Goal: Task Accomplishment & Management: Manage account settings

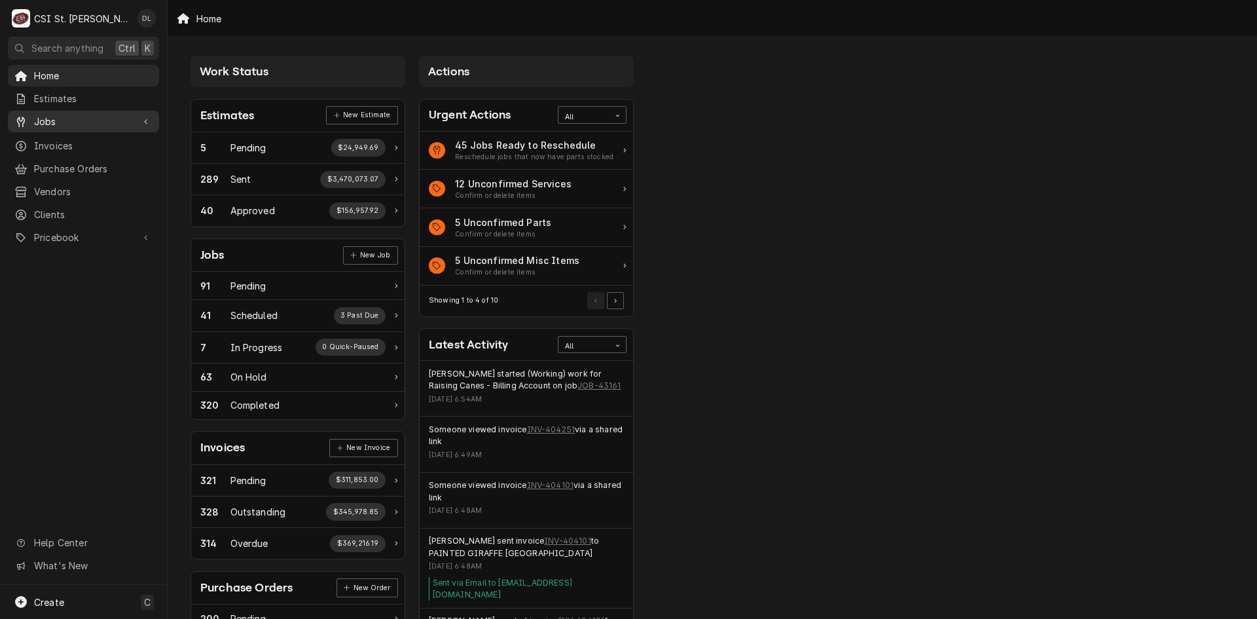
click at [59, 115] on span "Jobs" at bounding box center [83, 122] width 99 height 14
click at [71, 147] on div "Jobs" at bounding box center [83, 144] width 146 height 16
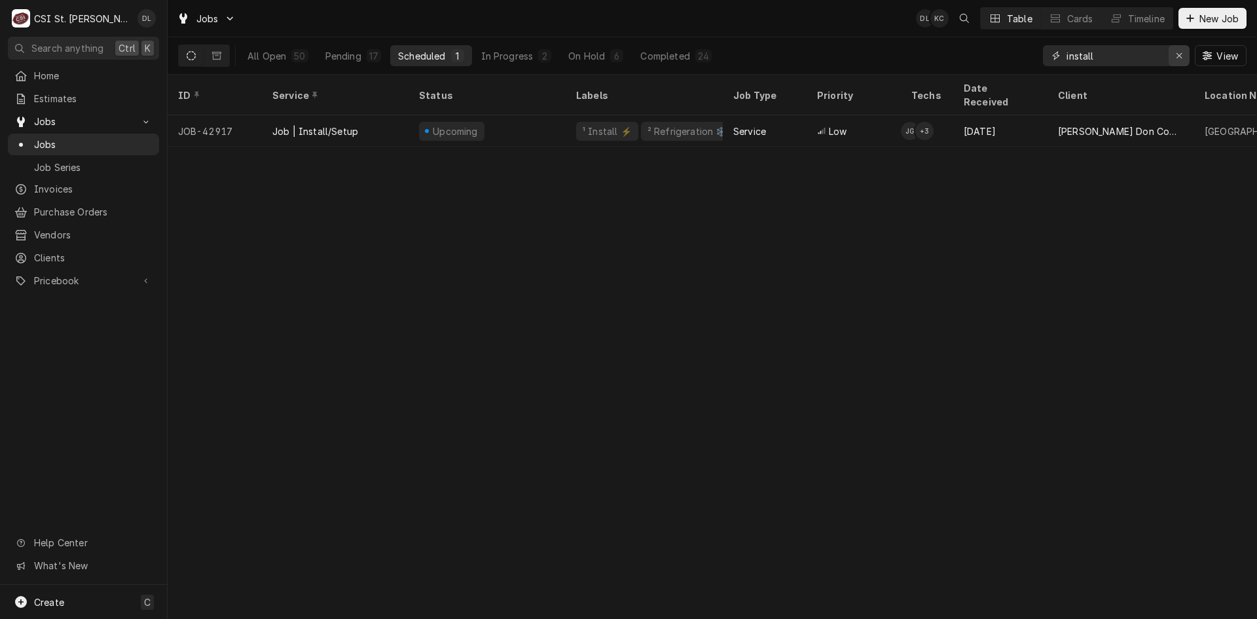
click at [1174, 54] on div "Erase input" at bounding box center [1179, 55] width 13 height 13
click at [1138, 56] on input "Dynamic Content Wrapper" at bounding box center [1127, 55] width 123 height 21
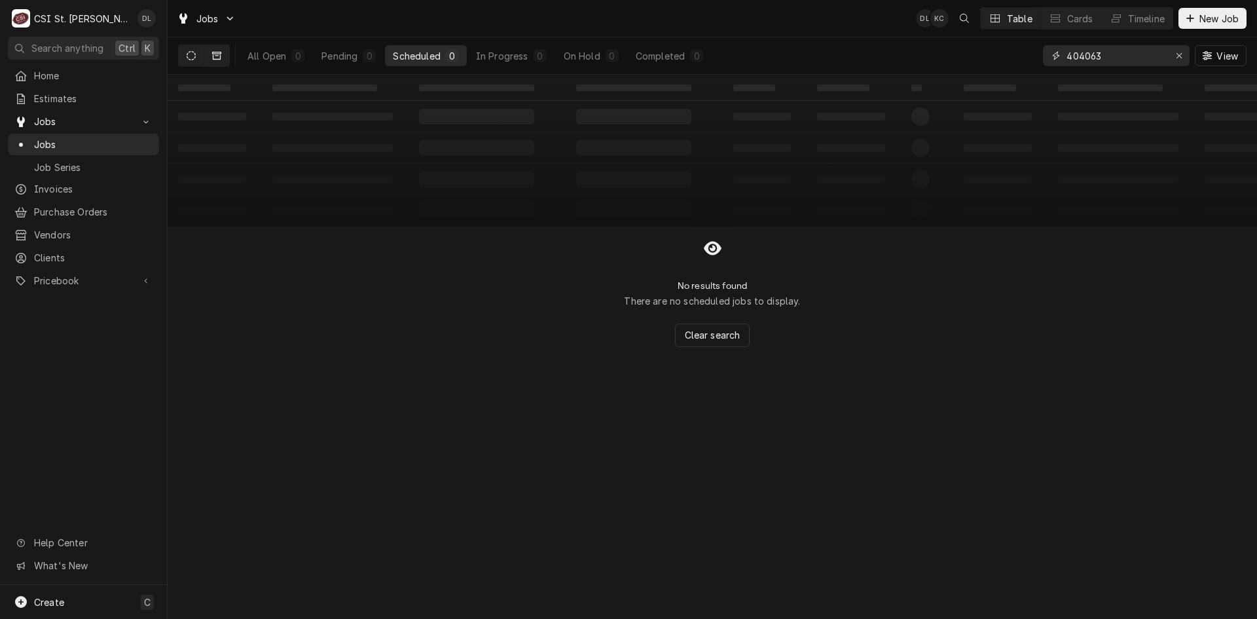
type input "404063"
click at [211, 54] on button "Dynamic Content Wrapper" at bounding box center [216, 55] width 25 height 21
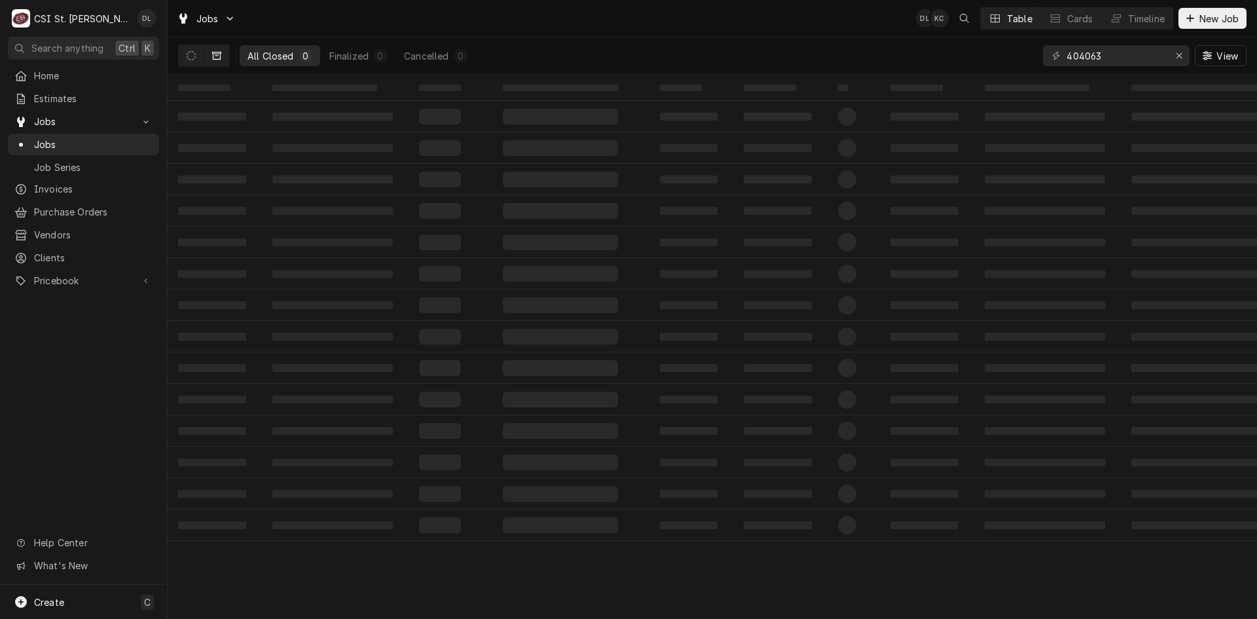
click at [54, 173] on div "Home Estimates Jobs Jobs Job Series Invoices Purchase Orders Vendors Clients Pr…" at bounding box center [83, 179] width 167 height 228
click at [53, 182] on span "Invoices" at bounding box center [93, 189] width 118 height 14
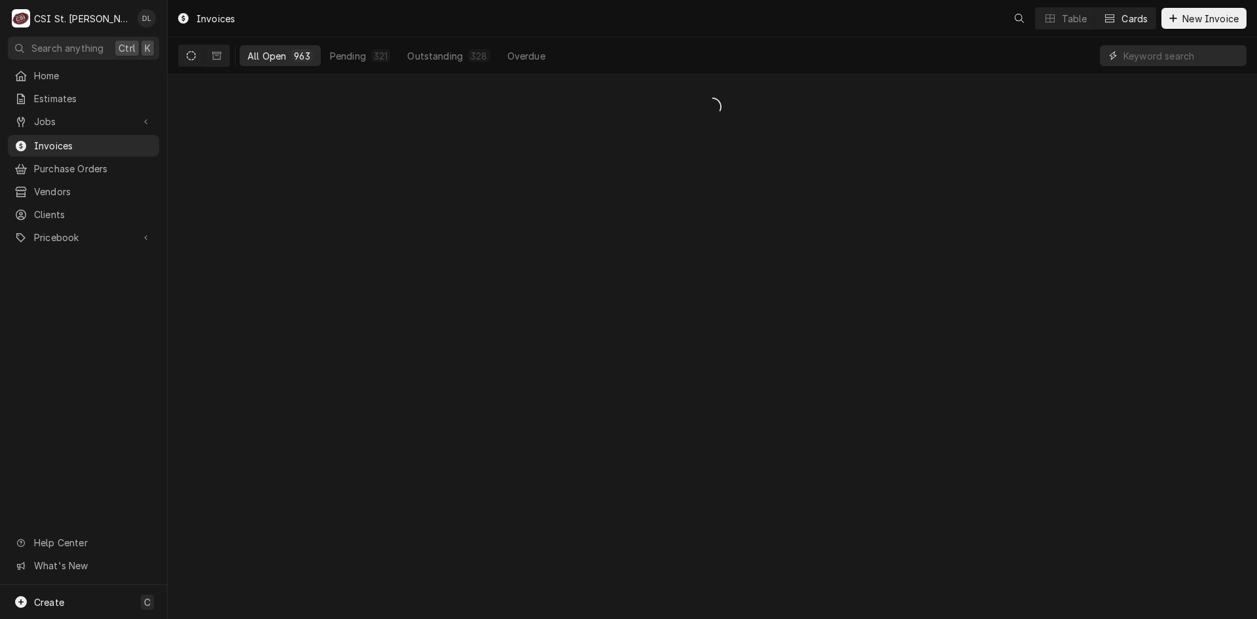
click at [1157, 60] on input "Dynamic Content Wrapper" at bounding box center [1181, 55] width 117 height 21
type input "404063"
click at [211, 53] on button "Dynamic Content Wrapper" at bounding box center [216, 55] width 25 height 21
click at [195, 58] on icon "Dynamic Content Wrapper" at bounding box center [191, 55] width 9 height 9
click at [221, 56] on button "Dynamic Content Wrapper" at bounding box center [216, 55] width 25 height 21
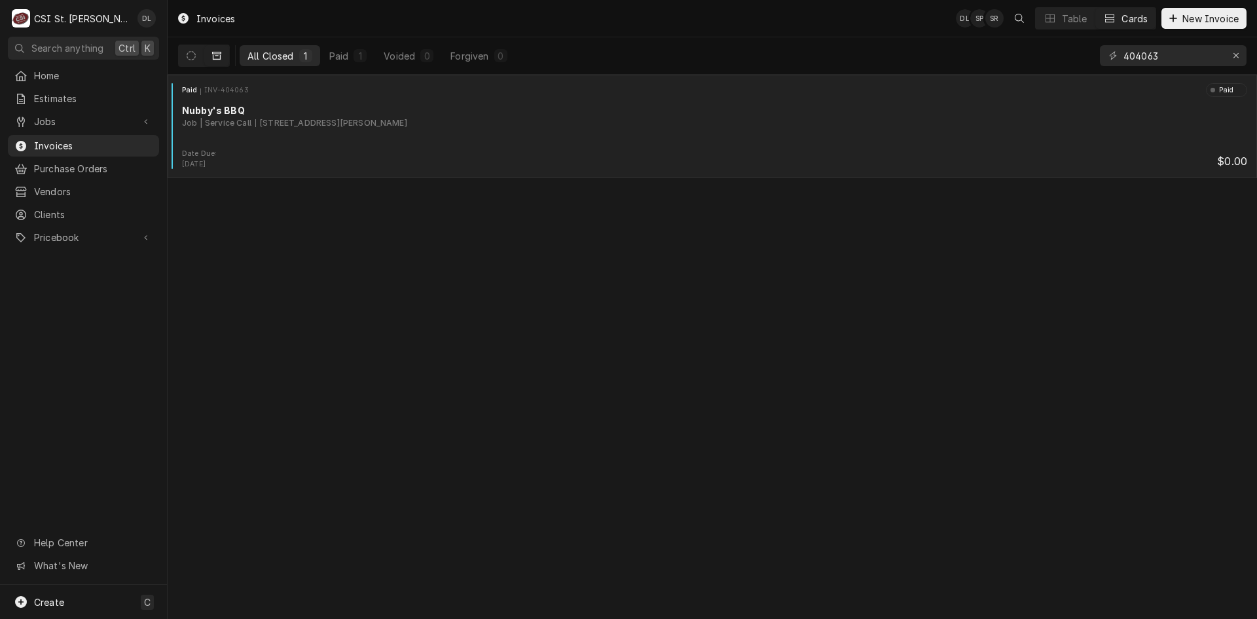
click at [477, 146] on div "Paid INV-404063 Paid Nubby's BBQ Job | Service Call 6039 Telegraph Rd, St. Loui…" at bounding box center [712, 115] width 1079 height 65
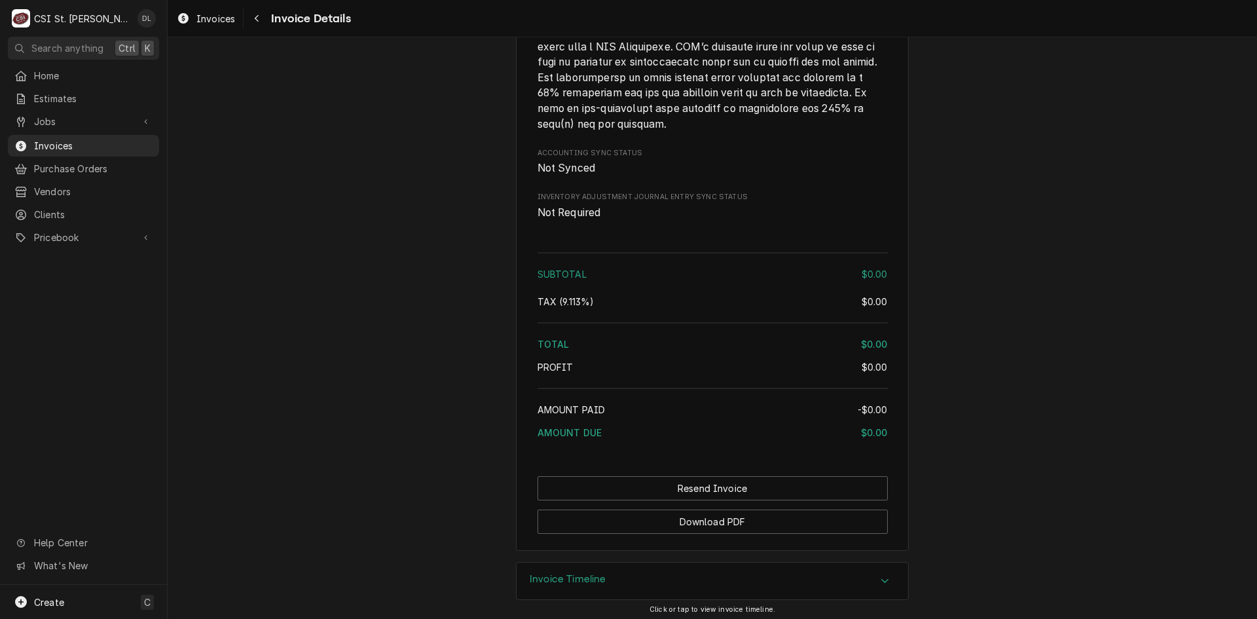
scroll to position [1776, 0]
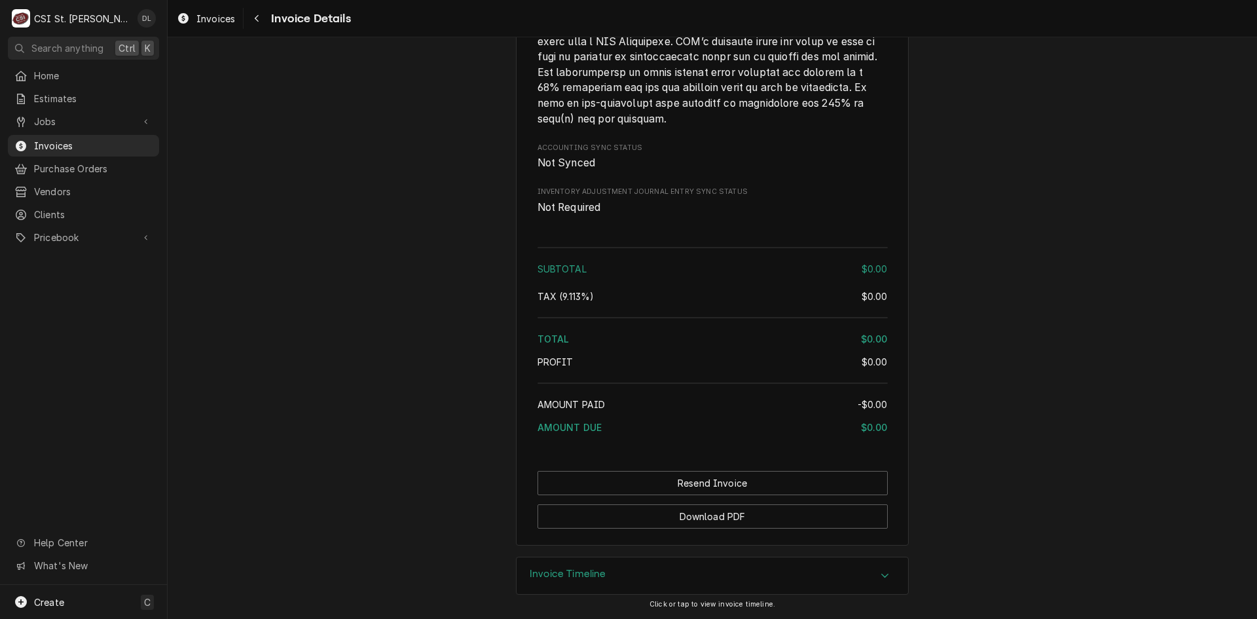
click at [881, 576] on icon "Accordion Header" at bounding box center [885, 575] width 9 height 10
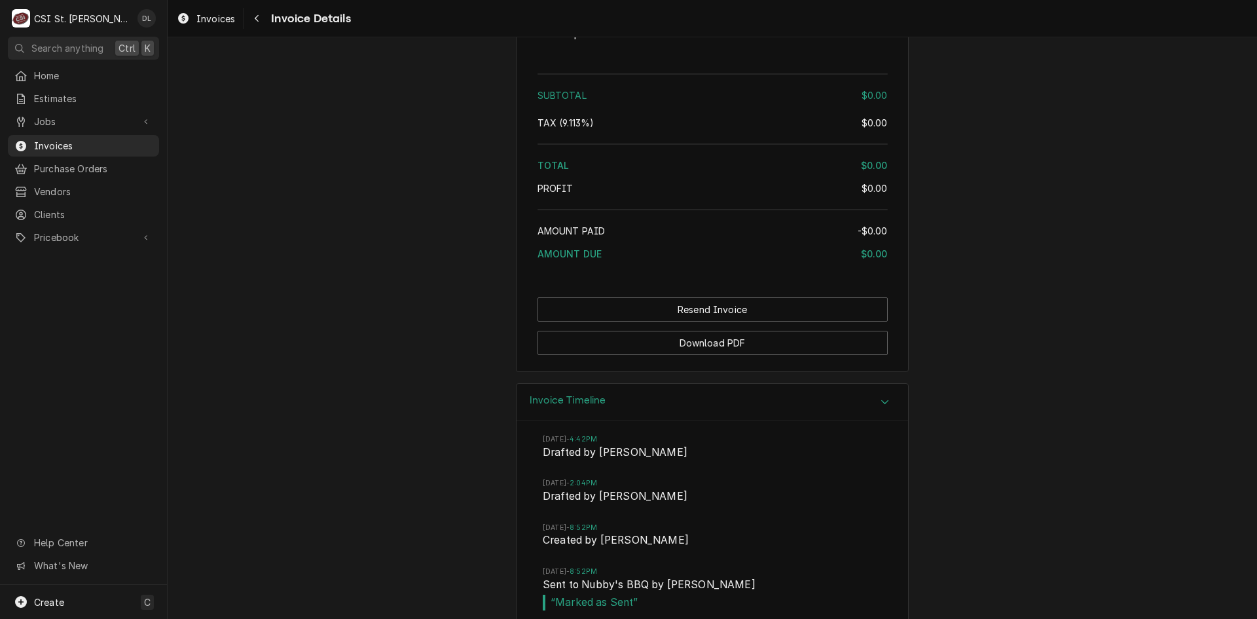
scroll to position [1971, 0]
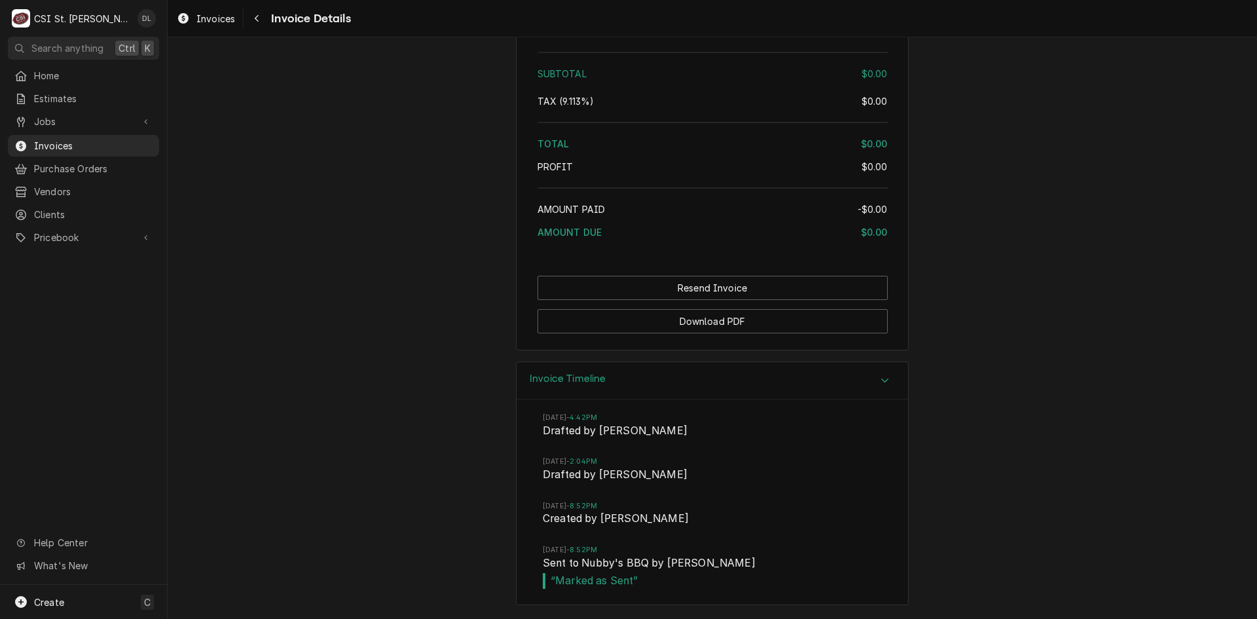
click at [885, 377] on div "Accordion Header" at bounding box center [885, 381] width 20 height 16
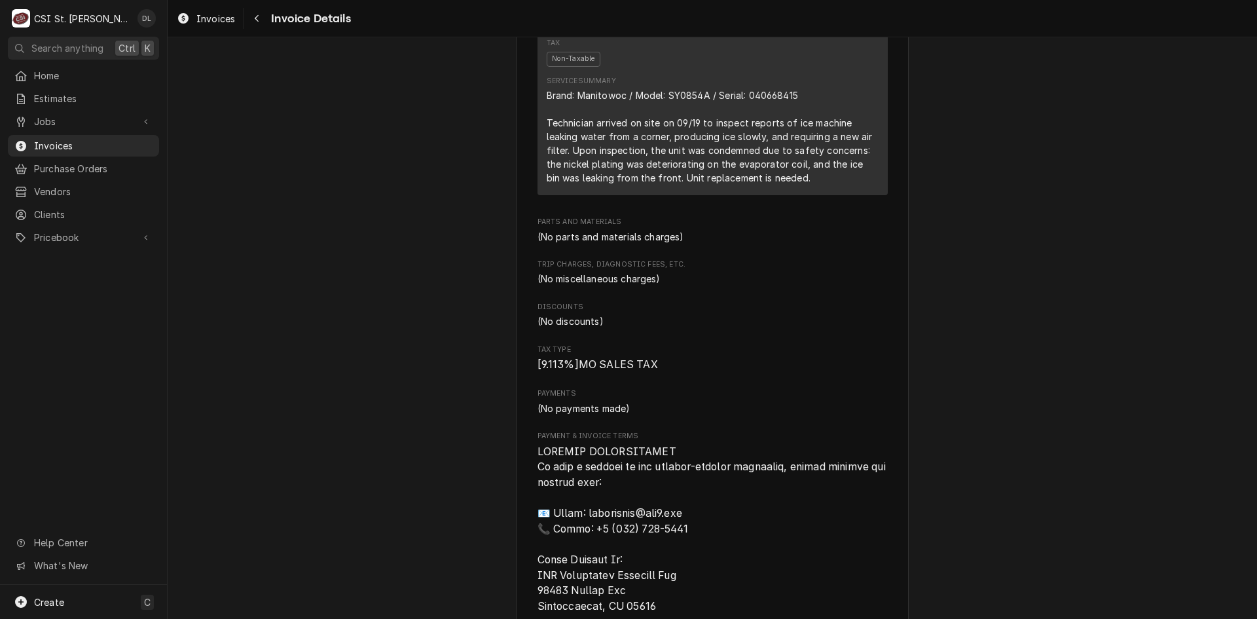
scroll to position [598, 0]
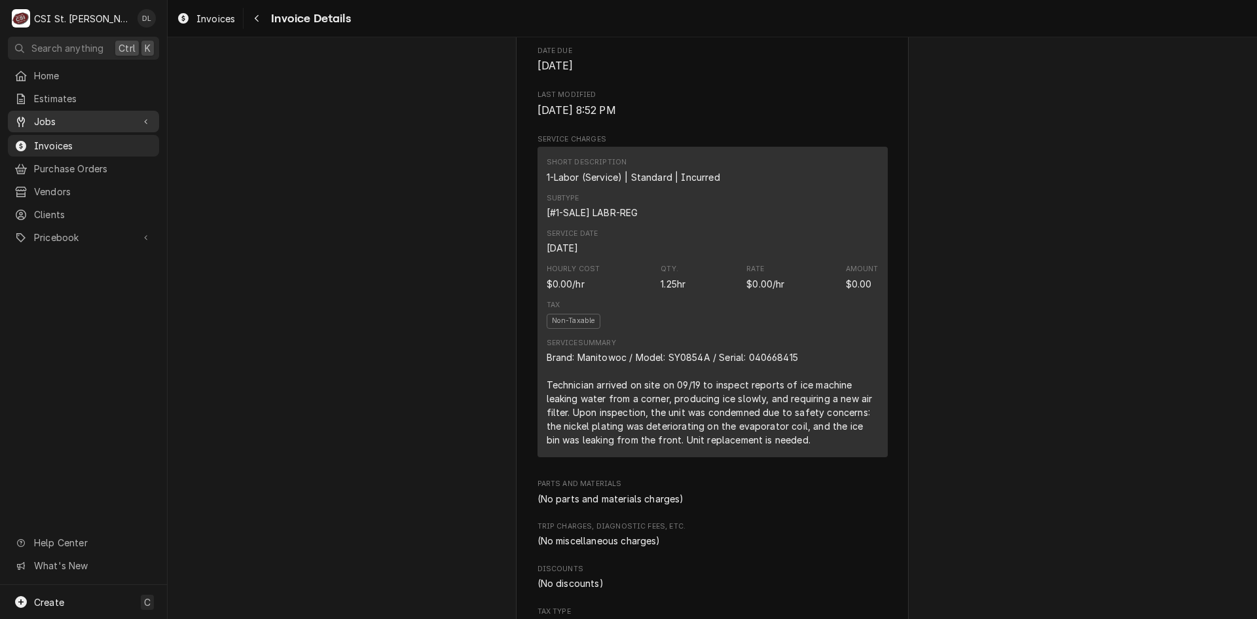
click at [63, 120] on span "Jobs" at bounding box center [83, 122] width 99 height 14
click at [72, 137] on span "Jobs" at bounding box center [93, 144] width 118 height 14
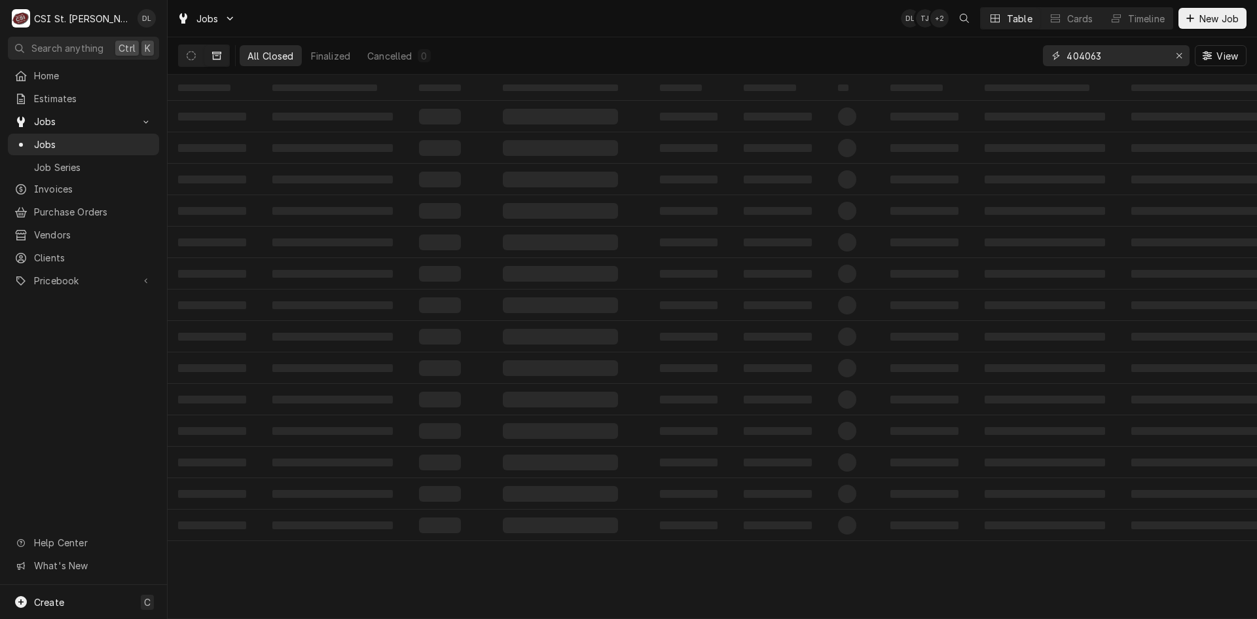
click at [1169, 56] on button "Erase input" at bounding box center [1179, 55] width 21 height 21
click at [1152, 58] on input "Dynamic Content Wrapper" at bounding box center [1127, 55] width 123 height 21
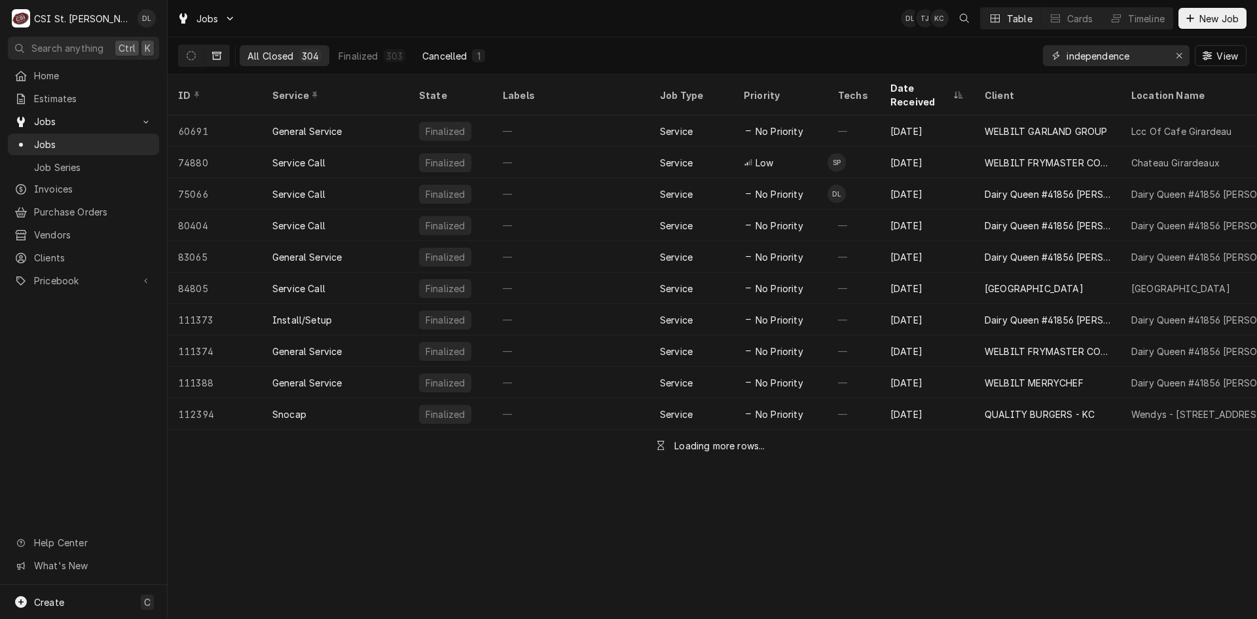
type input "independence"
click at [440, 60] on div "Cancelled" at bounding box center [444, 56] width 45 height 14
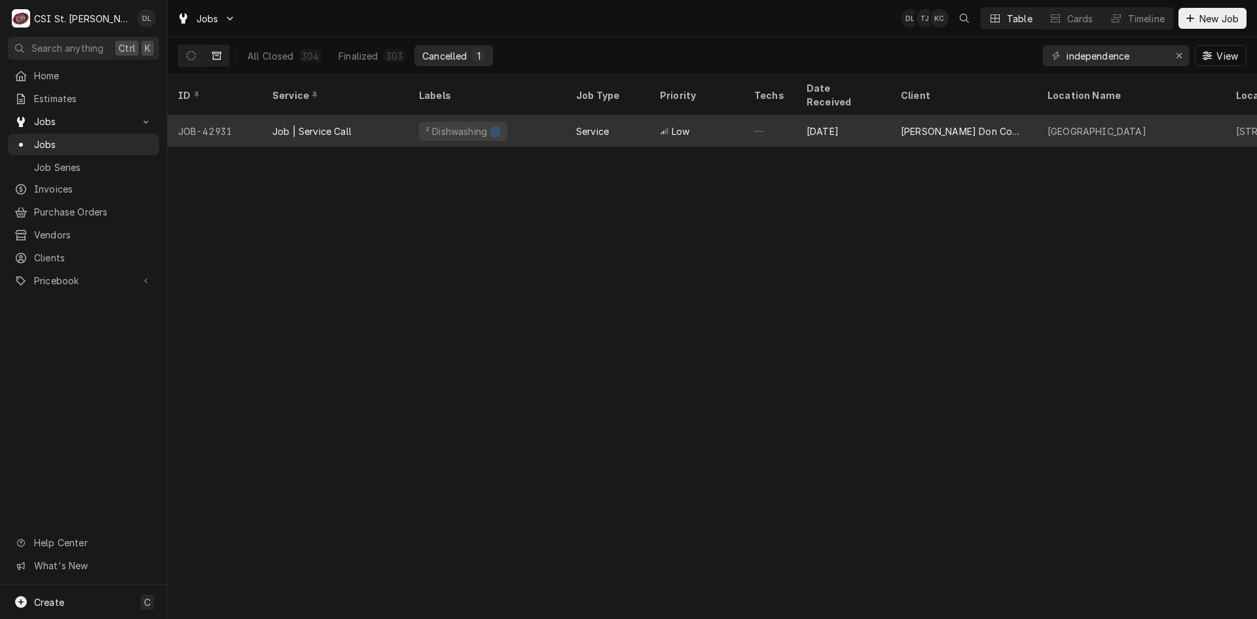
click at [651, 116] on div "Low" at bounding box center [696, 130] width 94 height 31
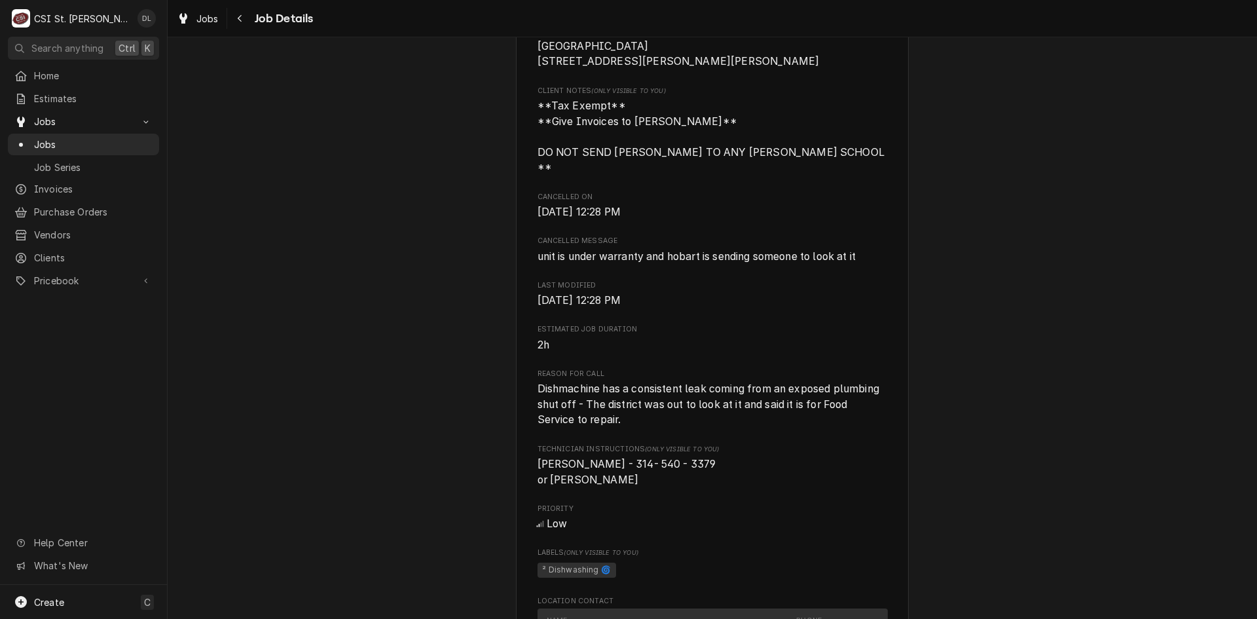
scroll to position [393, 0]
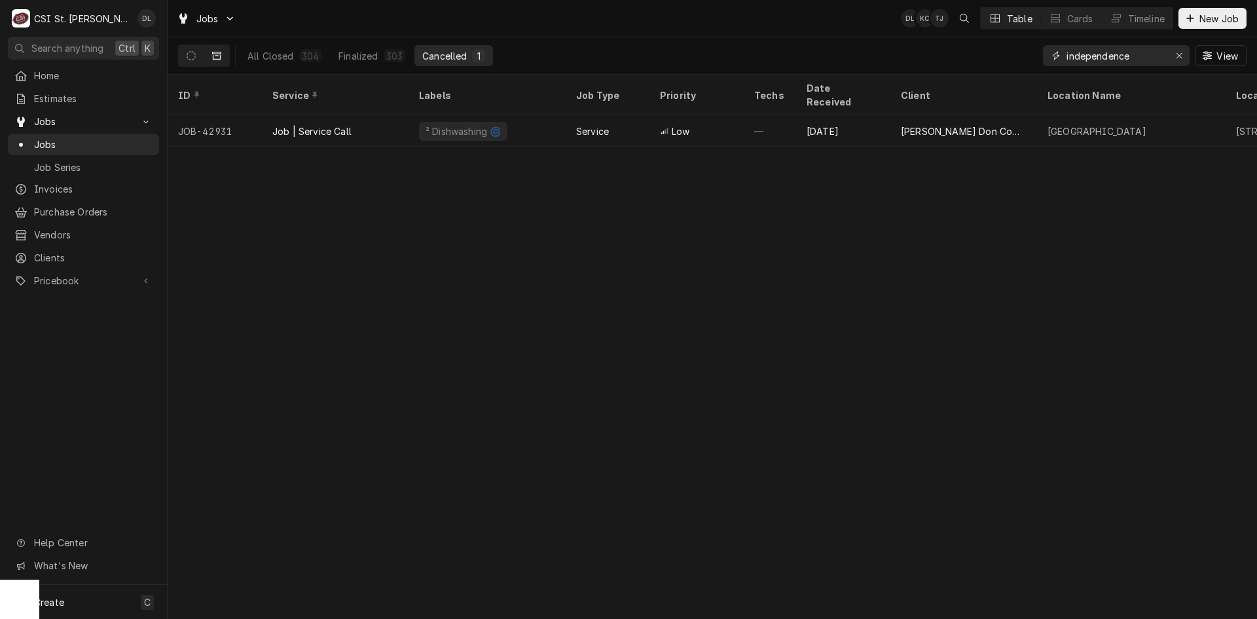
drag, startPoint x: 1147, startPoint y: 53, endPoint x: 908, endPoint y: 56, distance: 239.0
click at [908, 56] on div "All Closed 304 Finalized 303 Cancelled 1 independence View" at bounding box center [712, 55] width 1068 height 37
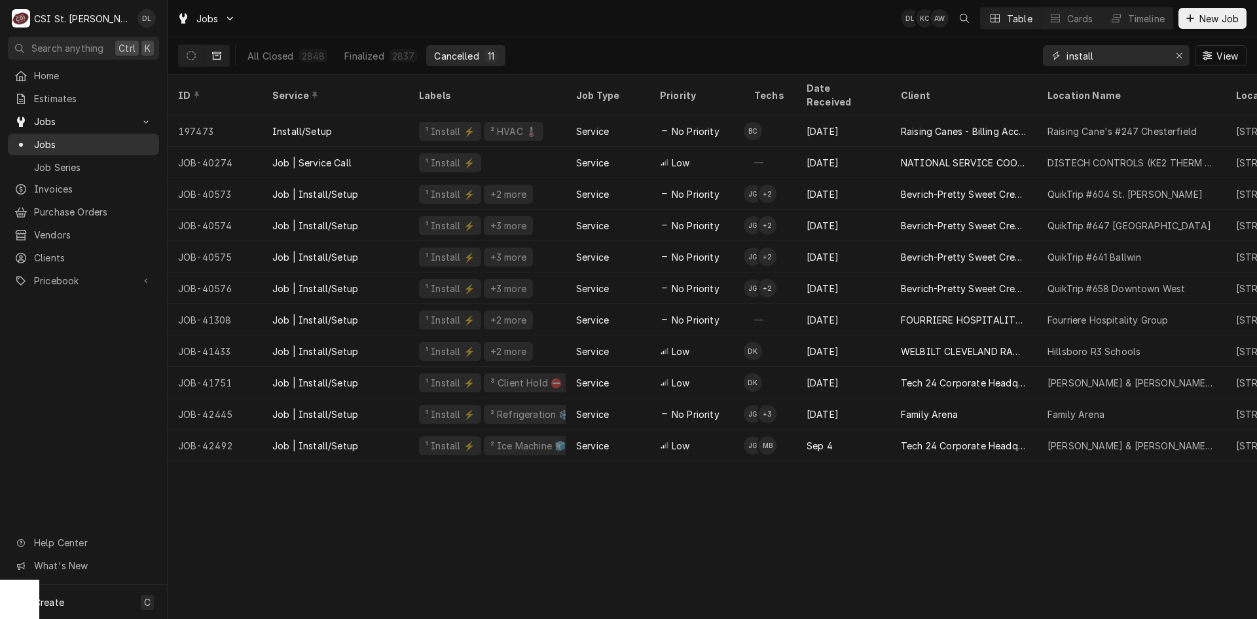
type input "install"
click at [60, 185] on span "Invoices" at bounding box center [93, 189] width 118 height 14
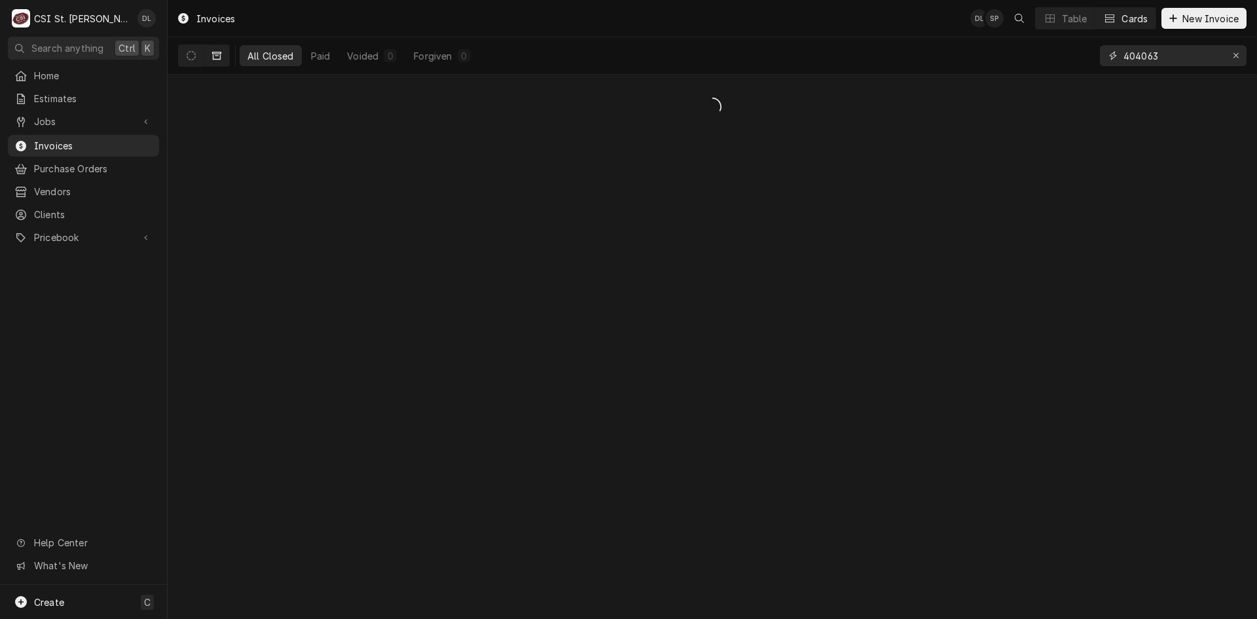
click at [1195, 57] on input "404063" at bounding box center [1172, 55] width 98 height 21
type input "4"
type input "404112"
click at [196, 56] on button "Dynamic Content Wrapper" at bounding box center [191, 55] width 25 height 21
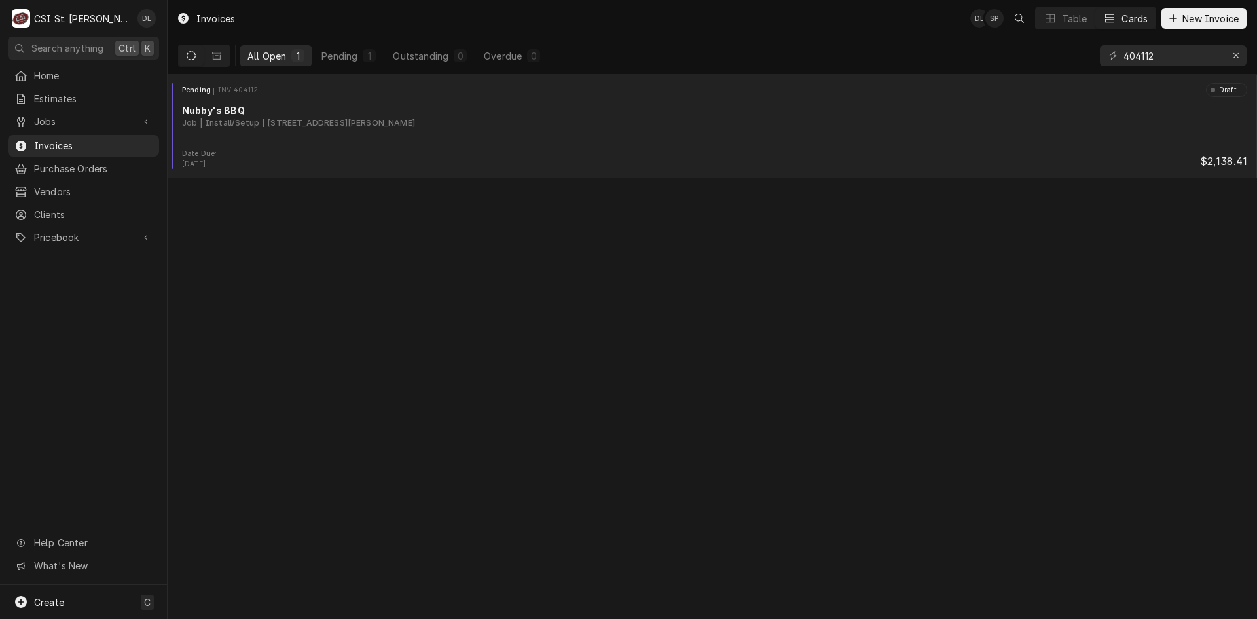
click at [647, 117] on div "Job | Install/Setup 6039 Telegraph Rd, St. Louis, MO 63129" at bounding box center [714, 123] width 1065 height 12
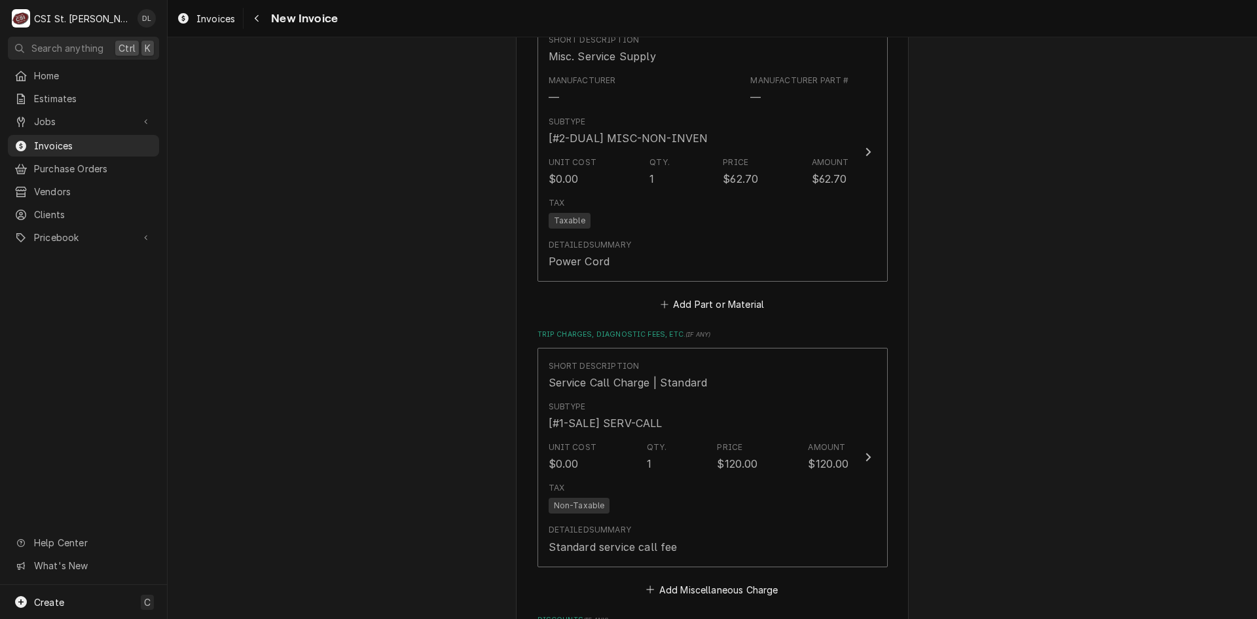
scroll to position [2563, 0]
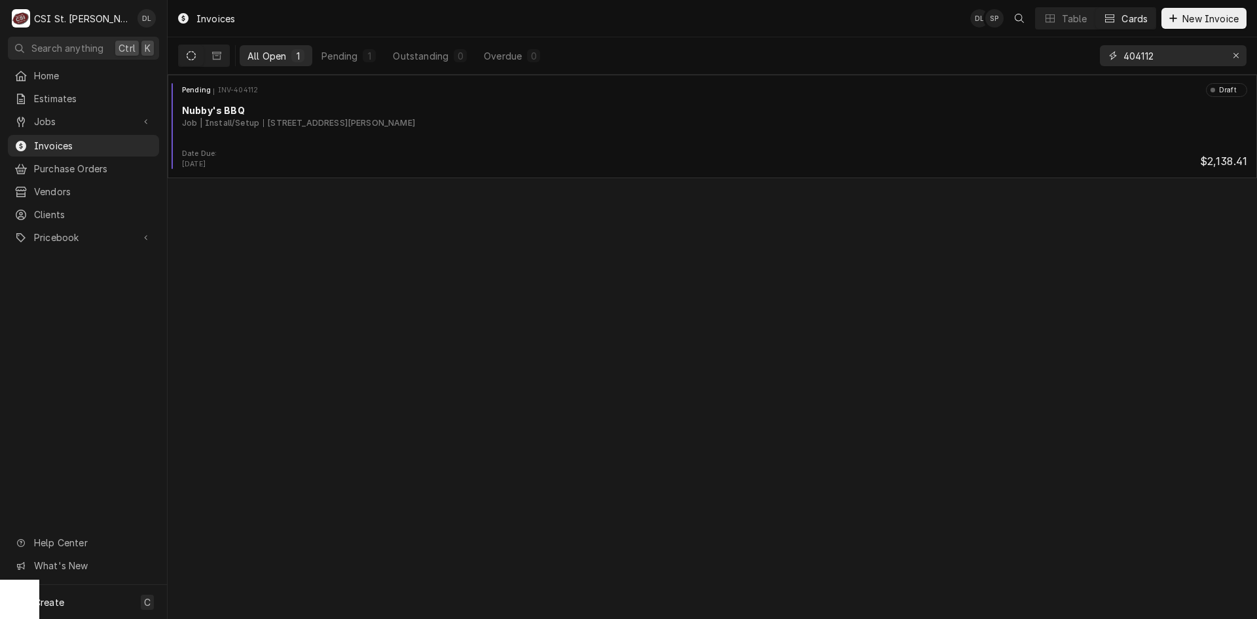
click at [1154, 56] on input "404112" at bounding box center [1172, 55] width 98 height 21
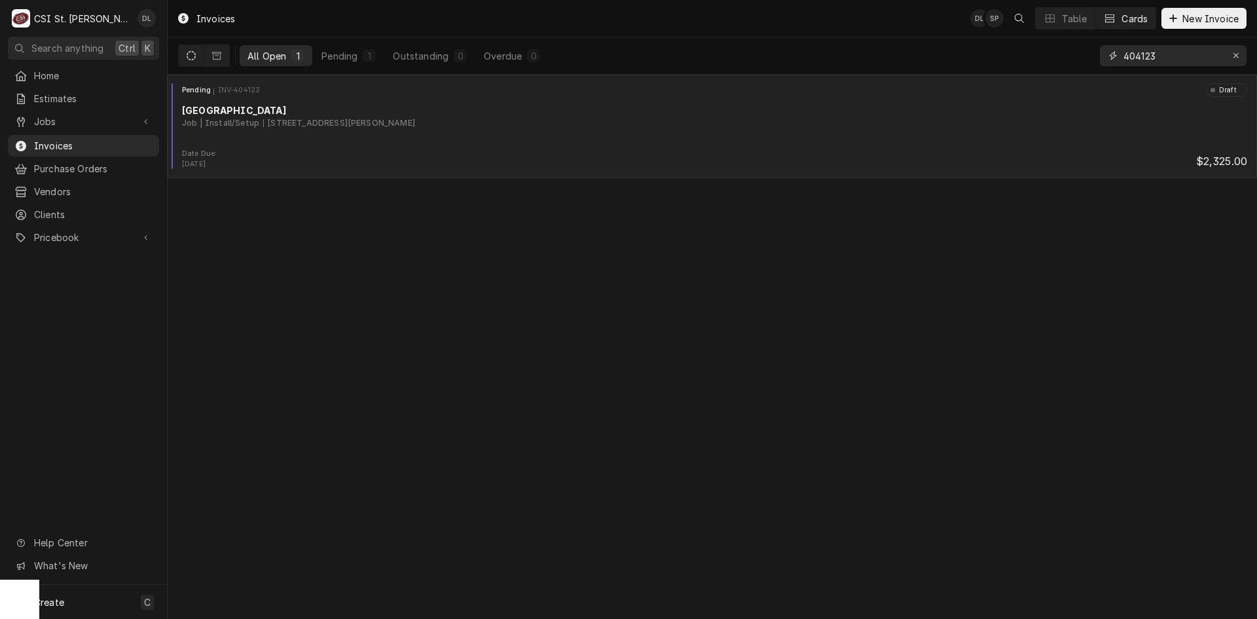
type input "404123"
click at [588, 122] on div "Job | Install/Setup [STREET_ADDRESS][PERSON_NAME]" at bounding box center [714, 123] width 1065 height 12
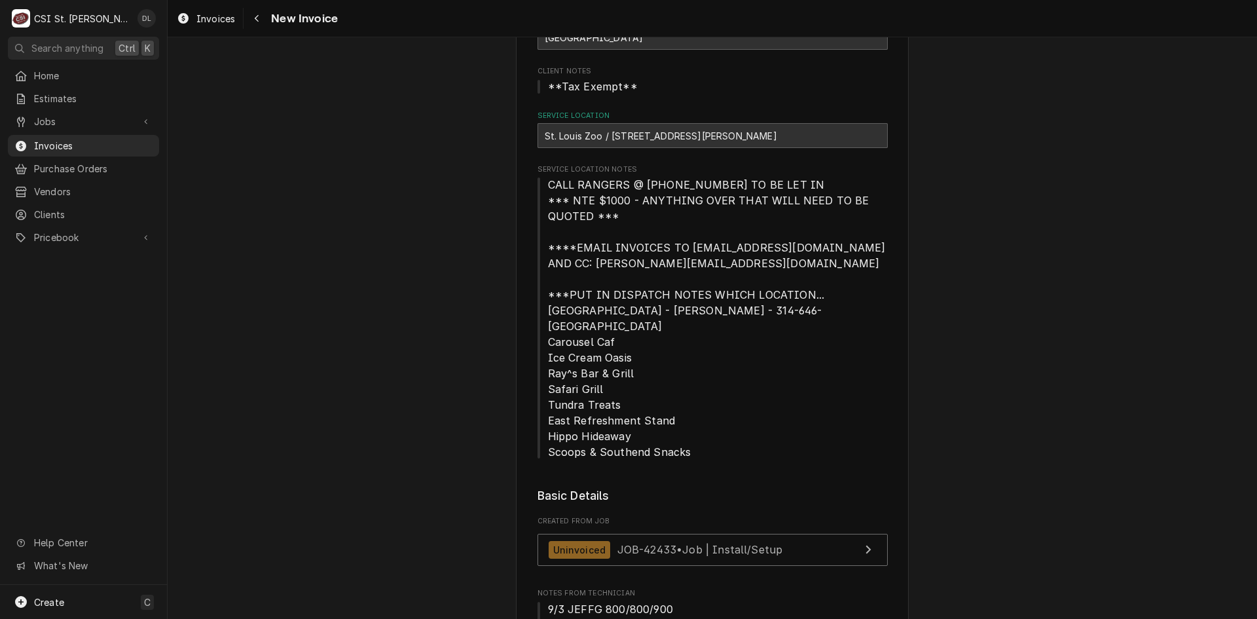
scroll to position [393, 0]
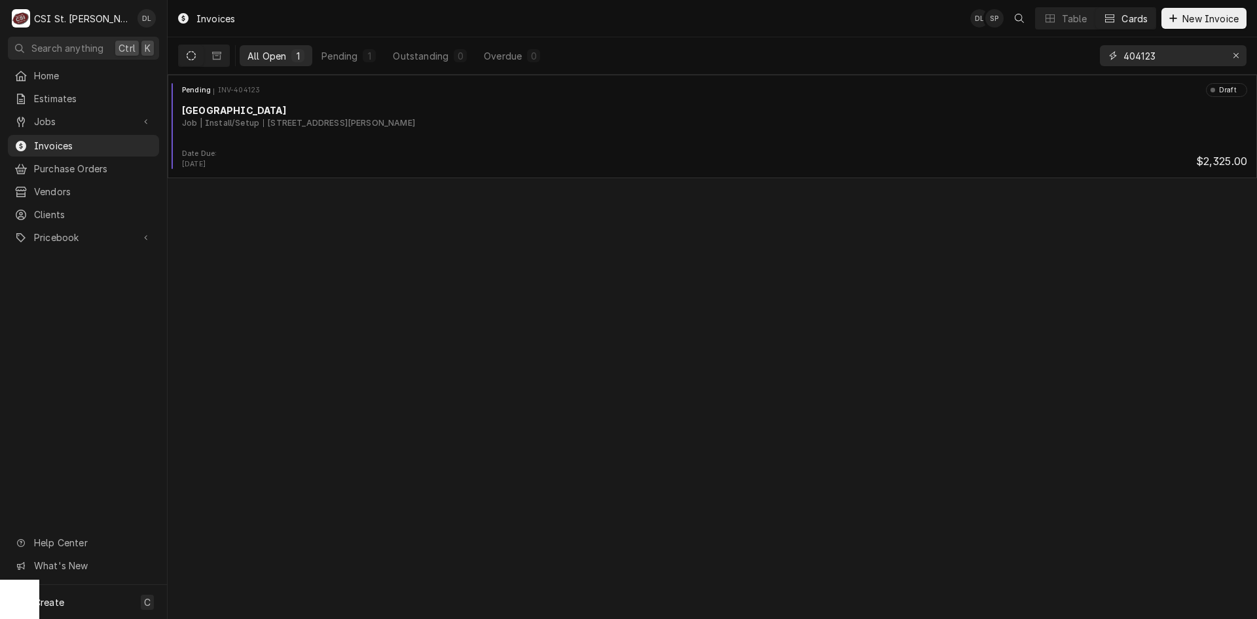
click at [1196, 58] on input "404123" at bounding box center [1172, 55] width 98 height 21
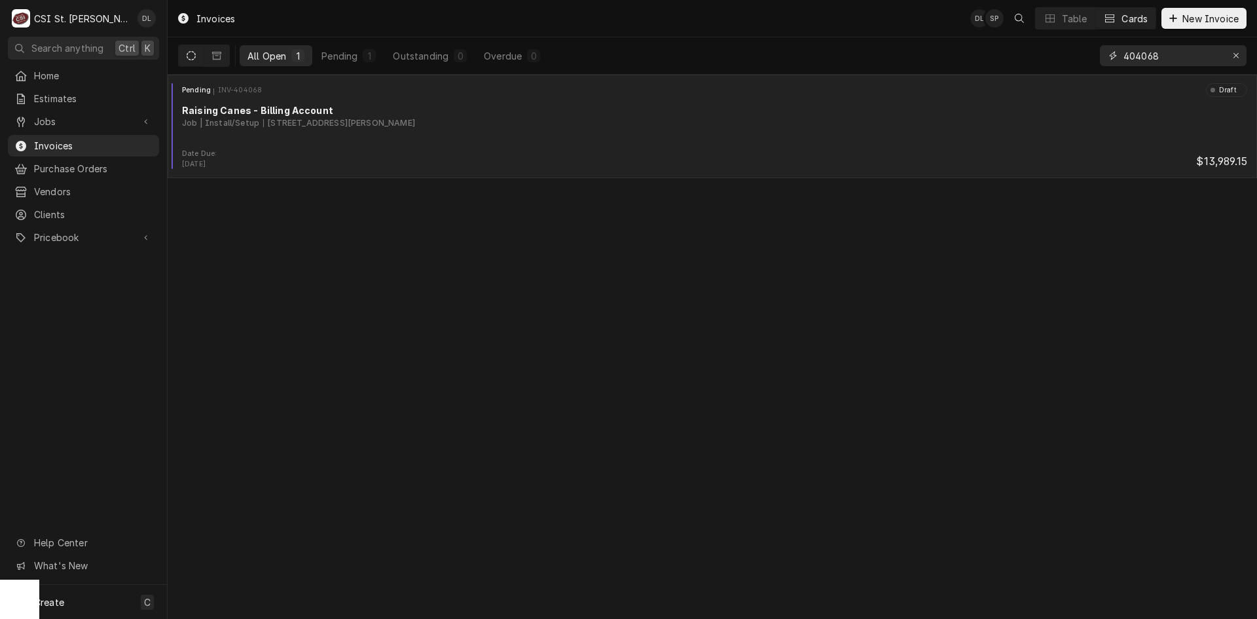
type input "404068"
click at [539, 141] on div "Pending INV-404068 Draft Raising Canes - Billing Account Job | Install/Setup [S…" at bounding box center [712, 115] width 1079 height 65
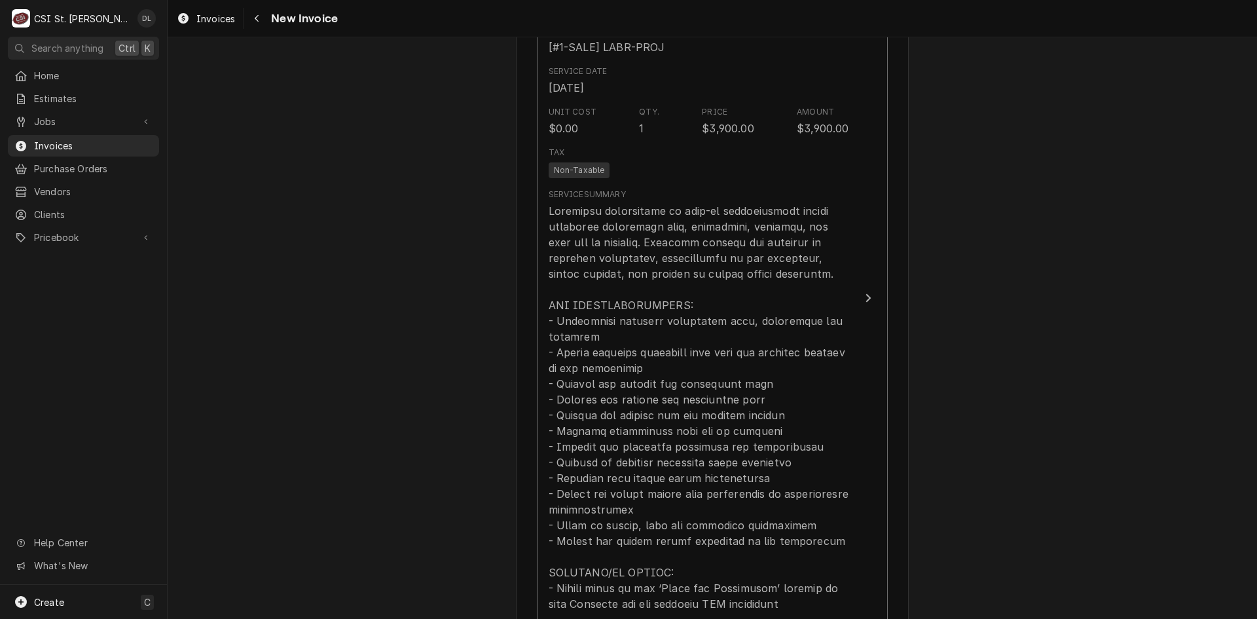
scroll to position [1440, 0]
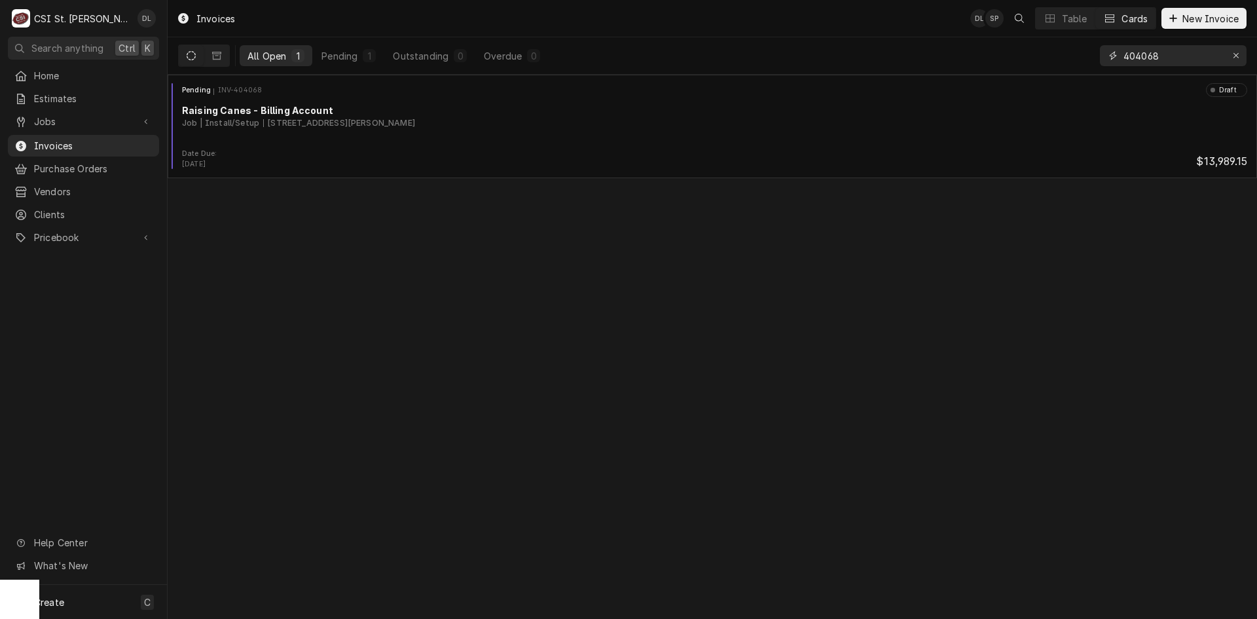
click at [1179, 55] on input "404068" at bounding box center [1172, 55] width 98 height 21
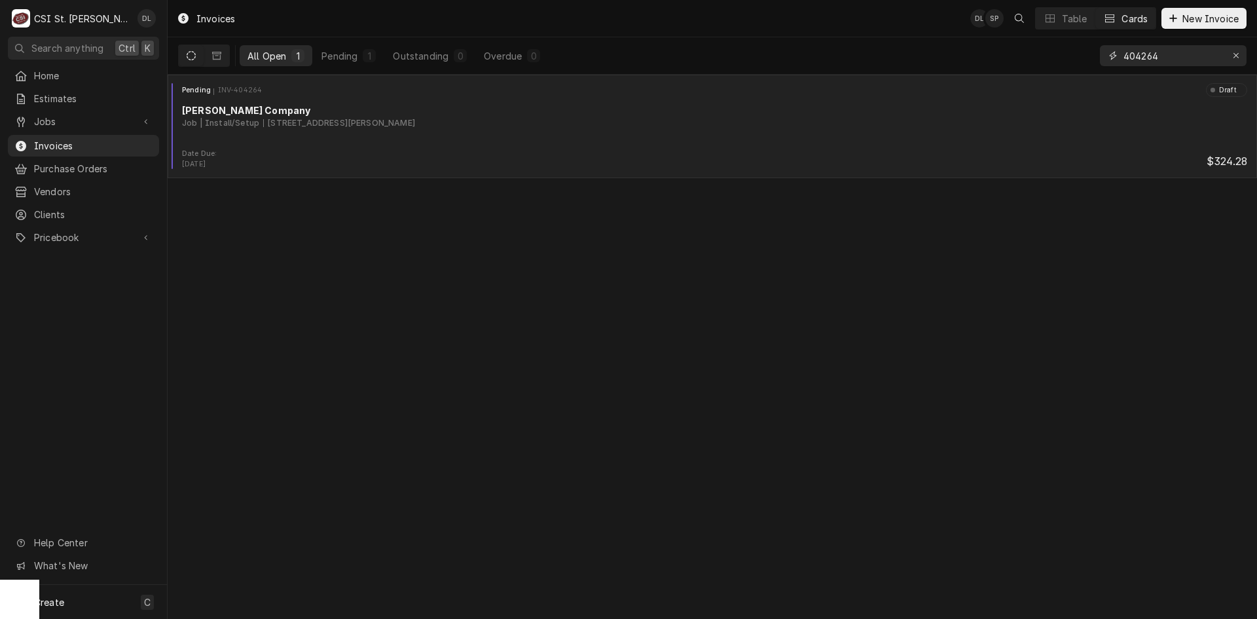
type input "404264"
click at [448, 152] on div "Date Due: [DATE] $324.28" at bounding box center [712, 159] width 1079 height 21
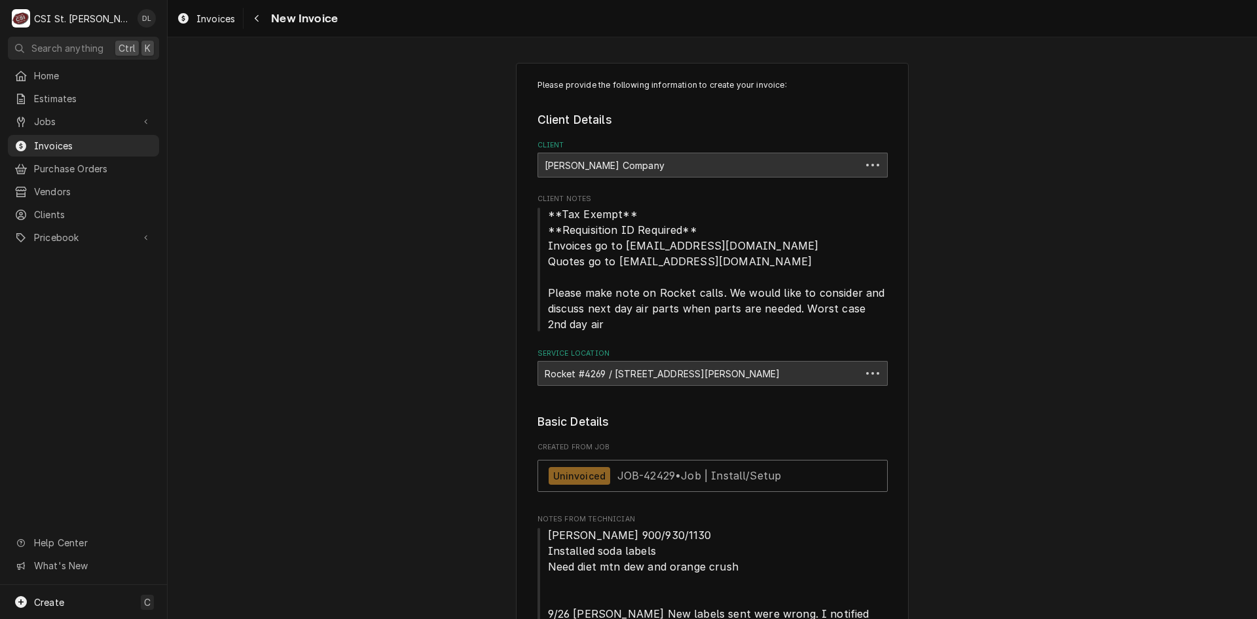
type textarea "x"
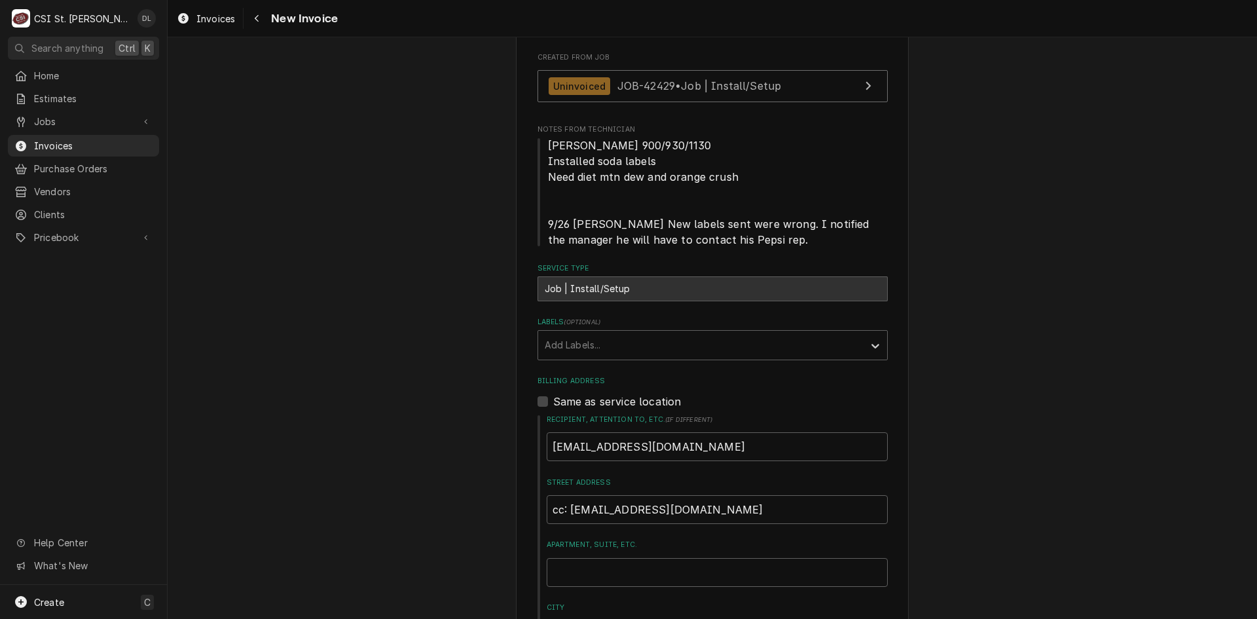
scroll to position [393, 0]
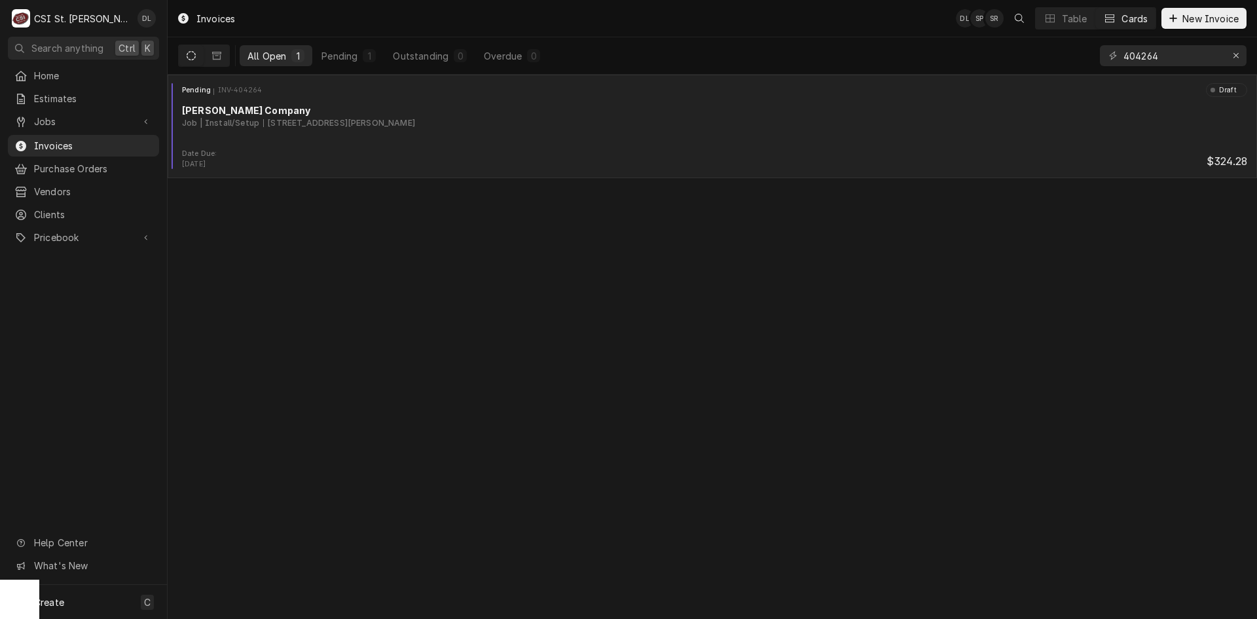
click at [365, 135] on div "Pending INV-404264 Draft Vivian Company Job | Install/Setup 2240 N 3rd St, St C…" at bounding box center [712, 115] width 1079 height 65
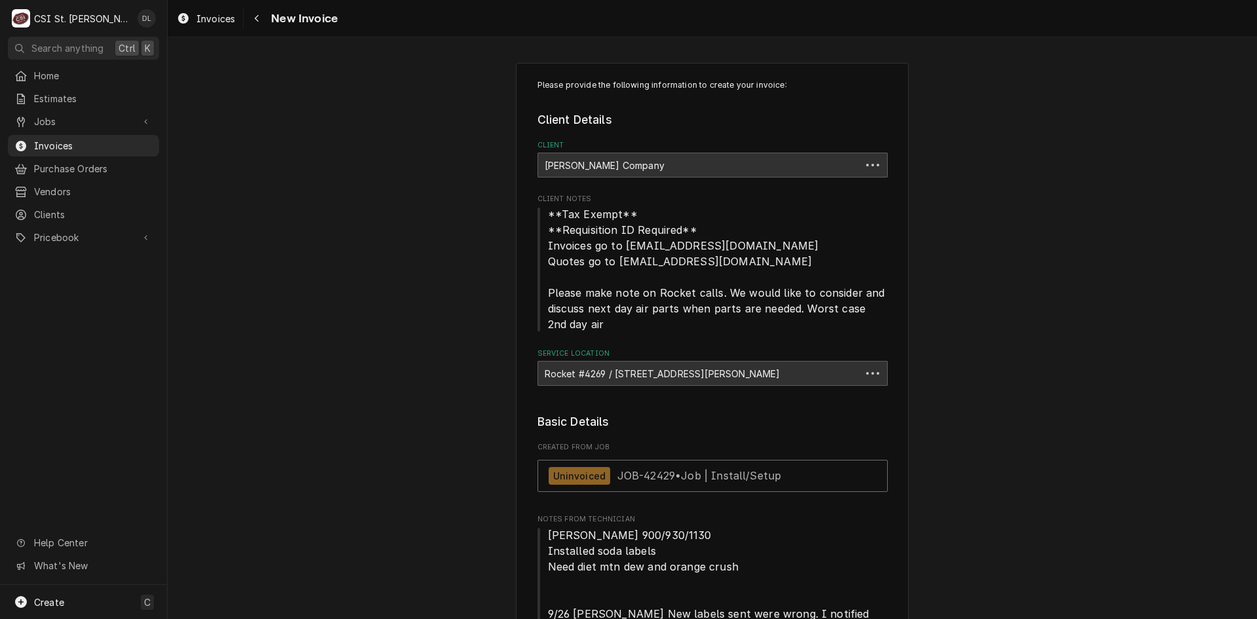
type textarea "x"
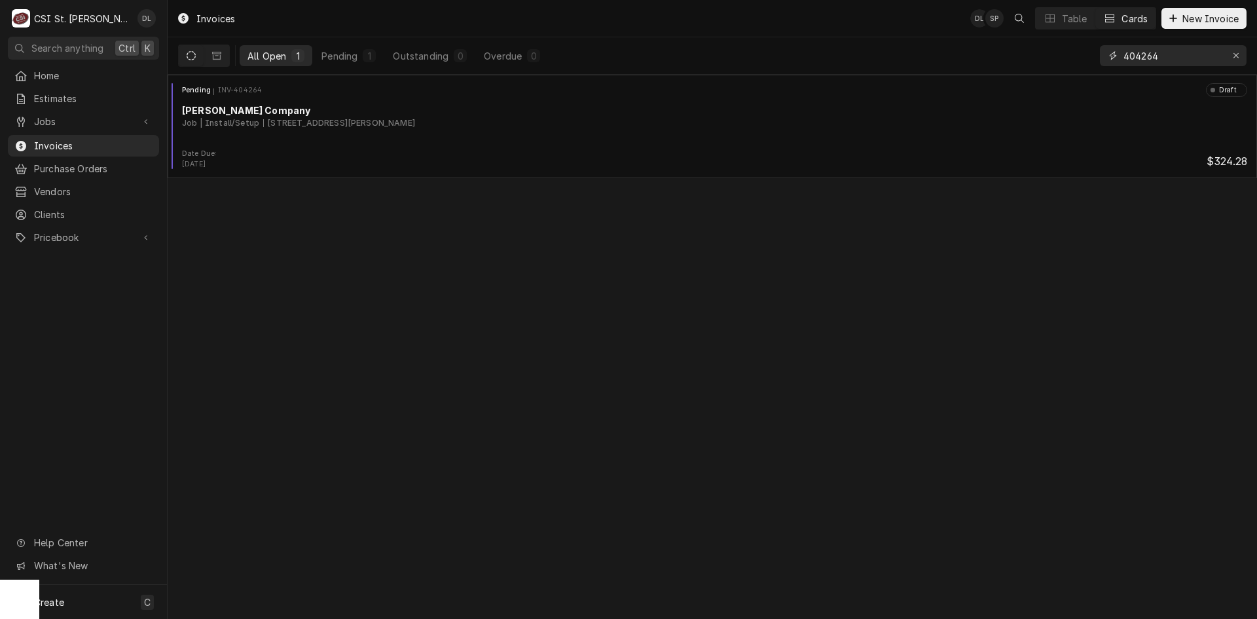
click at [1176, 55] on input "404264" at bounding box center [1172, 55] width 98 height 21
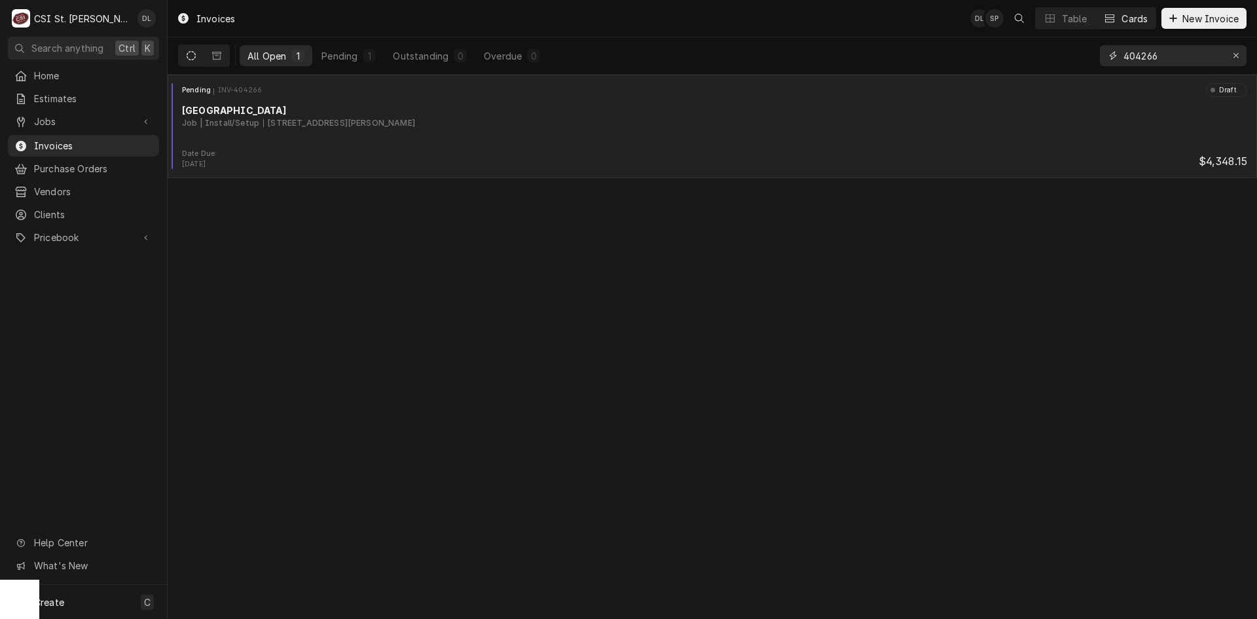
type input "404266"
click at [415, 150] on div "Date Due: [DATE] $4,348.15" at bounding box center [712, 159] width 1079 height 21
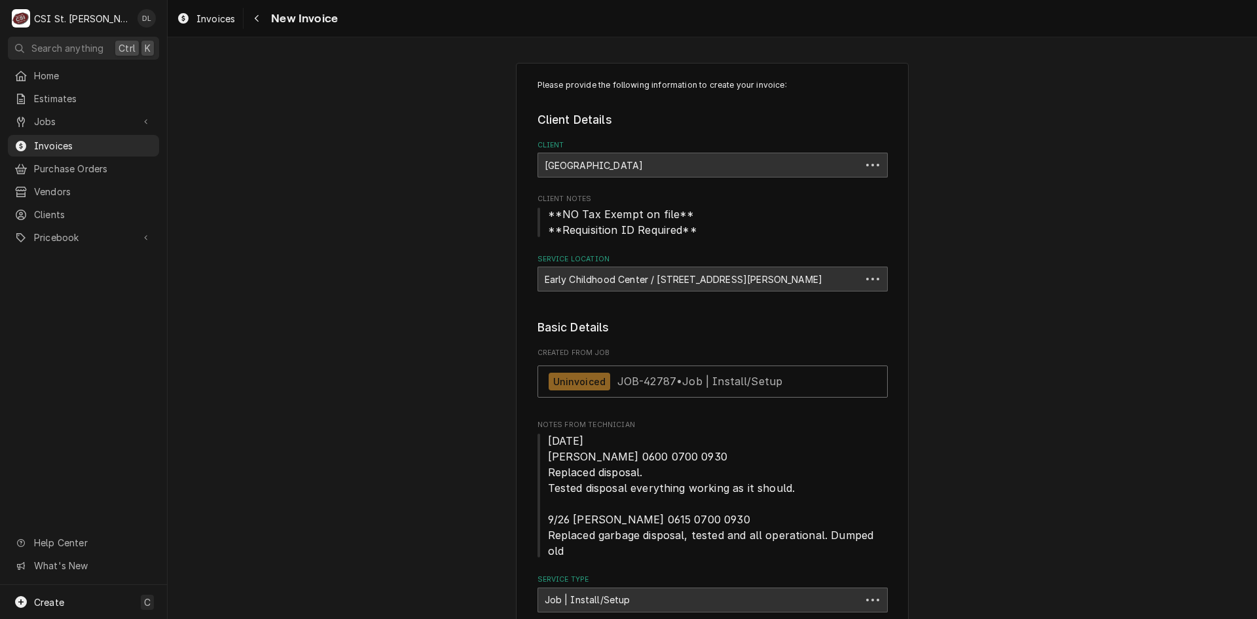
type textarea "x"
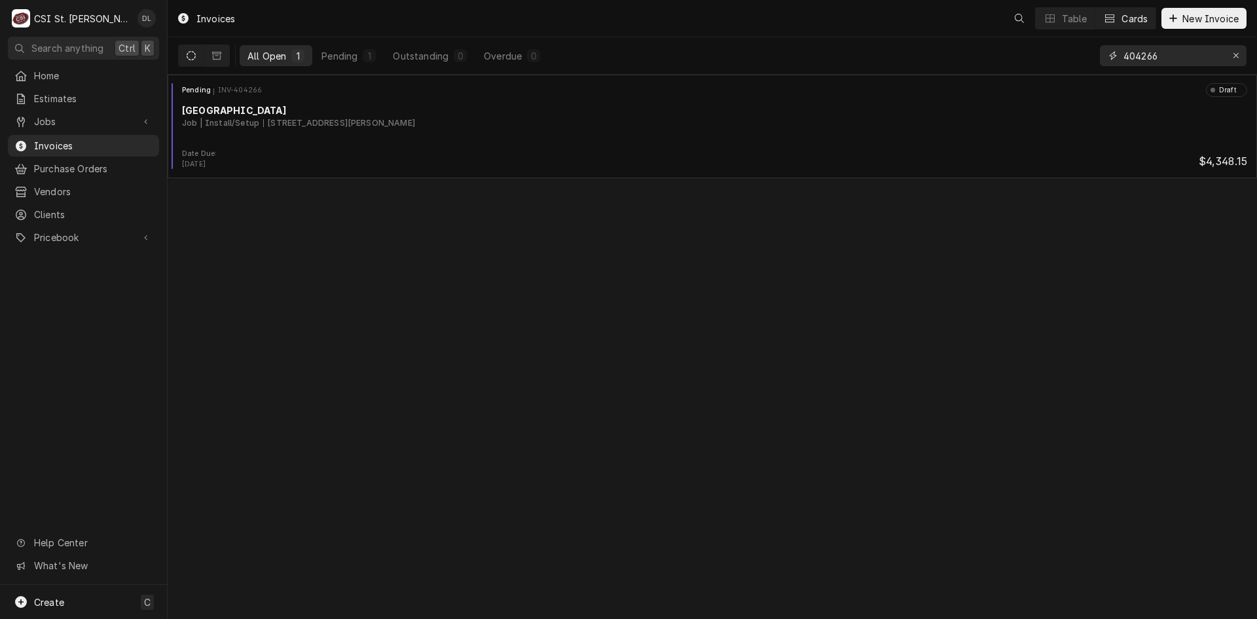
click at [1173, 55] on input "404266" at bounding box center [1172, 55] width 98 height 21
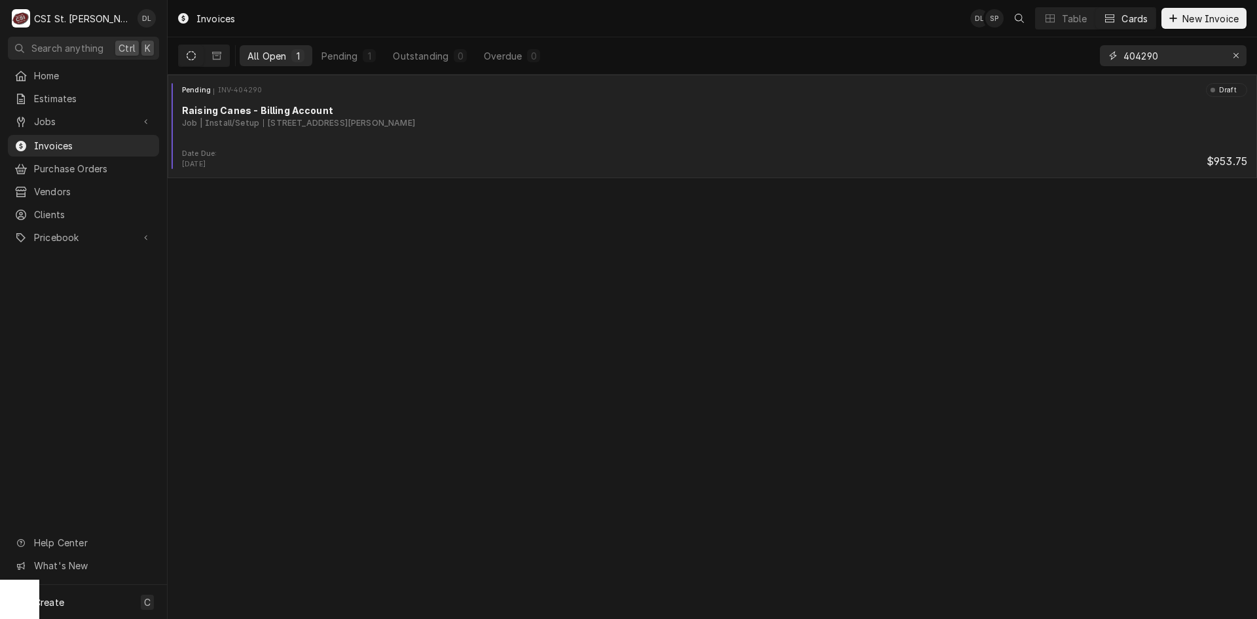
type input "404290"
click at [559, 132] on div "Pending INV-404290 Draft Raising Canes - Billing Account Job | Install/Setup 80…" at bounding box center [712, 115] width 1079 height 65
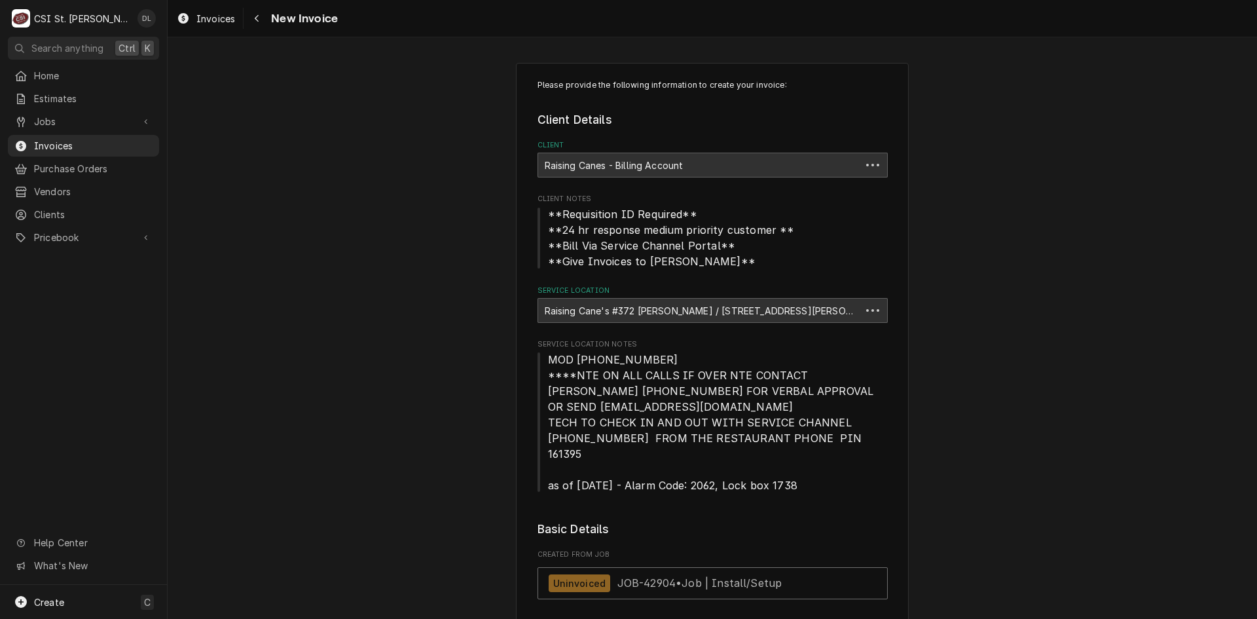
type textarea "x"
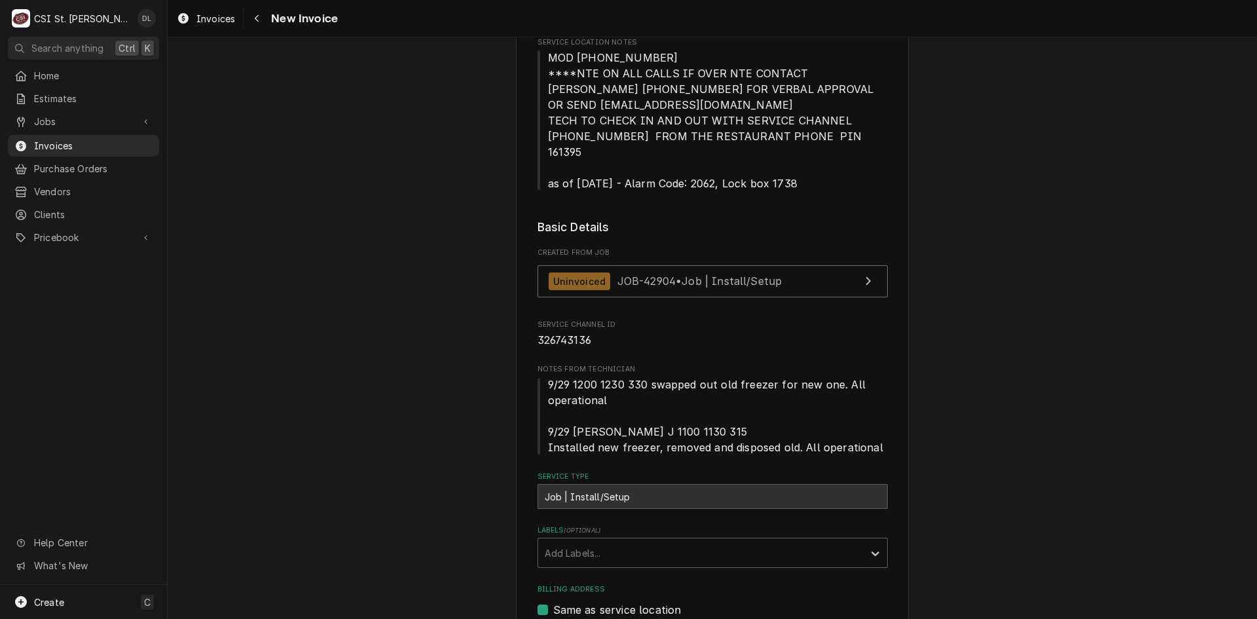
scroll to position [760, 0]
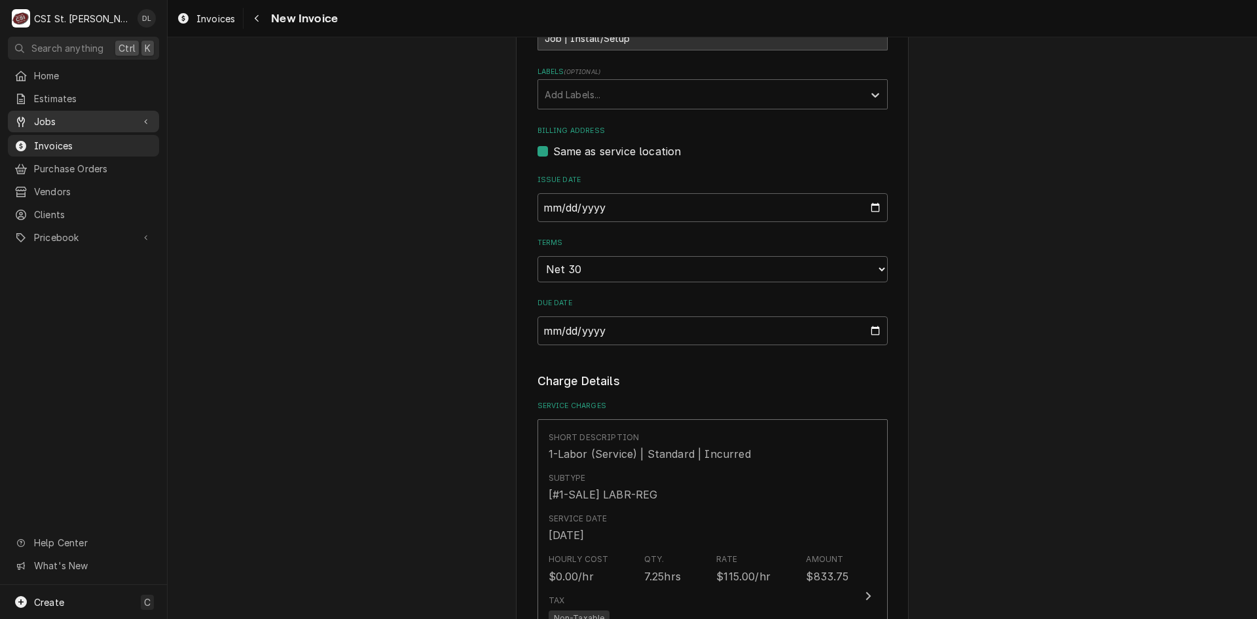
click at [56, 121] on span "Jobs" at bounding box center [83, 122] width 99 height 14
click at [62, 137] on span "Jobs" at bounding box center [93, 144] width 118 height 14
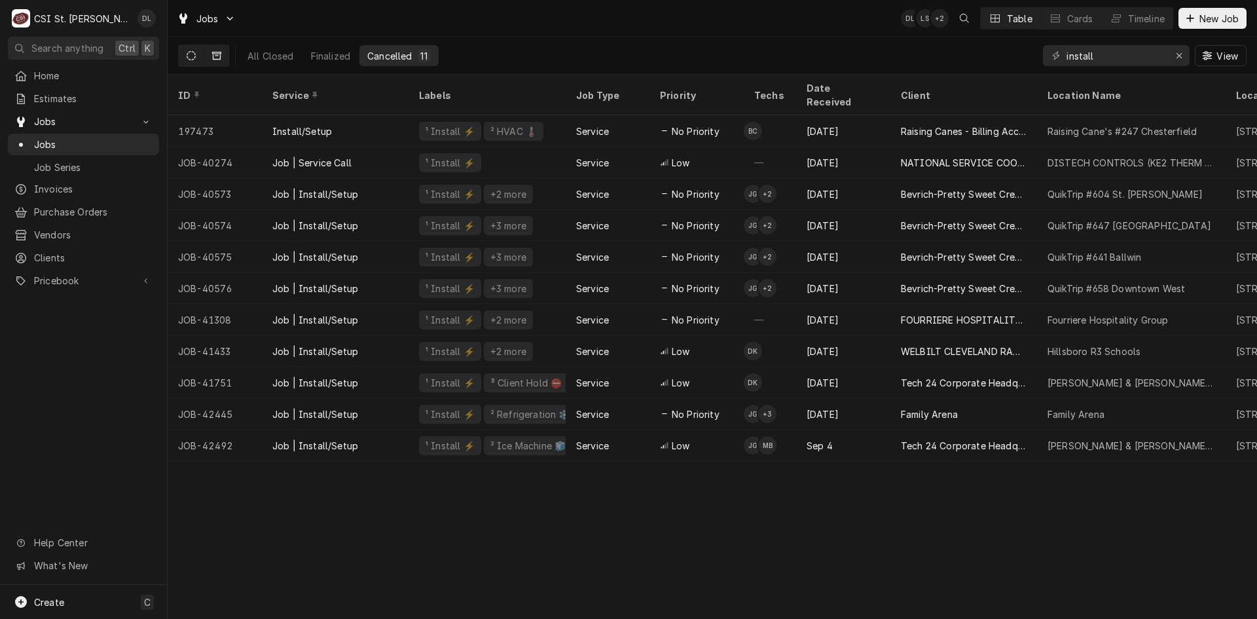
click at [189, 57] on icon "Dynamic Content Wrapper" at bounding box center [191, 55] width 9 height 9
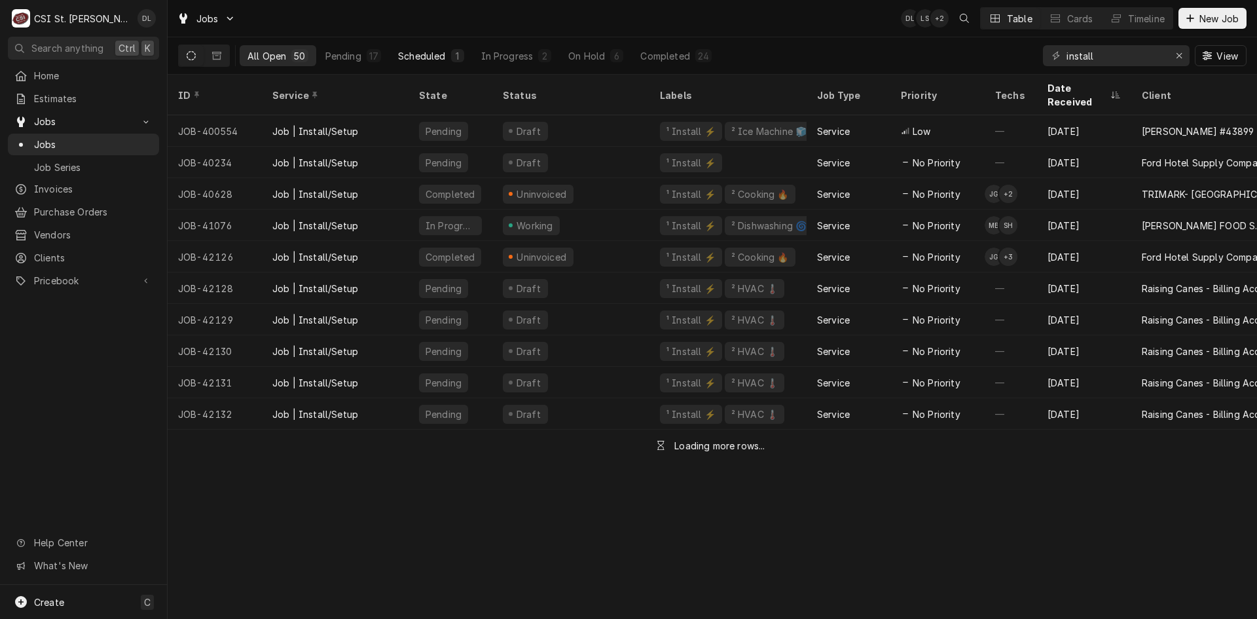
click at [430, 51] on div "Scheduled" at bounding box center [421, 56] width 47 height 14
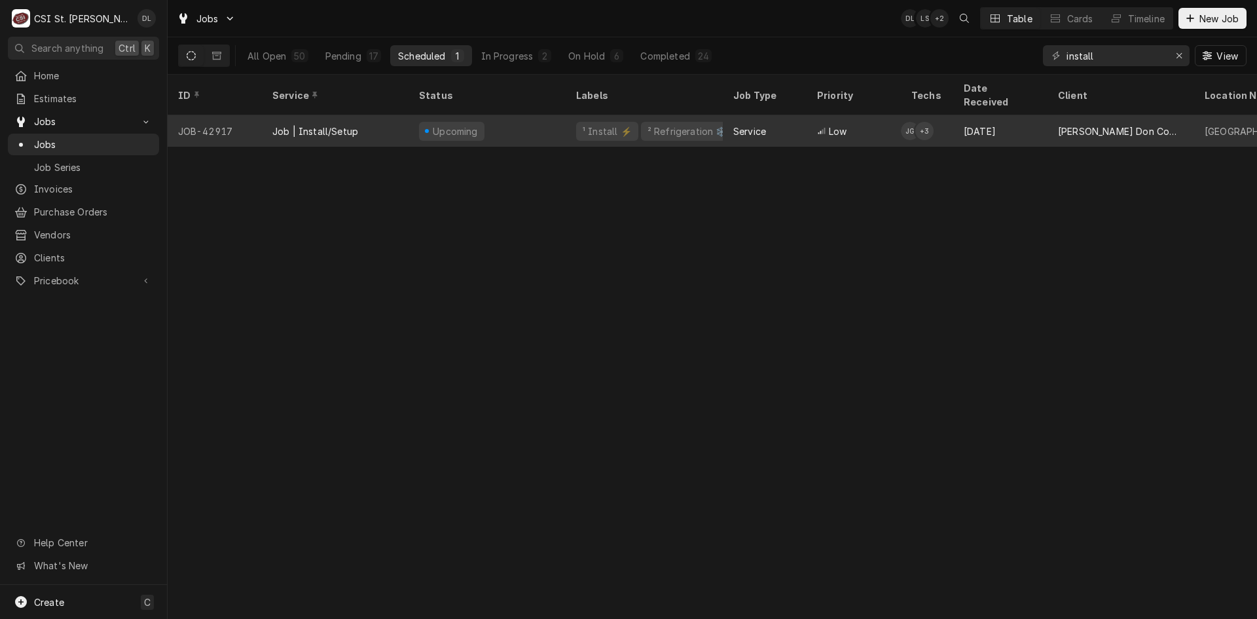
click at [780, 116] on div "Service" at bounding box center [765, 130] width 84 height 31
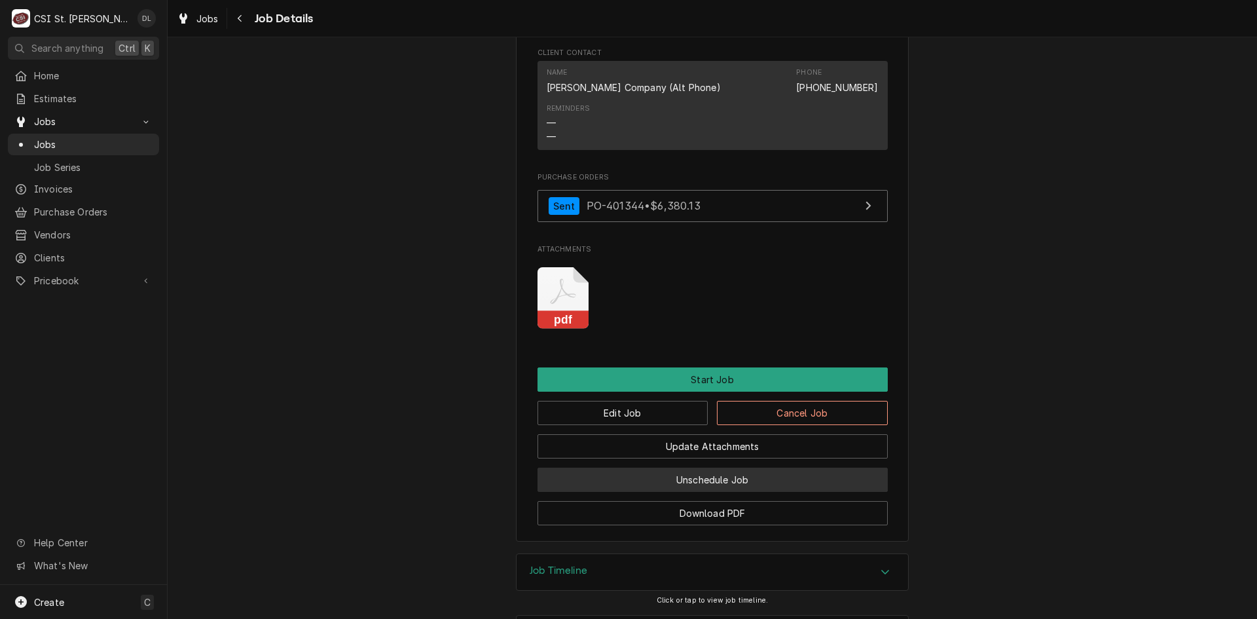
scroll to position [1467, 0]
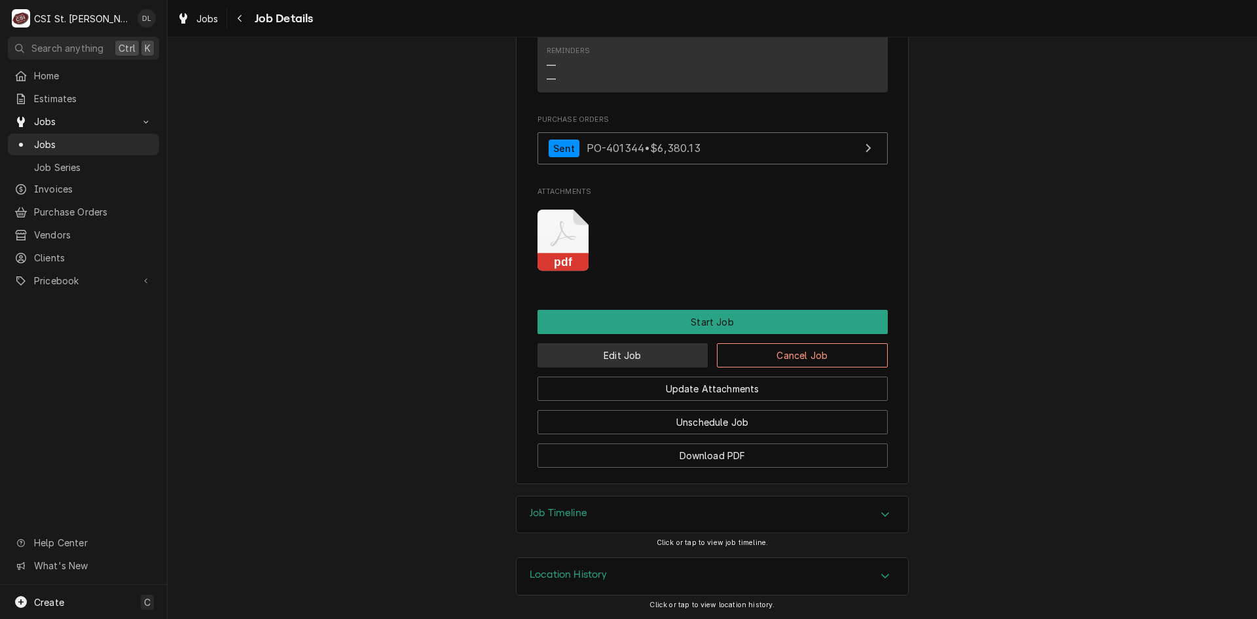
click at [652, 354] on button "Edit Job" at bounding box center [622, 355] width 171 height 24
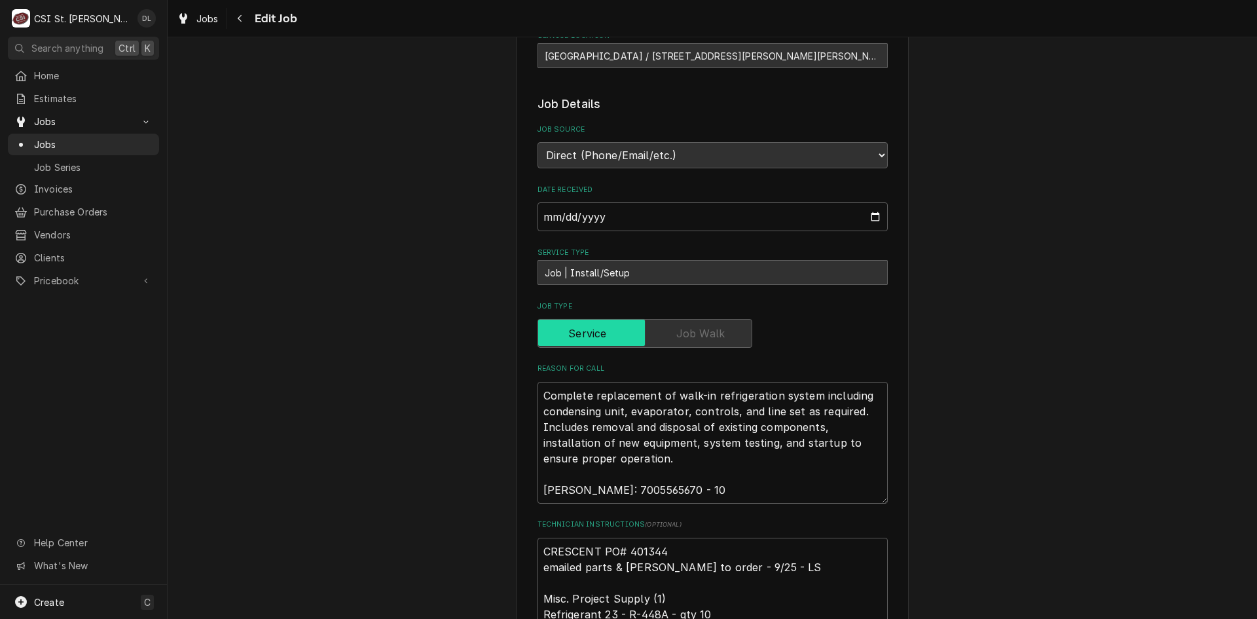
scroll to position [458, 0]
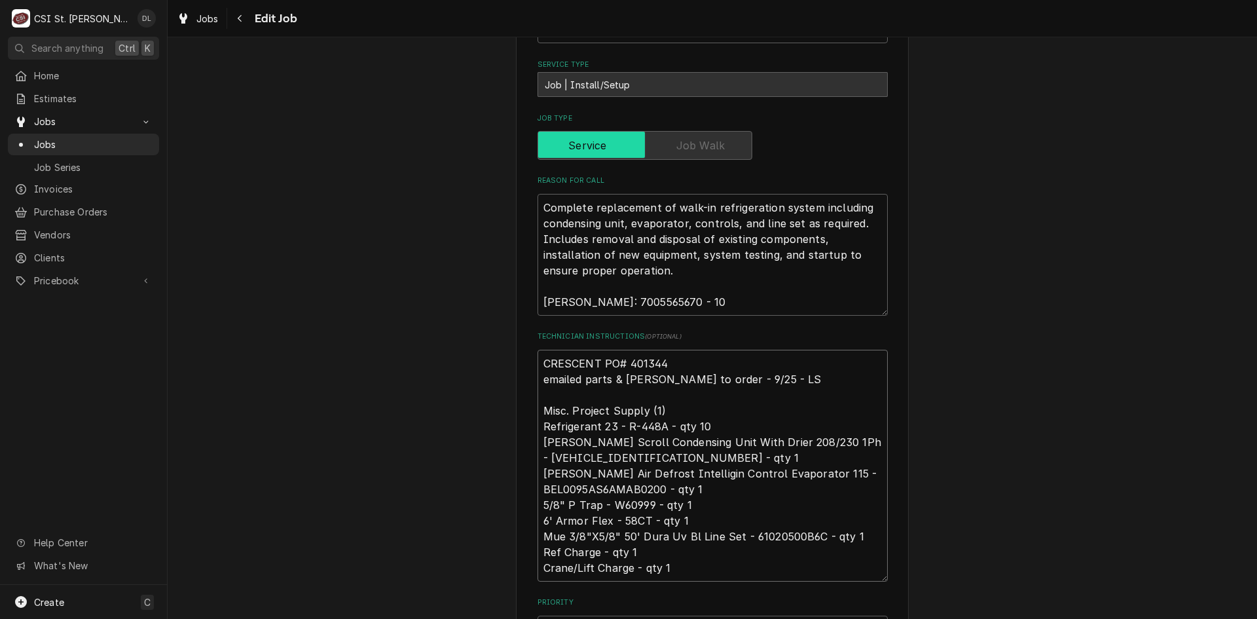
click at [540, 361] on textarea "CRESCENT PO# 401344 emailed parts & dave L to order - 9/25 - LS Misc. Project S…" at bounding box center [712, 466] width 350 height 232
type textarea "x"
type textarea "CRESCENT PO# 401344 emailed parts & dave L to order - 9/25 - LS Misc. Project S…"
type textarea "x"
type textarea "E CRESCENT PO# 401344 emailed parts & dave L to order - 9/25 - LS Misc. Project…"
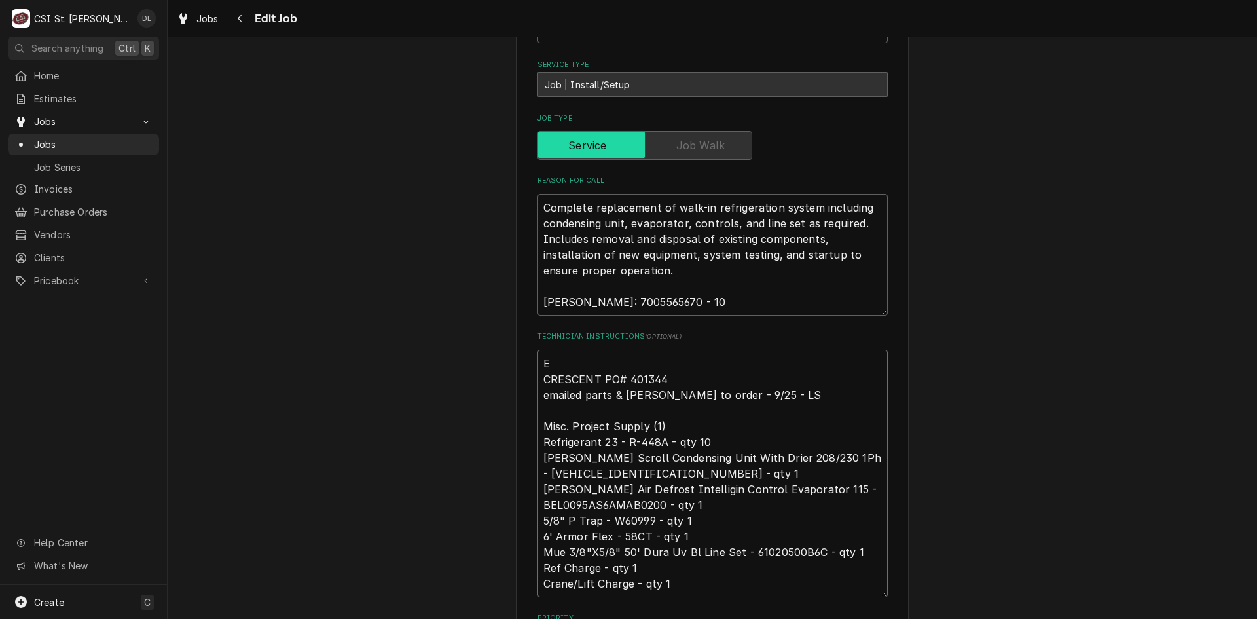
type textarea "x"
type textarea "Eq CRESCENT PO# 401344 emailed parts & dave L to order - 9/25 - LS Misc. Projec…"
type textarea "x"
type textarea "Equ CRESCENT PO# 401344 emailed parts & dave L to order - 9/25 - LS Misc. Proje…"
type textarea "x"
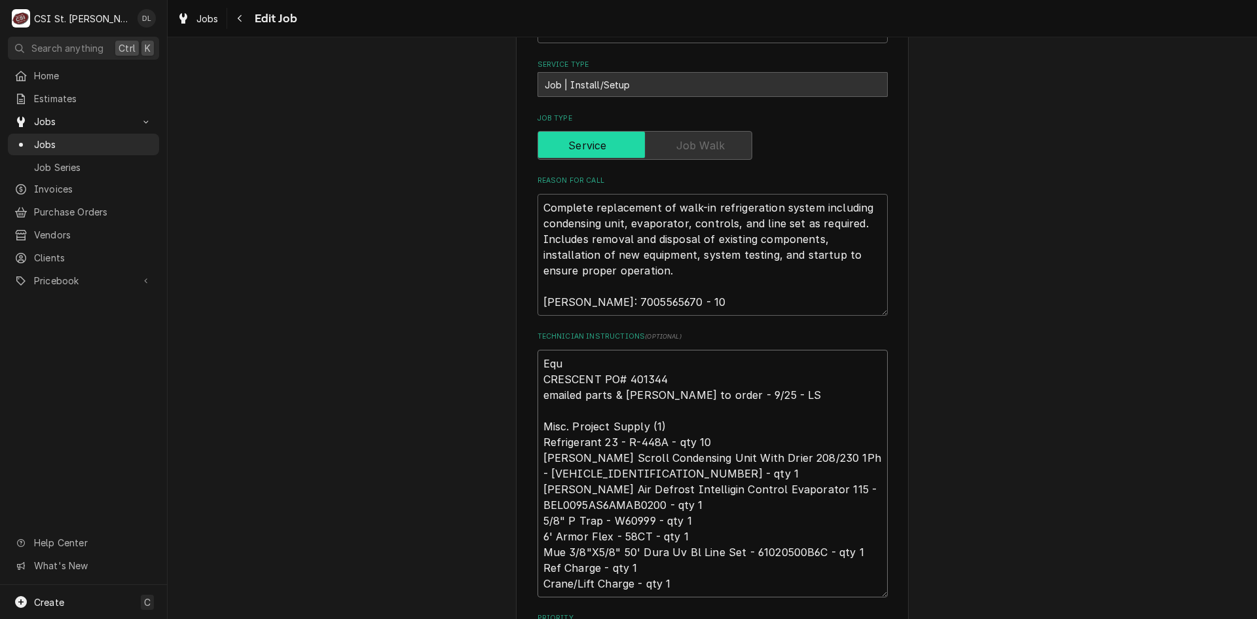
type textarea "Equi CRESCENT PO# 401344 emailed parts & dave L to order - 9/25 - LS Misc. Proj…"
type textarea "x"
type textarea "Equip CRESCENT PO# 401344 emailed parts & dave L to order - 9/25 - LS Misc. Pro…"
type textarea "x"
type textarea "Equipi CRESCENT PO# 401344 emailed parts & dave L to order - 9/25 - LS Misc. Pr…"
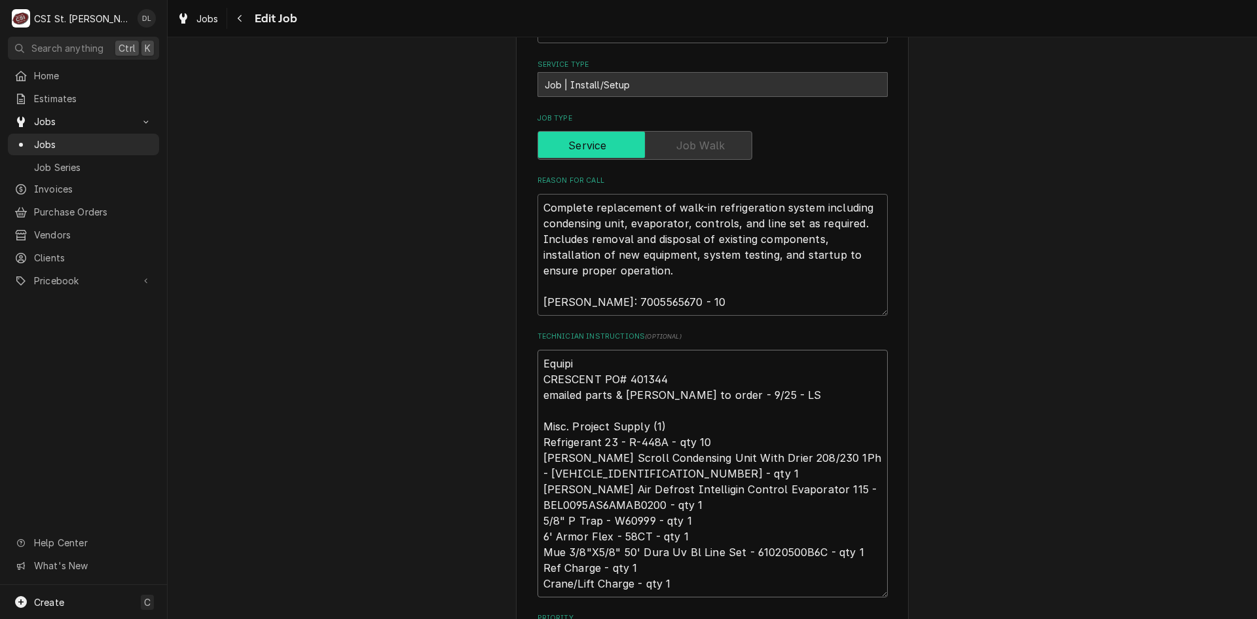
type textarea "x"
type textarea "Equipim CRESCENT PO# 401344 emailed parts & dave L to order - 9/25 - LS Misc. P…"
type textarea "x"
type textarea "Equipime CRESCENT PO# 401344 emailed parts & dave L to order - 9/25 - LS Misc. …"
type textarea "x"
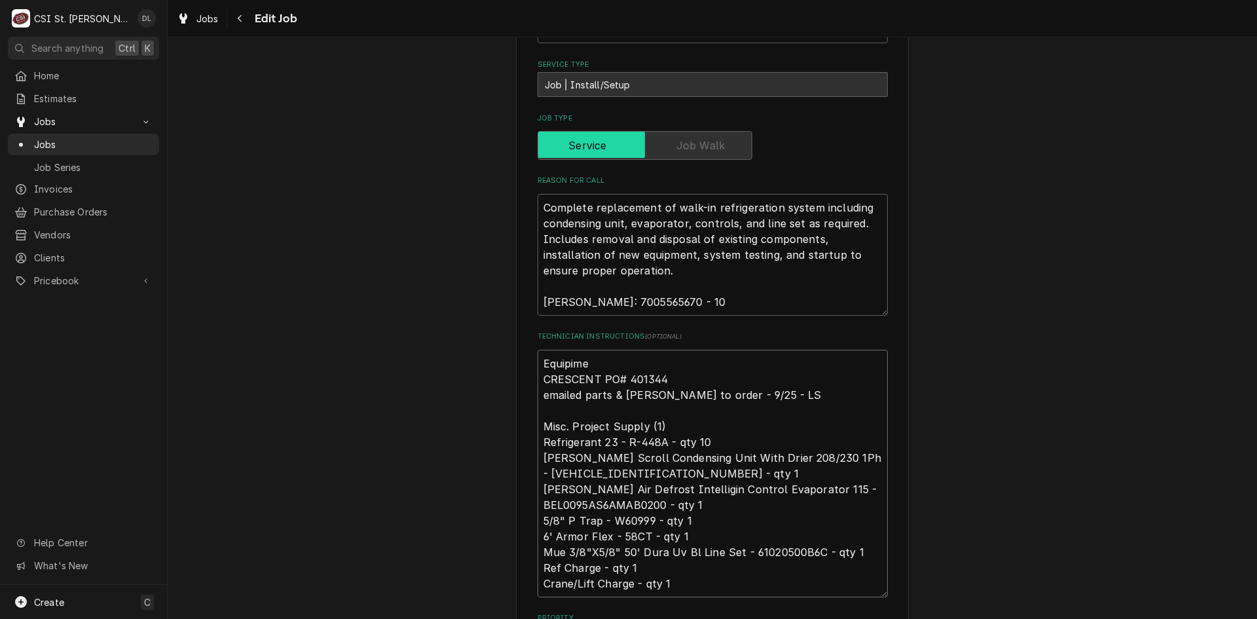
type textarea "Equipimen CRESCENT PO# 401344 emailed parts & dave L to order - 9/25 - LS Misc.…"
type textarea "x"
type textarea "Equipiment CRESCENT PO# 401344 emailed parts & dave L to order - 9/25 - LS Misc…"
type textarea "x"
type textarea "Equipiment CRESCENT PO# 401344 emailed parts & dave L to order - 9/25 - LS Misc…"
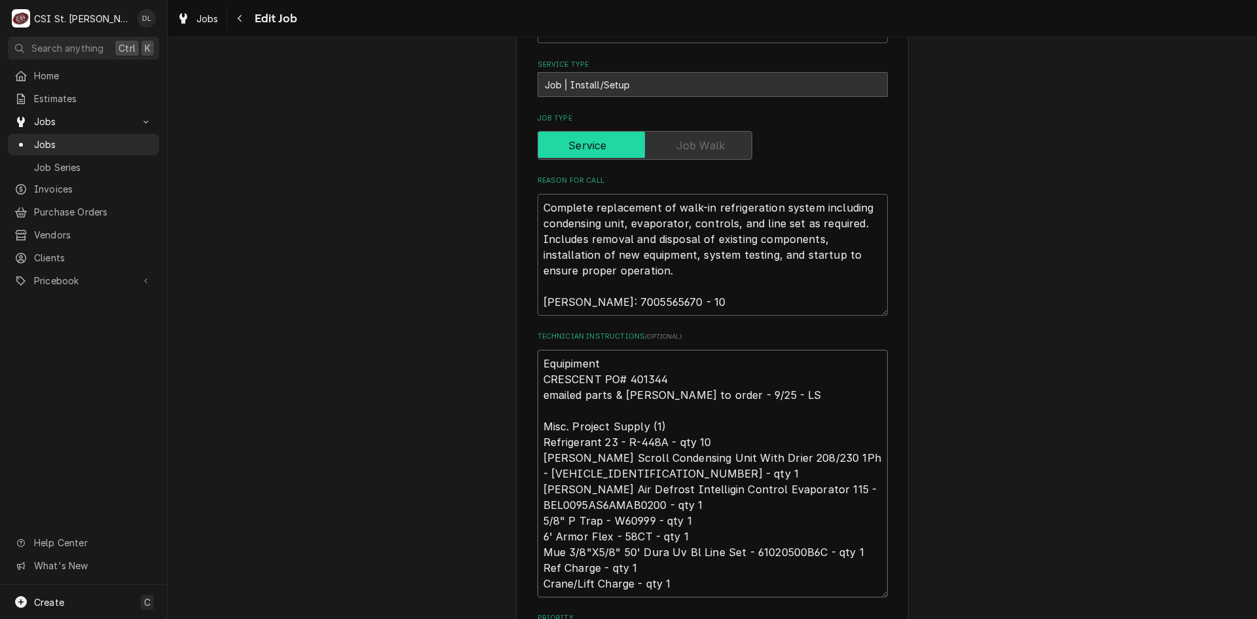
type textarea "x"
type textarea "Equipiment CRESCENT PO# 401344 emailed parts & dave L to order - 9/25 - LS Misc…"
type textarea "x"
type textarea "Equipimen CRESCENT PO# 401344 emailed parts & dave L to order - 9/25 - LS Misc.…"
type textarea "x"
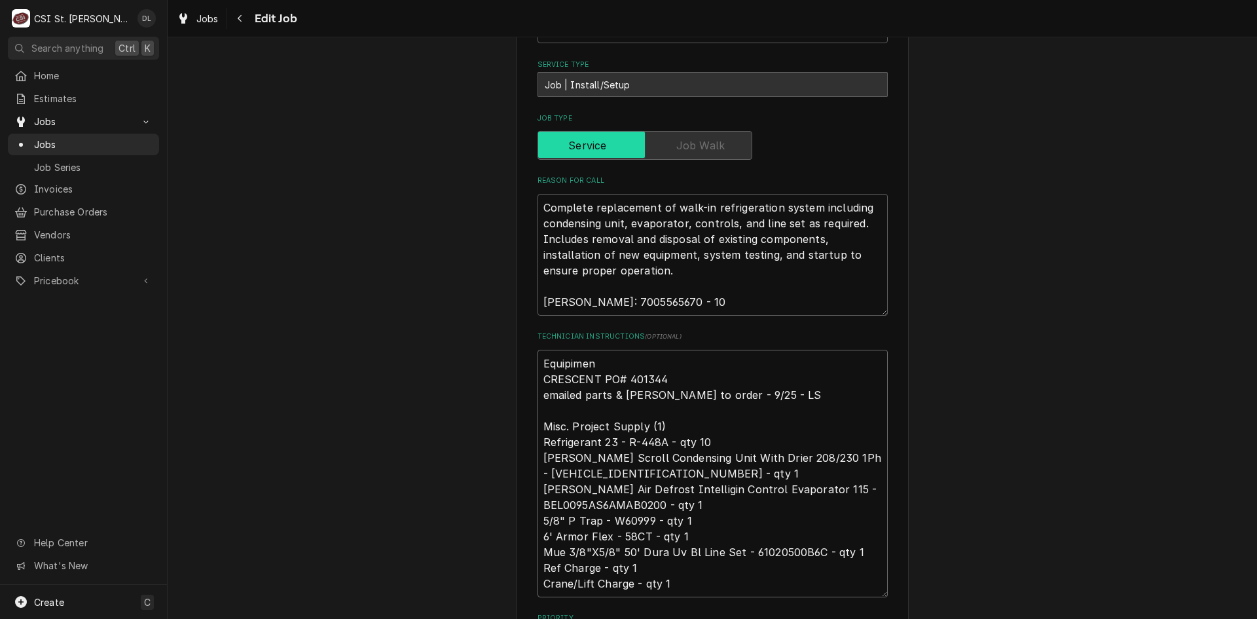
type textarea "Equipime CRESCENT PO# 401344 emailed parts & dave L to order - 9/25 - LS Misc. …"
type textarea "x"
type textarea "Equipim CRESCENT PO# 401344 emailed parts & dave L to order - 9/25 - LS Misc. P…"
type textarea "x"
type textarea "Equipi CRESCENT PO# 401344 emailed parts & dave L to order - 9/25 - LS Misc. Pr…"
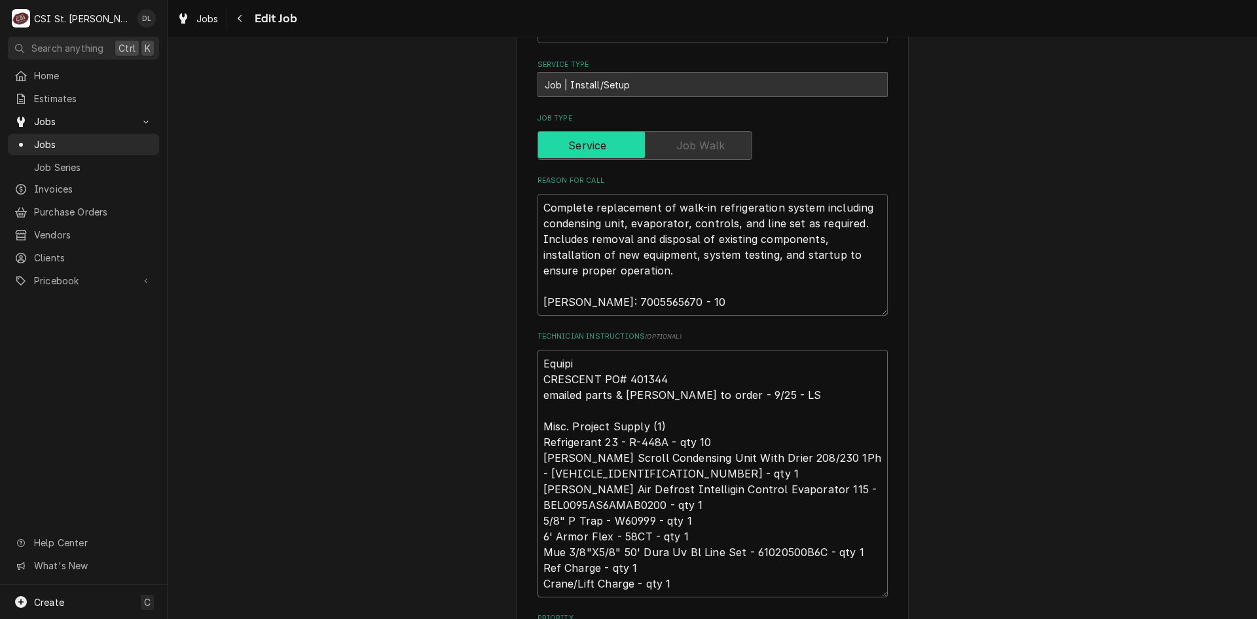
type textarea "x"
type textarea "Equip CRESCENT PO# 401344 emailed parts & dave L to order - 9/25 - LS Misc. Pro…"
type textarea "x"
type textarea "Equipm CRESCENT PO# 401344 emailed parts & dave L to order - 9/25 - LS Misc. Pr…"
type textarea "x"
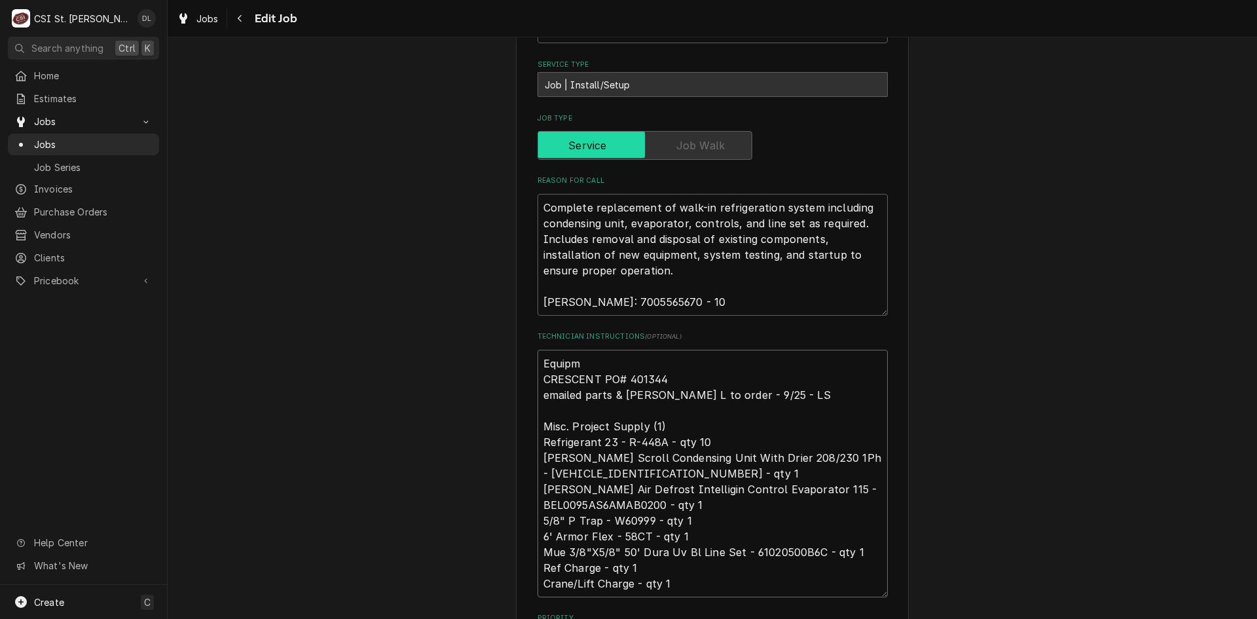
type textarea "Equipme CRESCENT PO# 401344 emailed parts & dave L to order - 9/25 - LS Misc. P…"
type textarea "x"
type textarea "Equipmen CRESCENT PO# 401344 emailed parts & dave L to order - 9/25 - LS Misc. …"
type textarea "x"
type textarea "Equipment CRESCENT PO# 401344 emailed parts & dave L to order - 9/25 - LS Misc.…"
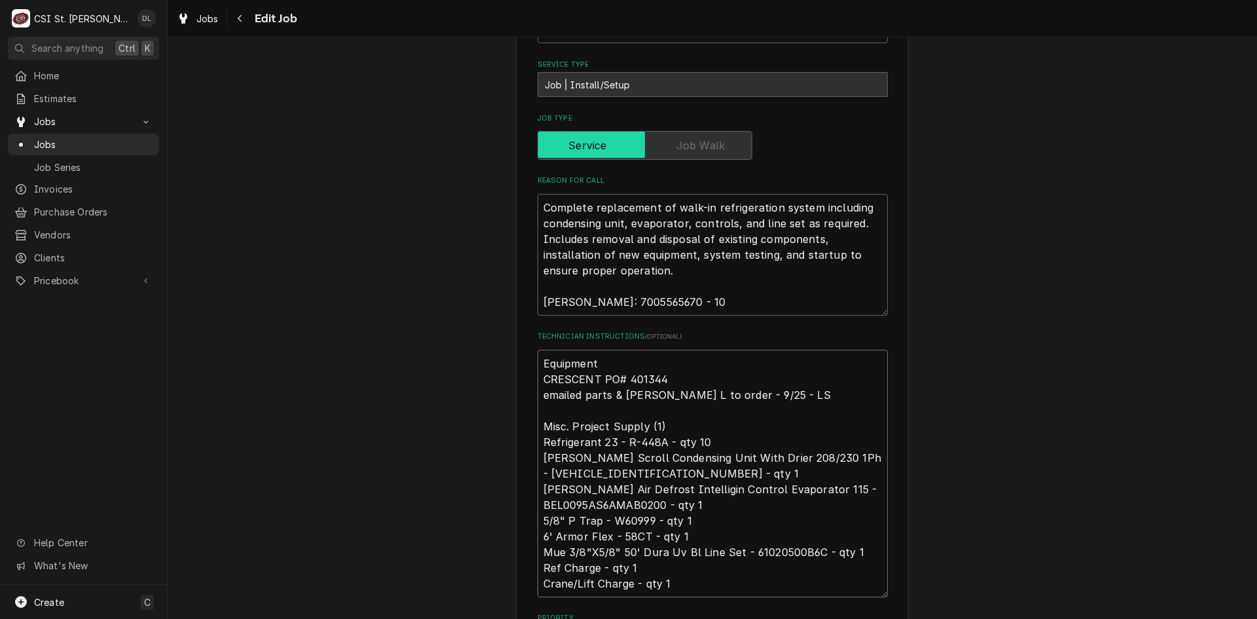
type textarea "x"
type textarea "Equipment CRESCENT PO# 401344 emailed parts & dave L to order - 9/25 - LS Misc.…"
type textarea "x"
type textarea "Equipment r CRESCENT PO# 401344 emailed parts & dave L to order - 9/25 - LS Mis…"
type textarea "x"
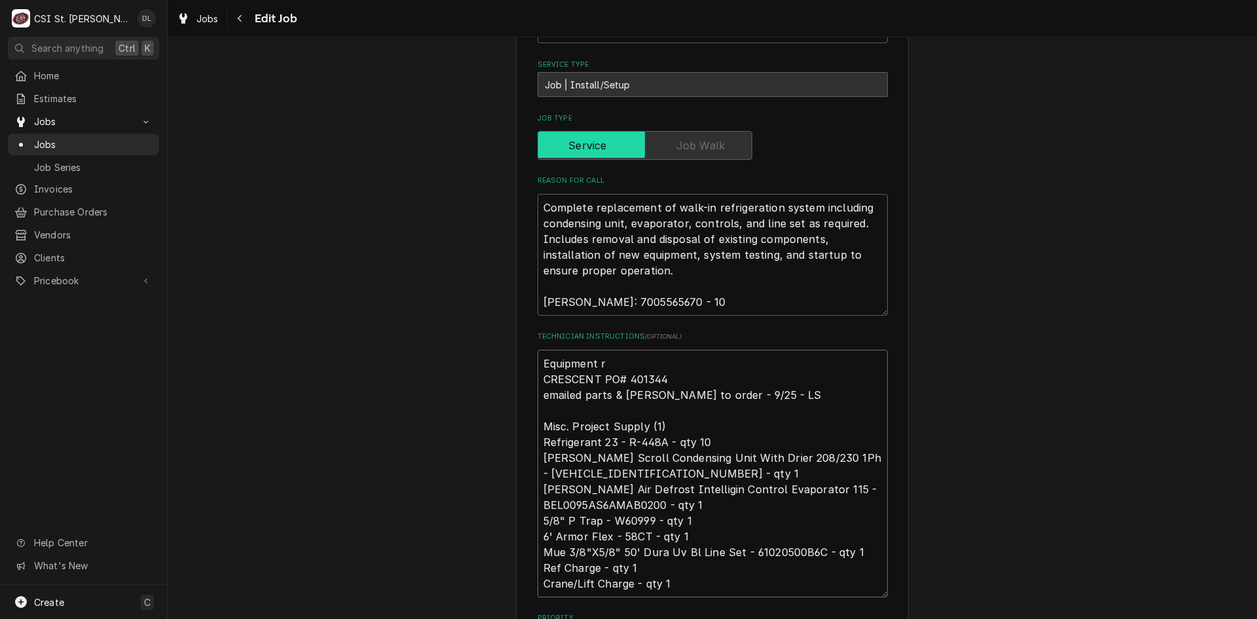
type textarea "Equipment re CRESCENT PO# 401344 emailed parts & dave L to order - 9/25 - LS Mi…"
type textarea "x"
type textarea "Equipment rea CRESCENT PO# 401344 emailed parts & dave L to order - 9/25 - LS M…"
type textarea "x"
type textarea "Equipment read CRESCENT PO# 401344 emailed parts & dave L to order - 9/25 - LS …"
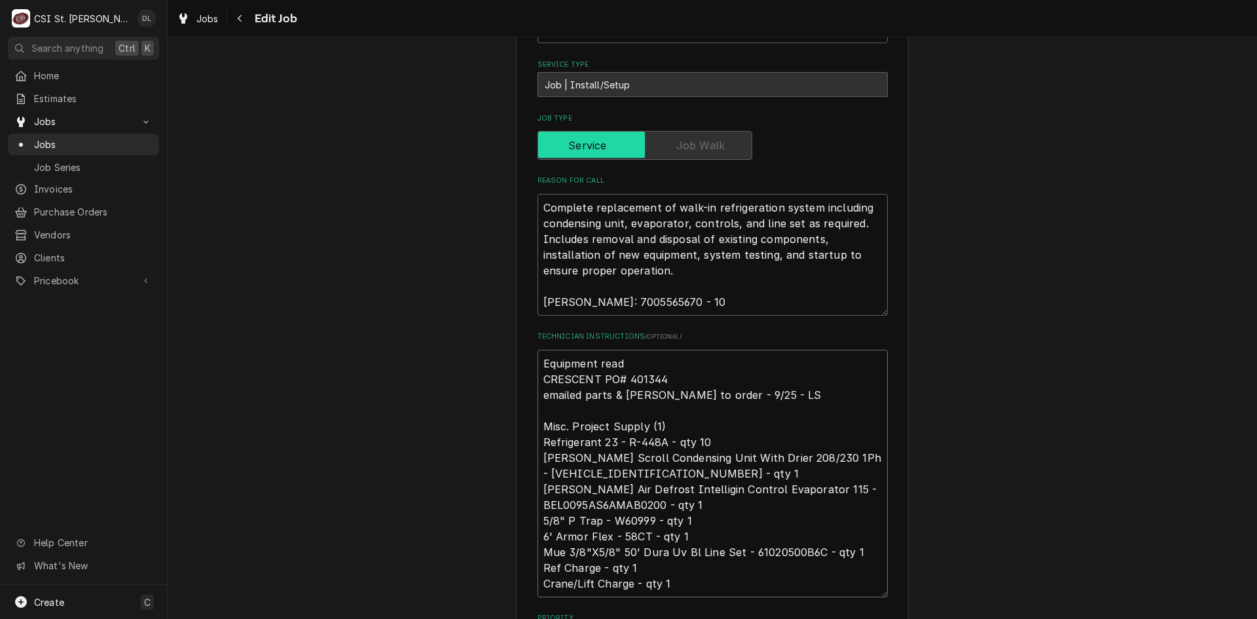
type textarea "x"
type textarea "Equipment ready CRESCENT PO# 401344 emailed parts & dave L to order - 9/25 - LS…"
type textarea "x"
type textarea "Equipment ready CRESCENT PO# 401344 emailed parts & dave L to order - 9/25 - LS…"
type textarea "x"
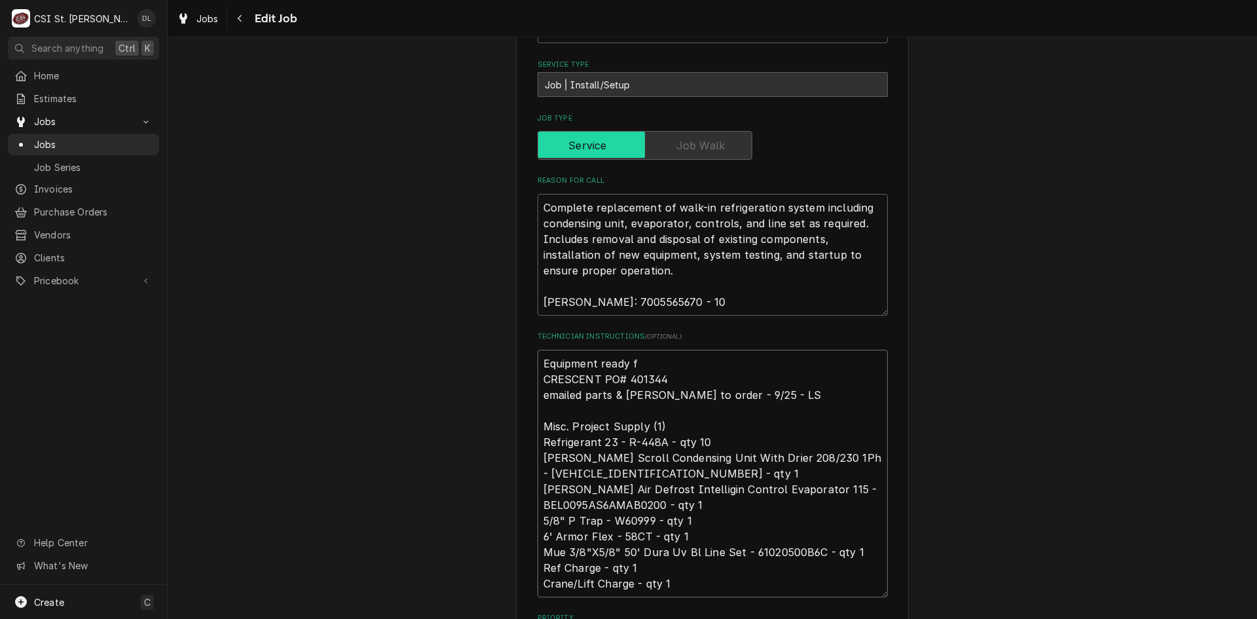
type textarea "Equipment ready fo CRESCENT PO# 401344 emailed parts & dave L to order - 9/25 -…"
type textarea "x"
type textarea "Equipment ready for CRESCENT PO# 401344 emailed parts & dave L to order - 9/25 …"
type textarea "x"
type textarea "Equipment ready for CRESCENT PO# 401344 emailed parts & dave L to order - 9/25 …"
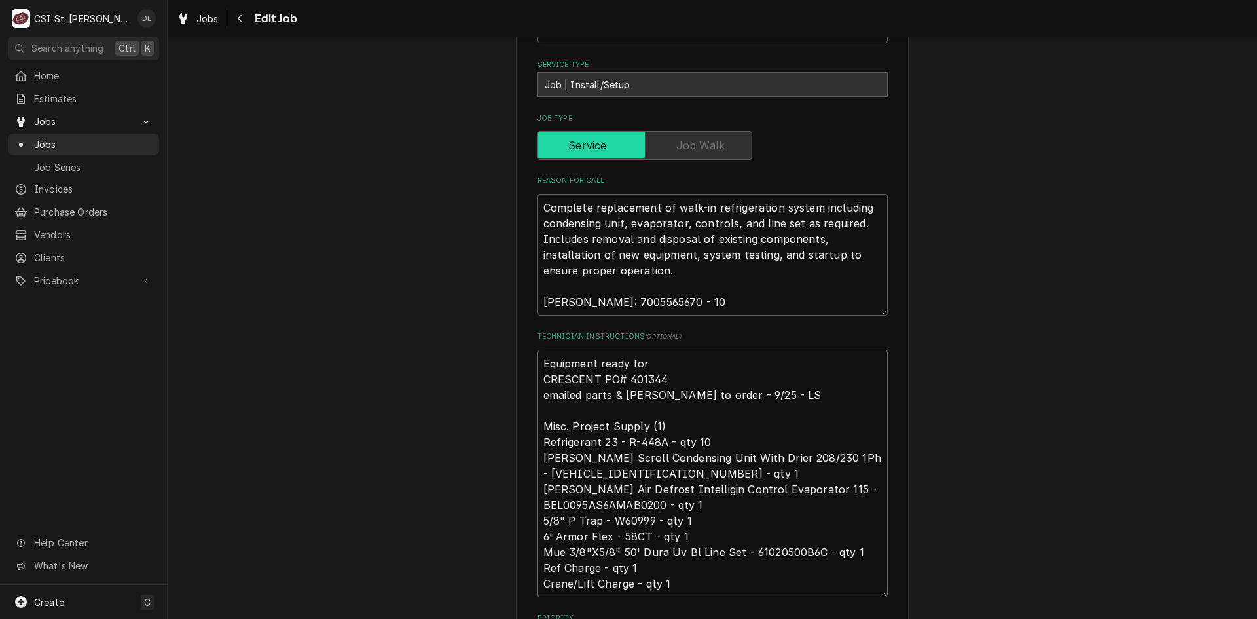
type textarea "x"
type textarea "Equipment ready for p CRESCENT PO# 401344 emailed parts & dave L to order - 9/2…"
type textarea "x"
type textarea "Equipment ready for pi CRESCENT PO# 401344 emailed parts & dave L to order - 9/…"
type textarea "x"
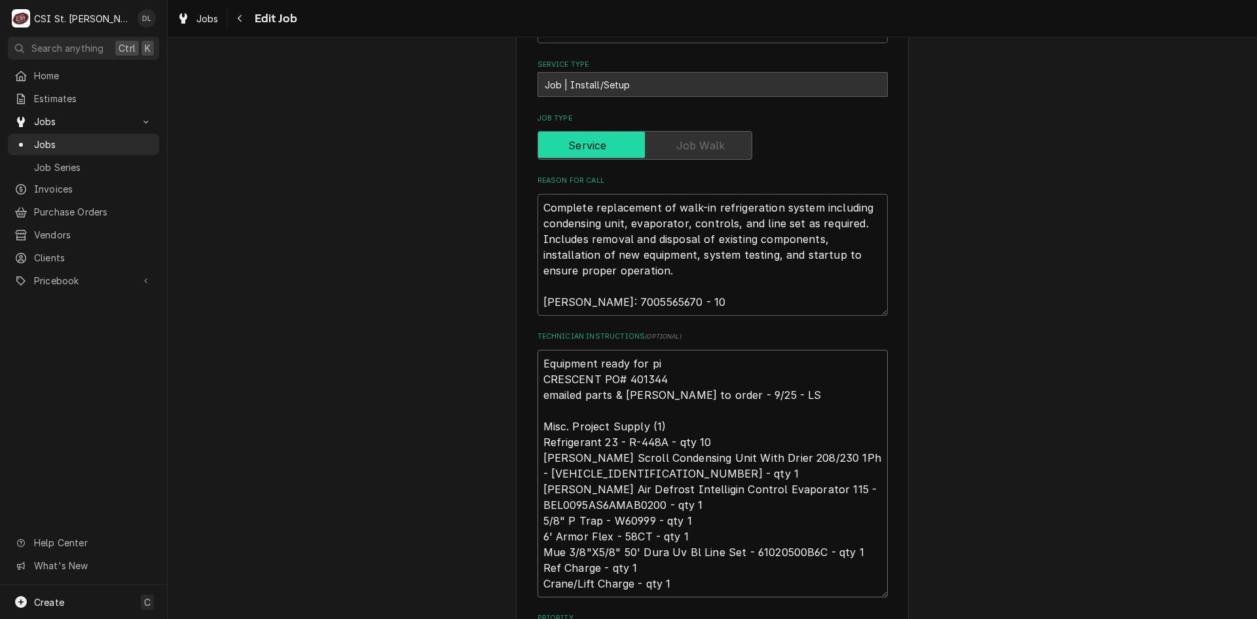
type textarea "Equipment ready for pic CRESCENT PO# 401344 emailed parts & dave L to order - 9…"
type textarea "x"
type textarea "Equipment ready for pick CRESCENT PO# 401344 emailed parts & dave L to order - …"
type textarea "x"
type textarea "Equipment ready for pick CRESCENT PO# 401344 emailed parts & dave L to order - …"
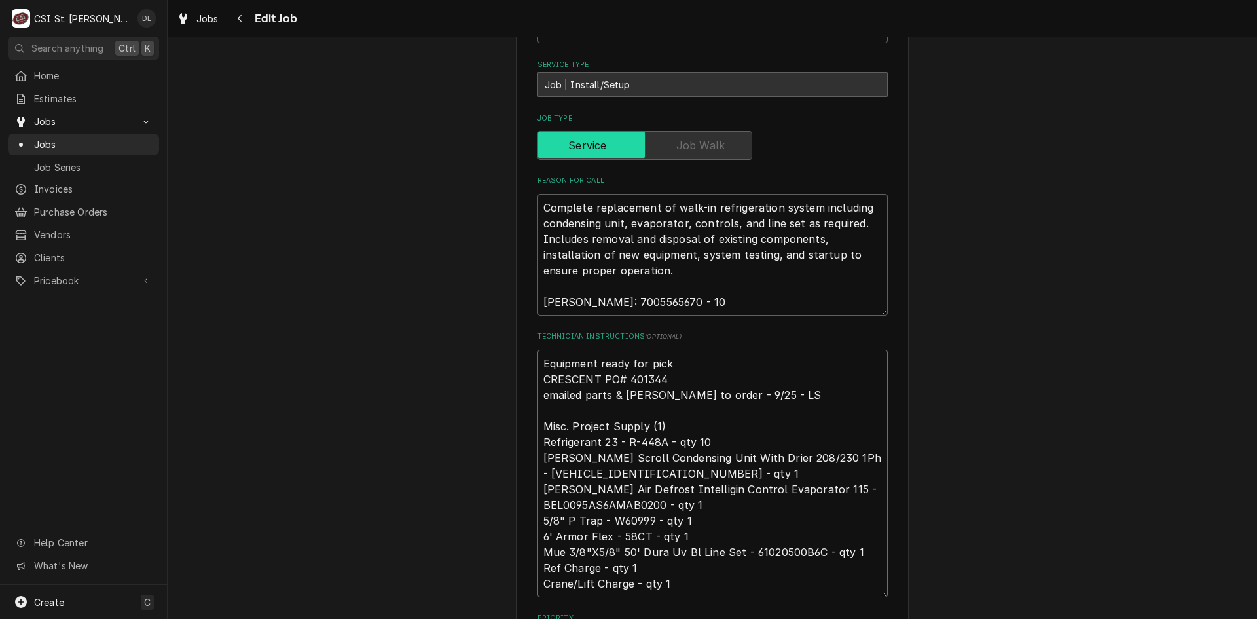
type textarea "x"
type textarea "Equipment ready for pick u CRESCENT PO# 401344 emailed parts & dave L to order …"
type textarea "x"
type textarea "Equipment ready for pick up CRESCENT PO# 401344 emailed parts & dave L to order…"
type textarea "x"
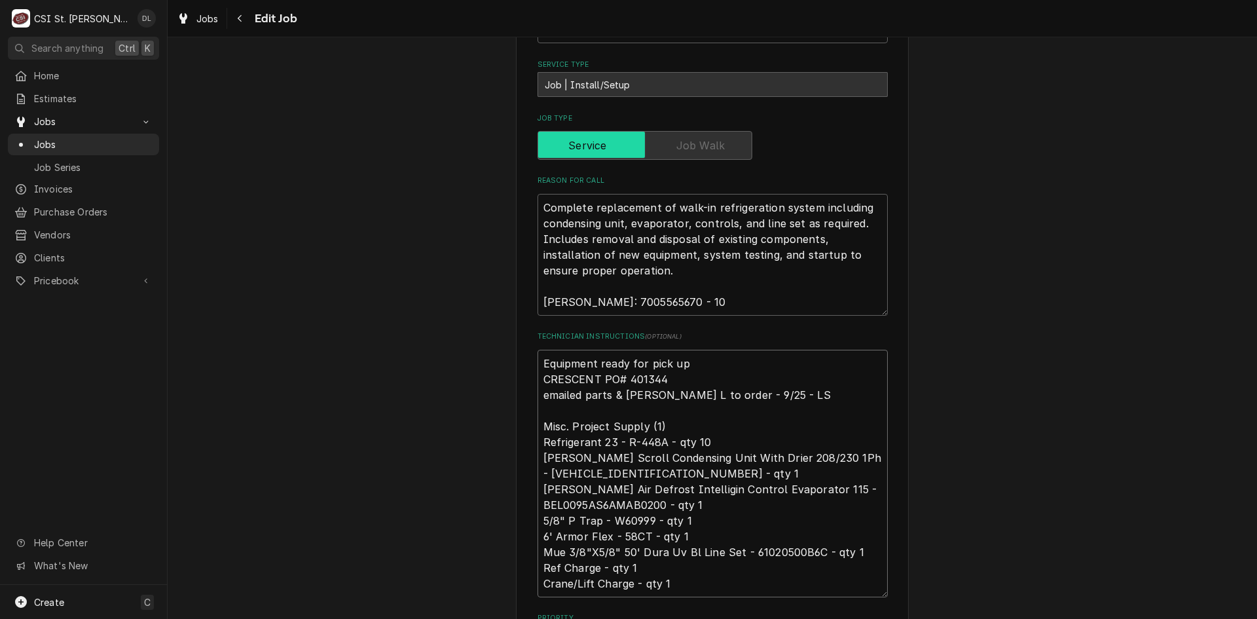
type textarea "Equipment ready for pick up CRESCENT PO# 401344 emailed parts & dave L to order…"
type textarea "x"
type textarea "Equipment ready for pick up a CRESCENT PO# 401344 emailed parts & dave L to ord…"
type textarea "x"
type textarea "Equipment ready for pick up at CRESCENT PO# 401344 emailed parts & dave L to or…"
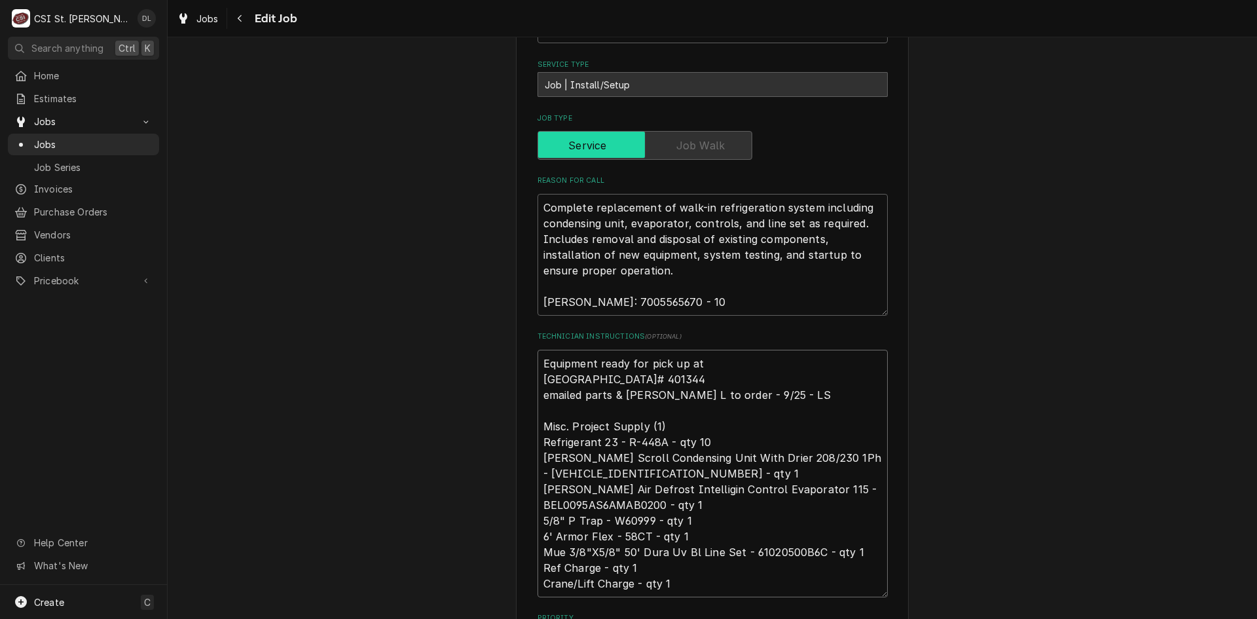
type textarea "x"
type textarea "Equipment ready for pick up at 5 CRESCENT PO# 401344 emailed parts & dave L to …"
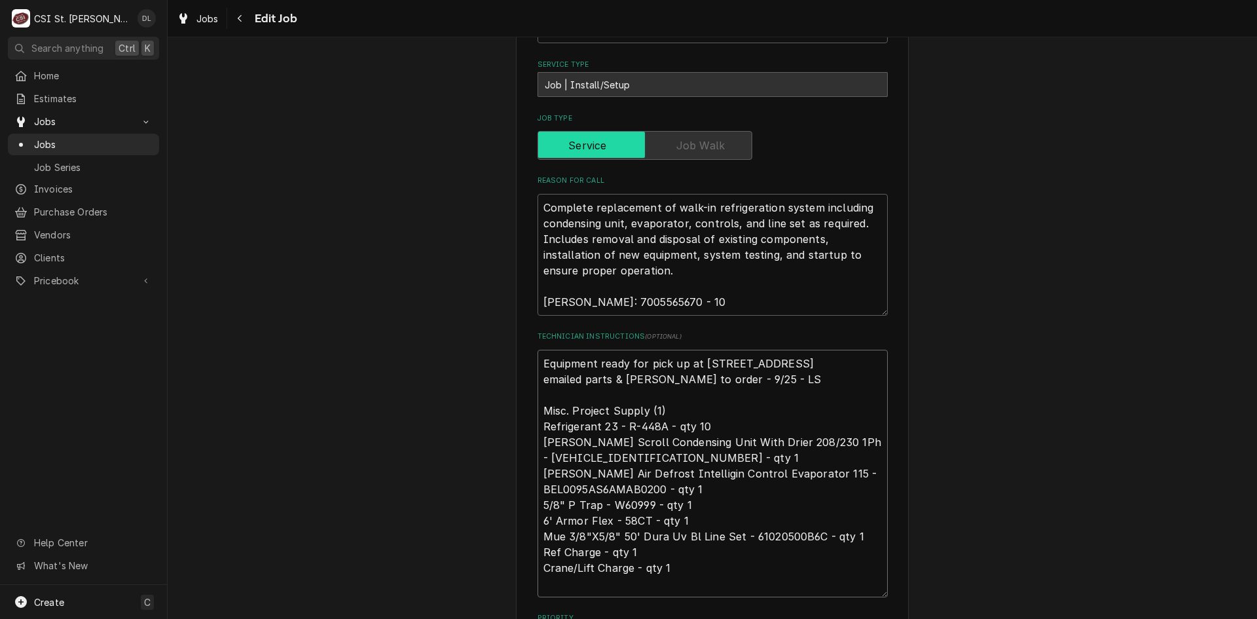
type textarea "x"
type textarea "Equipment ready for pick up at 59 CRESCENT PO# 401344 emailed parts & dave L to…"
type textarea "x"
type textarea "Equipment ready for pick up at 59t CRESCENT PO# 401344 emailed parts & dave L t…"
type textarea "x"
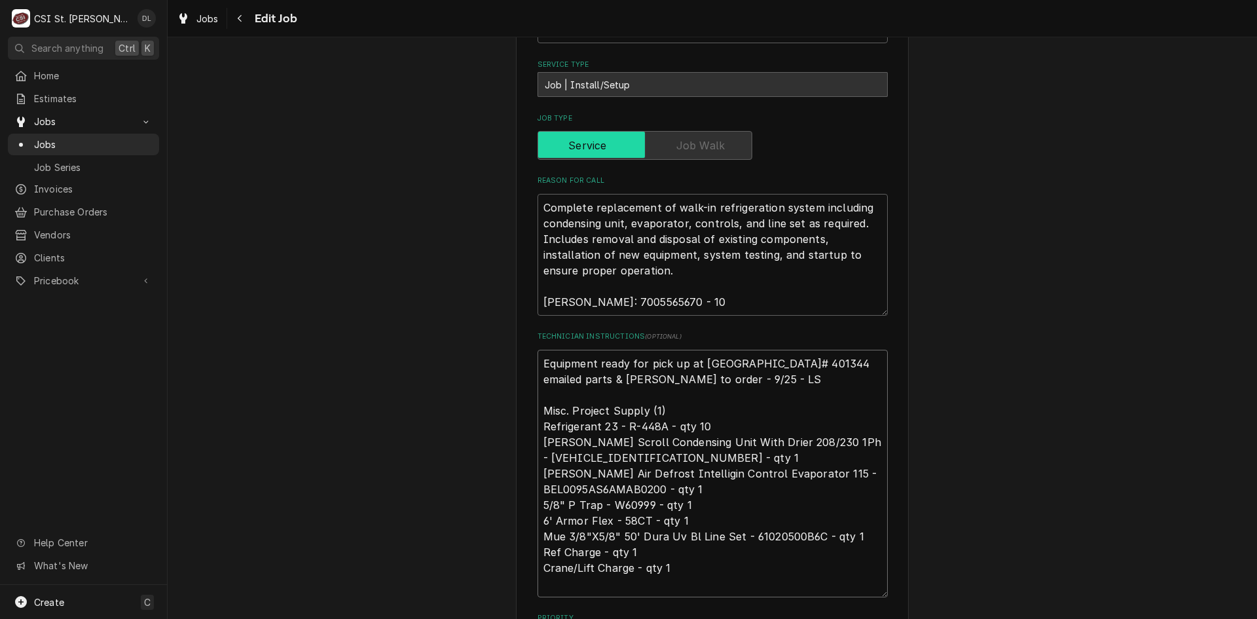
type textarea "Equipment ready for pick up at 59th CRESCENT PO# 401344 emailed parts & dave L …"
type textarea "x"
type textarea "Equipment ready for pick up at 59th S CRESCENT PO# 401344 emailed parts & dave …"
type textarea "x"
type textarea "Equipment ready for pick up at 59th St CRESCENT PO# 401344 emailed parts & dave…"
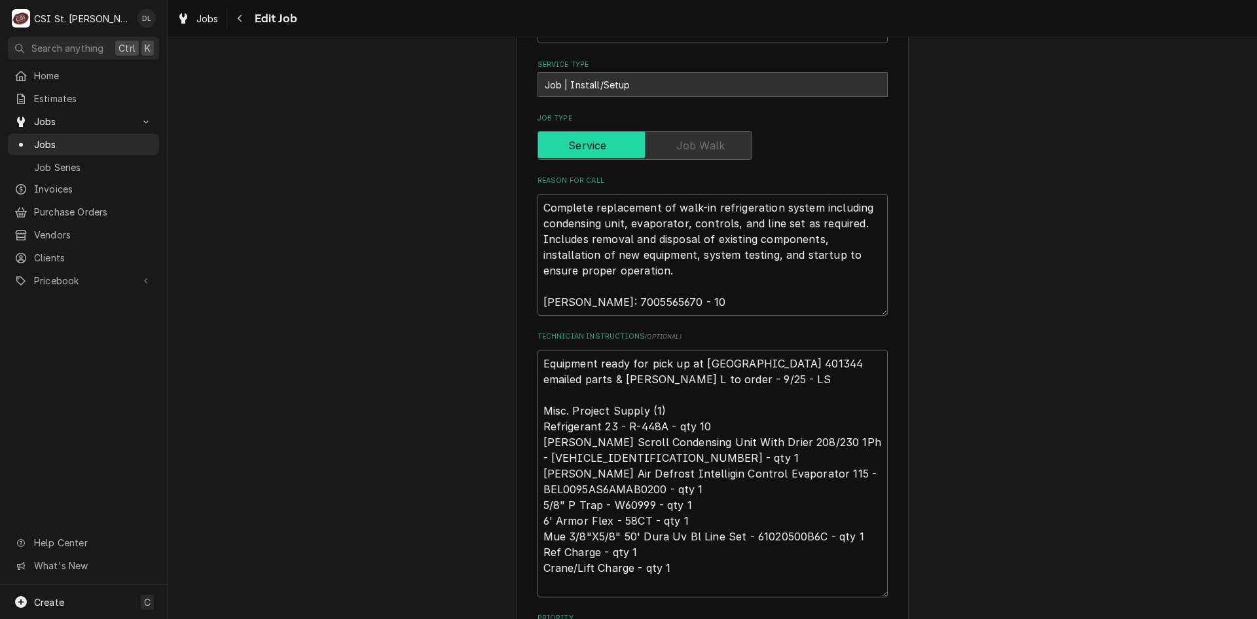
type textarea "x"
type textarea "Equipment ready for pick up at 59th Ste CRESCENT PO# 401344 emailed parts & dav…"
type textarea "x"
type textarea "Equipment ready for pick up at 59th St CRESCENT PO# 401344 emailed parts & dave…"
type textarea "x"
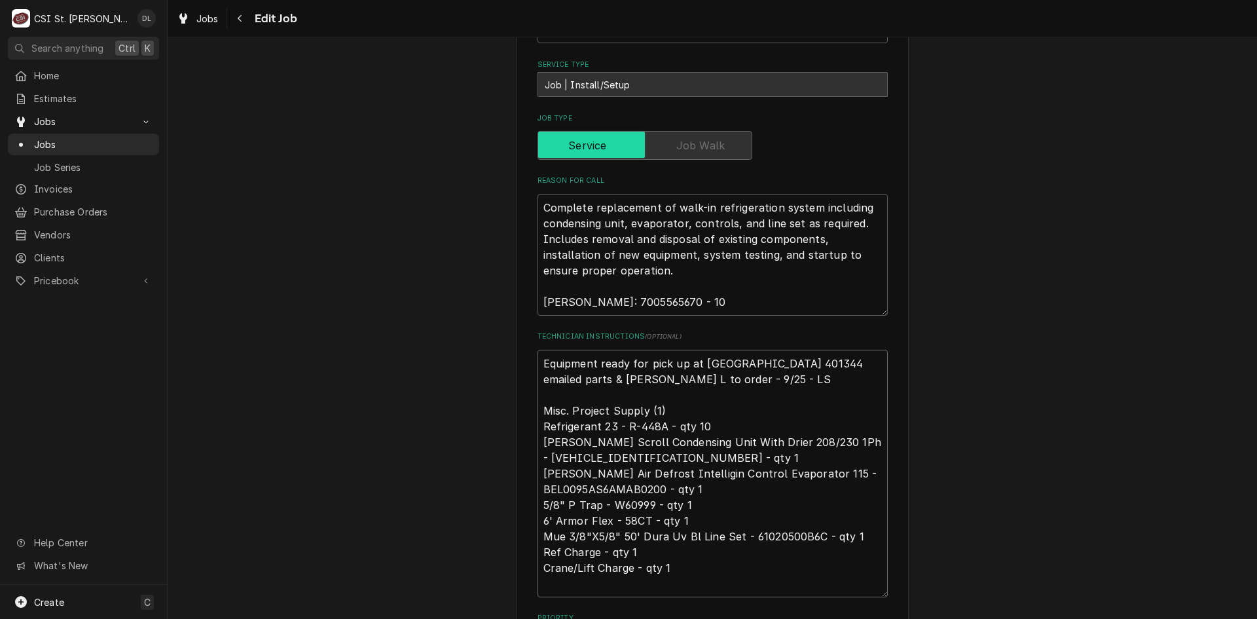
type textarea "Equipment ready for pick up at 59th Str CRESCENT PO# 401344 emailed parts & dav…"
type textarea "x"
type textarea "Equipment ready for pick up at 59th Stre CRESCENT PO# 401344 emailed parts & da…"
type textarea "x"
type textarea "Equipment ready for pick up at 59th Stree CRESCENT PO# 401344 emailed parts & d…"
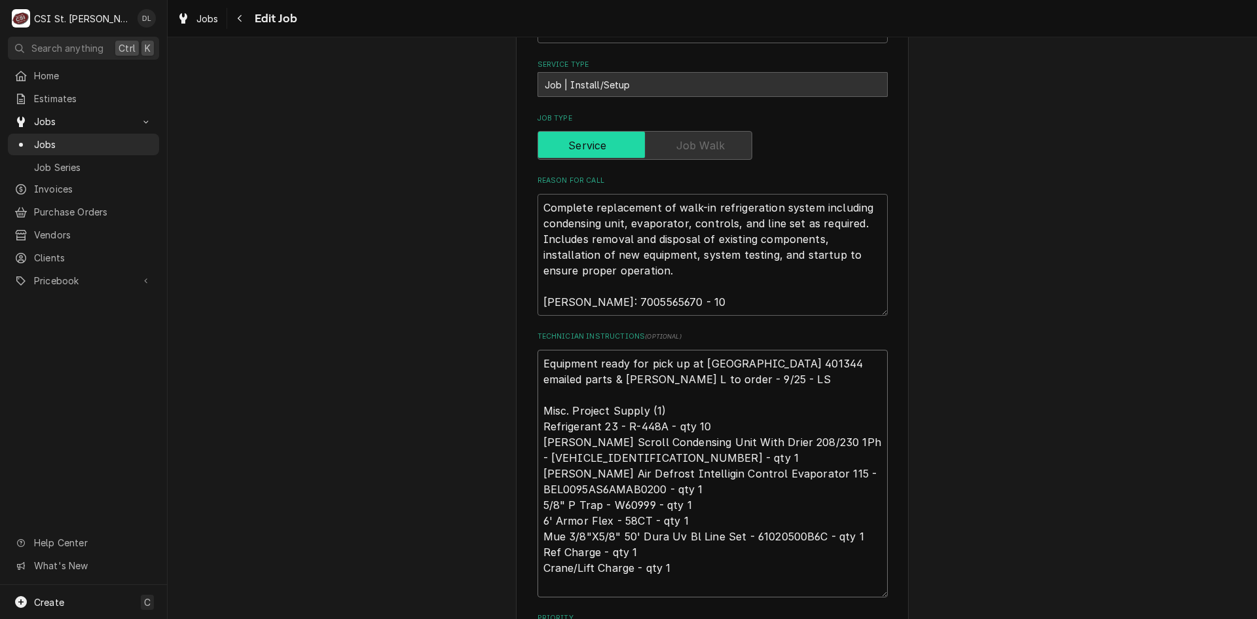
type textarea "x"
type textarea "Equipment ready for pick up at 59th Street CRESCENT PO# 401344 emailed parts & …"
type textarea "x"
type textarea "Equipment ready for pick up at 59th Street. CRESCENT PO# 401344 emailed parts &…"
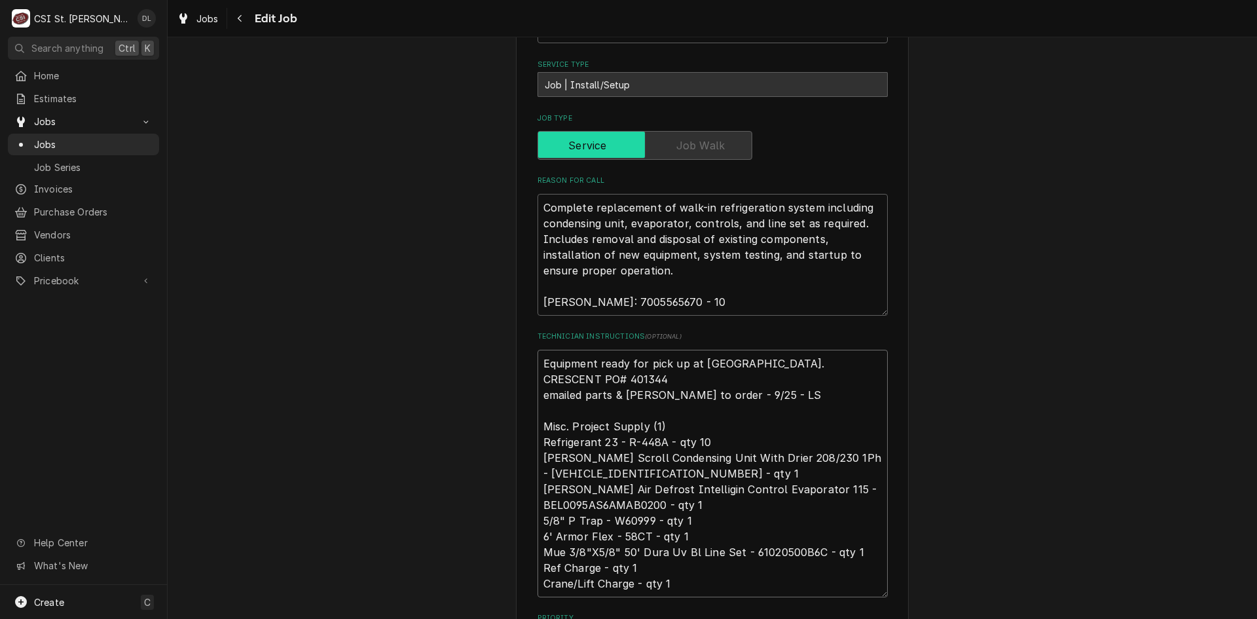
type textarea "x"
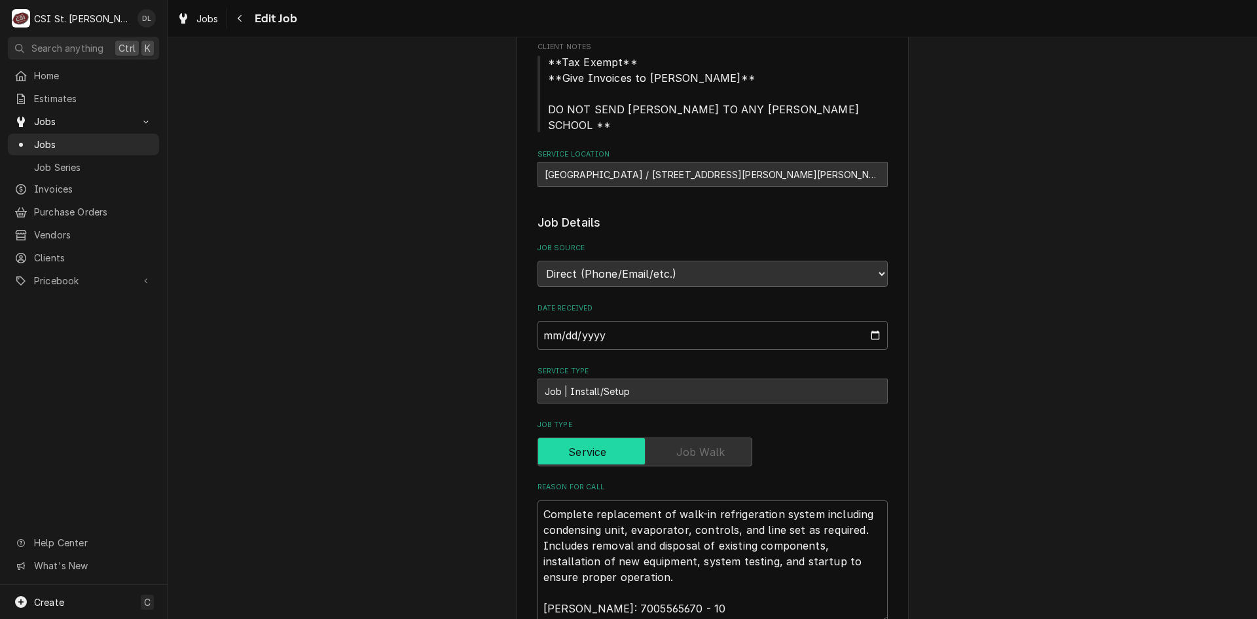
scroll to position [131, 0]
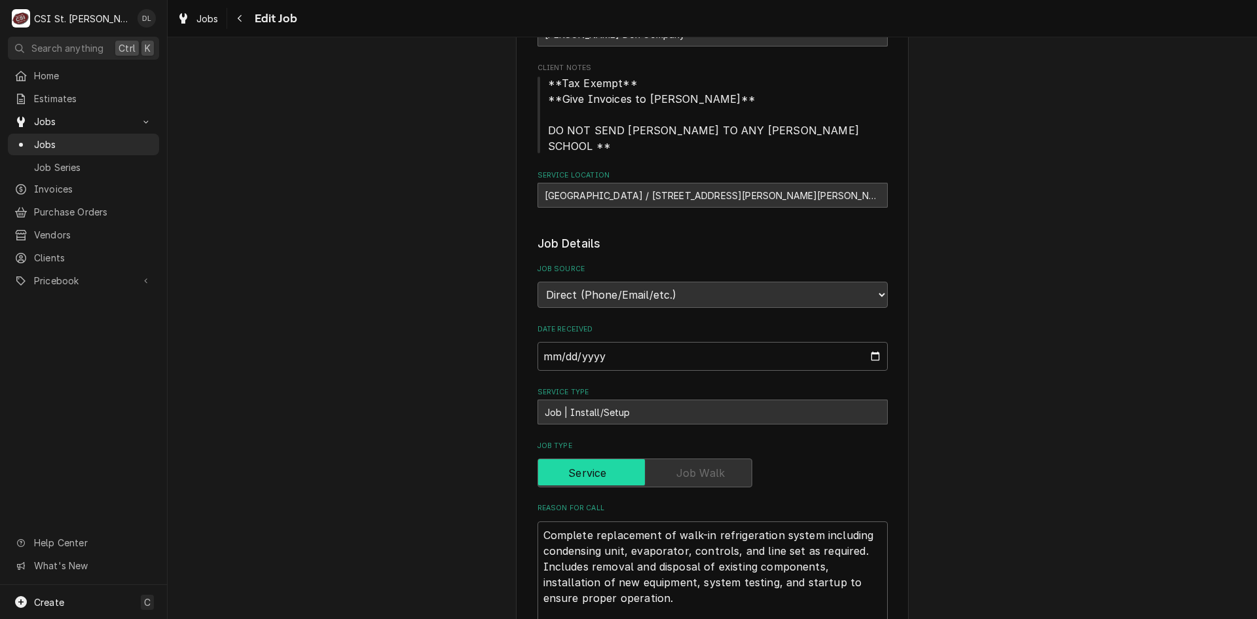
type textarea "Equipment ready for pick up at 59th Street. CRESCENT PO# 401344 emailed parts &…"
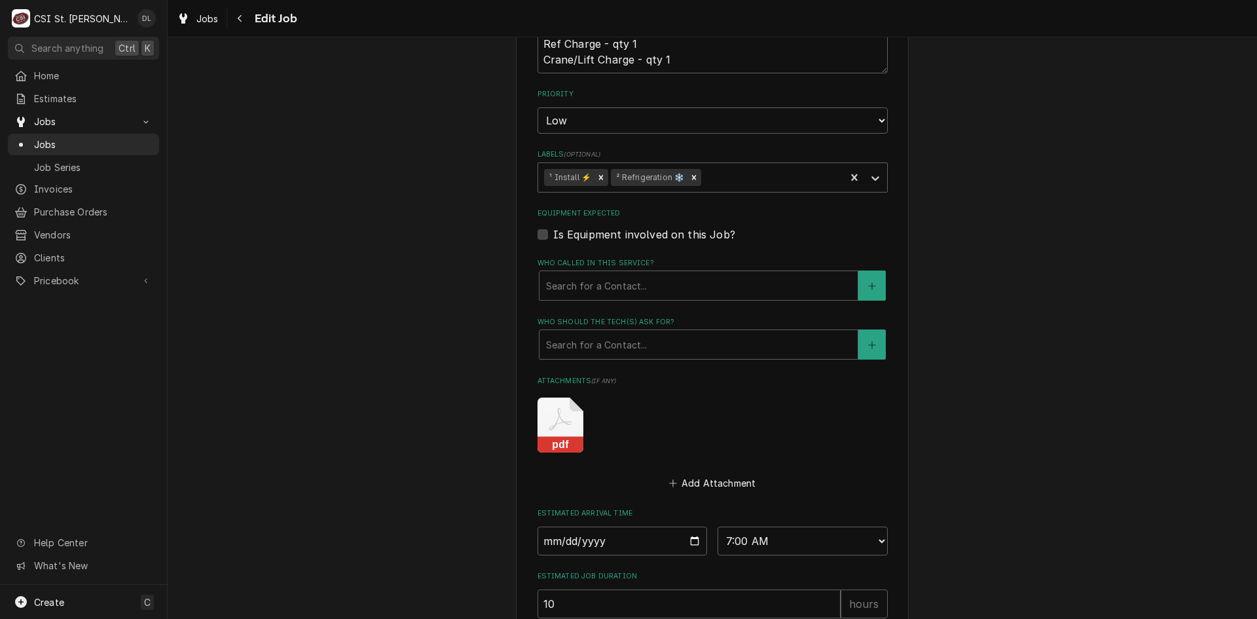
scroll to position [1139, 0]
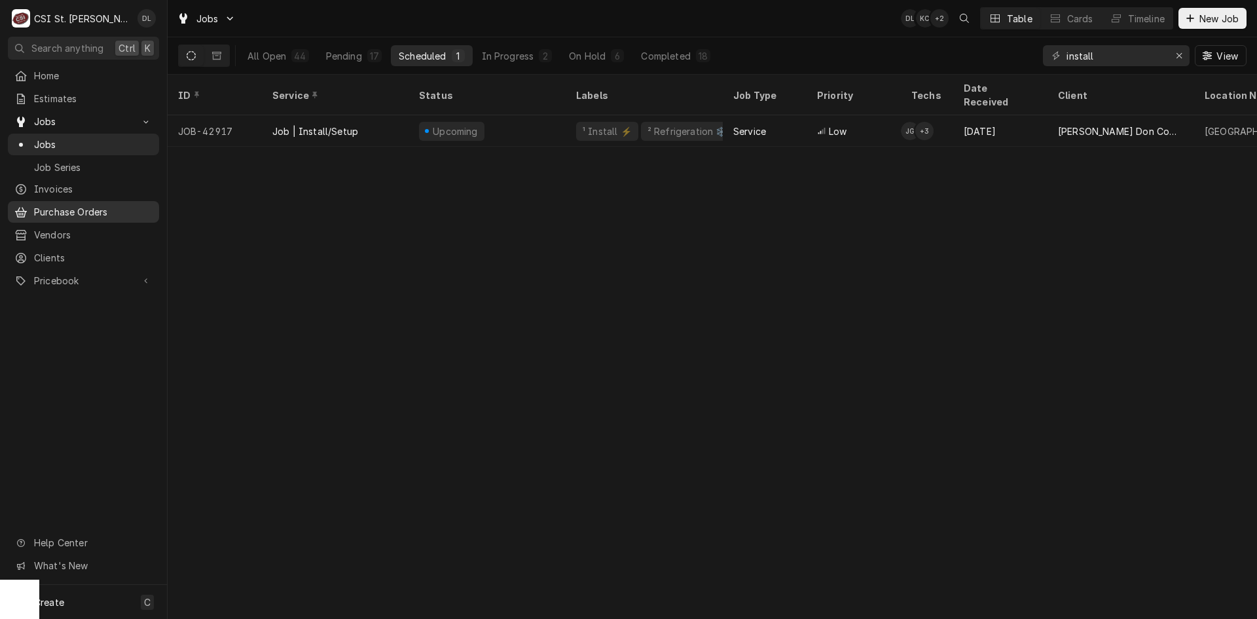
click at [82, 208] on span "Purchase Orders" at bounding box center [93, 212] width 118 height 14
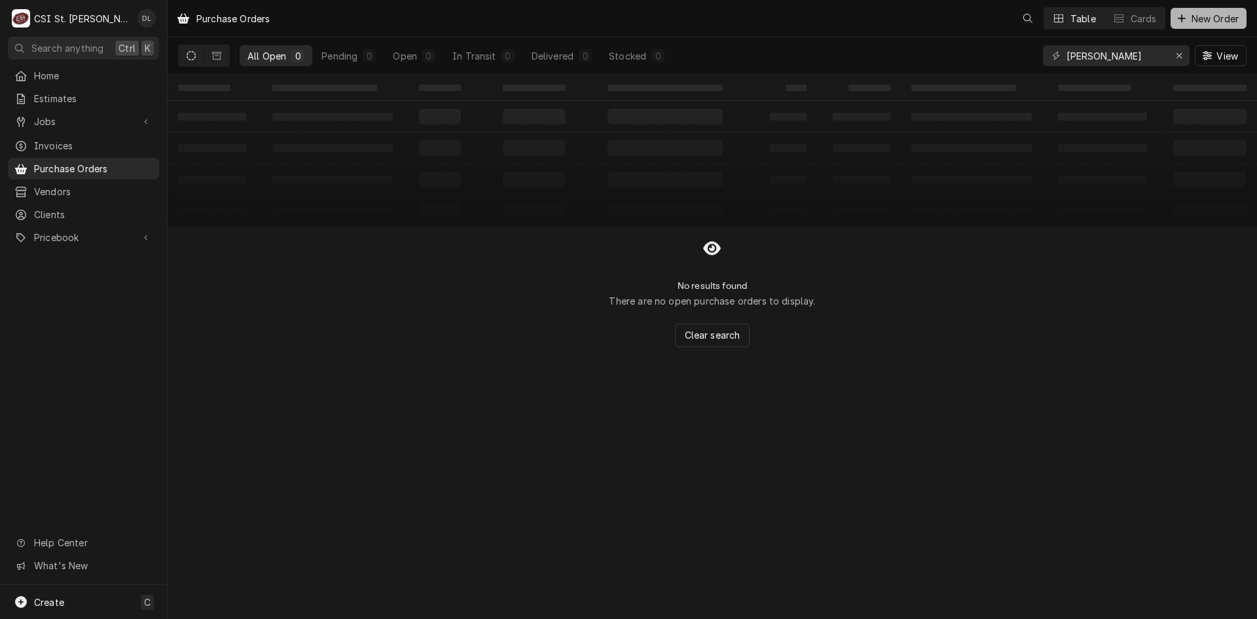
click at [1176, 19] on div "Dynamic Content Wrapper" at bounding box center [1182, 18] width 13 height 13
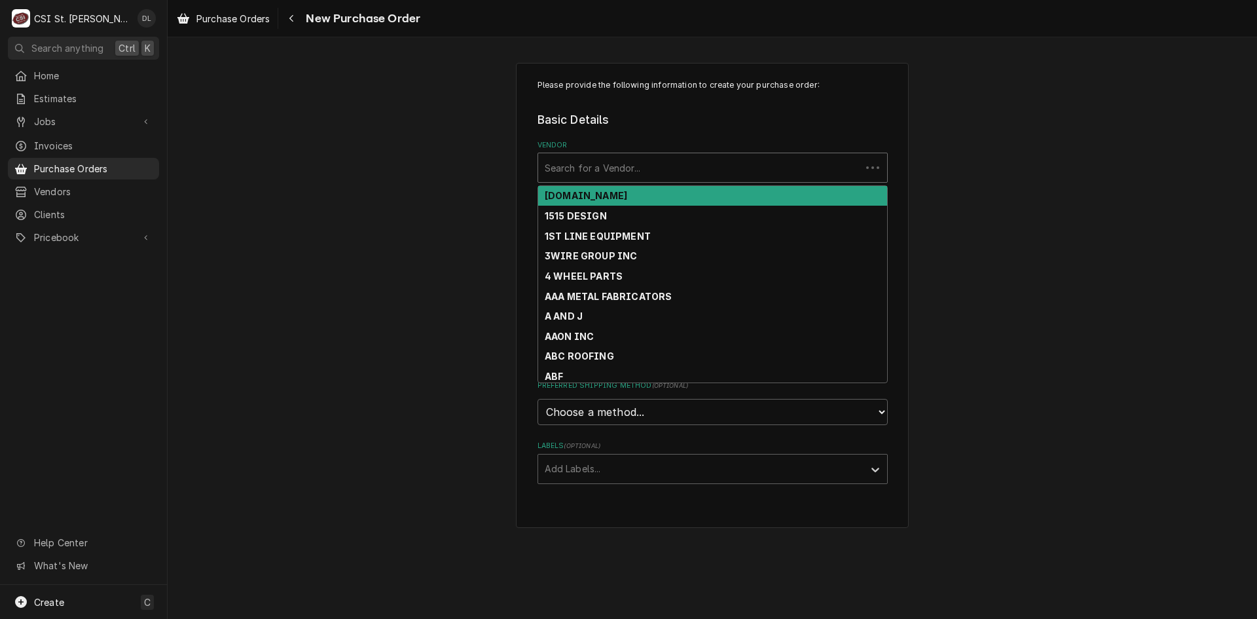
click at [678, 166] on div "Vendor" at bounding box center [700, 168] width 310 height 24
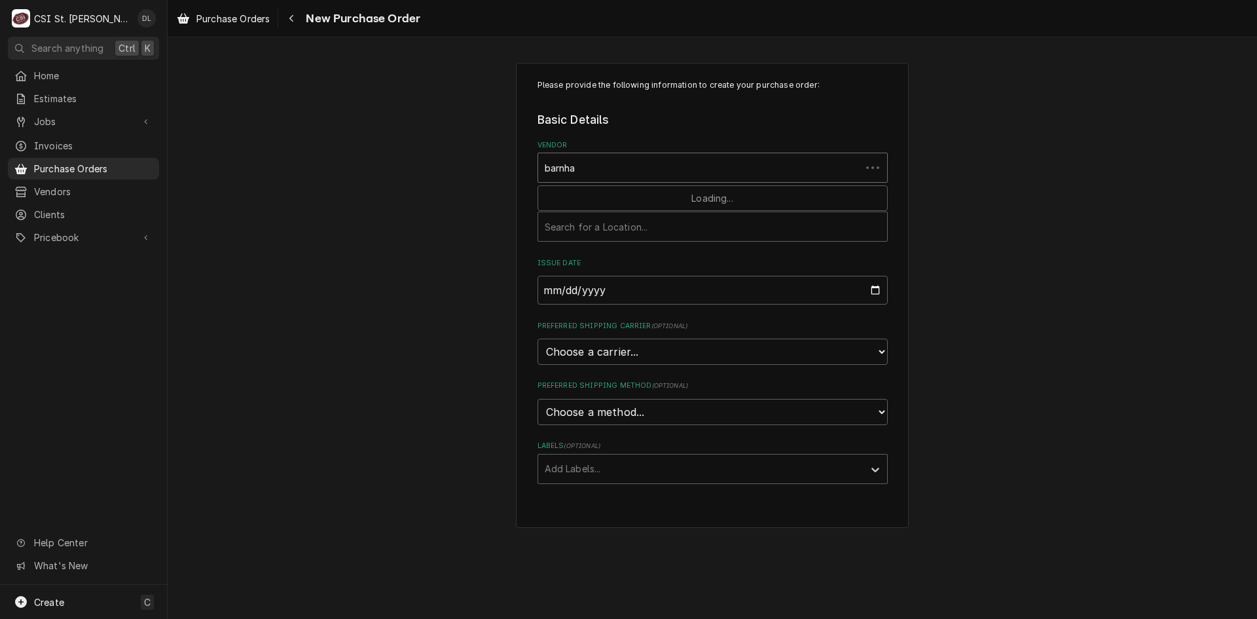
type input "barnh"
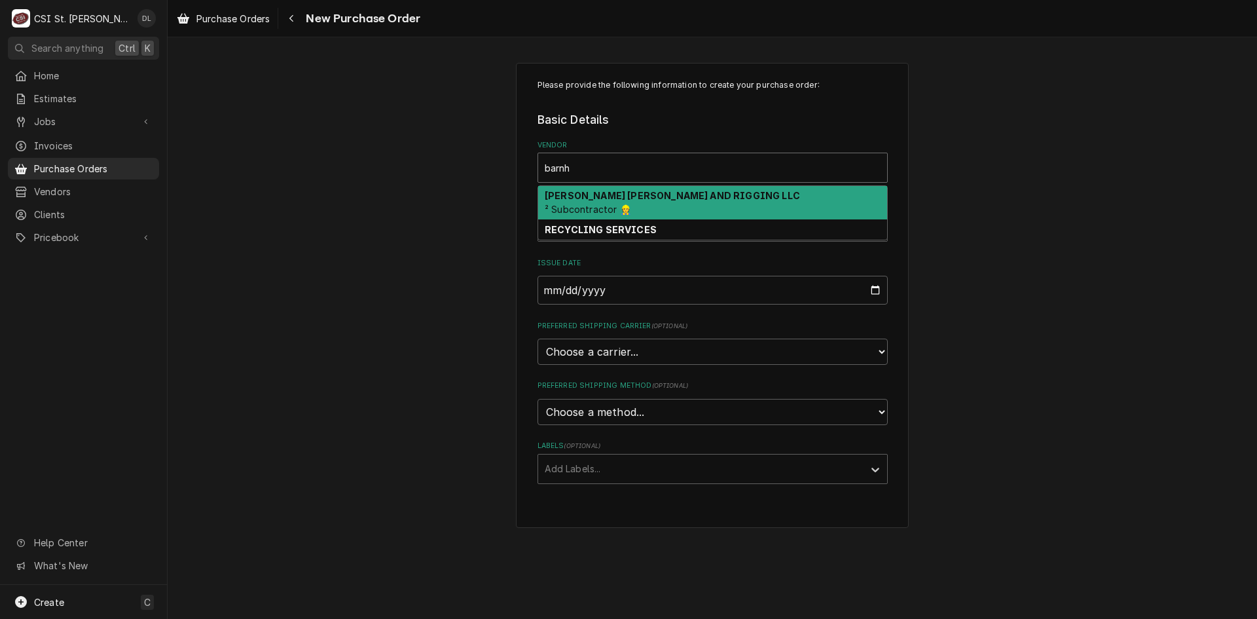
click at [646, 198] on strong "[PERSON_NAME] [PERSON_NAME] AND RIGGING LLC" at bounding box center [672, 195] width 255 height 11
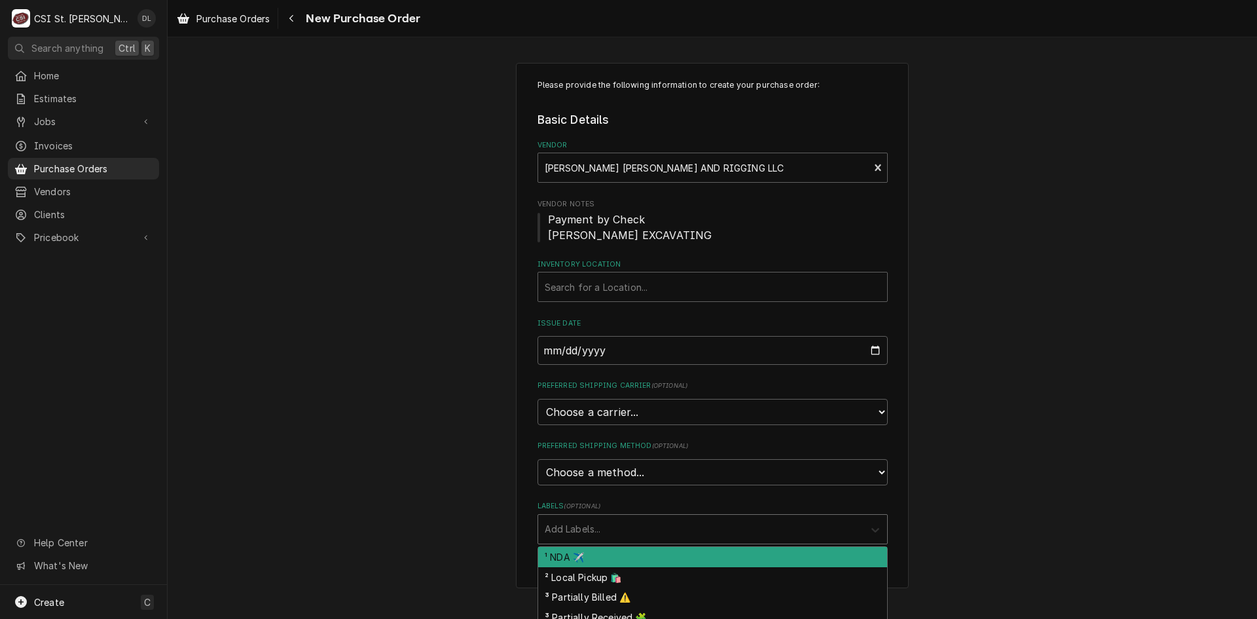
click at [879, 536] on div "Labels" at bounding box center [876, 529] width 24 height 25
click at [991, 494] on div "Please provide the following information to create your purchase order: Basic D…" at bounding box center [712, 325] width 1089 height 549
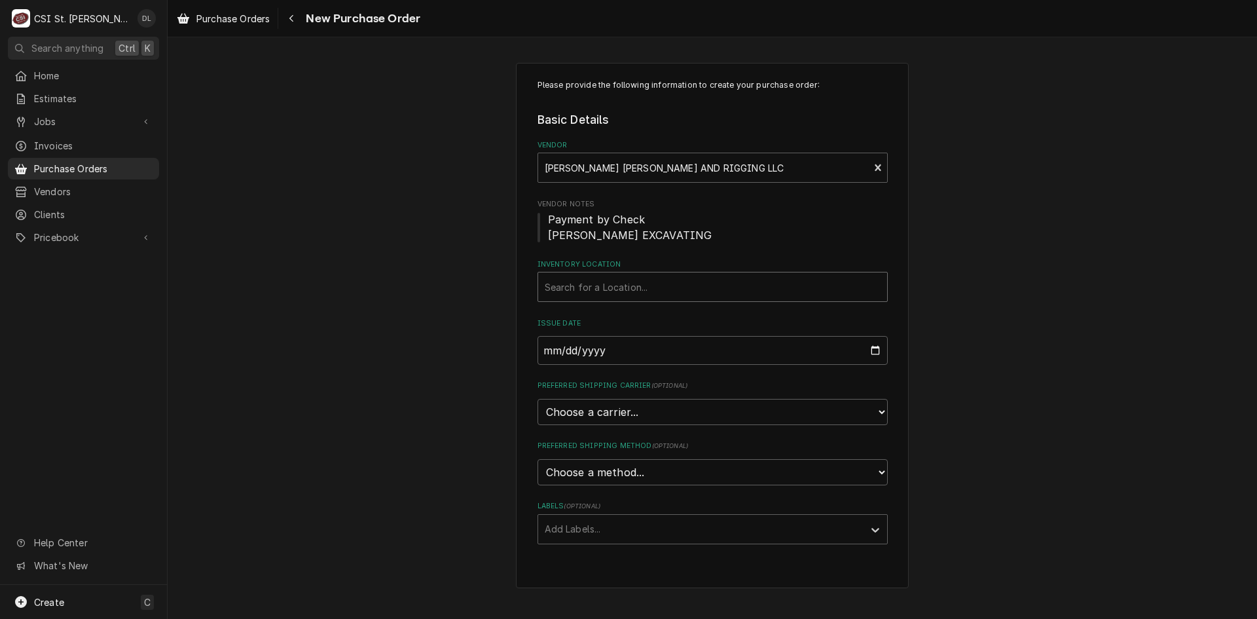
click at [657, 295] on div "Inventory Location" at bounding box center [713, 287] width 336 height 24
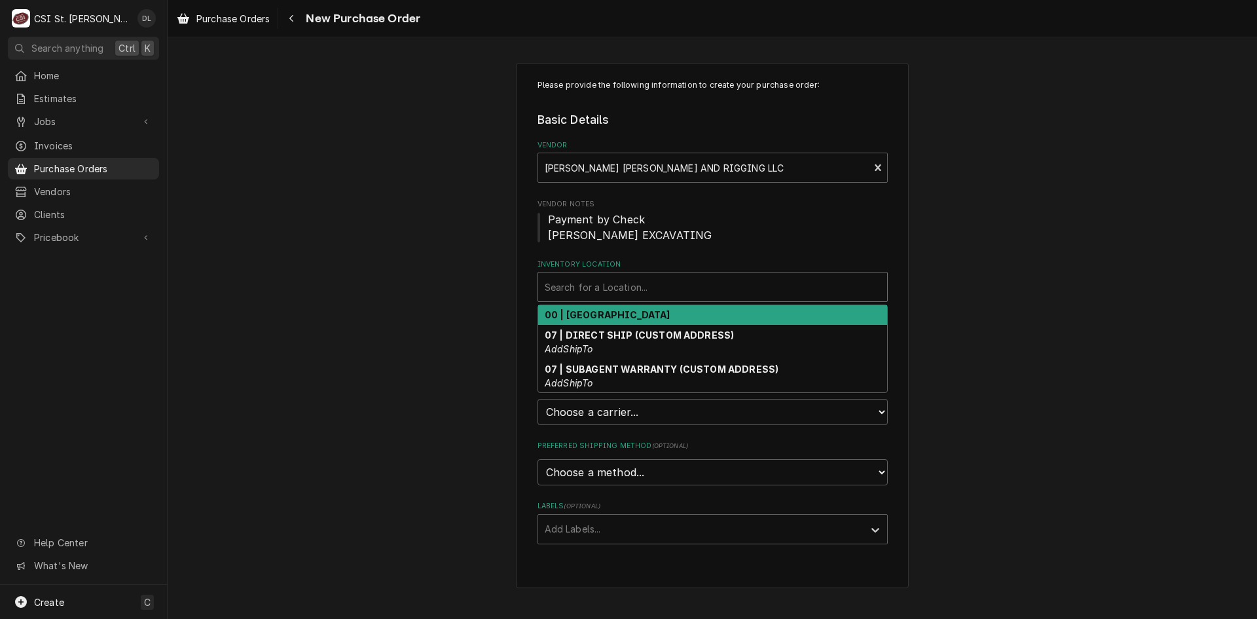
click at [630, 309] on strong "00 | [GEOGRAPHIC_DATA]" at bounding box center [608, 314] width 126 height 11
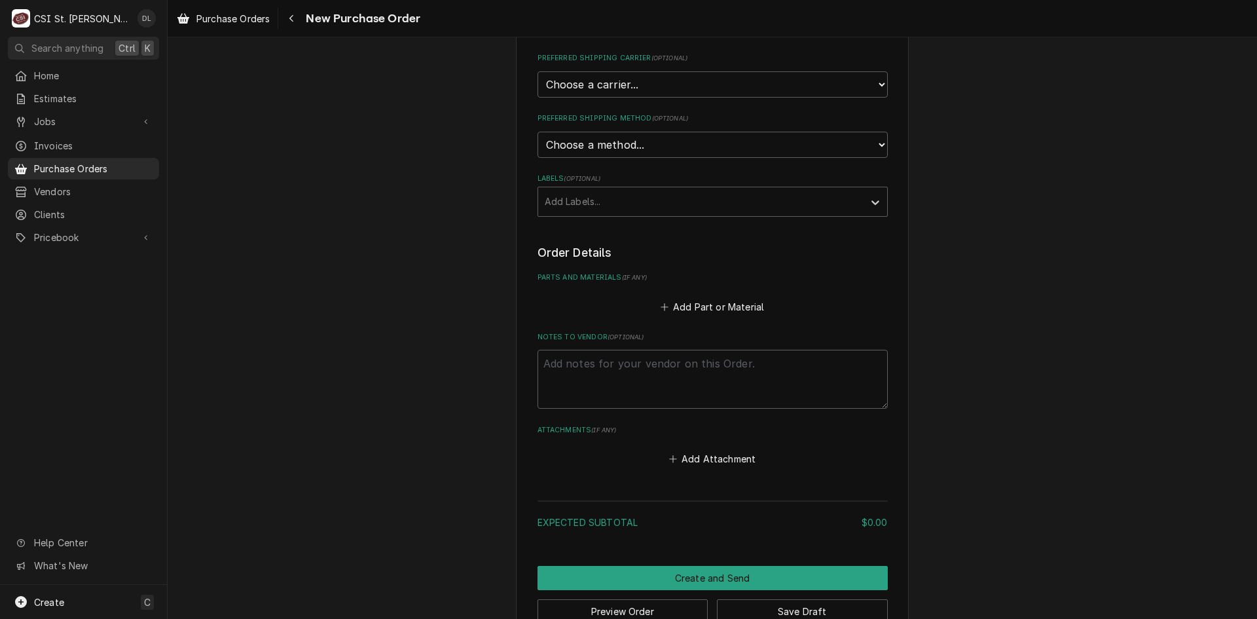
scroll to position [360, 0]
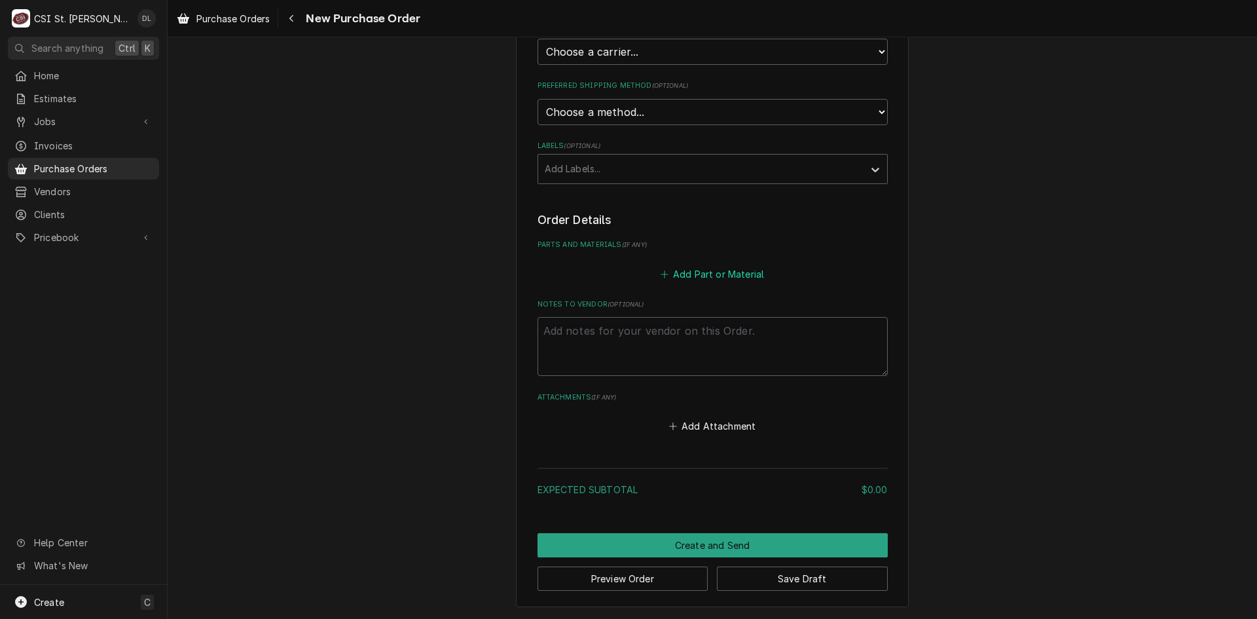
click at [666, 273] on button "Add Part or Material" at bounding box center [712, 273] width 108 height 18
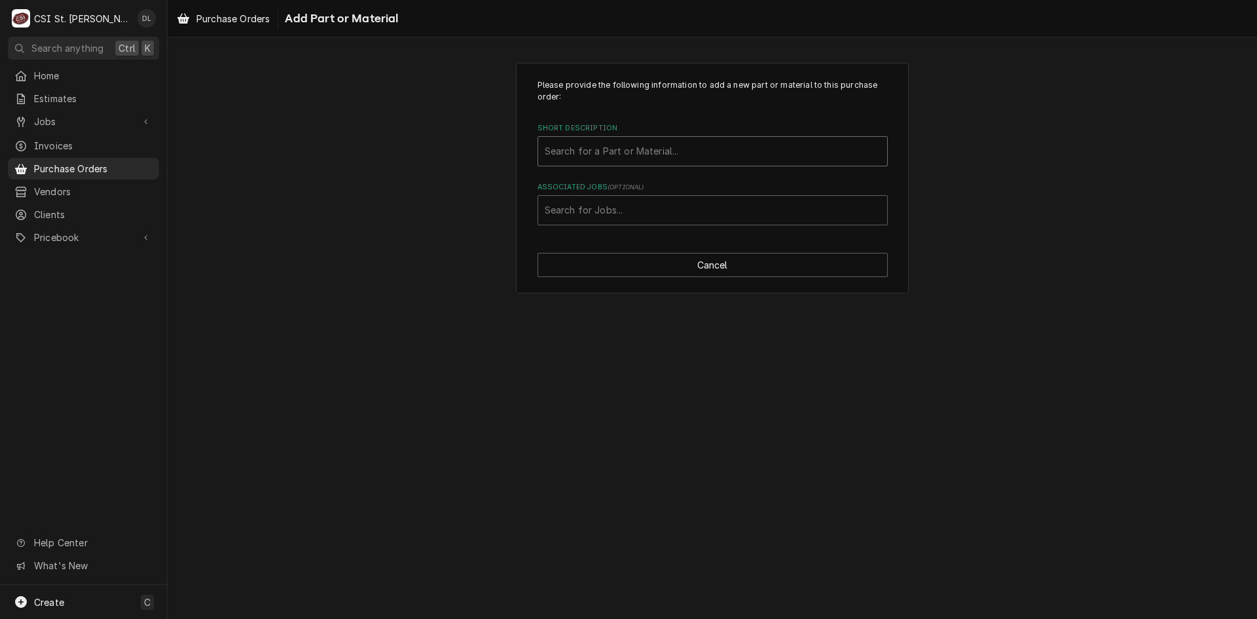
click at [640, 154] on div "Short Description" at bounding box center [713, 151] width 336 height 24
type input "crane"
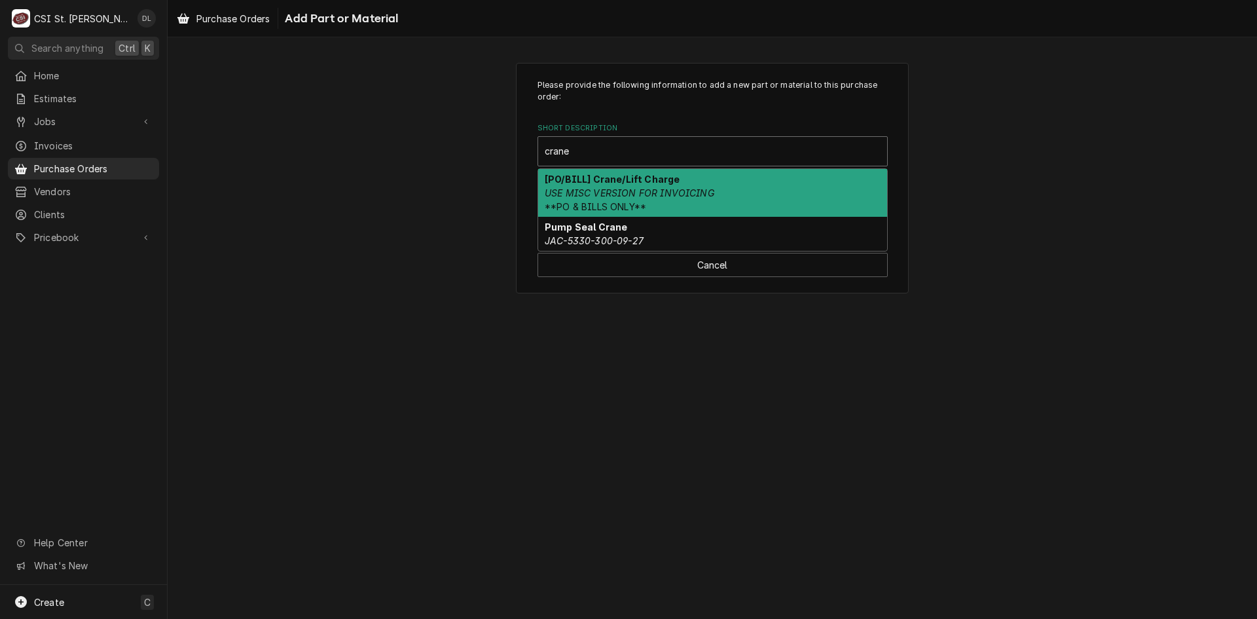
click at [638, 185] on strong "[PO/BILL] Crane/Lift Charge" at bounding box center [612, 178] width 135 height 11
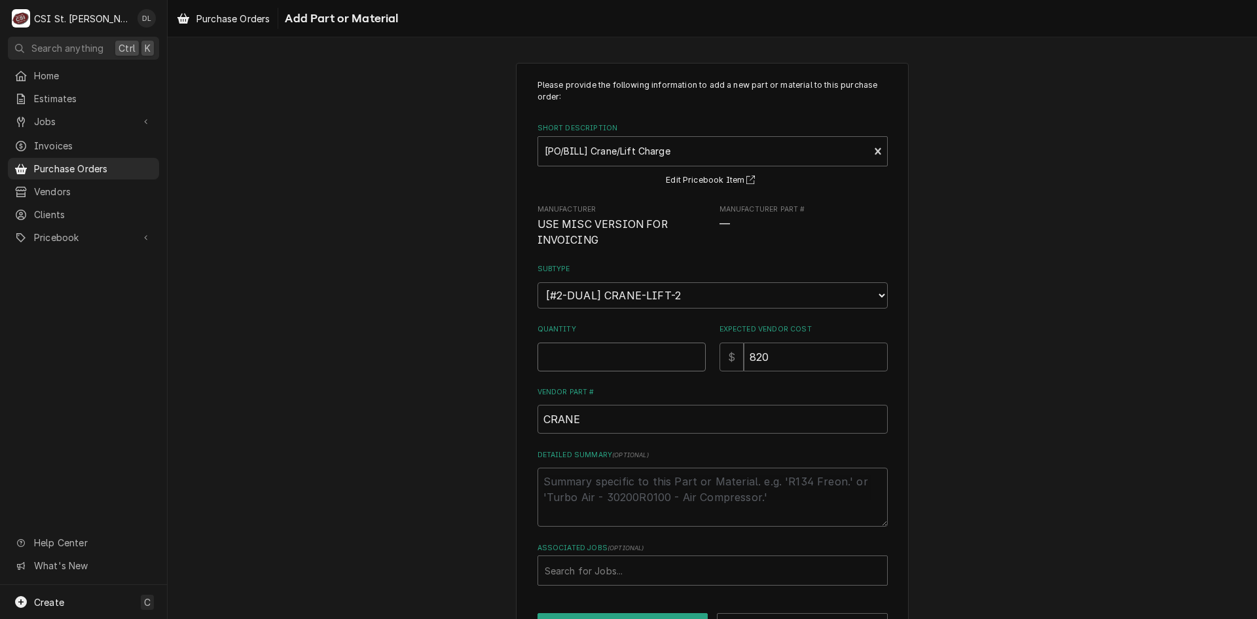
click at [667, 350] on input "Quantity" at bounding box center [621, 356] width 168 height 29
type textarea "x"
type input "1"
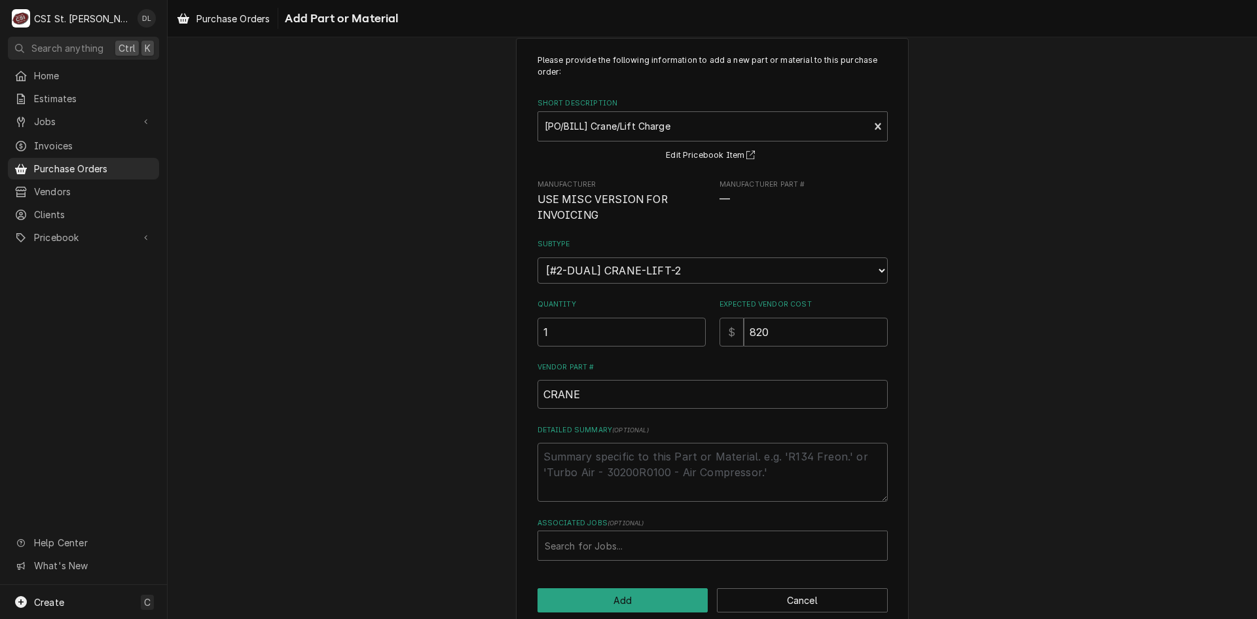
scroll to position [46, 0]
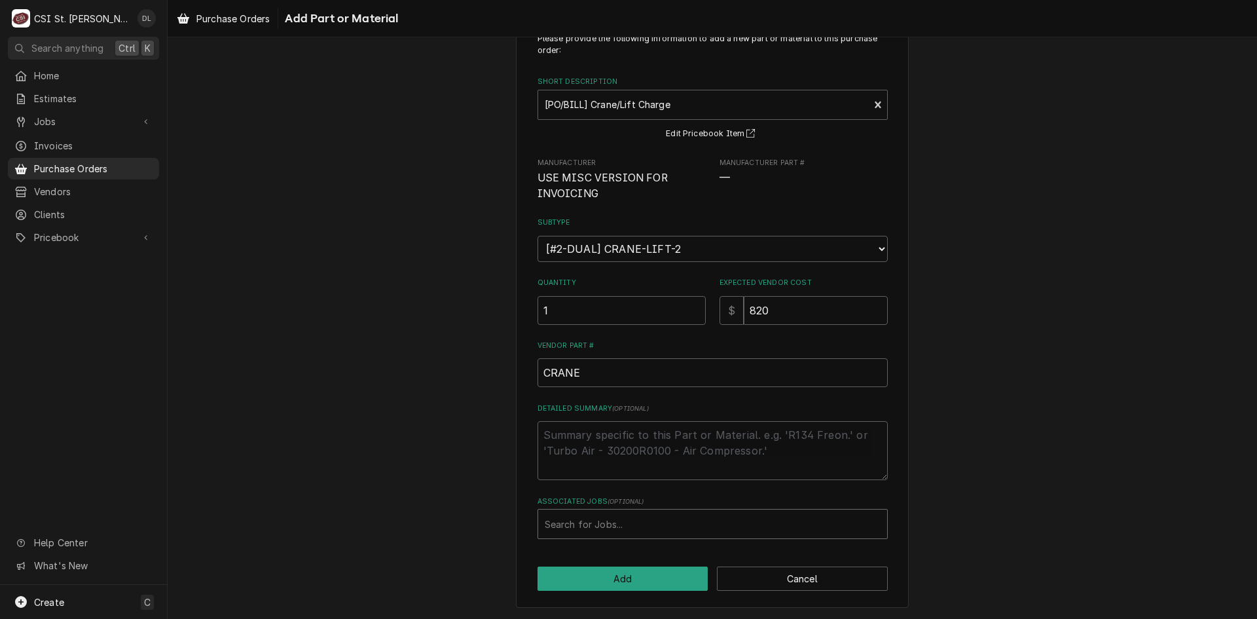
click at [647, 529] on div "Associated Jobs" at bounding box center [713, 524] width 336 height 24
type input "42917"
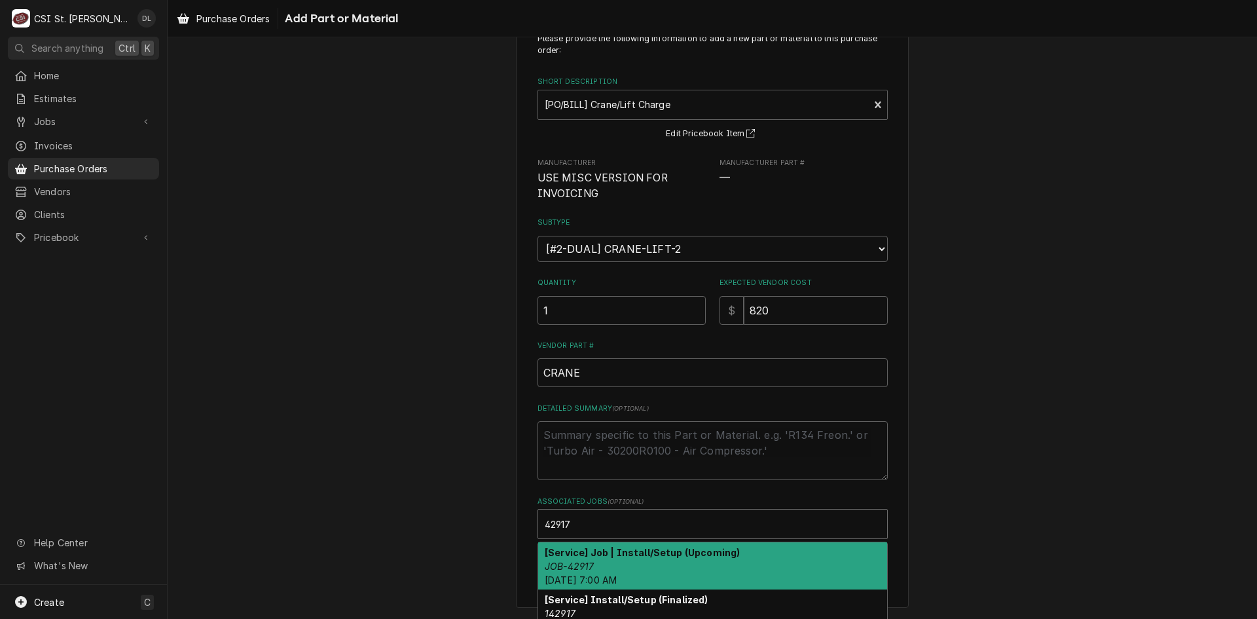
click at [640, 555] on strong "[Service] Job | Install/Setup (Upcoming)" at bounding box center [642, 552] width 195 height 11
type textarea "x"
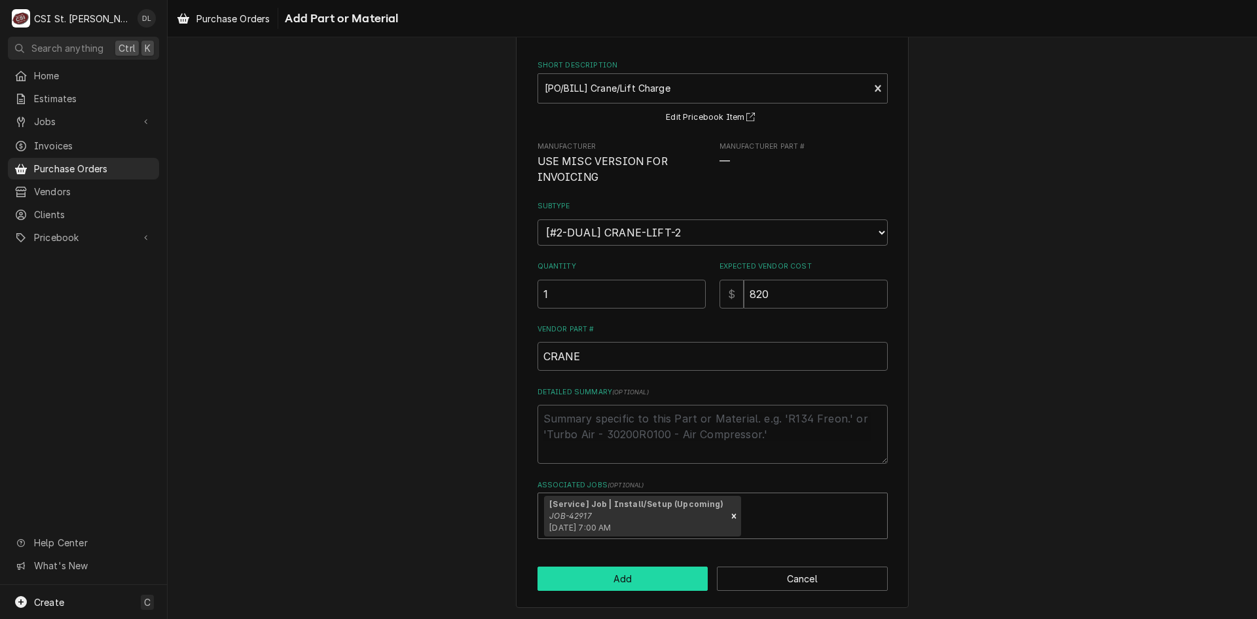
click at [631, 575] on button "Add" at bounding box center [622, 578] width 171 height 24
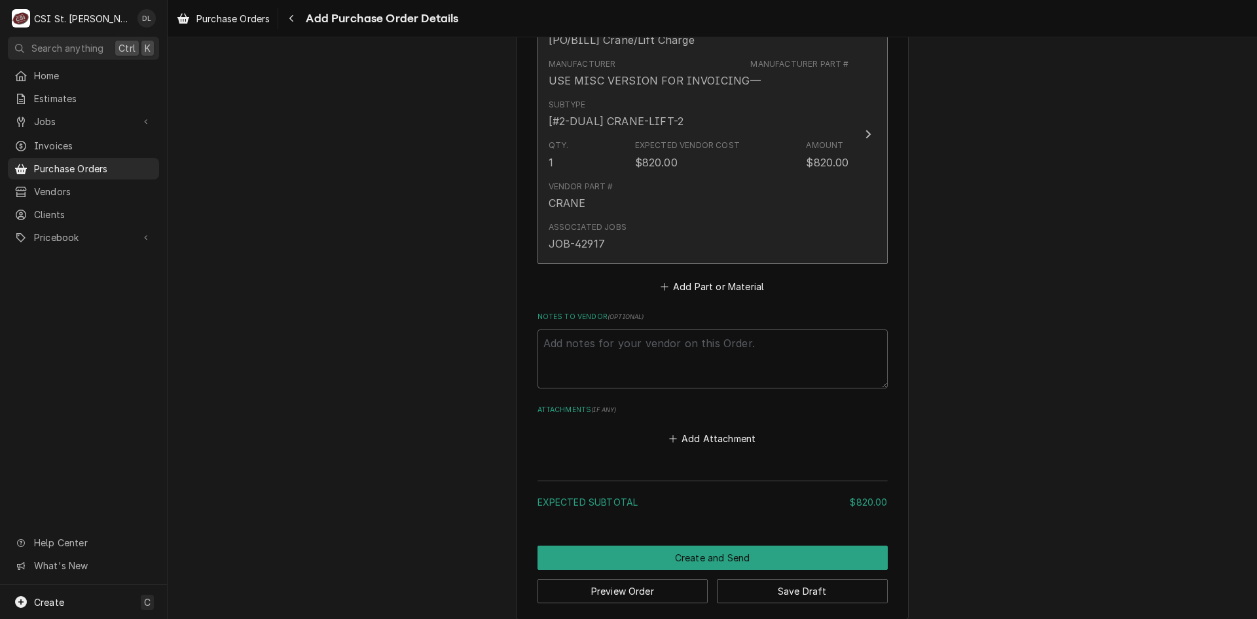
scroll to position [625, 0]
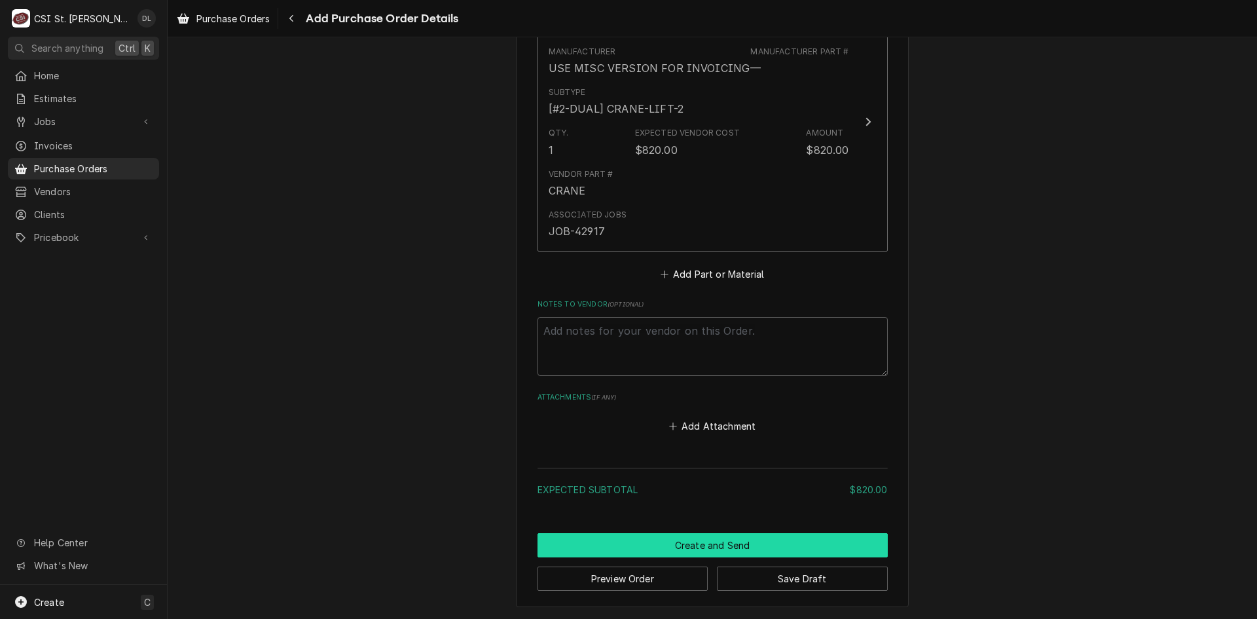
click at [710, 536] on button "Create and Send" at bounding box center [712, 545] width 350 height 24
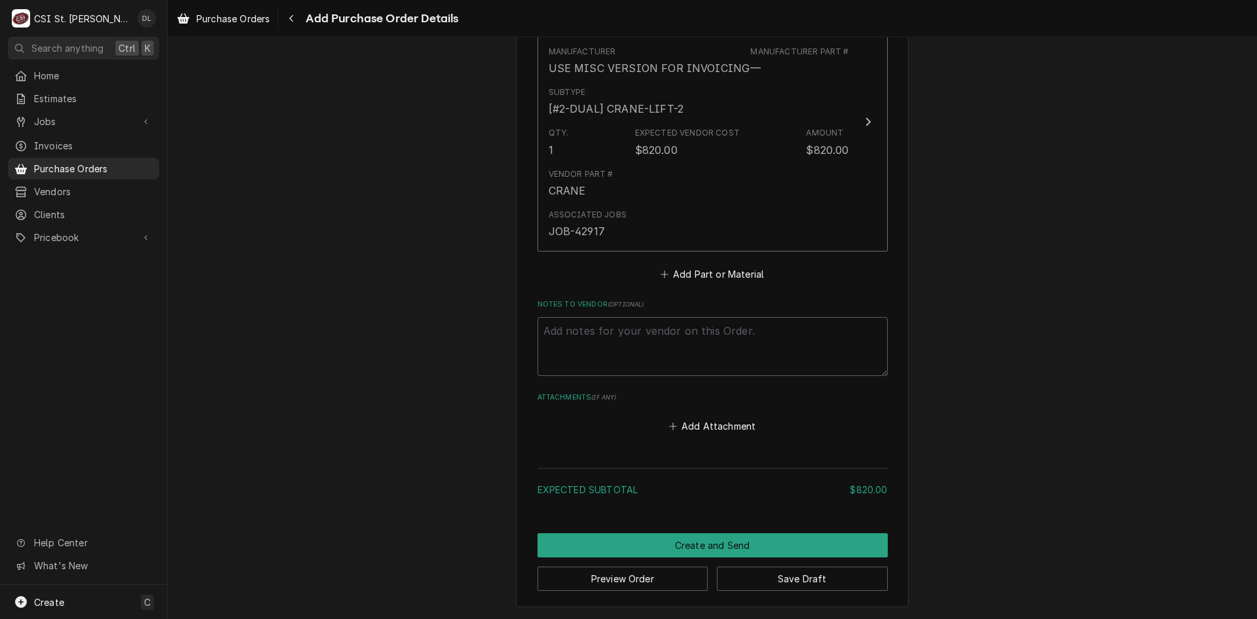
scroll to position [618, 0]
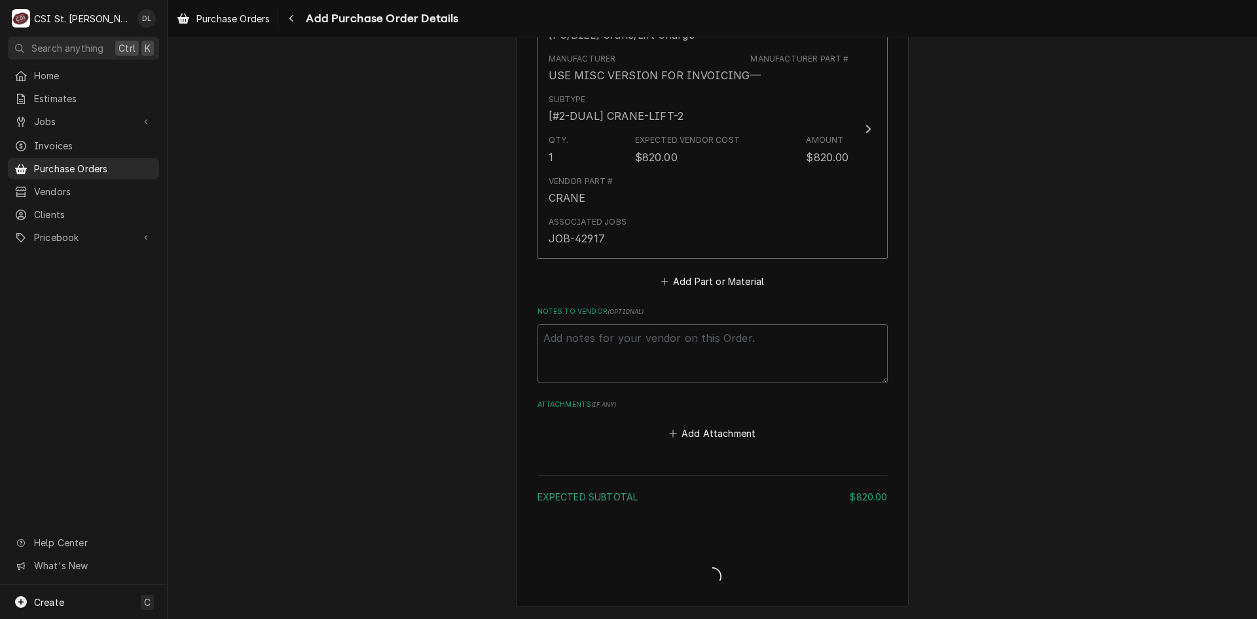
type textarea "x"
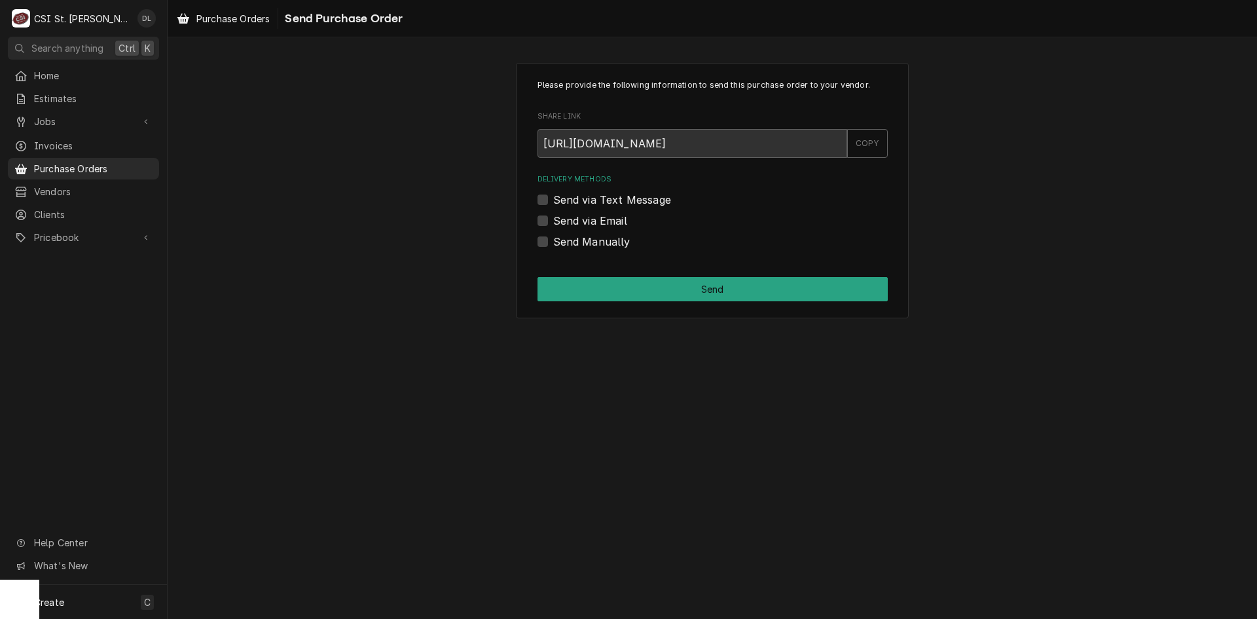
click at [536, 238] on div "Please provide the following information to send this purchase order to your ve…" at bounding box center [712, 190] width 393 height 255
drag, startPoint x: 541, startPoint y: 241, endPoint x: 545, endPoint y: 247, distance: 6.7
click at [553, 242] on label "Send Manually" at bounding box center [591, 242] width 77 height 16
click at [553, 242] on input "Send Manually" at bounding box center [728, 248] width 350 height 29
checkbox input "true"
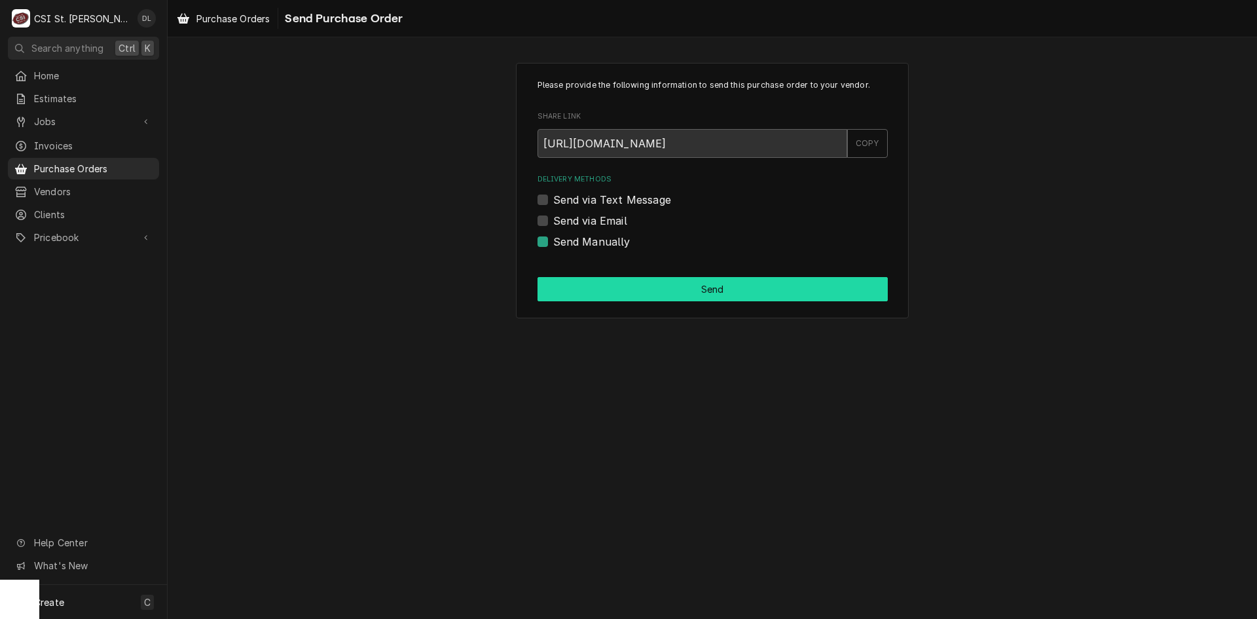
click at [700, 281] on button "Send" at bounding box center [712, 289] width 350 height 24
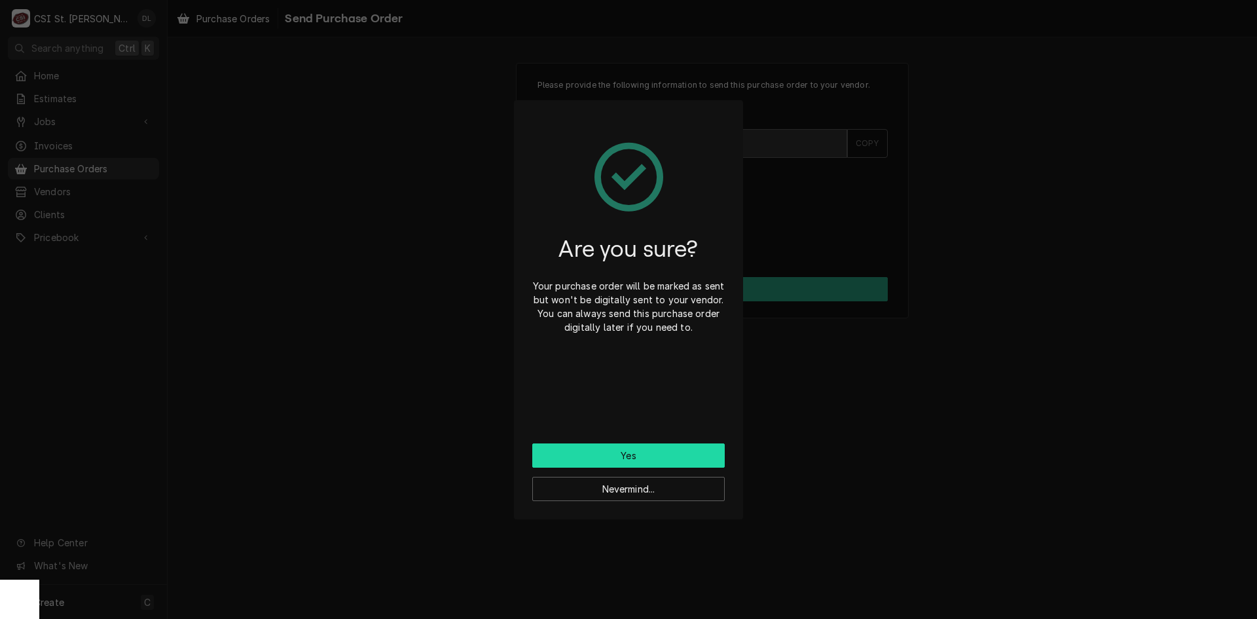
drag, startPoint x: 641, startPoint y: 446, endPoint x: 623, endPoint y: 443, distance: 18.0
click at [640, 446] on button "Yes" at bounding box center [628, 455] width 192 height 24
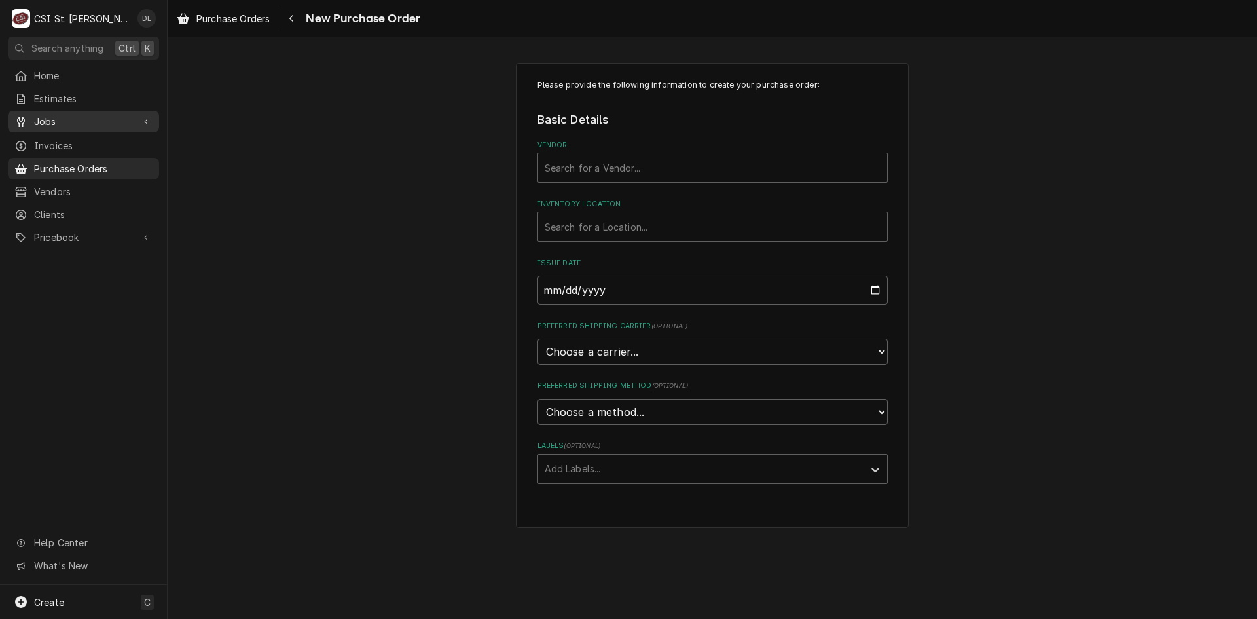
click at [47, 115] on span "Jobs" at bounding box center [83, 122] width 99 height 14
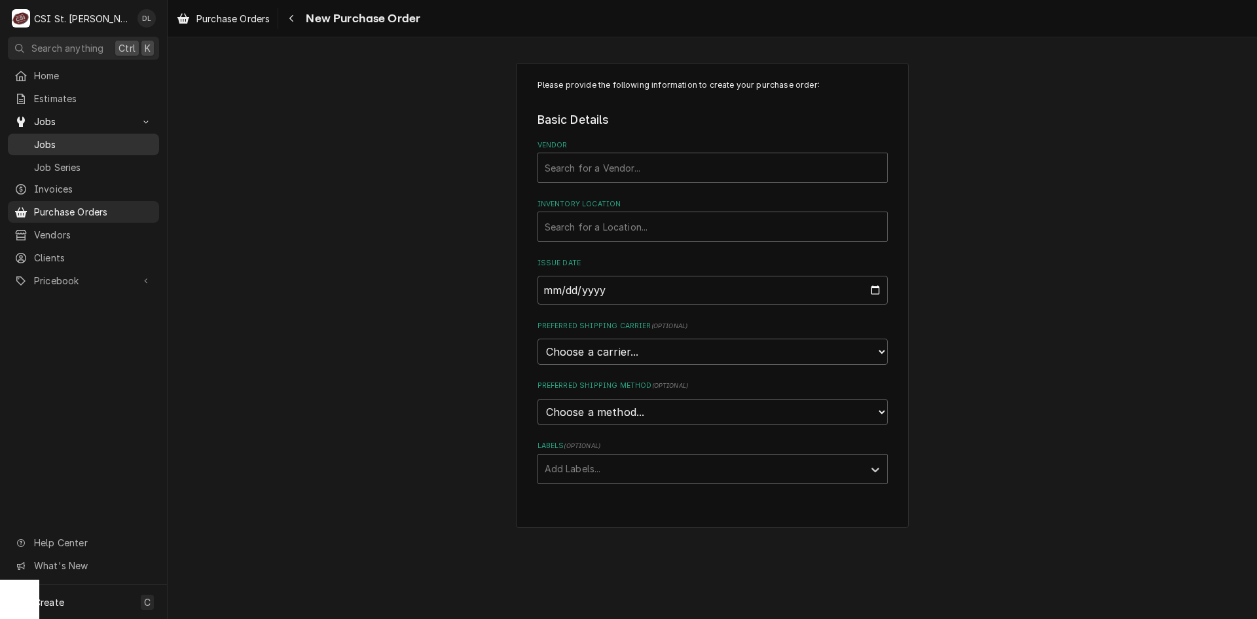
click at [56, 139] on span "Jobs" at bounding box center [93, 144] width 118 height 14
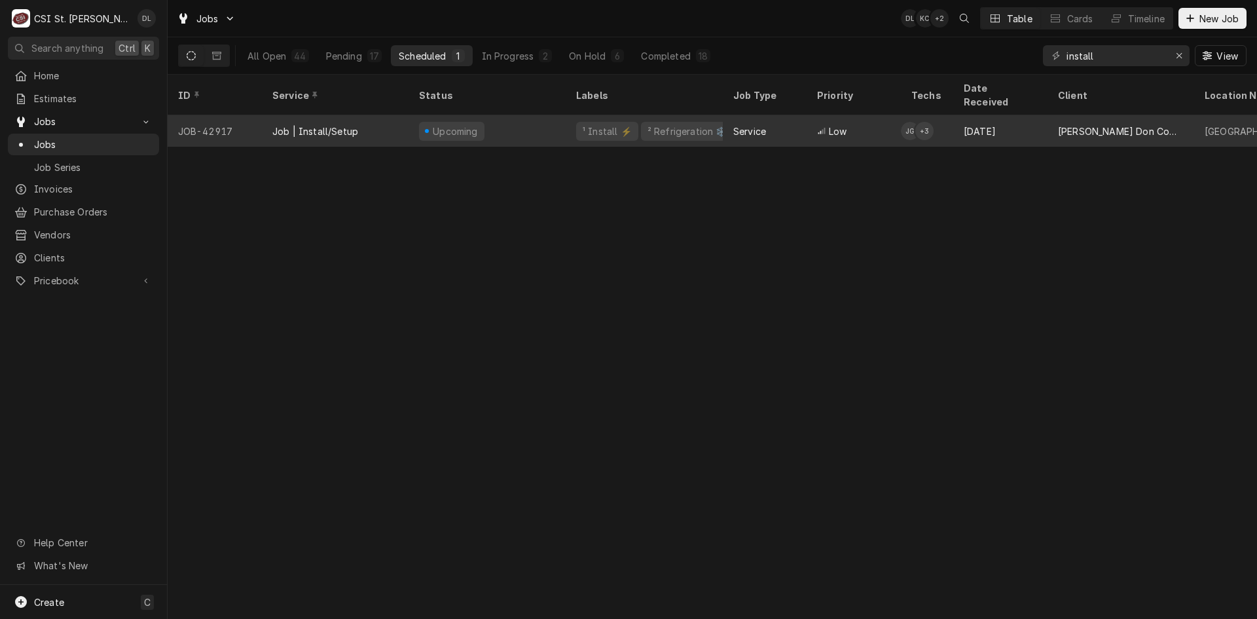
click at [357, 115] on div "Job | Install/Setup" at bounding box center [335, 130] width 147 height 31
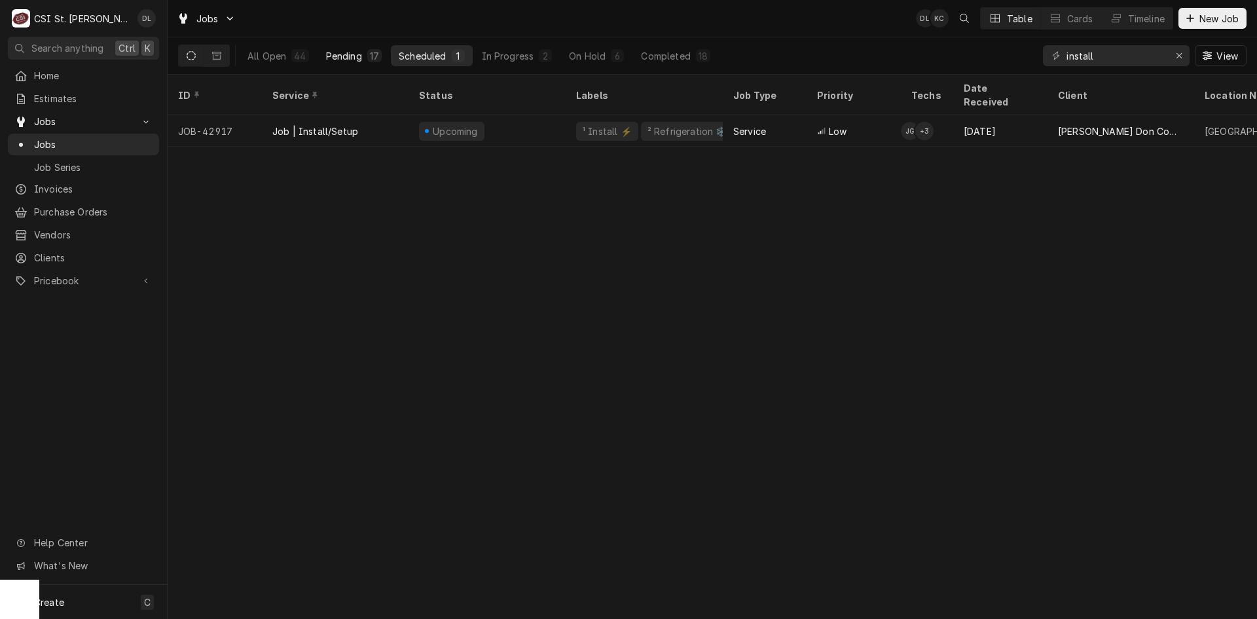
click at [354, 58] on div "Pending" at bounding box center [344, 56] width 36 height 14
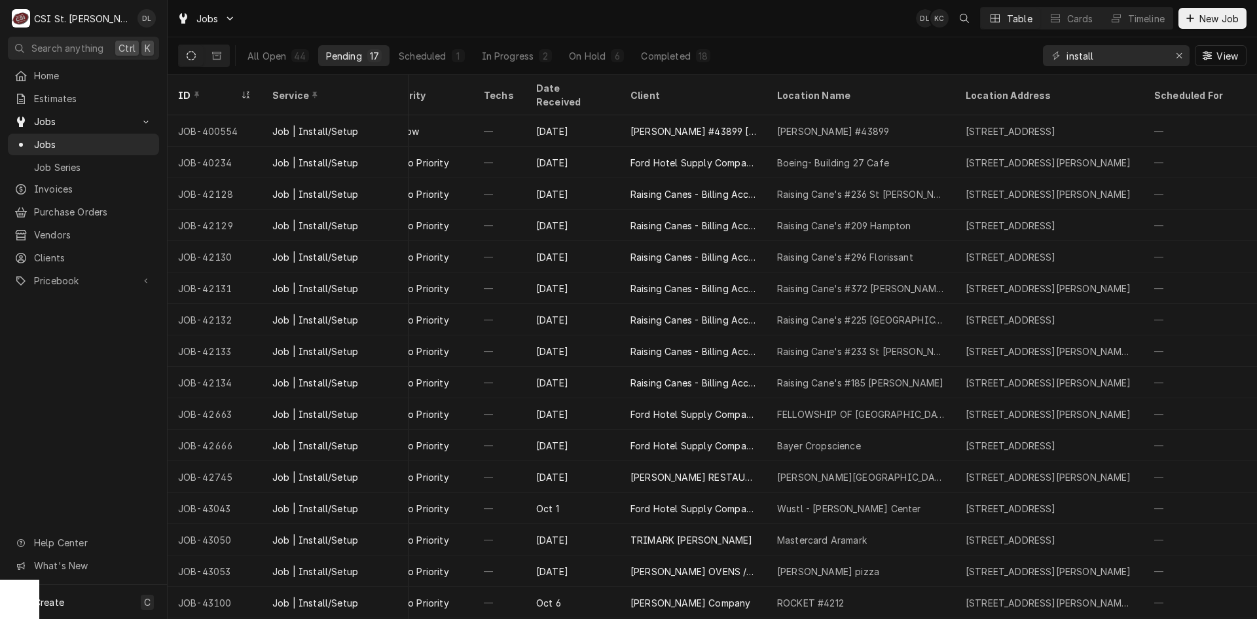
scroll to position [0, 429]
click at [94, 352] on div "Home Estimates Jobs Jobs Job Series Invoices Purchase Orders Vendors Clients Pr…" at bounding box center [83, 325] width 167 height 520
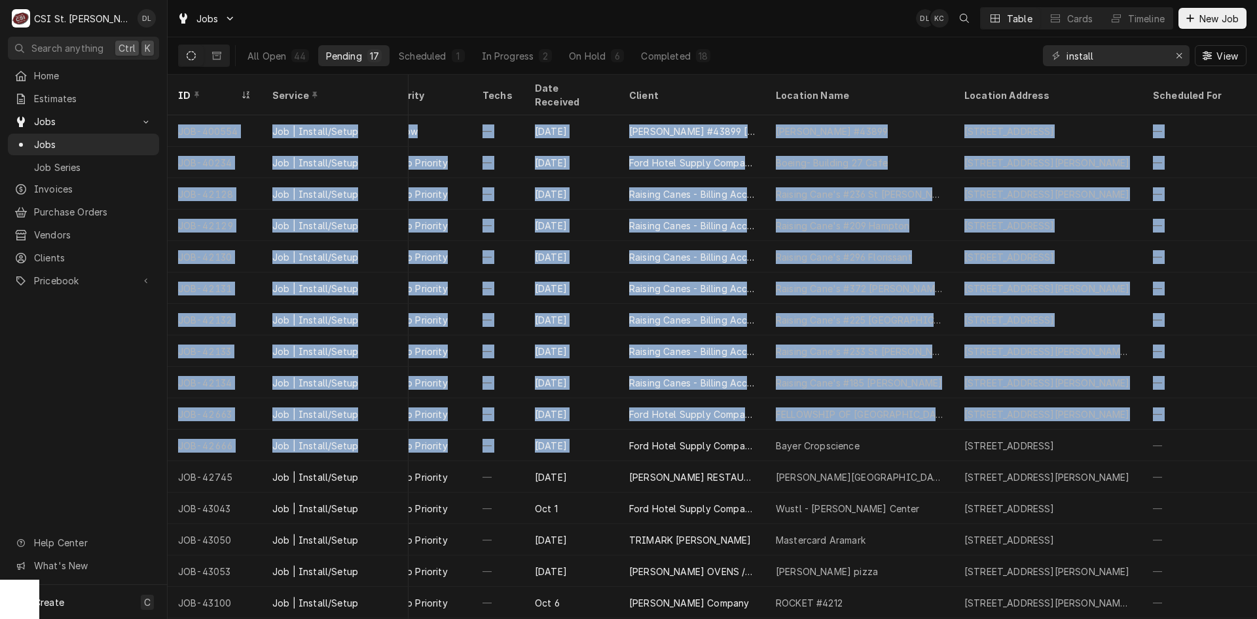
scroll to position [0, 853]
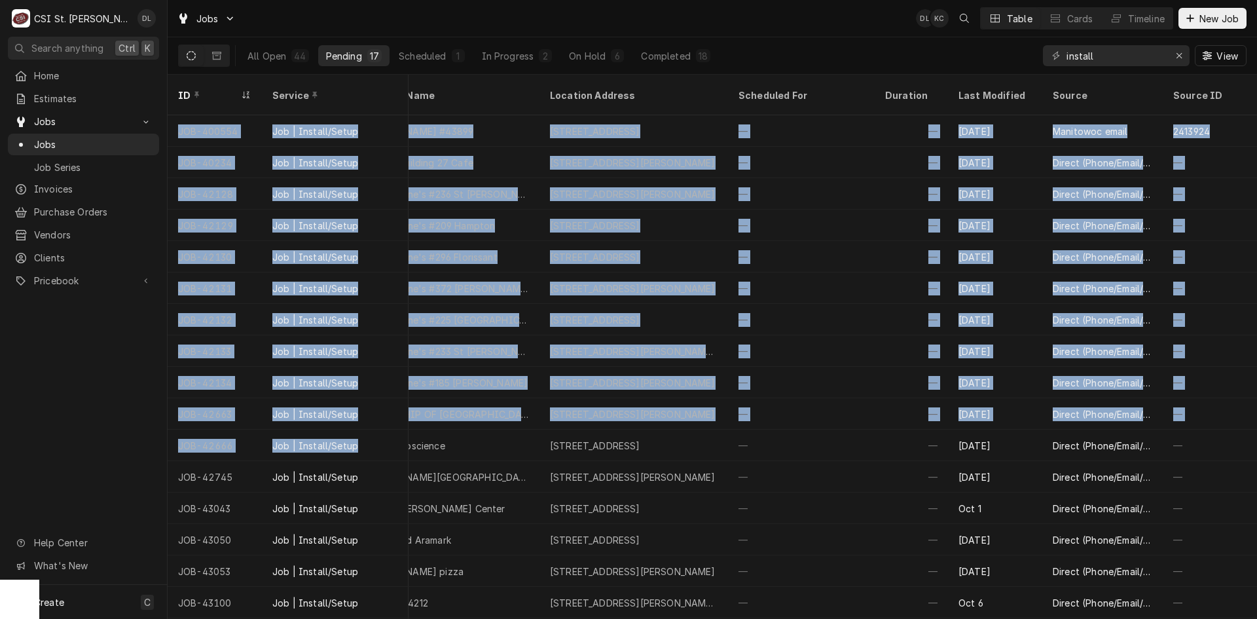
drag, startPoint x: 754, startPoint y: 425, endPoint x: 1480, endPoint y: 342, distance: 730.7
click at [1256, 342] on html "C CSI St. Louis DL Search anything Ctrl K Home Estimates Jobs Jobs Job Series I…" at bounding box center [628, 309] width 1257 height 619
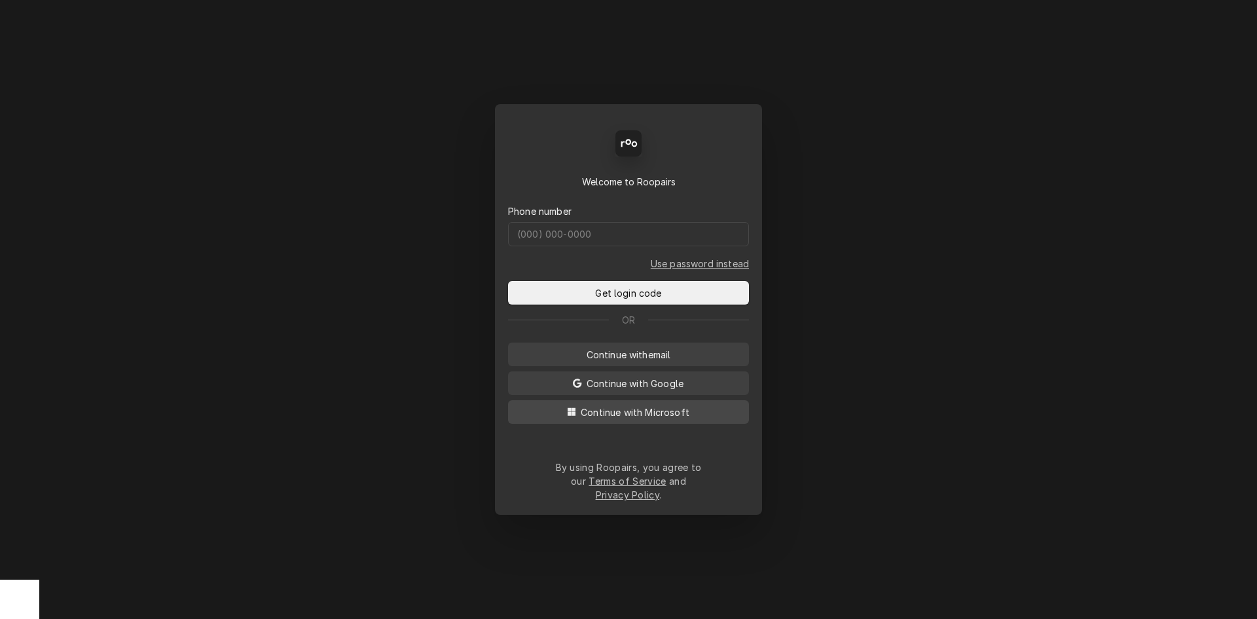
click at [646, 419] on span "Continue with Microsoft" at bounding box center [635, 412] width 114 height 14
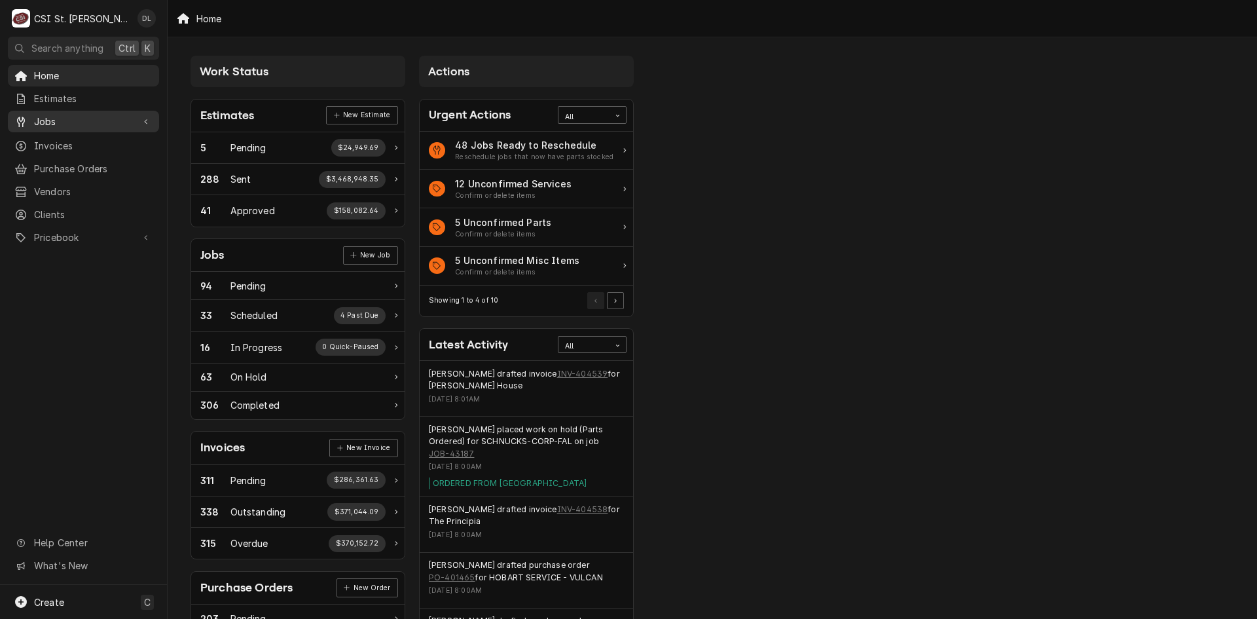
click at [75, 120] on span "Jobs" at bounding box center [83, 122] width 99 height 14
click at [82, 142] on span "Jobs" at bounding box center [93, 144] width 118 height 14
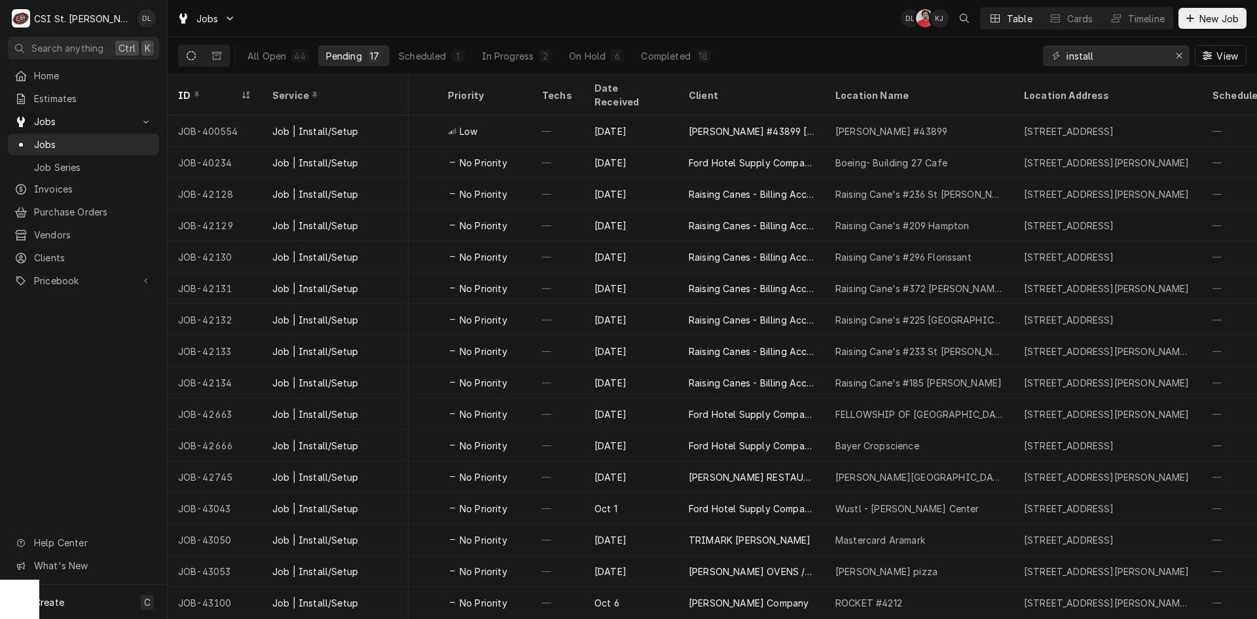
scroll to position [0, 370]
click at [86, 205] on span "Purchase Orders" at bounding box center [93, 212] width 118 height 14
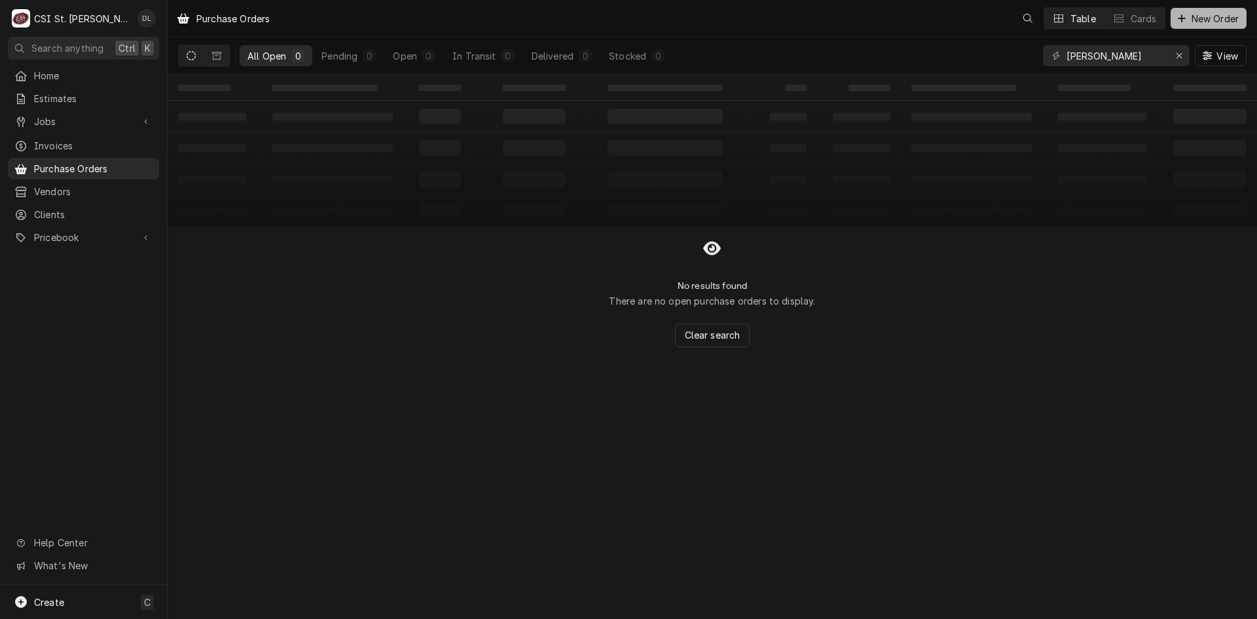
click at [1178, 20] on icon "Dynamic Content Wrapper" at bounding box center [1182, 18] width 8 height 9
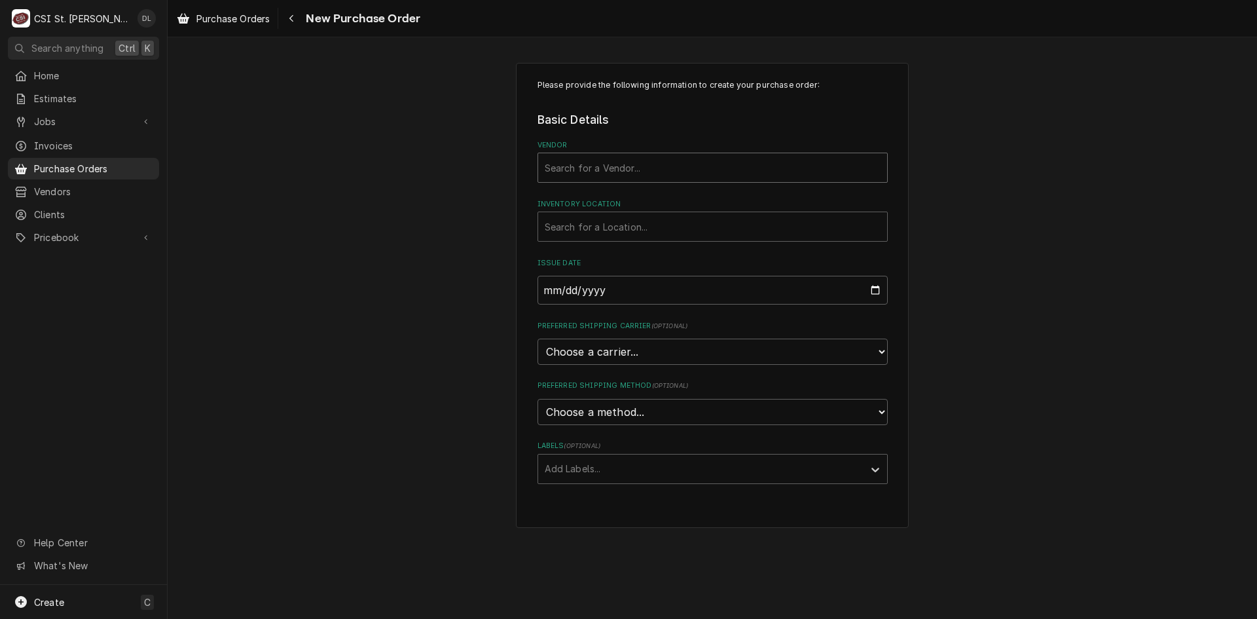
click at [632, 170] on div "Vendor" at bounding box center [713, 168] width 336 height 24
type input "BAR"
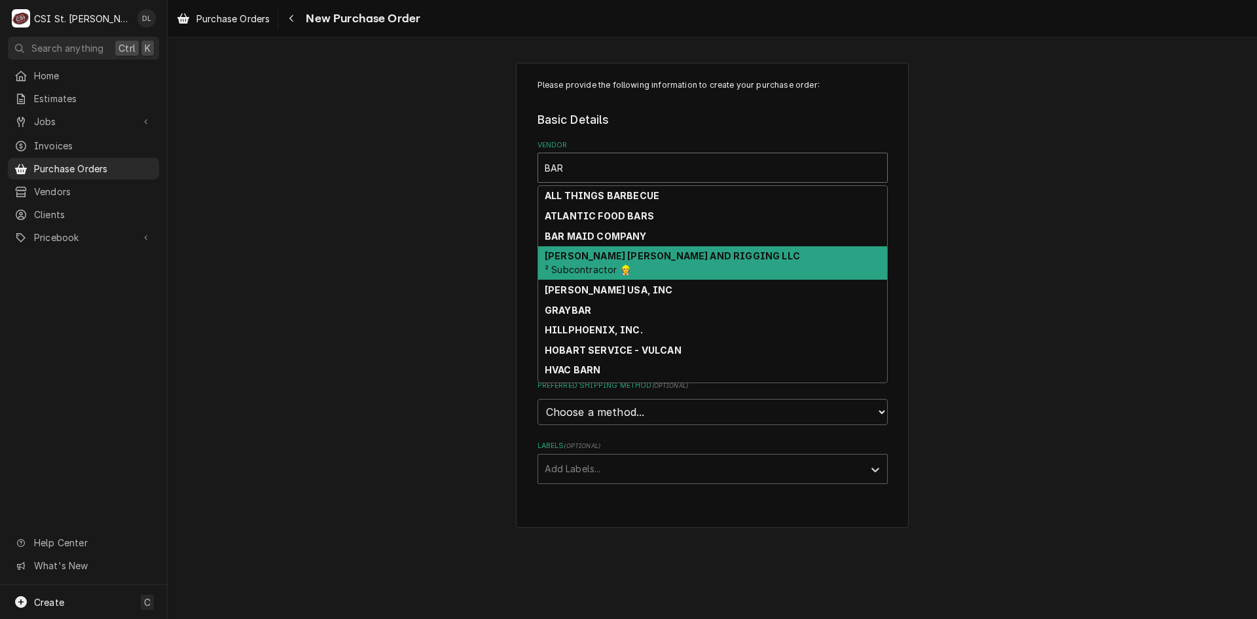
click at [659, 269] on div "BARNHART CRANE AND RIGGING LLC ² Subcontractor 👷" at bounding box center [712, 263] width 349 height 34
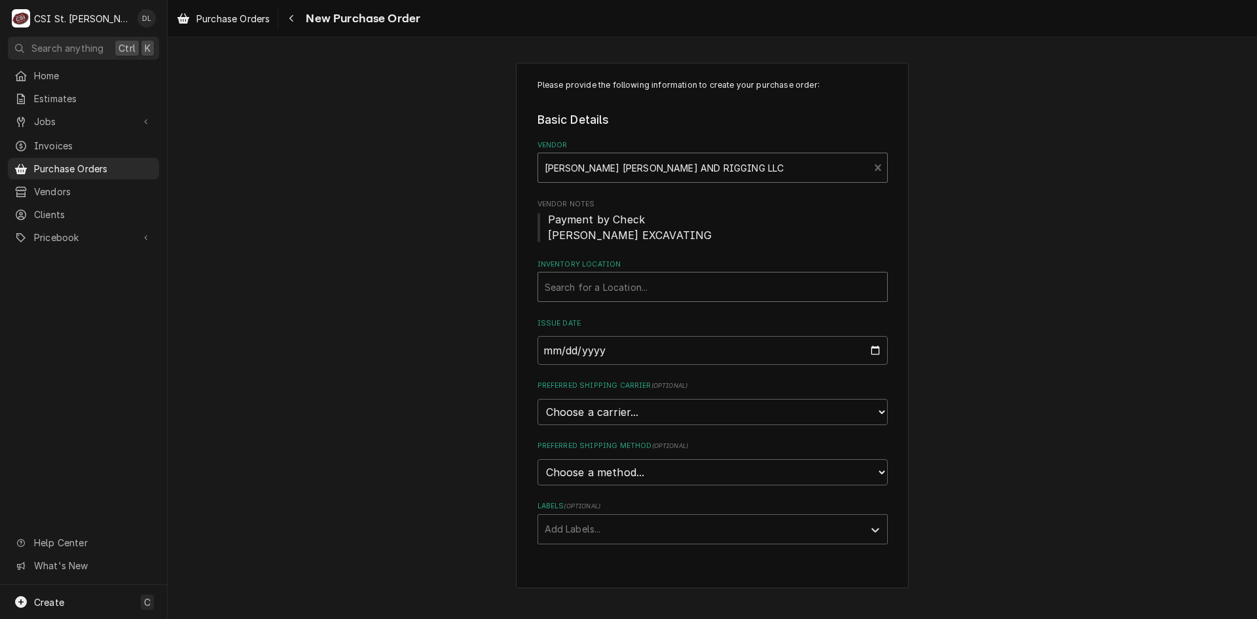
click at [660, 294] on div "Inventory Location" at bounding box center [713, 287] width 336 height 24
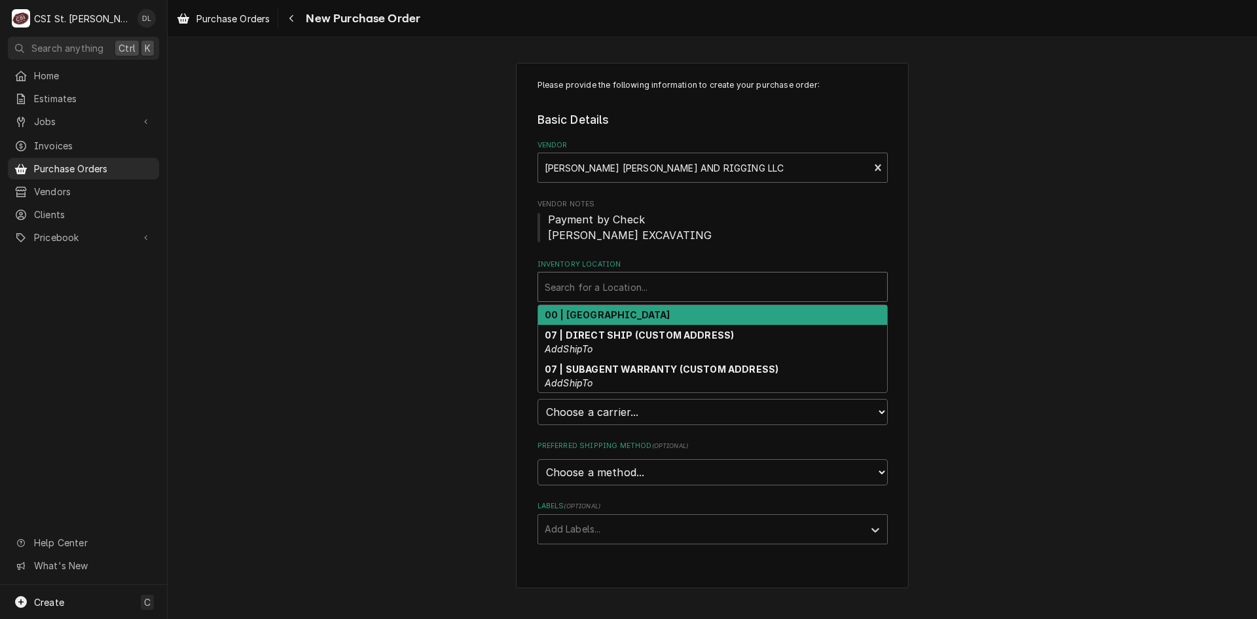
click at [636, 318] on strong "00 | [GEOGRAPHIC_DATA]" at bounding box center [608, 314] width 126 height 11
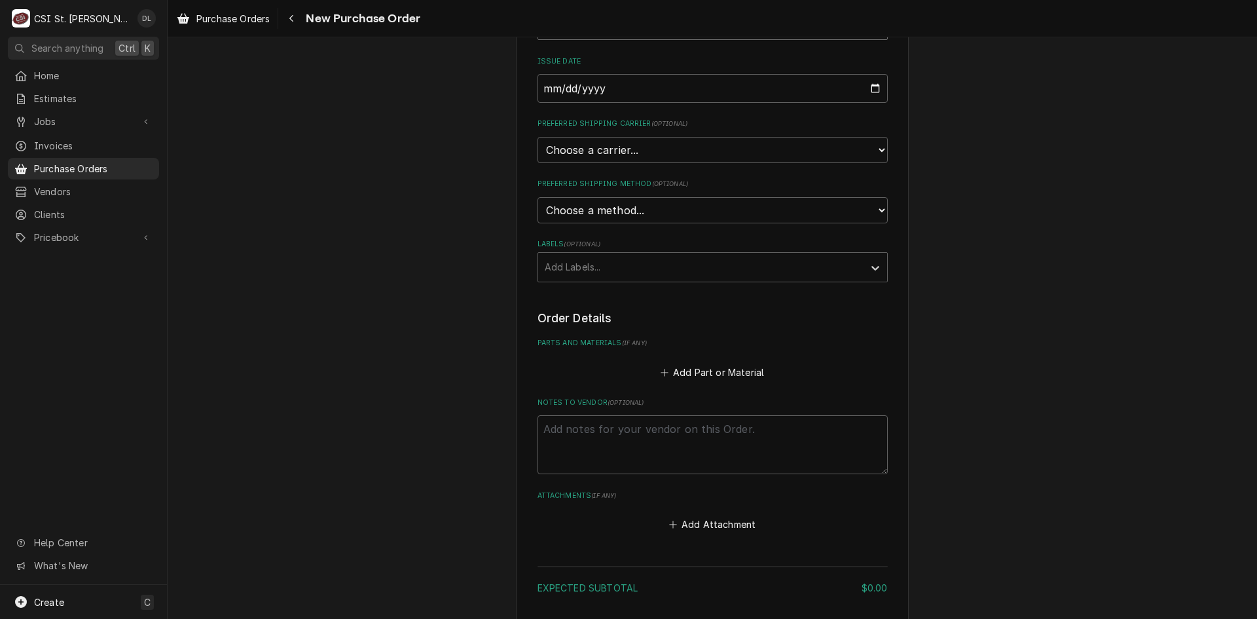
scroll to position [360, 0]
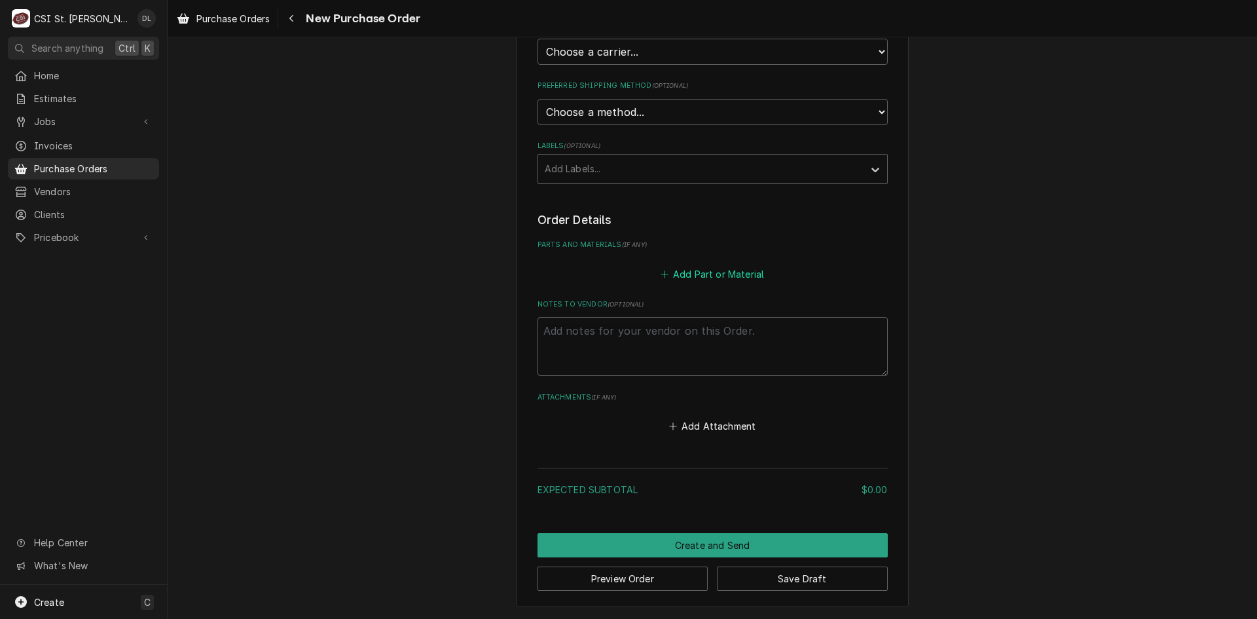
click at [661, 279] on button "Add Part or Material" at bounding box center [712, 273] width 108 height 18
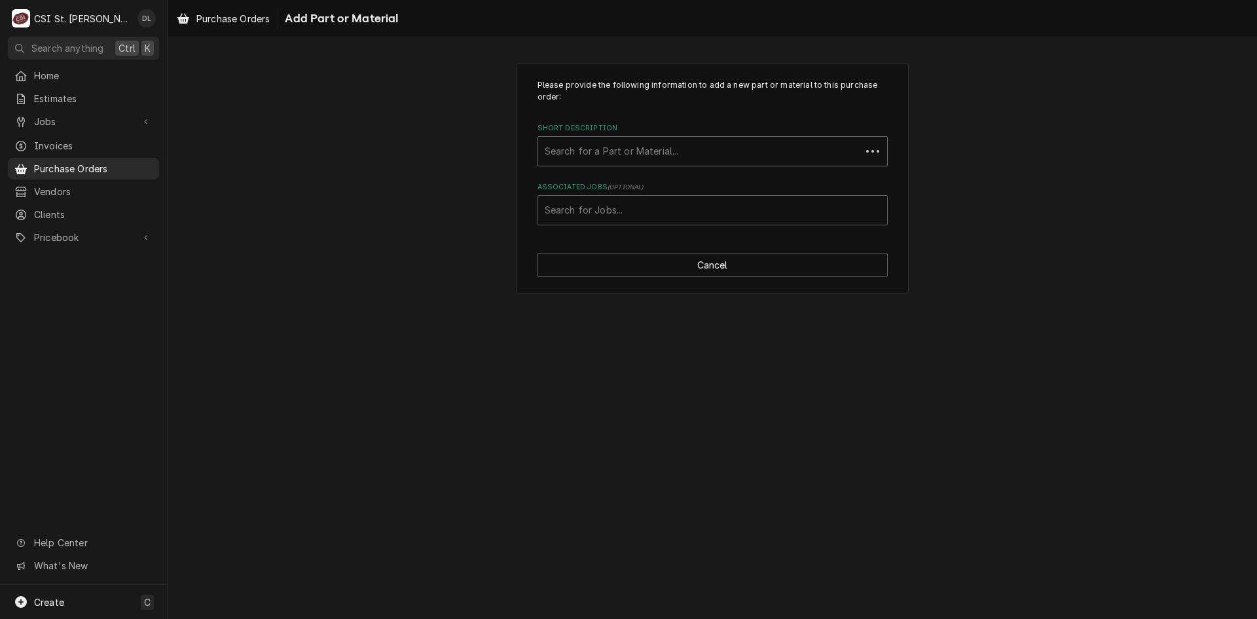
click at [636, 152] on div "Short Description" at bounding box center [700, 151] width 310 height 24
type input "CRANE"
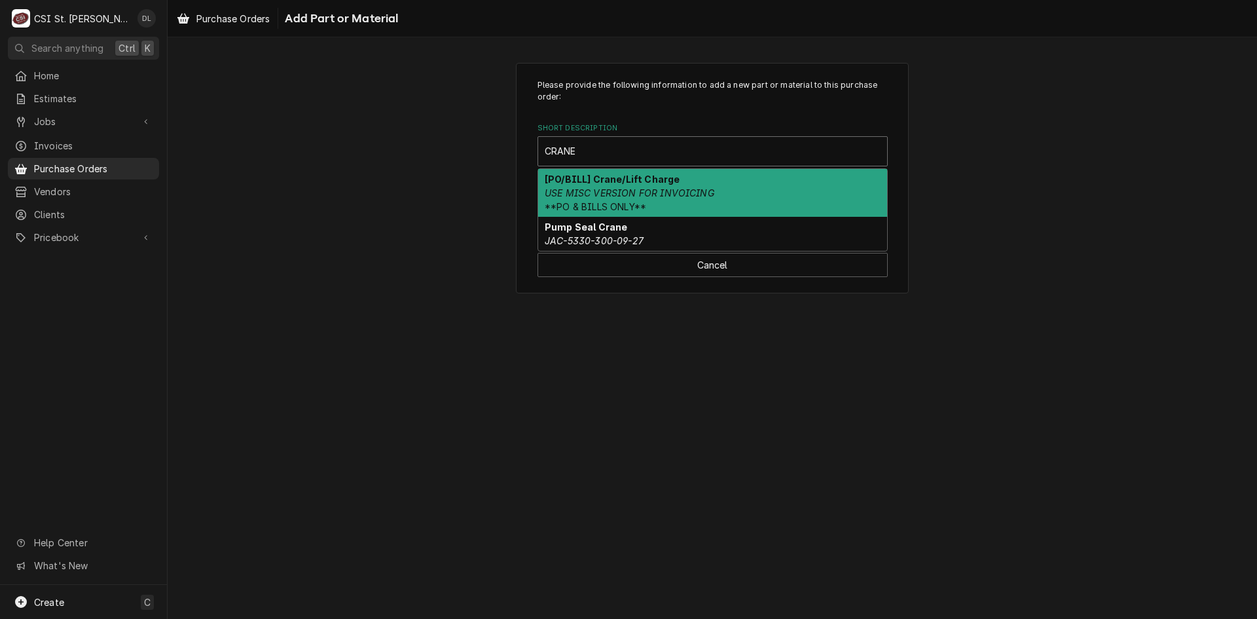
click at [634, 183] on strong "[PO/BILL] Crane/Lift Charge" at bounding box center [612, 178] width 135 height 11
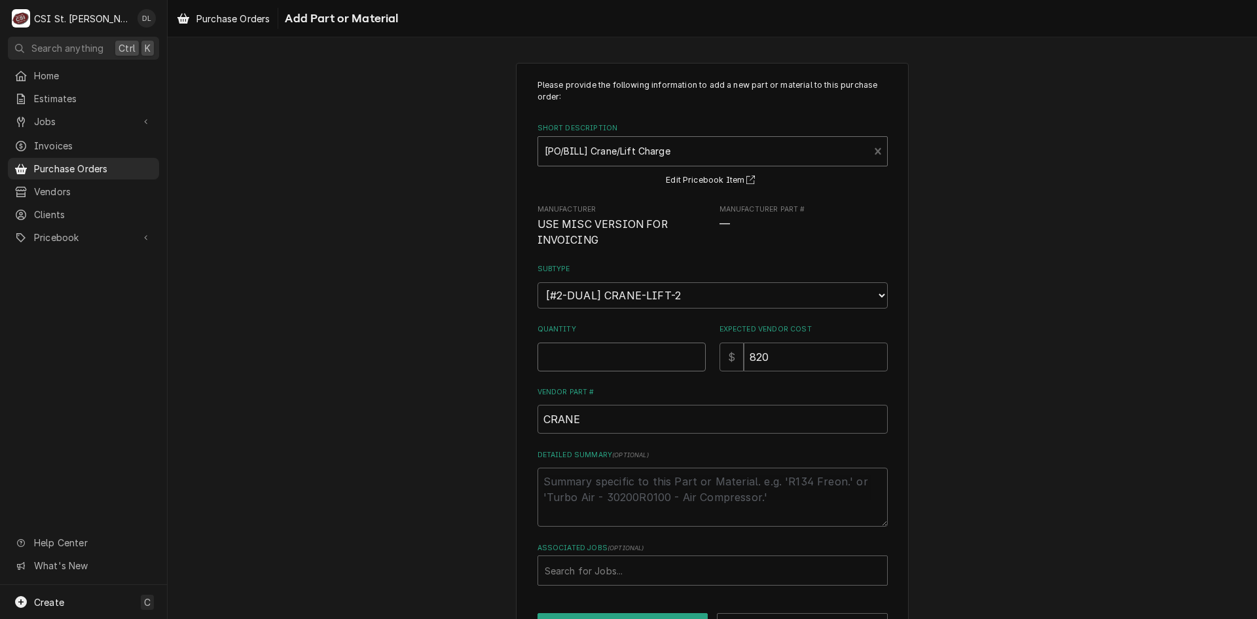
click at [653, 355] on input "Quantity" at bounding box center [621, 356] width 168 height 29
type textarea "x"
type input "1"
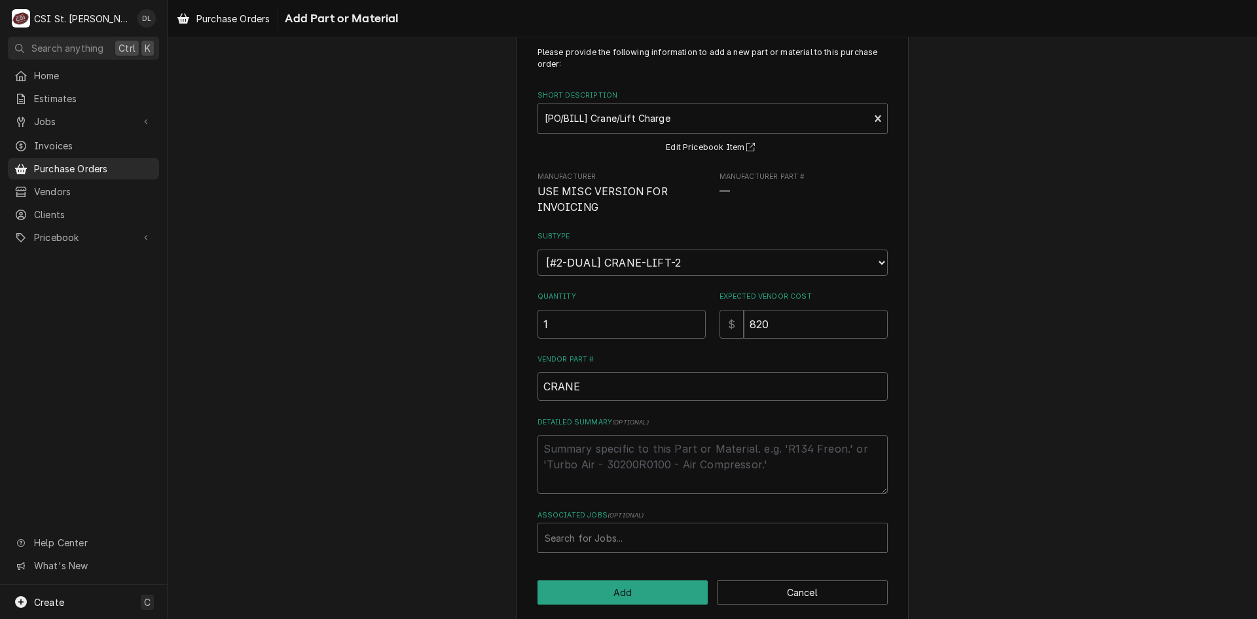
scroll to position [46, 0]
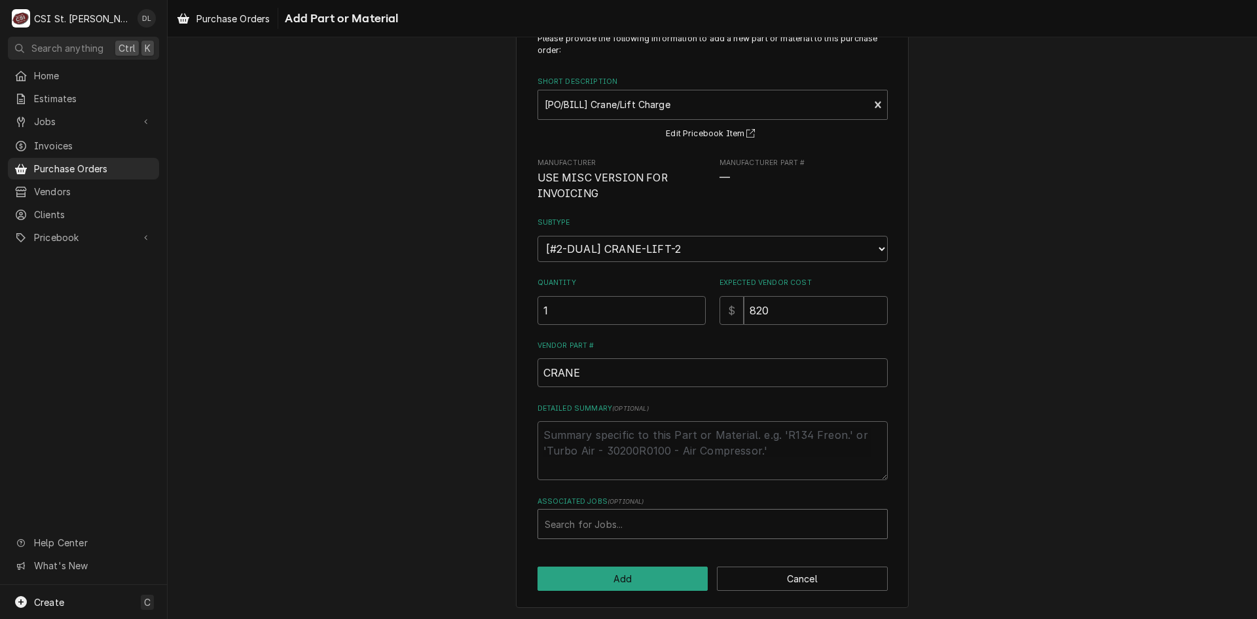
click at [611, 528] on div "Associated Jobs" at bounding box center [713, 524] width 336 height 24
type input "42129"
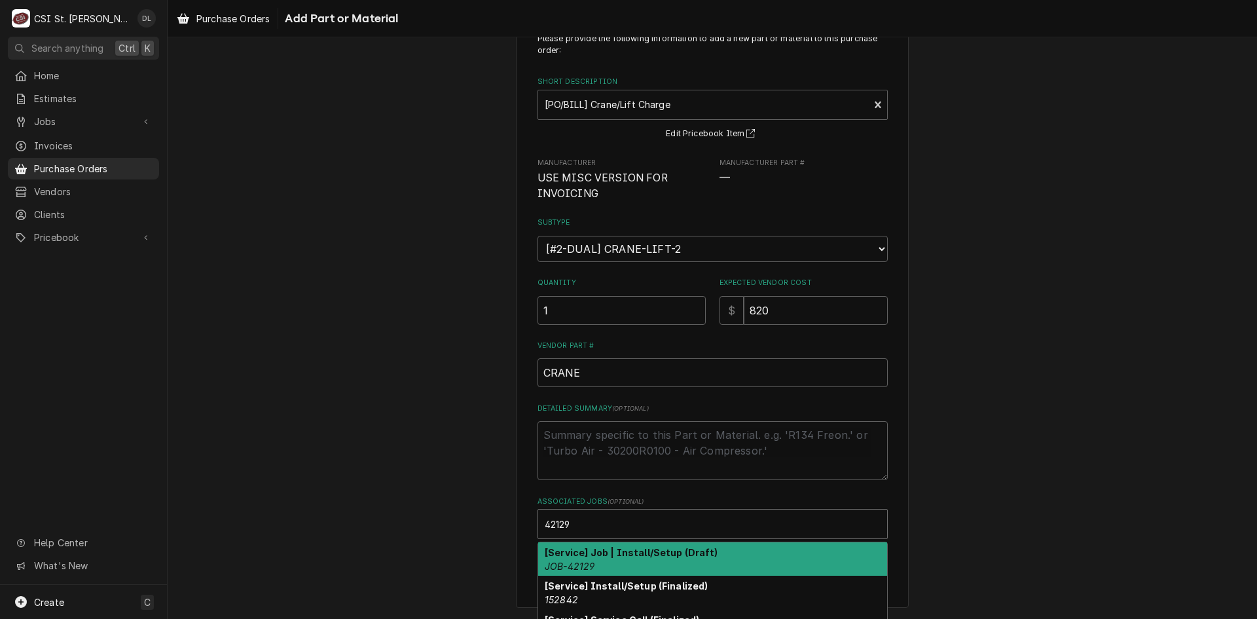
click at [638, 564] on div "[Service] Job | Install/Setup (Draft) JOB-42129" at bounding box center [712, 559] width 349 height 34
type textarea "x"
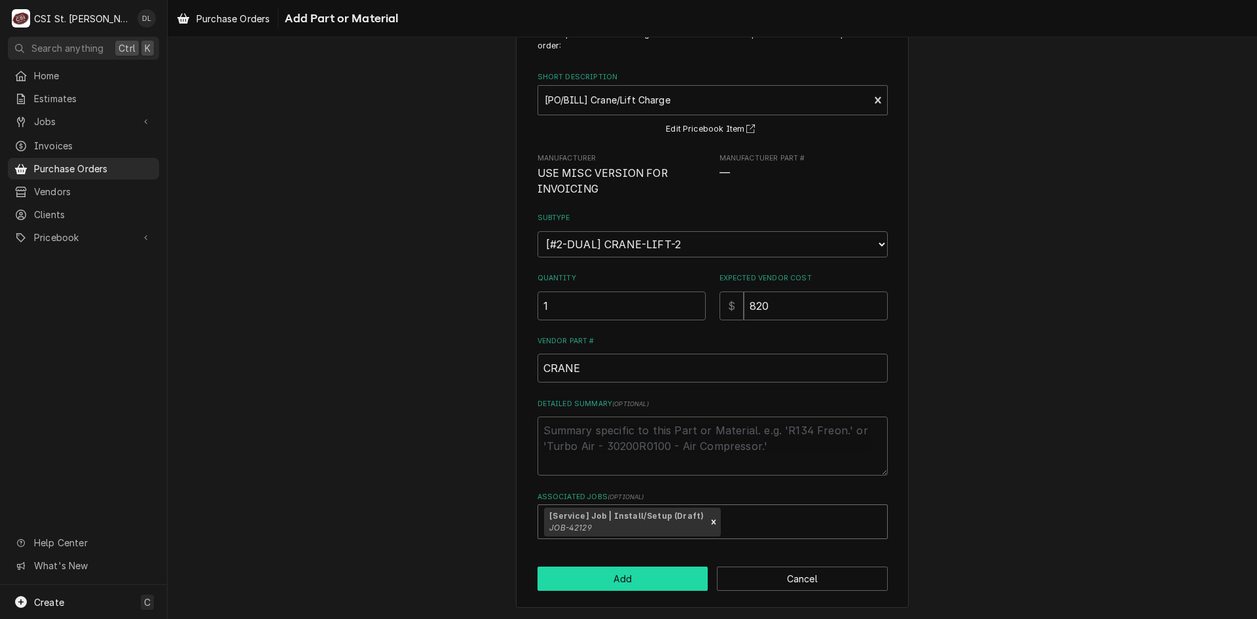
click at [623, 579] on button "Add" at bounding box center [622, 578] width 171 height 24
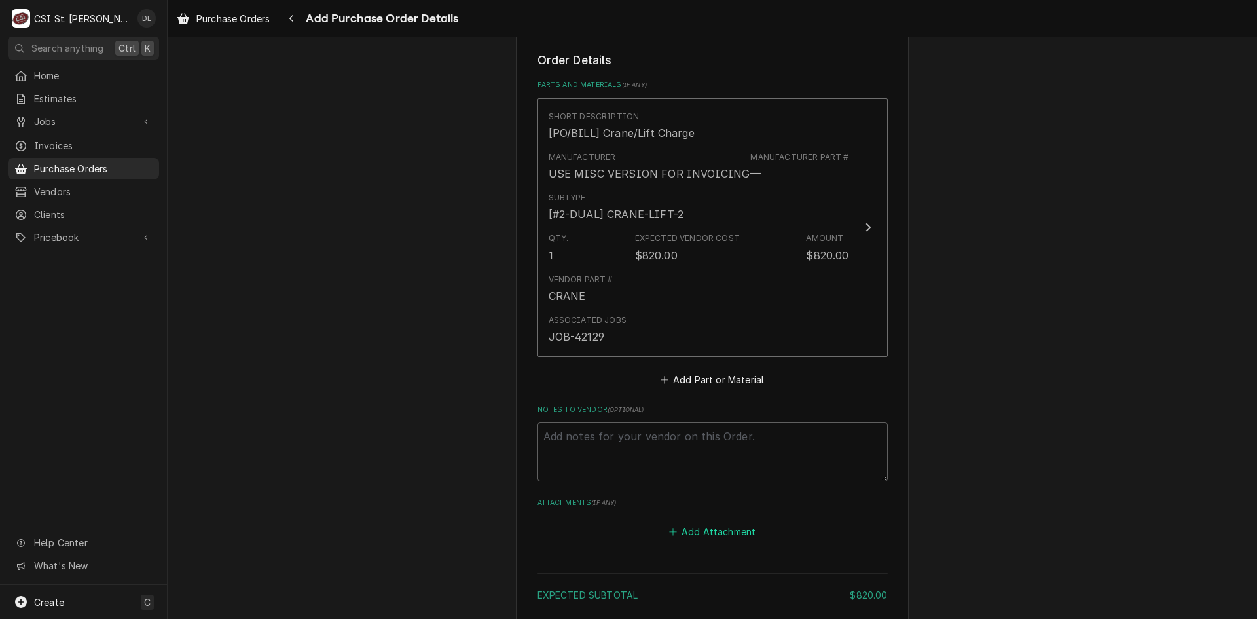
scroll to position [625, 0]
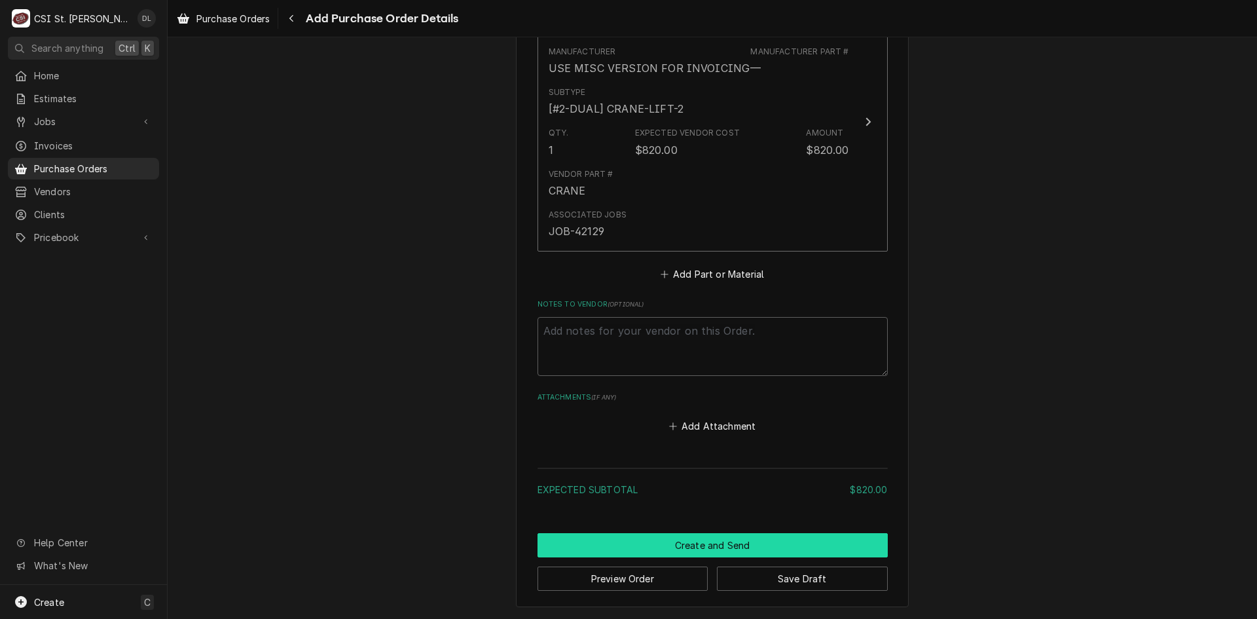
click at [725, 540] on button "Create and Send" at bounding box center [712, 545] width 350 height 24
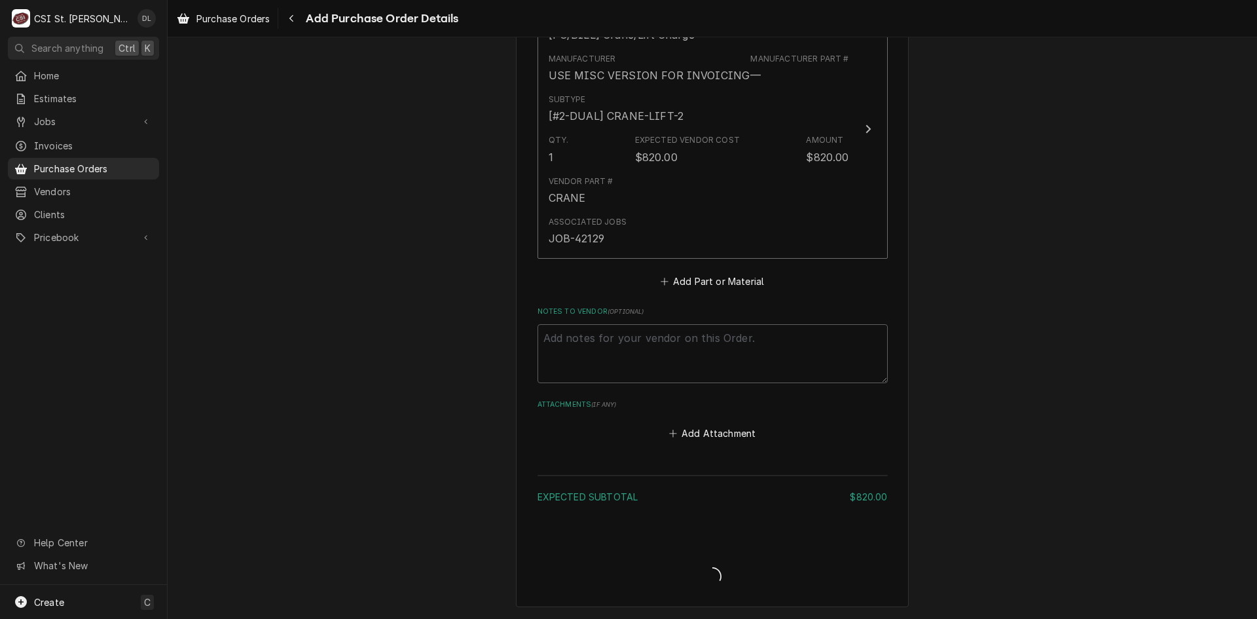
scroll to position [618, 0]
type textarea "x"
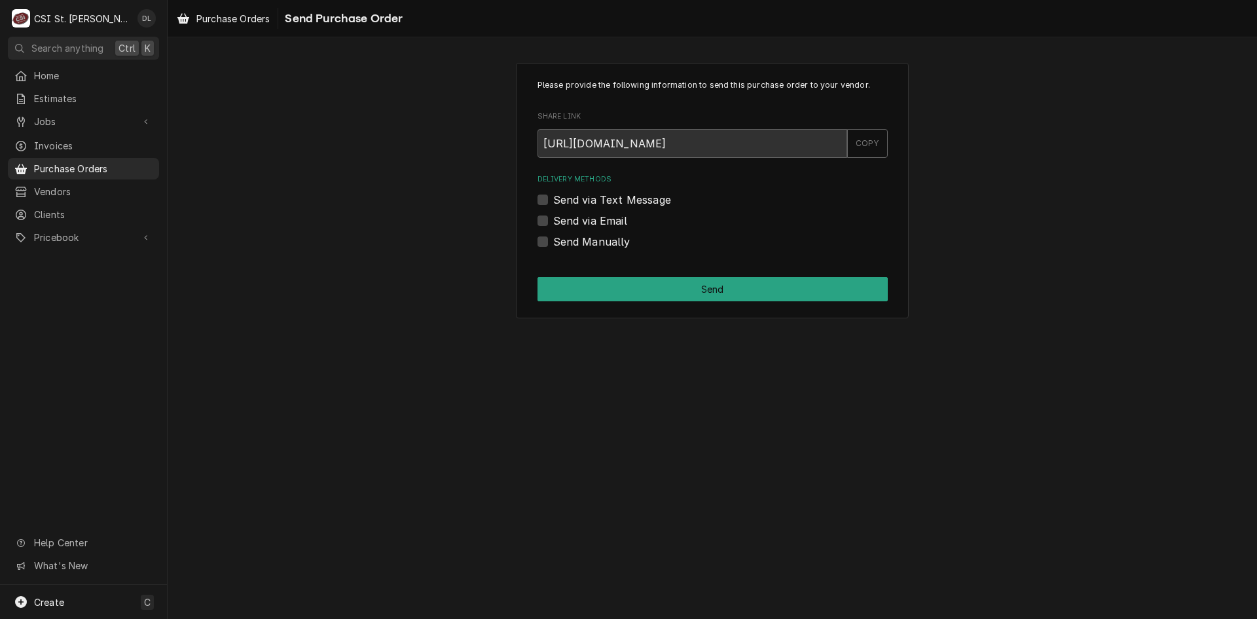
click at [553, 244] on label "Send Manually" at bounding box center [591, 242] width 77 height 16
click at [553, 244] on input "Send Manually" at bounding box center [728, 248] width 350 height 29
checkbox input "true"
click at [678, 279] on button "Send" at bounding box center [712, 289] width 350 height 24
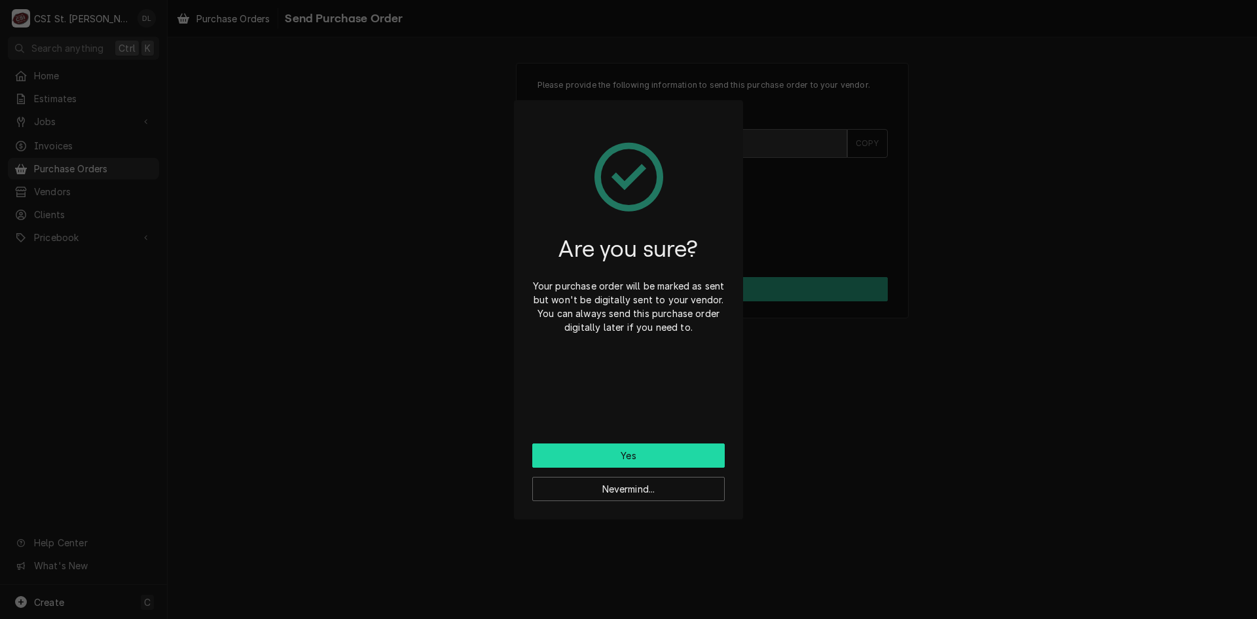
click at [655, 450] on button "Yes" at bounding box center [628, 455] width 192 height 24
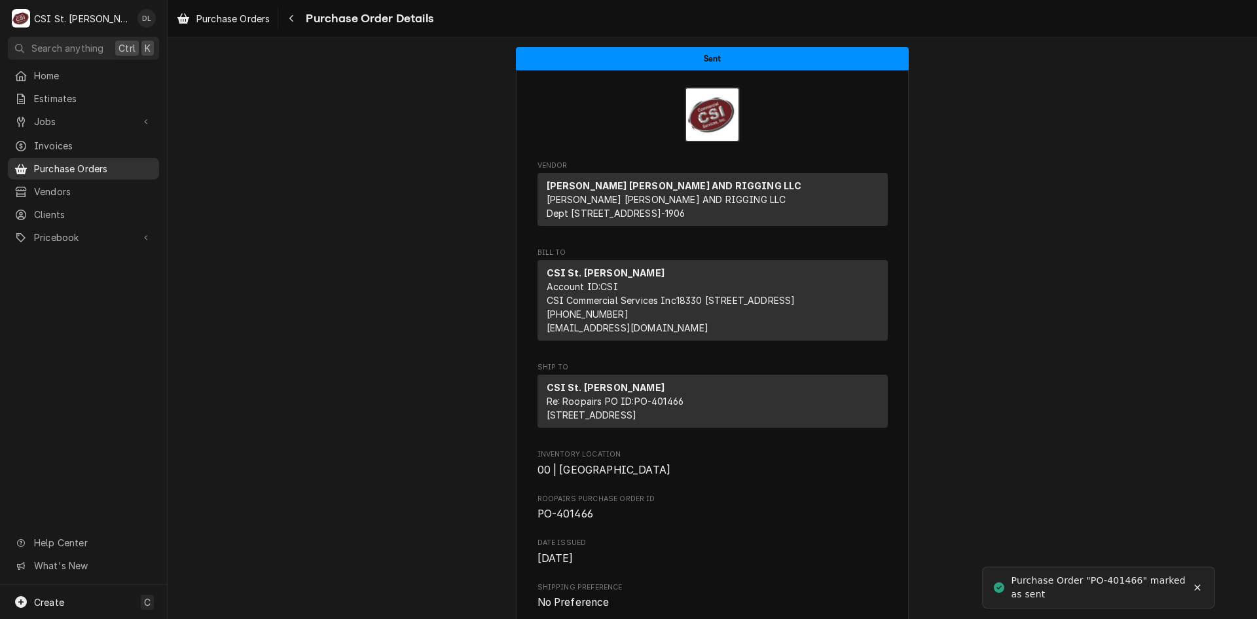
click at [70, 162] on span "Purchase Orders" at bounding box center [93, 169] width 118 height 14
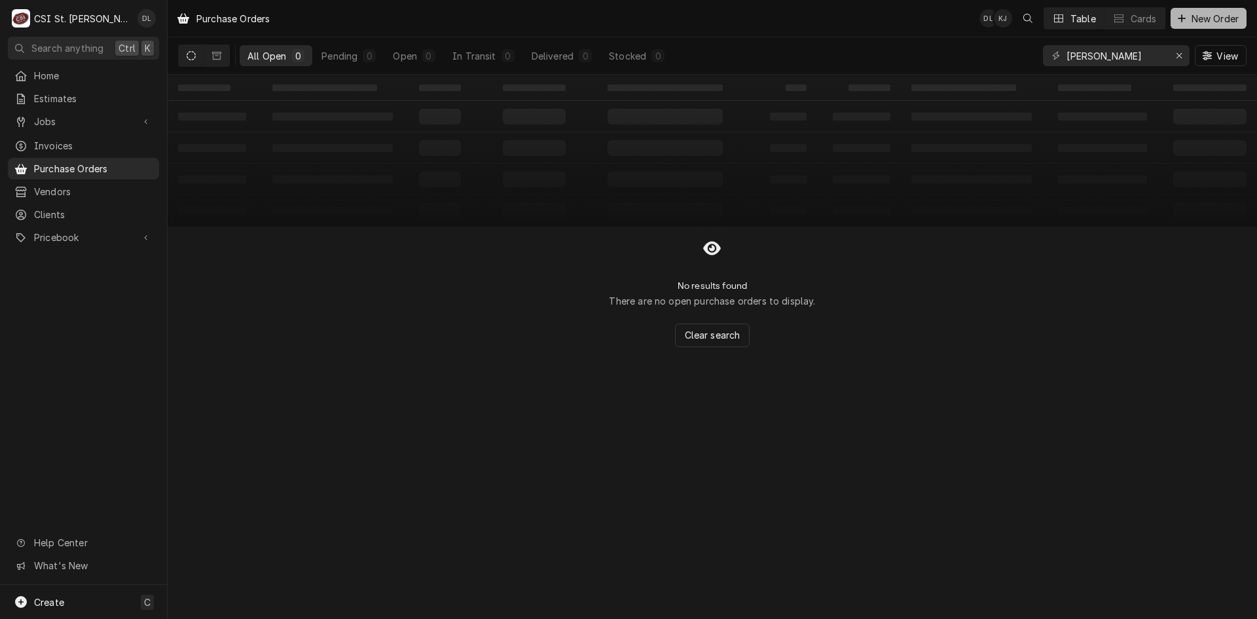
click at [1186, 19] on div "Dynamic Content Wrapper" at bounding box center [1182, 18] width 13 height 13
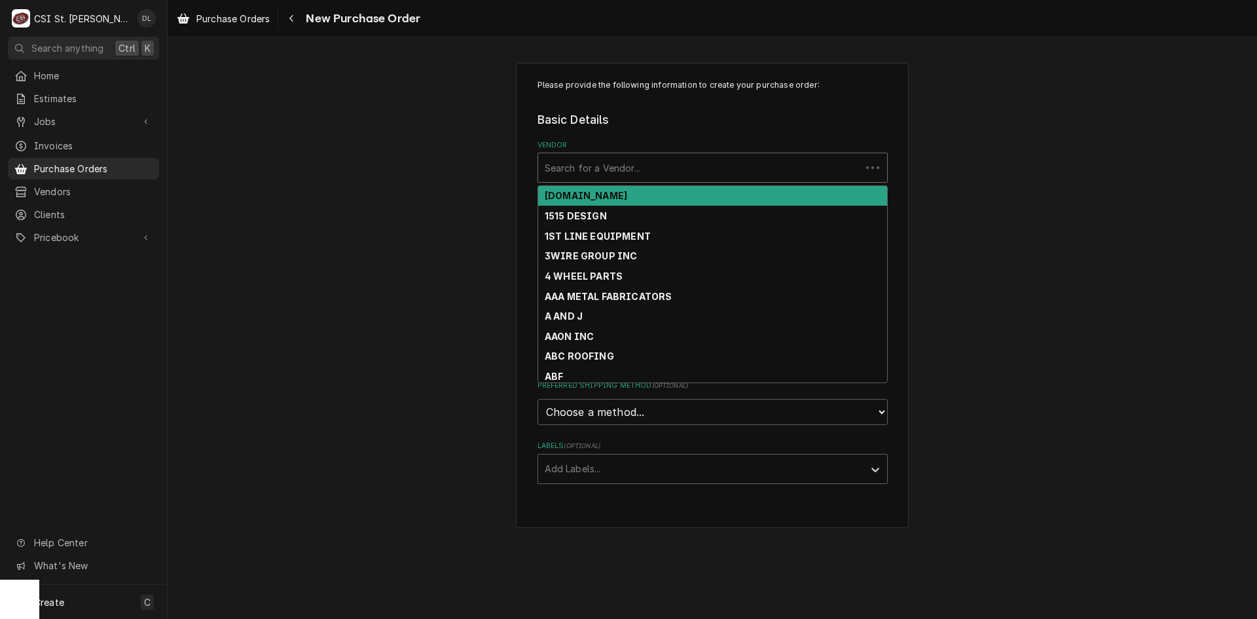
click at [628, 177] on div "Vendor" at bounding box center [700, 168] width 310 height 24
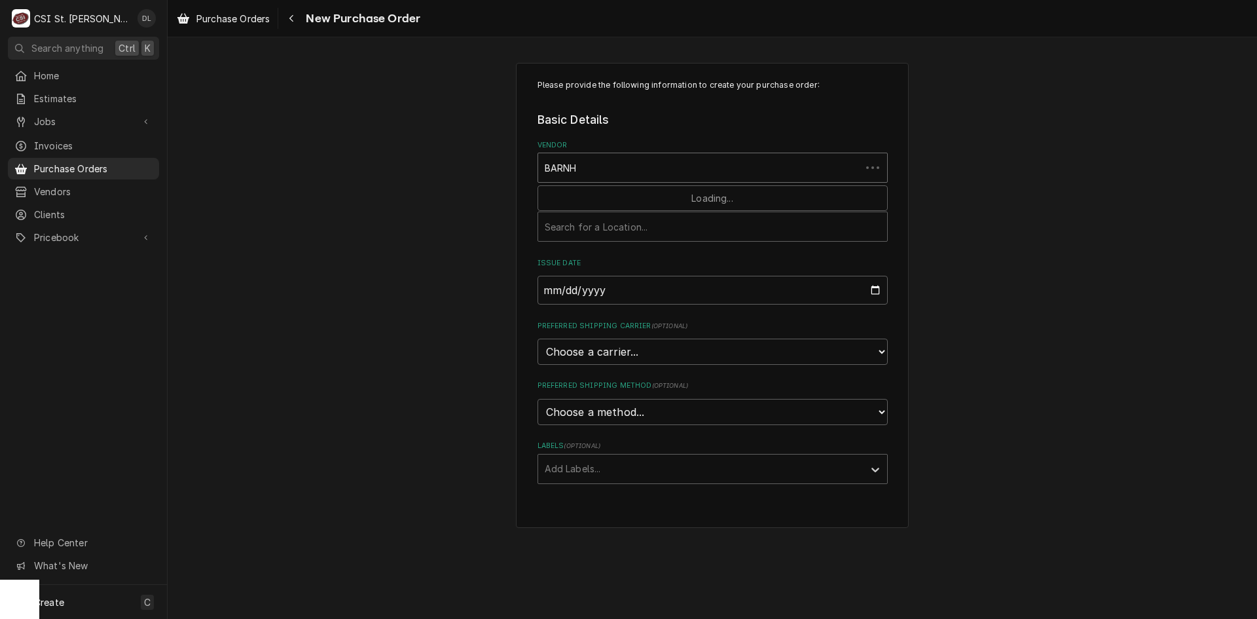
type input "BARNHA"
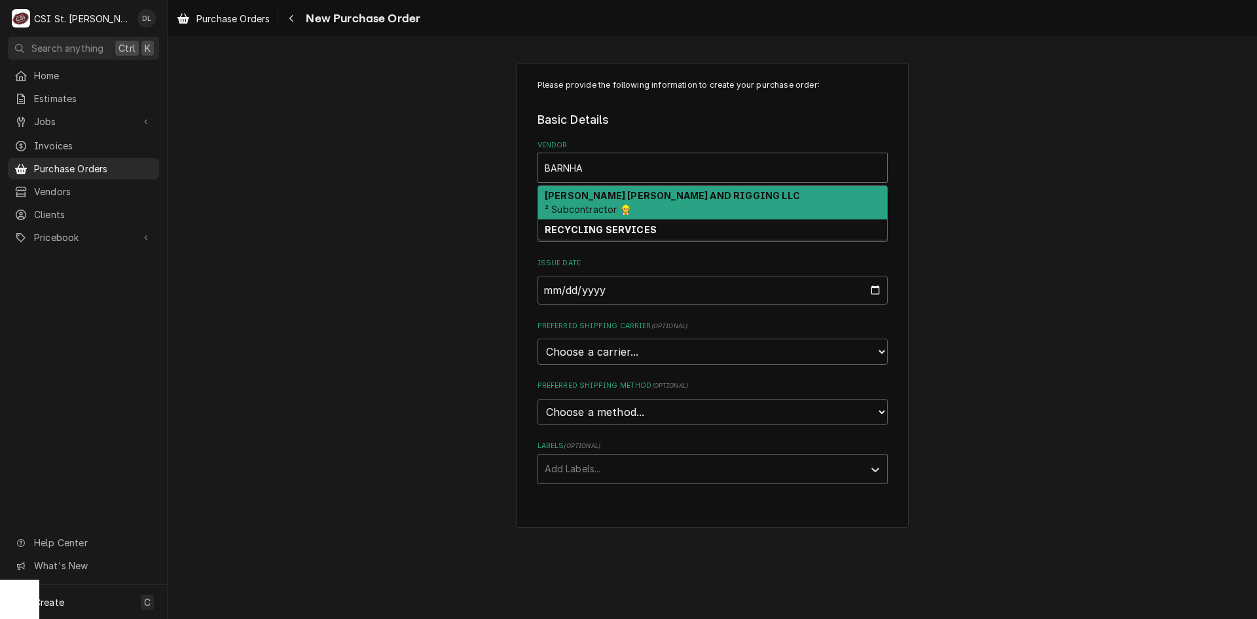
click at [623, 195] on strong "[PERSON_NAME] [PERSON_NAME] AND RIGGING LLC" at bounding box center [672, 195] width 255 height 11
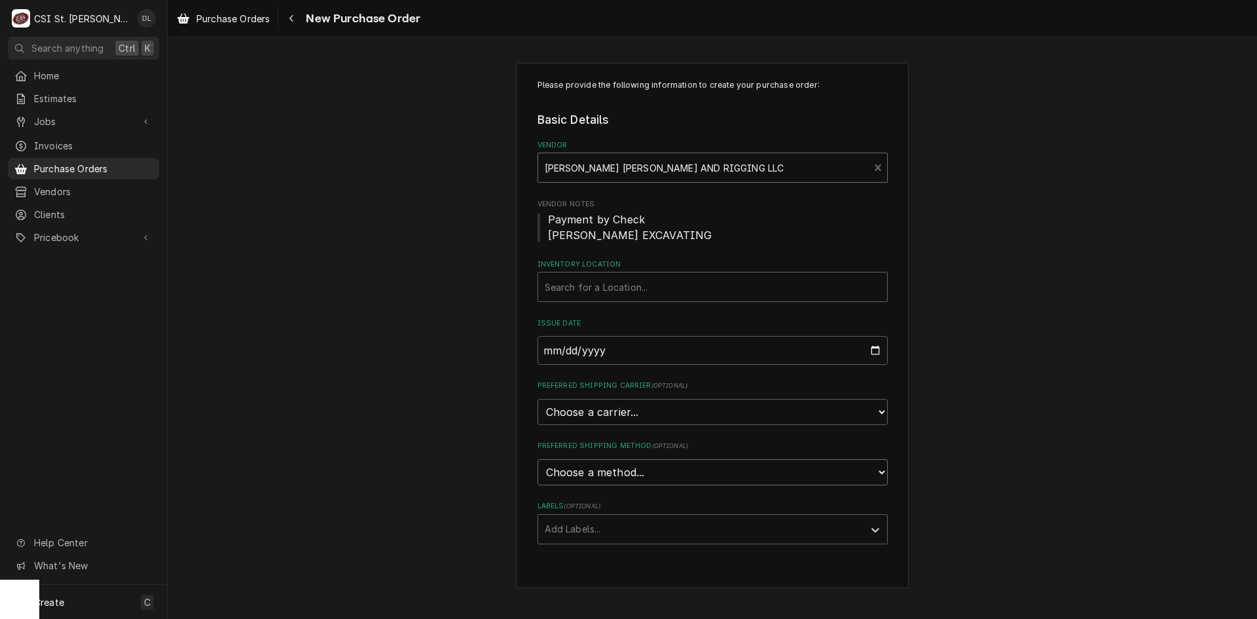
click at [878, 465] on select "Choose a method... Ground Next Day Early AM Next Day Air 2 Day Air Other" at bounding box center [712, 472] width 350 height 26
click at [992, 458] on div "Please provide the following information to create your purchase order: Basic D…" at bounding box center [712, 325] width 1089 height 549
click at [689, 299] on div "Inventory Location" at bounding box center [713, 287] width 336 height 24
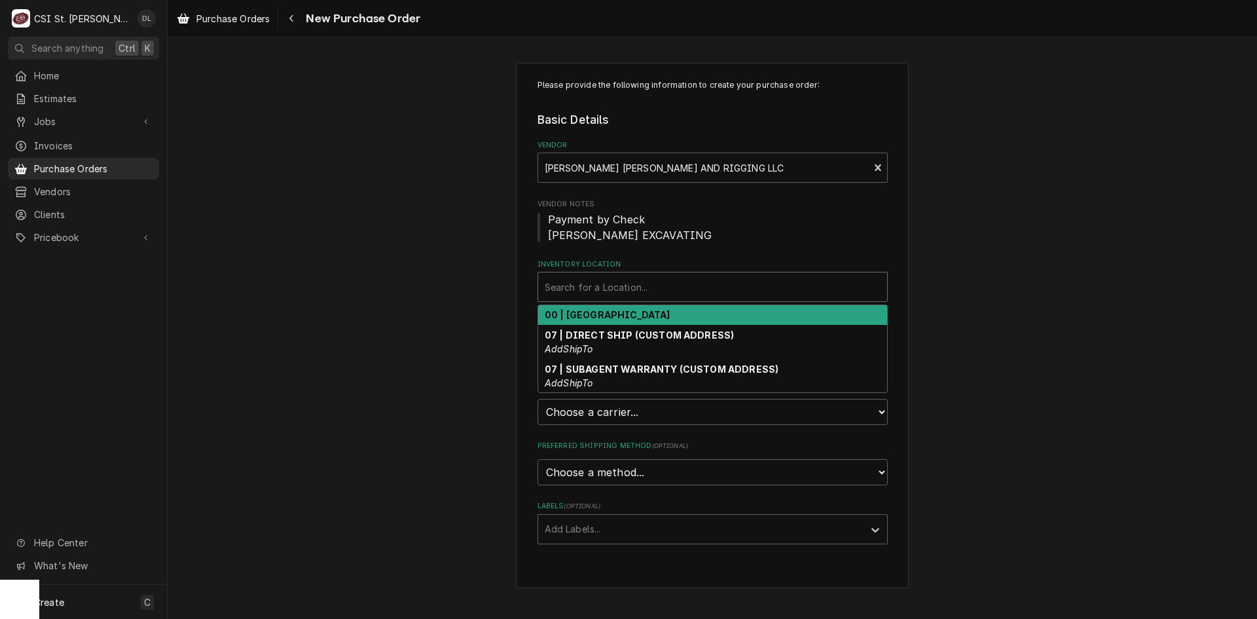
click at [623, 312] on strong "00 | [GEOGRAPHIC_DATA]" at bounding box center [608, 314] width 126 height 11
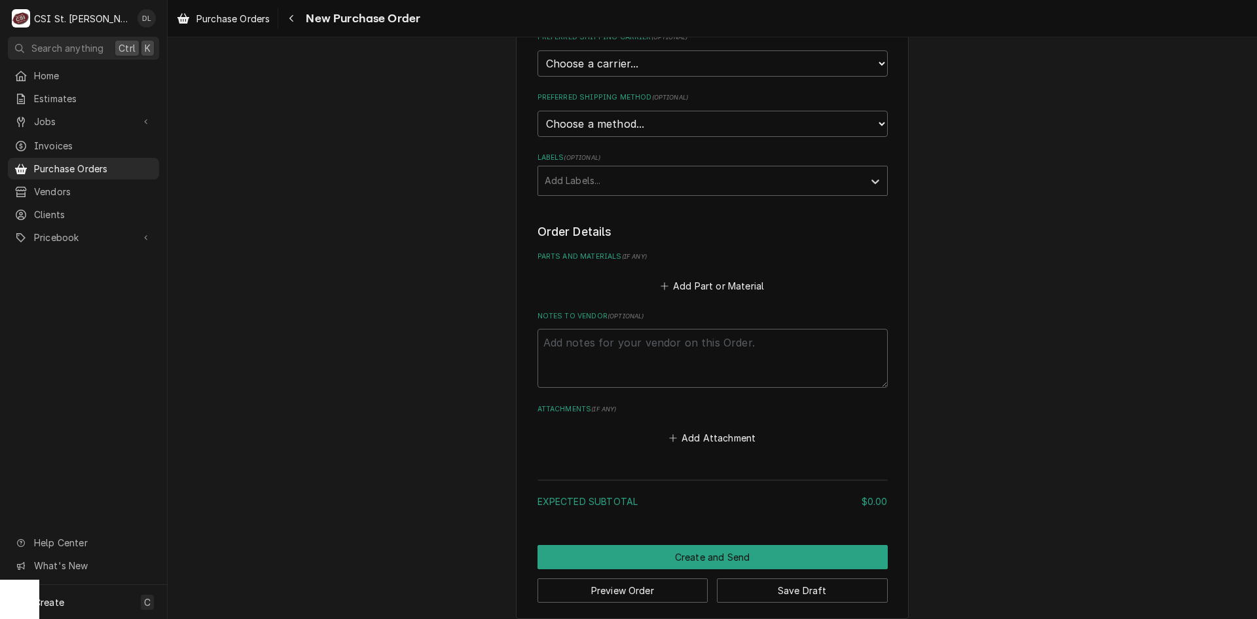
scroll to position [360, 0]
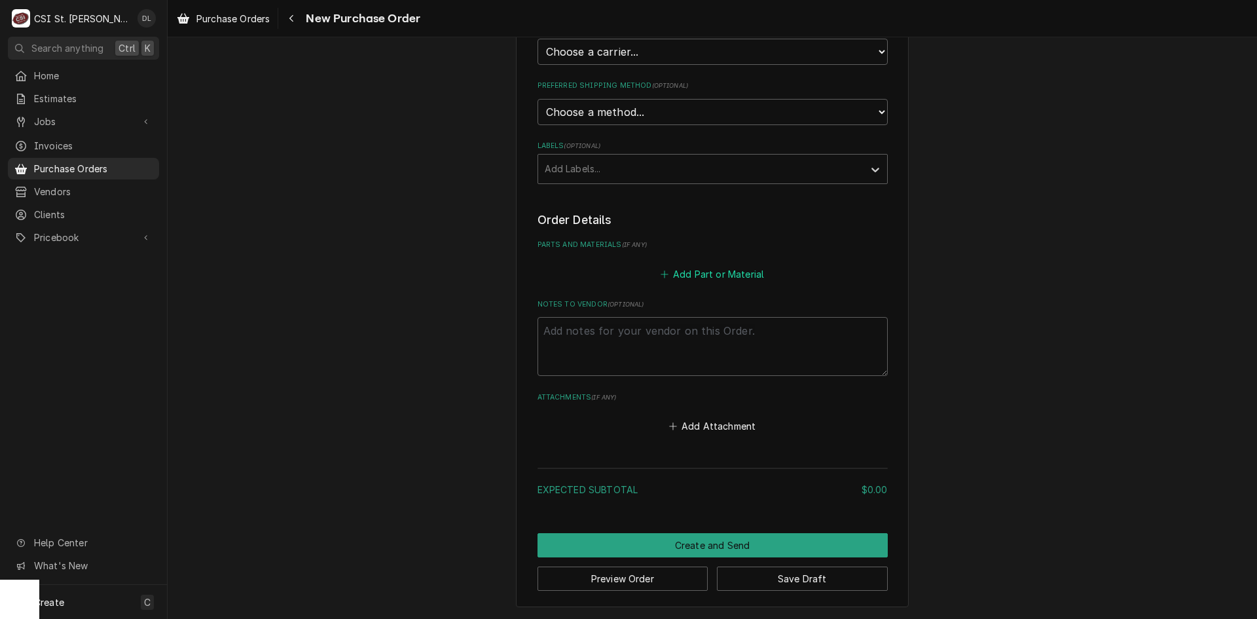
click at [661, 277] on icon "Parts and Materials" at bounding box center [665, 274] width 8 height 9
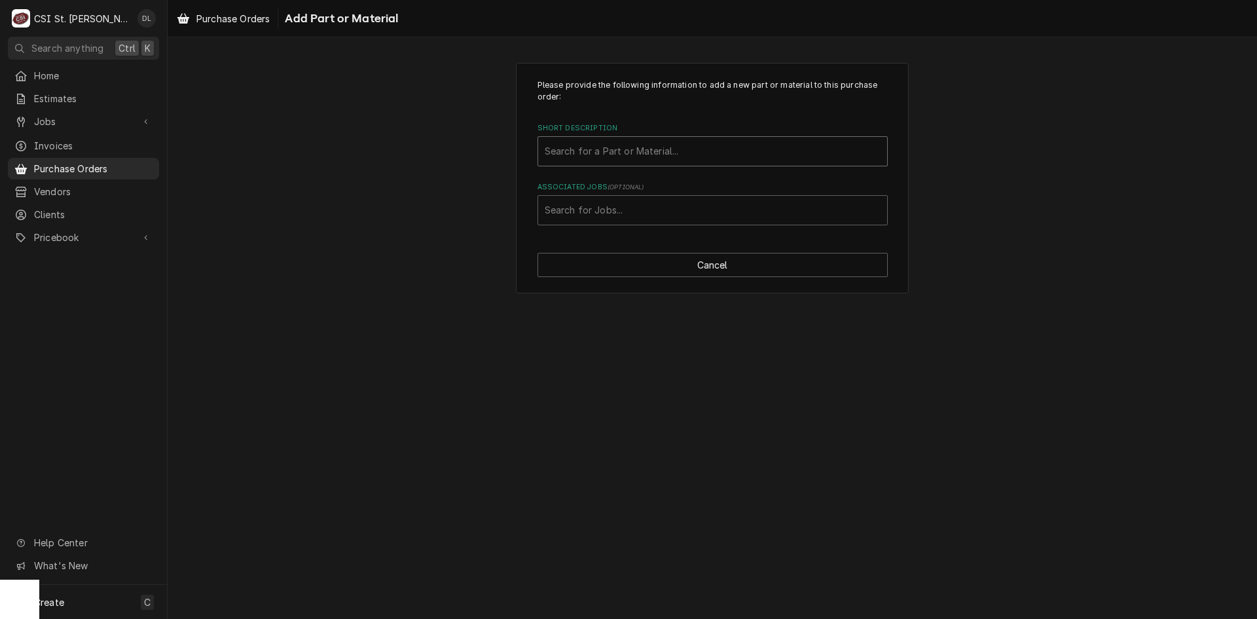
click at [661, 153] on div "Short Description" at bounding box center [713, 151] width 336 height 24
type input "CRANE"
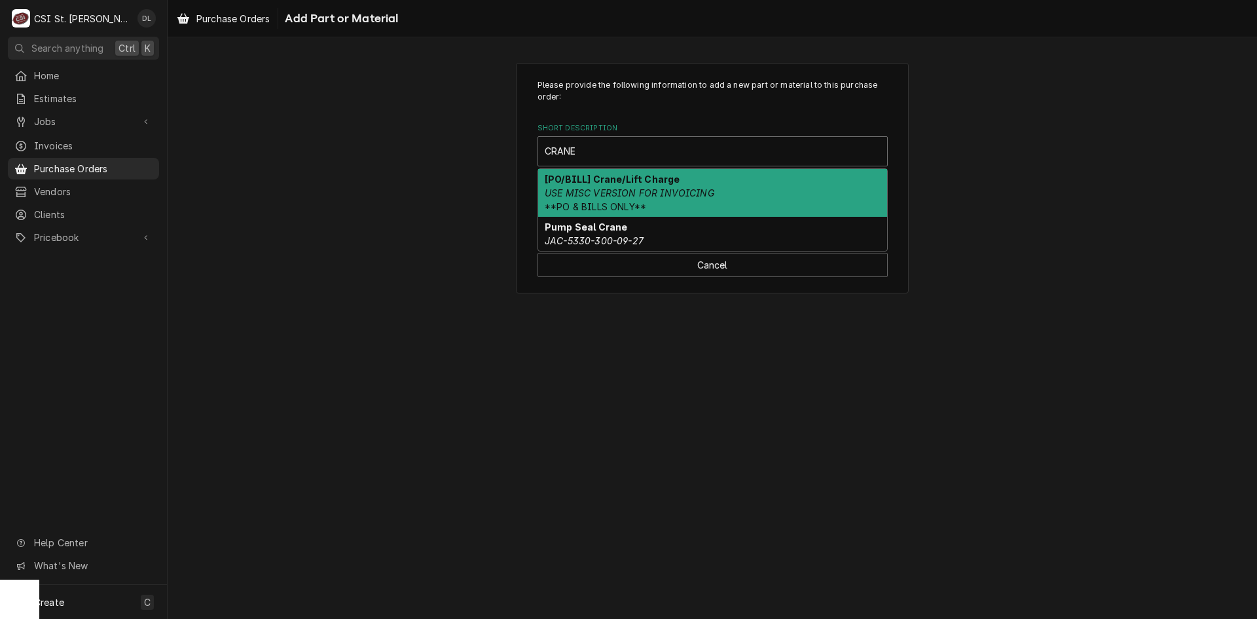
click at [640, 186] on div "[PO/BILL] Crane/Lift Charge USE MISC VERSION FOR INVOICING **PO & BILLS ONLY**" at bounding box center [712, 193] width 349 height 48
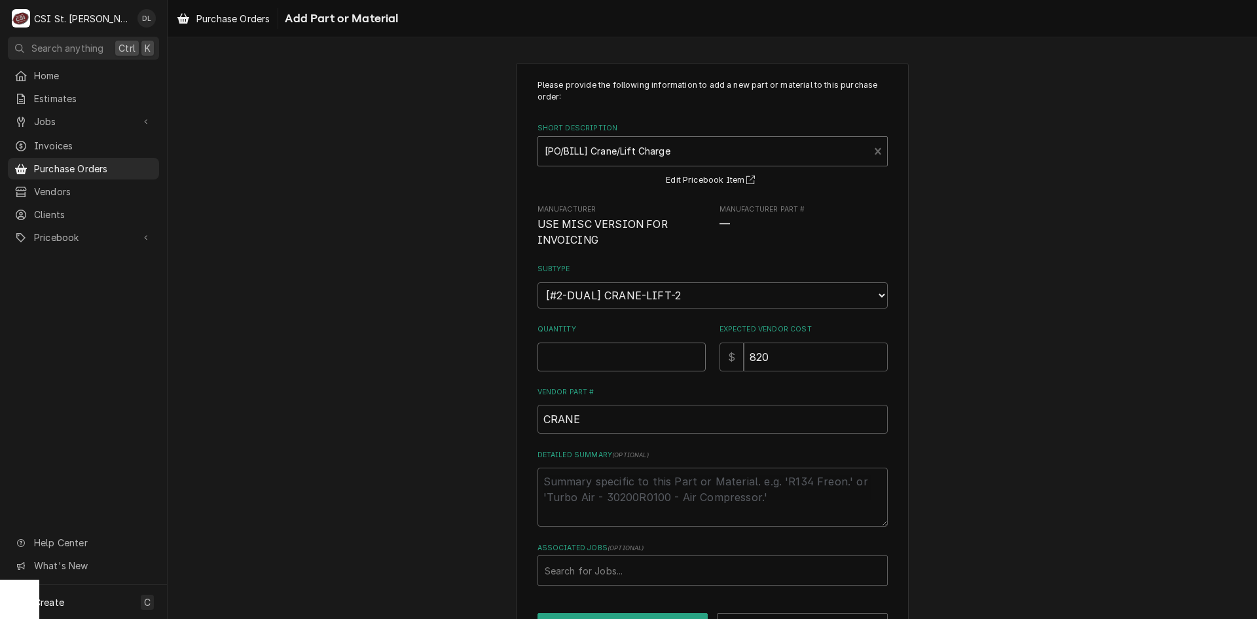
click at [634, 354] on input "Quantity" at bounding box center [621, 356] width 168 height 29
type textarea "x"
type input "1"
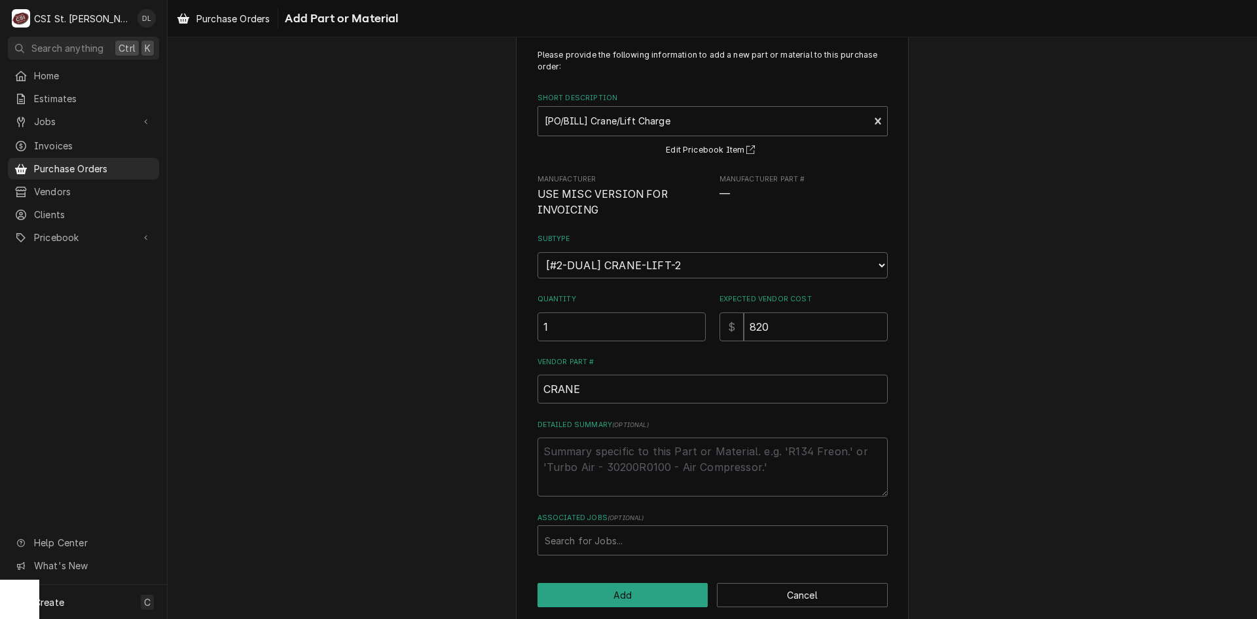
scroll to position [46, 0]
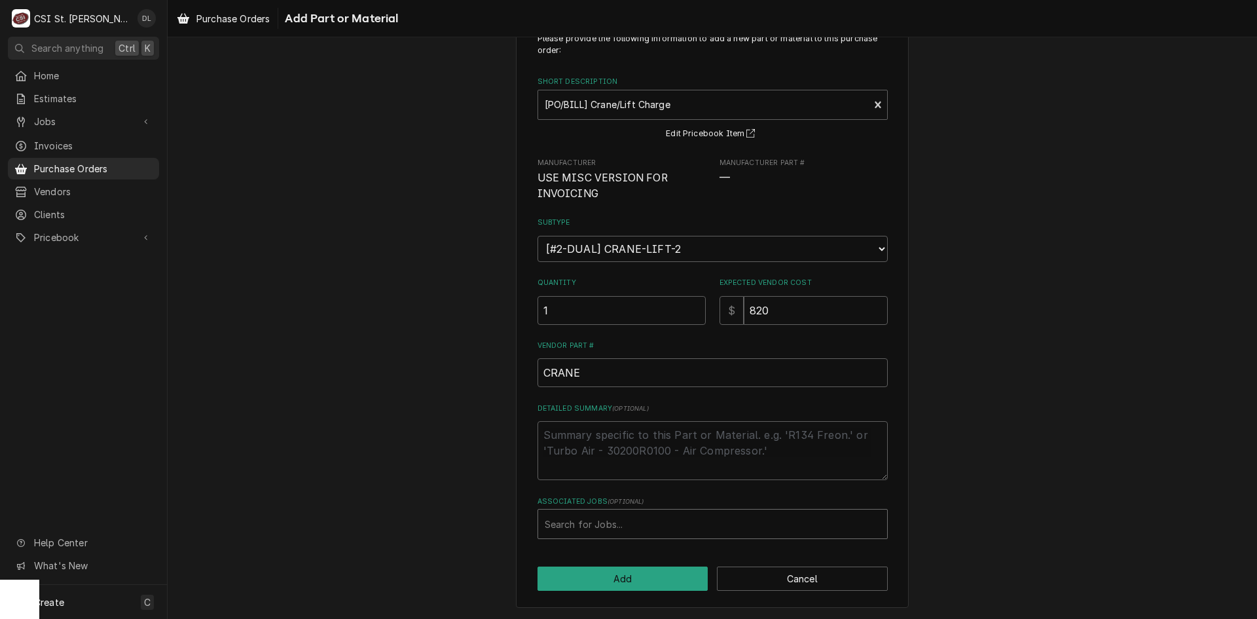
click at [625, 528] on div "Associated Jobs" at bounding box center [713, 524] width 336 height 24
type input "42130"
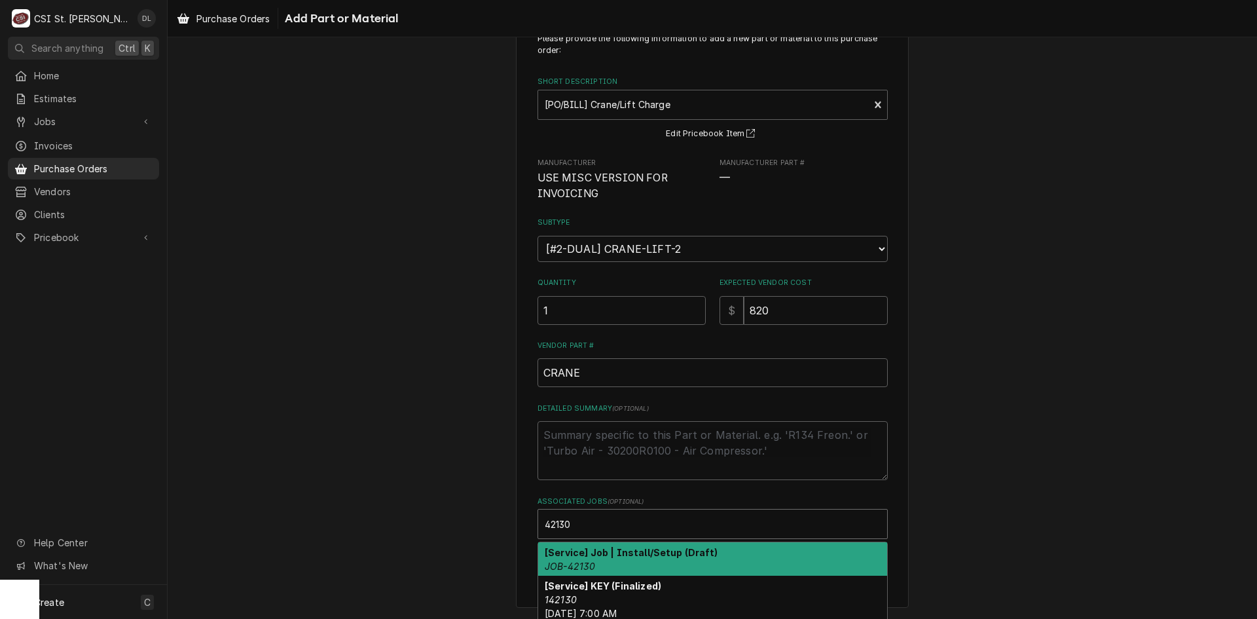
click at [626, 556] on strong "[Service] Job | Install/Setup (Draft)" at bounding box center [631, 552] width 173 height 11
type textarea "x"
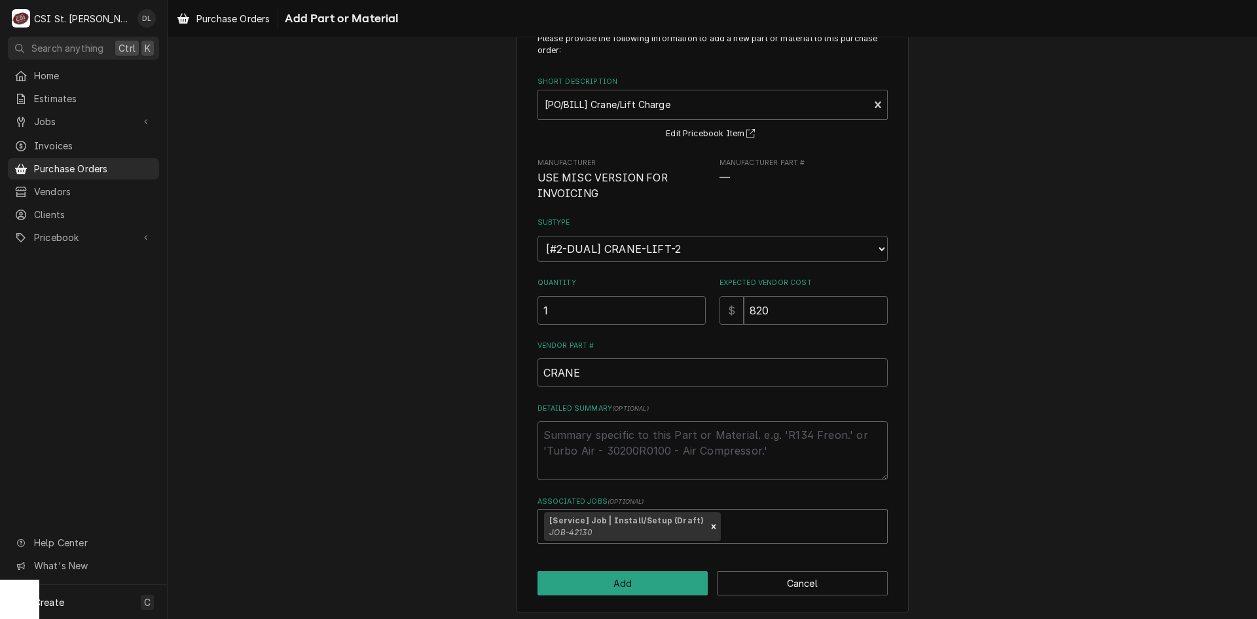
scroll to position [51, 0]
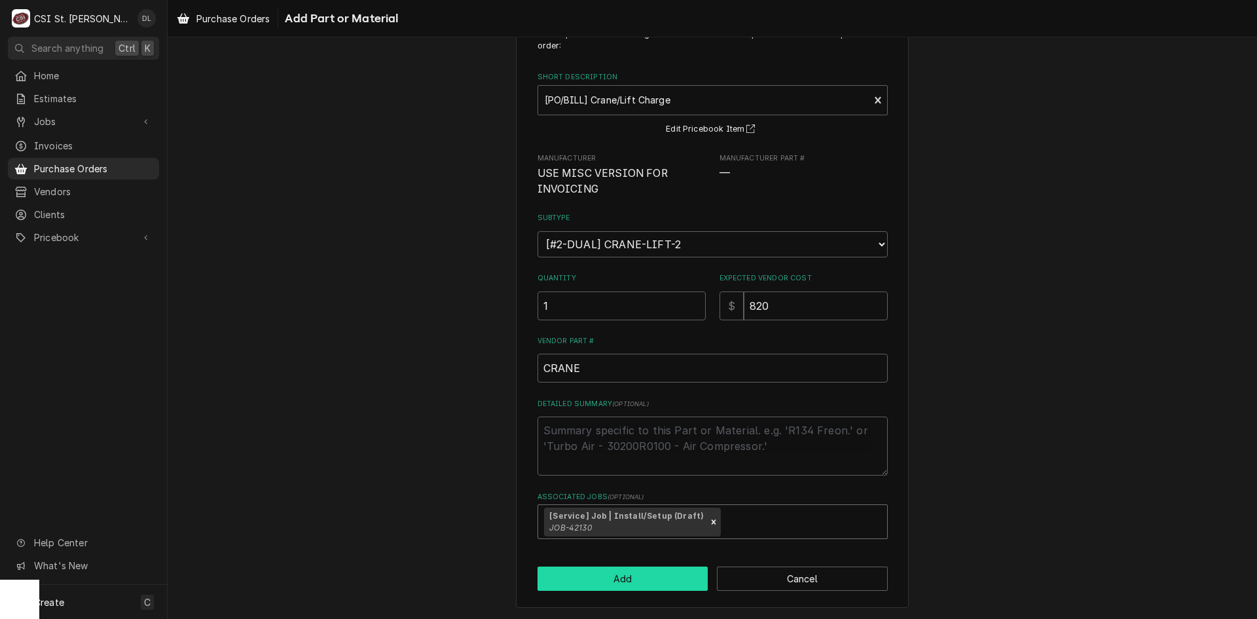
click at [630, 576] on button "Add" at bounding box center [622, 578] width 171 height 24
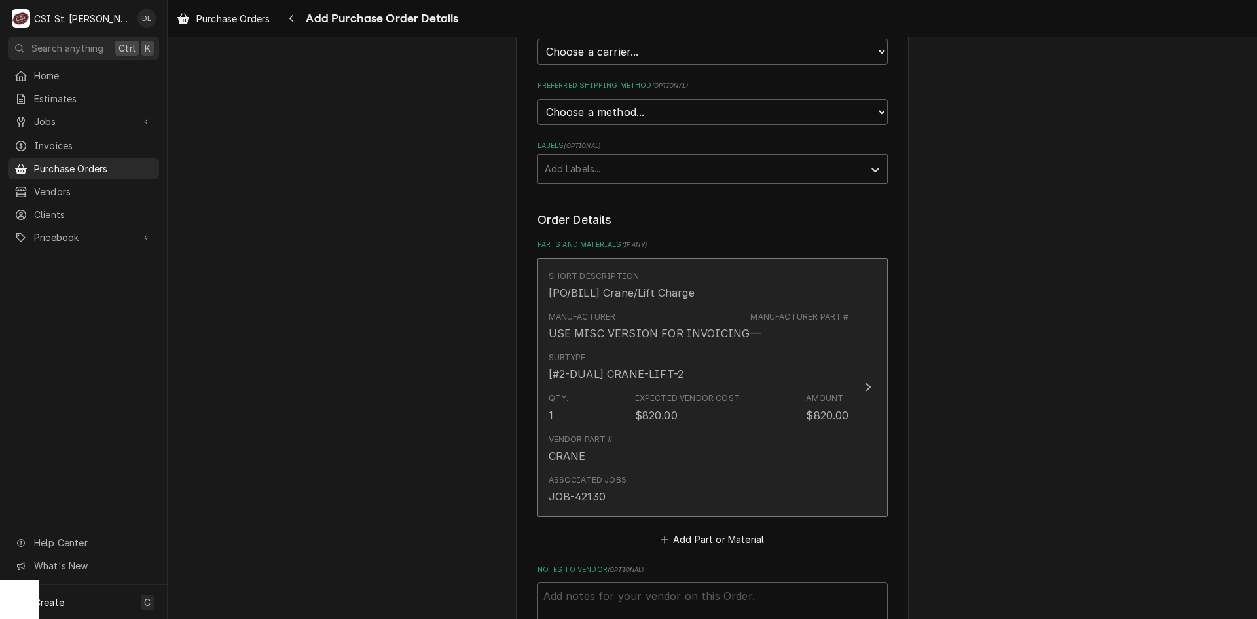
scroll to position [625, 0]
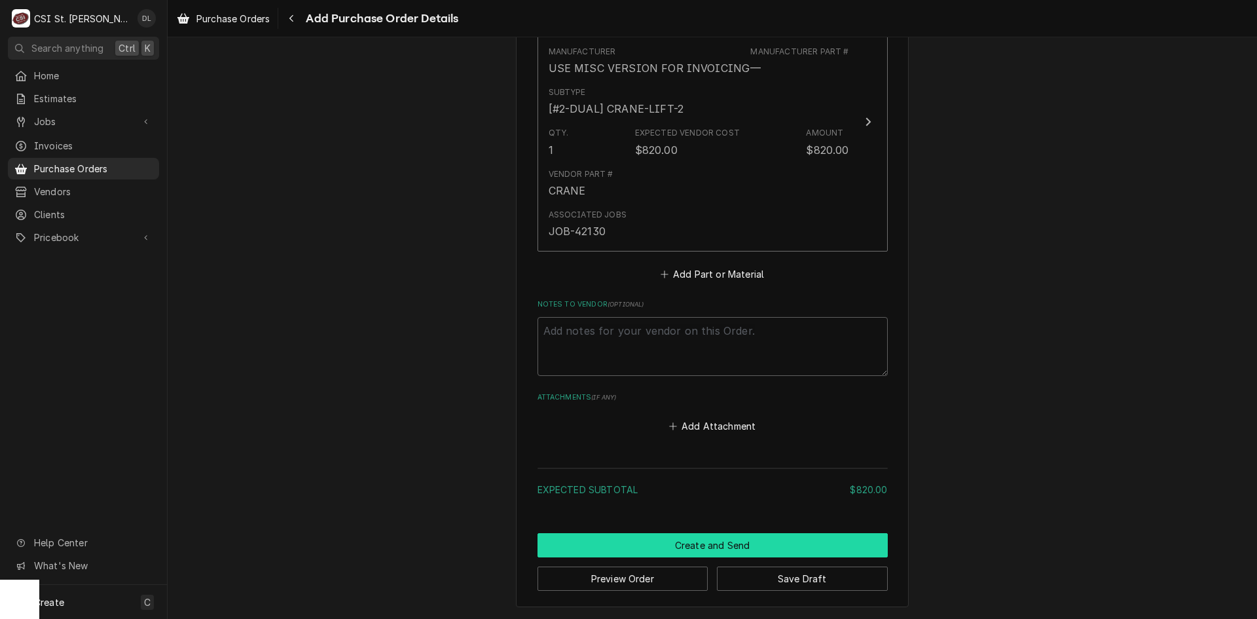
click at [727, 548] on button "Create and Send" at bounding box center [712, 545] width 350 height 24
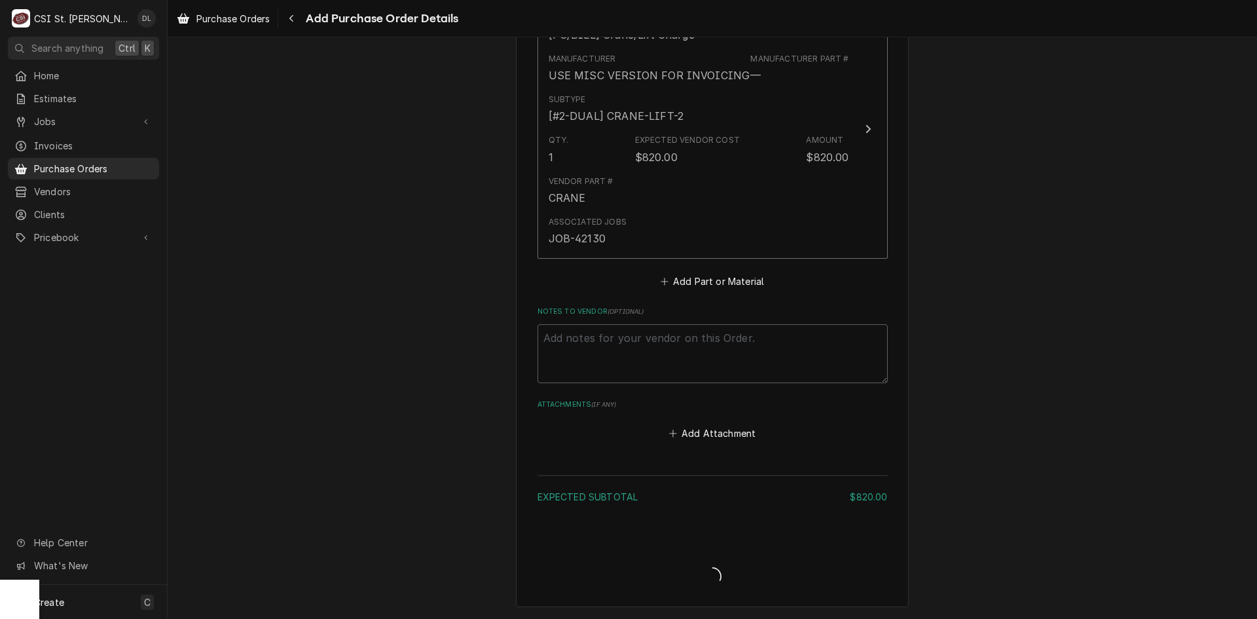
type textarea "x"
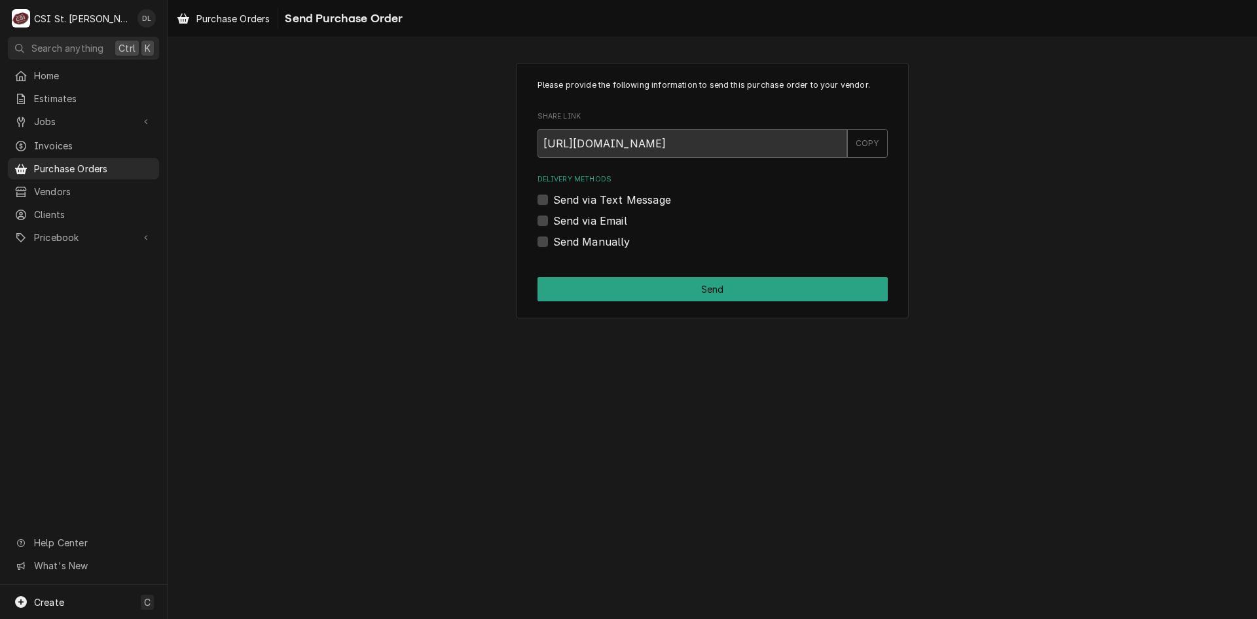
click at [553, 240] on label "Send Manually" at bounding box center [591, 242] width 77 height 16
click at [553, 240] on input "Send Manually" at bounding box center [728, 248] width 350 height 29
checkbox input "true"
click at [661, 292] on button "Send" at bounding box center [712, 289] width 350 height 24
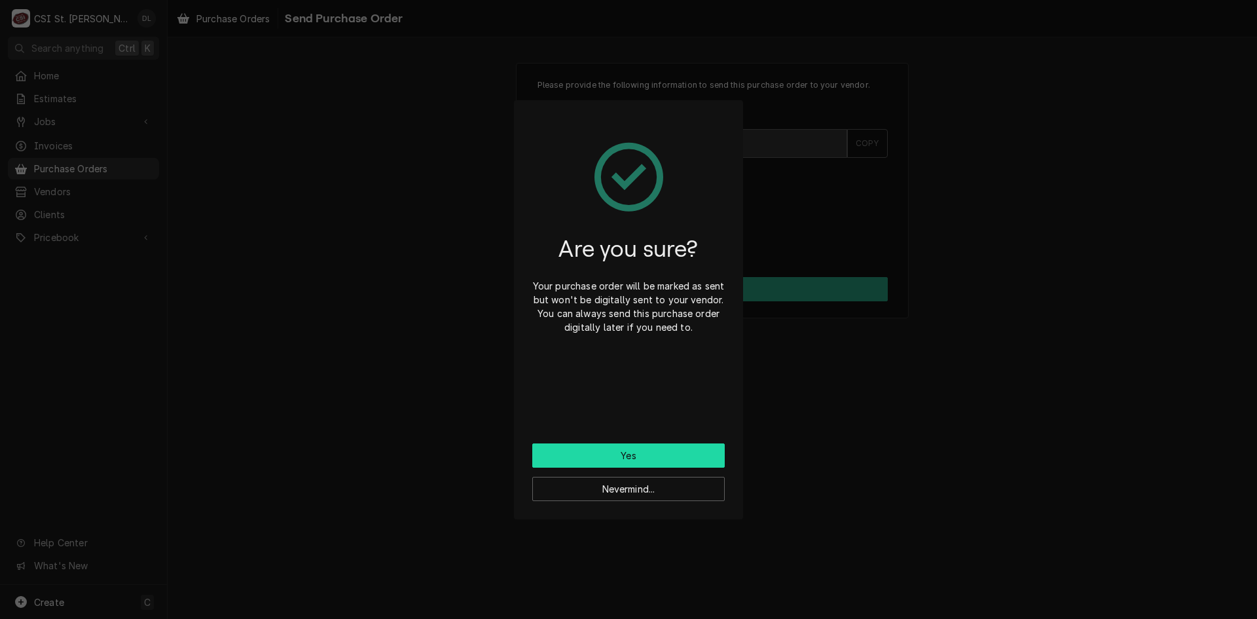
click at [617, 454] on button "Yes" at bounding box center [628, 455] width 192 height 24
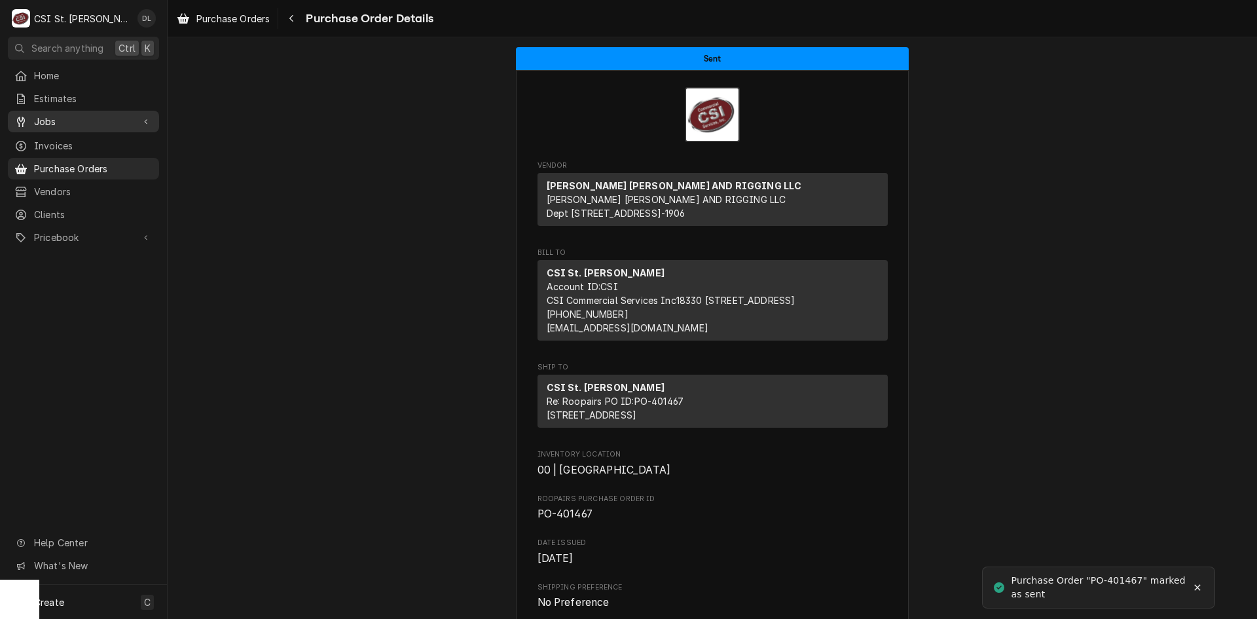
click at [60, 120] on span "Jobs" at bounding box center [83, 122] width 99 height 14
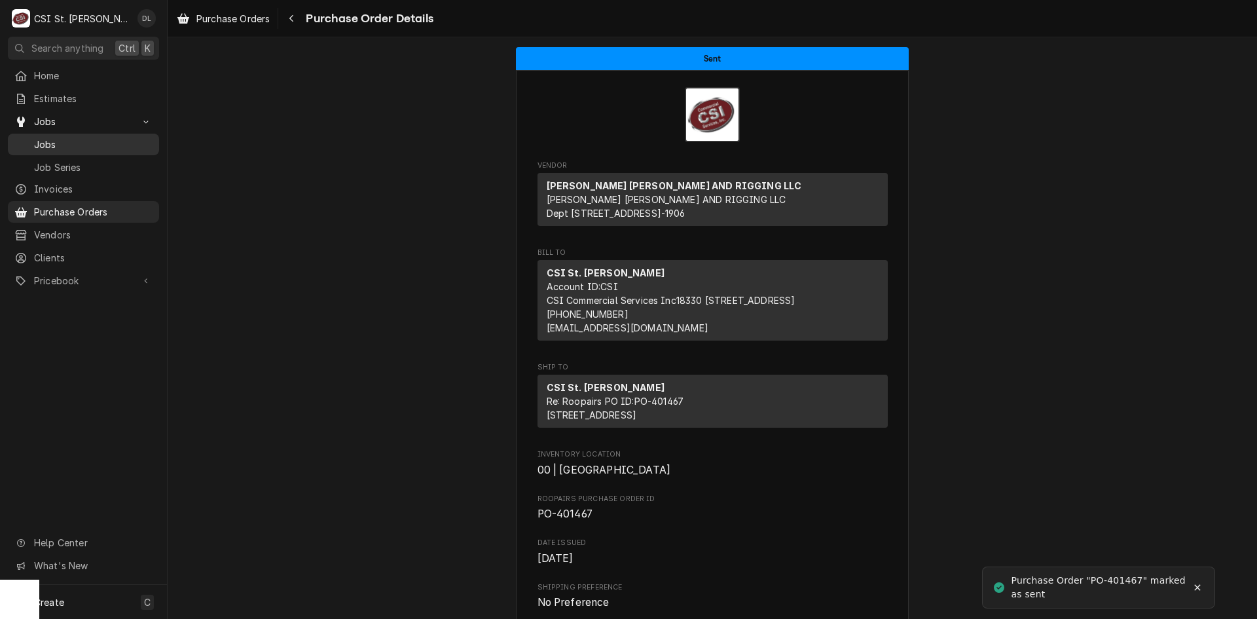
click at [54, 148] on link "Jobs" at bounding box center [83, 145] width 151 height 22
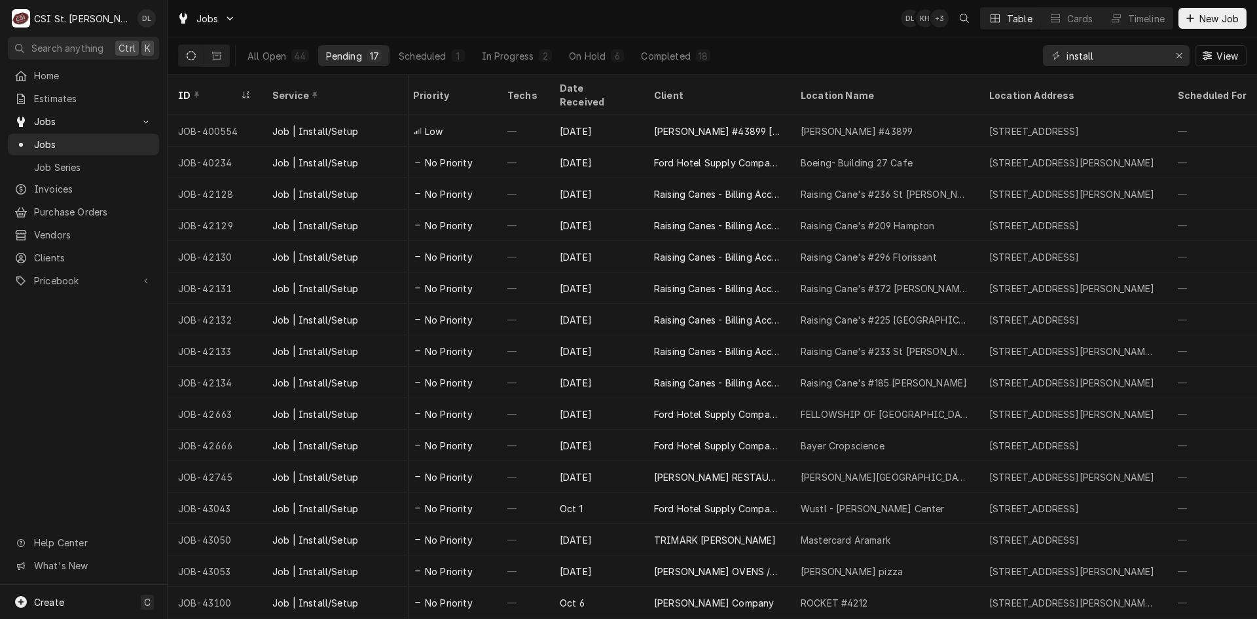
scroll to position [0, 410]
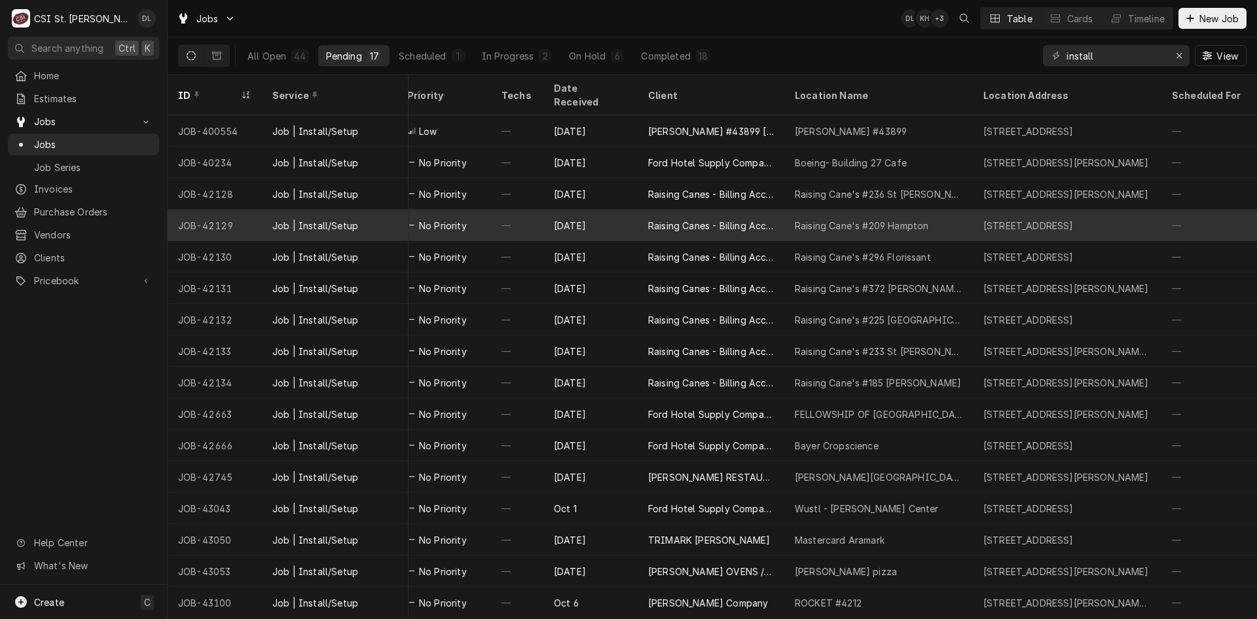
click at [905, 219] on div "Raising Cane's #209 Hampton" at bounding box center [862, 226] width 134 height 14
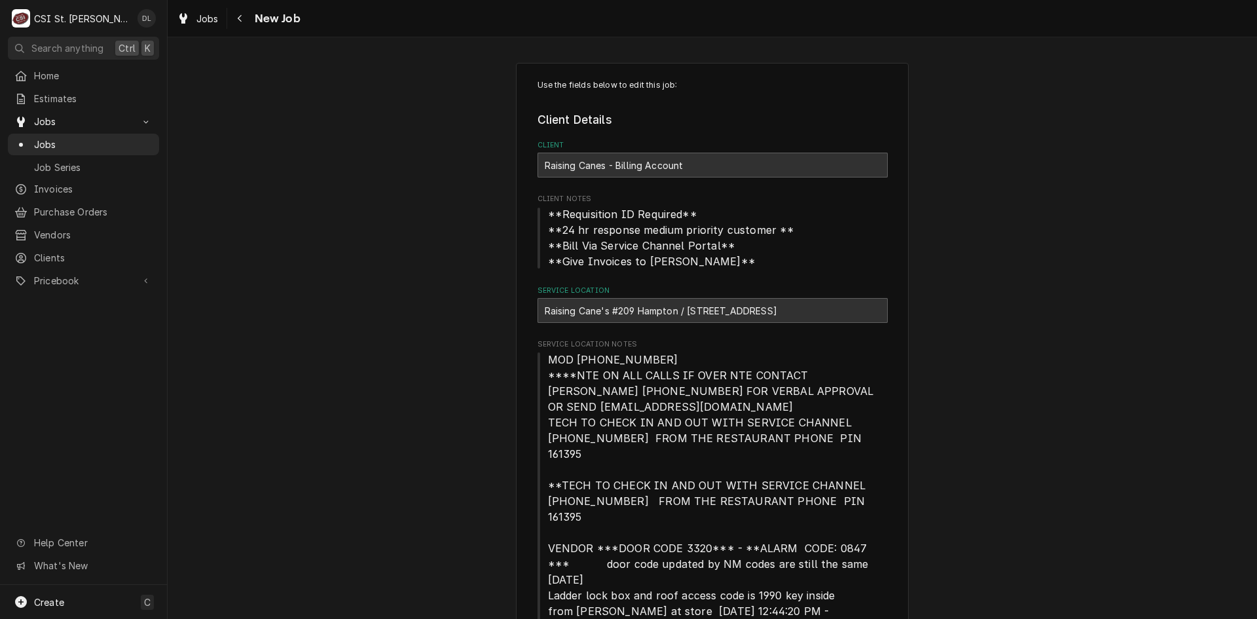
type textarea "x"
click at [49, 141] on span "Jobs" at bounding box center [93, 144] width 118 height 14
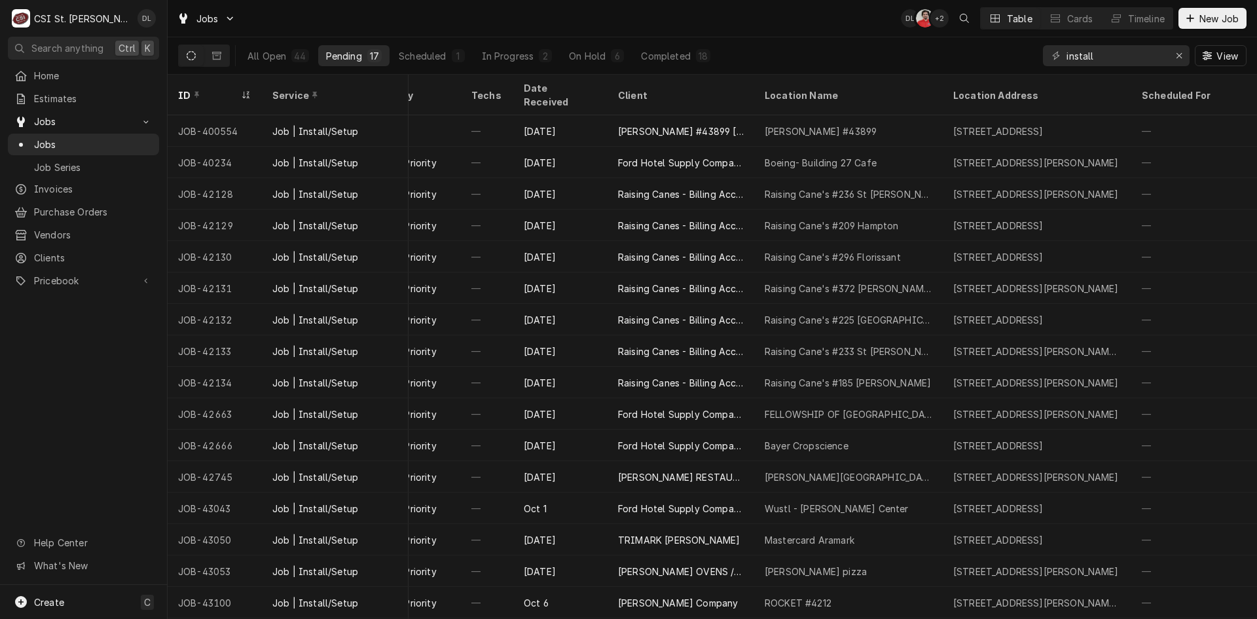
scroll to position [0, 442]
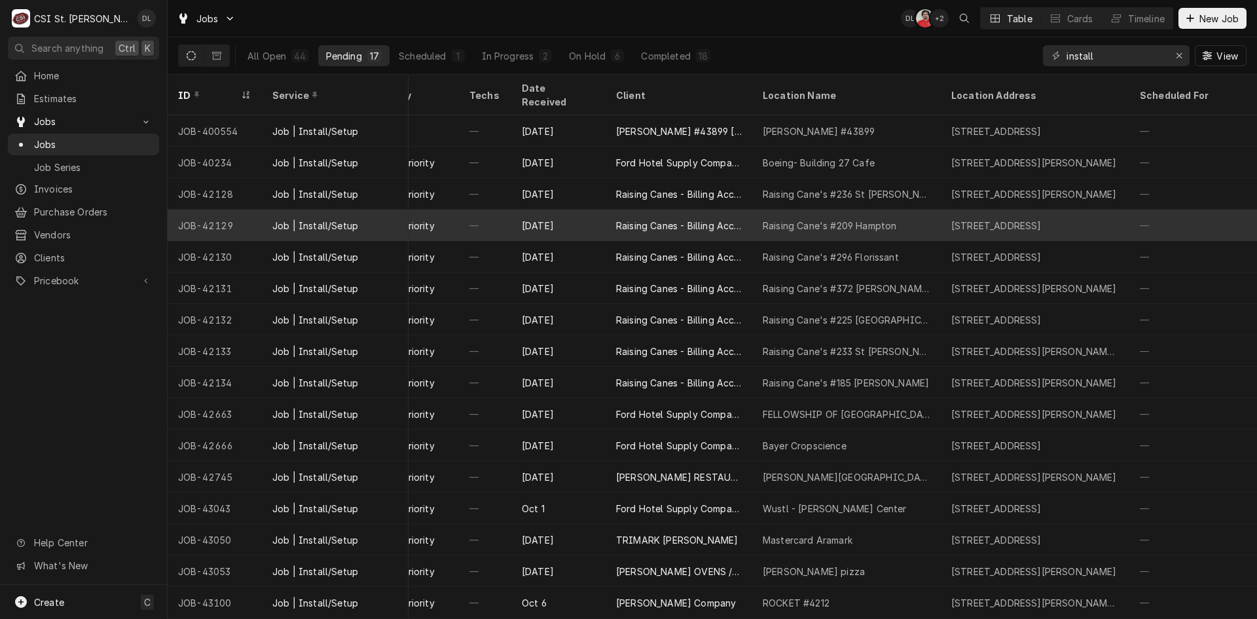
click at [812, 219] on div "Raising Cane's #209 Hampton" at bounding box center [830, 226] width 134 height 14
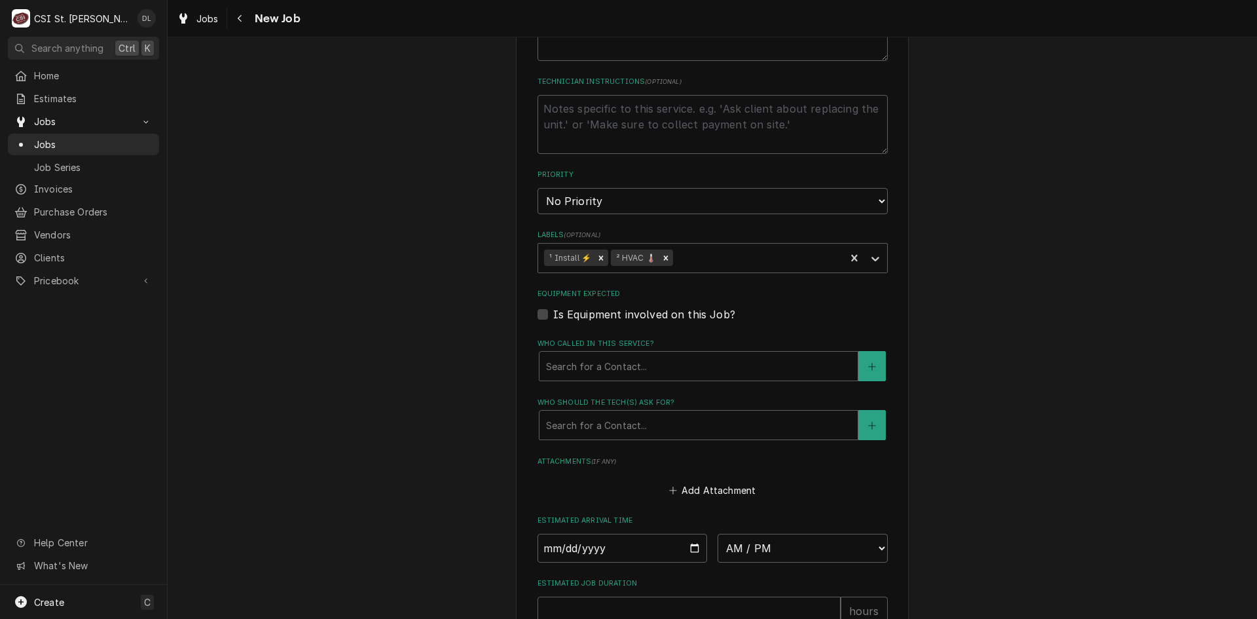
scroll to position [1095, 0]
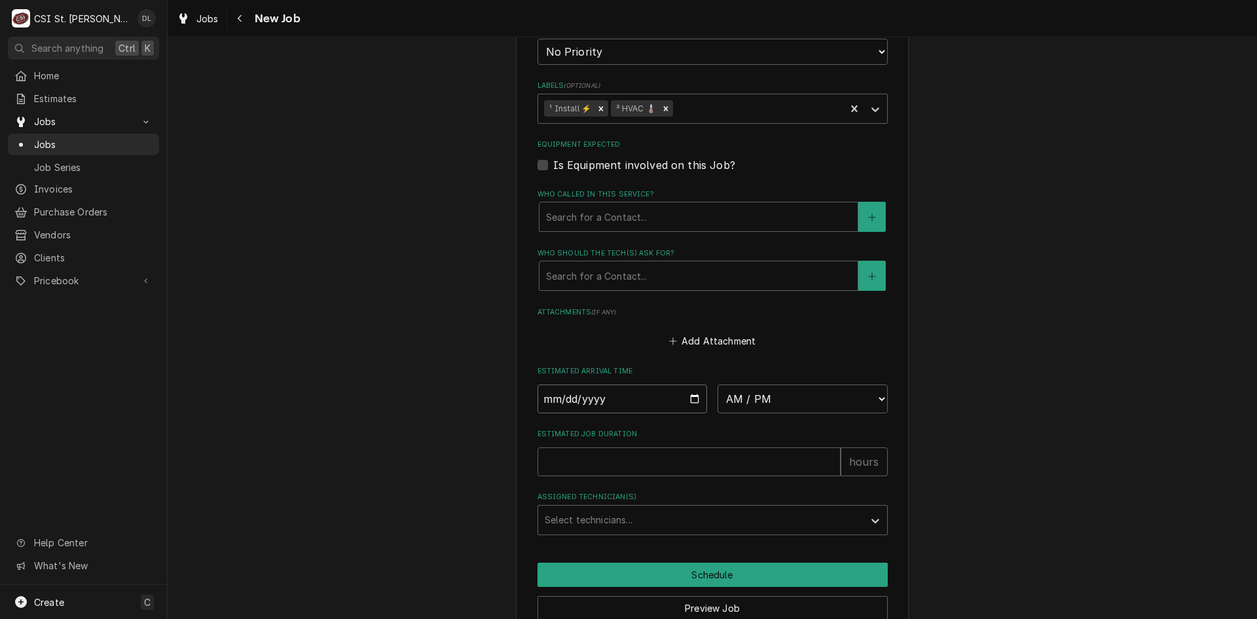
drag, startPoint x: 678, startPoint y: 336, endPoint x: 695, endPoint y: 335, distance: 16.4
click at [682, 384] on input "Date" at bounding box center [622, 398] width 170 height 29
click at [696, 384] on input "Date" at bounding box center [622, 398] width 170 height 29
type textarea "x"
type input "2025-10-17"
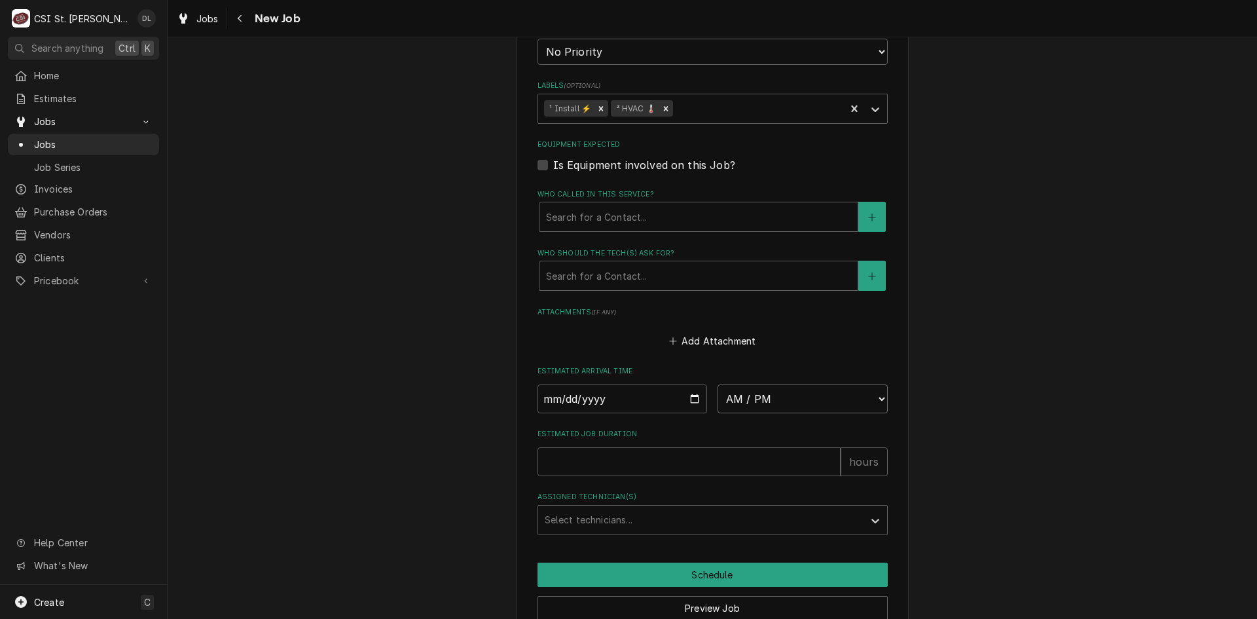
type textarea "x"
click at [877, 384] on select "AM / PM 6:00 AM 6:15 AM 6:30 AM 6:45 AM 7:00 AM 7:15 AM 7:30 AM 7:45 AM 8:00 AM…" at bounding box center [803, 398] width 170 height 29
select select "06:00:00"
click at [718, 384] on select "AM / PM 6:00 AM 6:15 AM 6:30 AM 6:45 AM 7:00 AM 7:15 AM 7:30 AM 7:45 AM 8:00 AM…" at bounding box center [803, 398] width 170 height 29
type textarea "x"
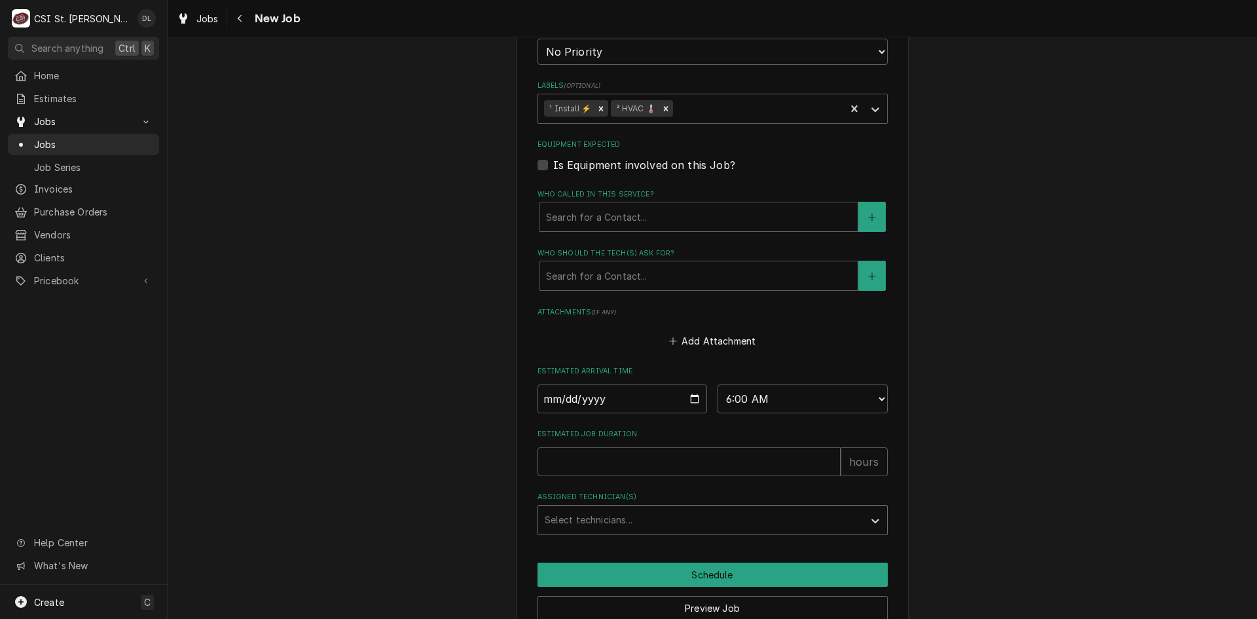
click at [716, 508] on div "Assigned Technician(s)" at bounding box center [701, 520] width 312 height 24
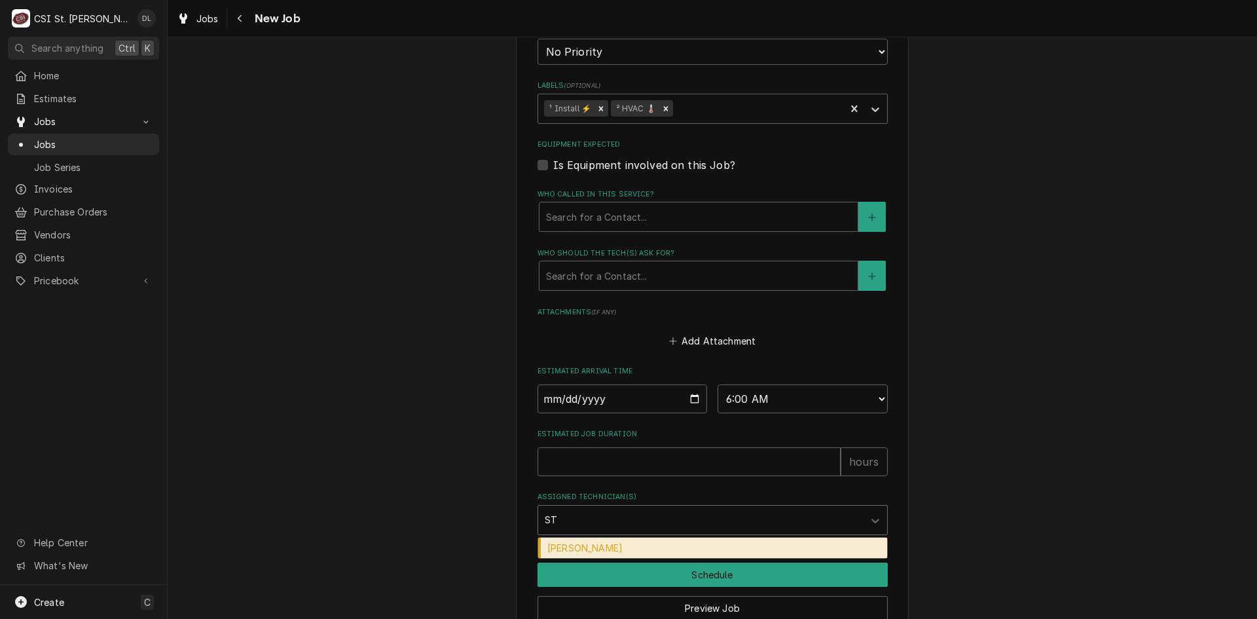
type input "STE"
type textarea "x"
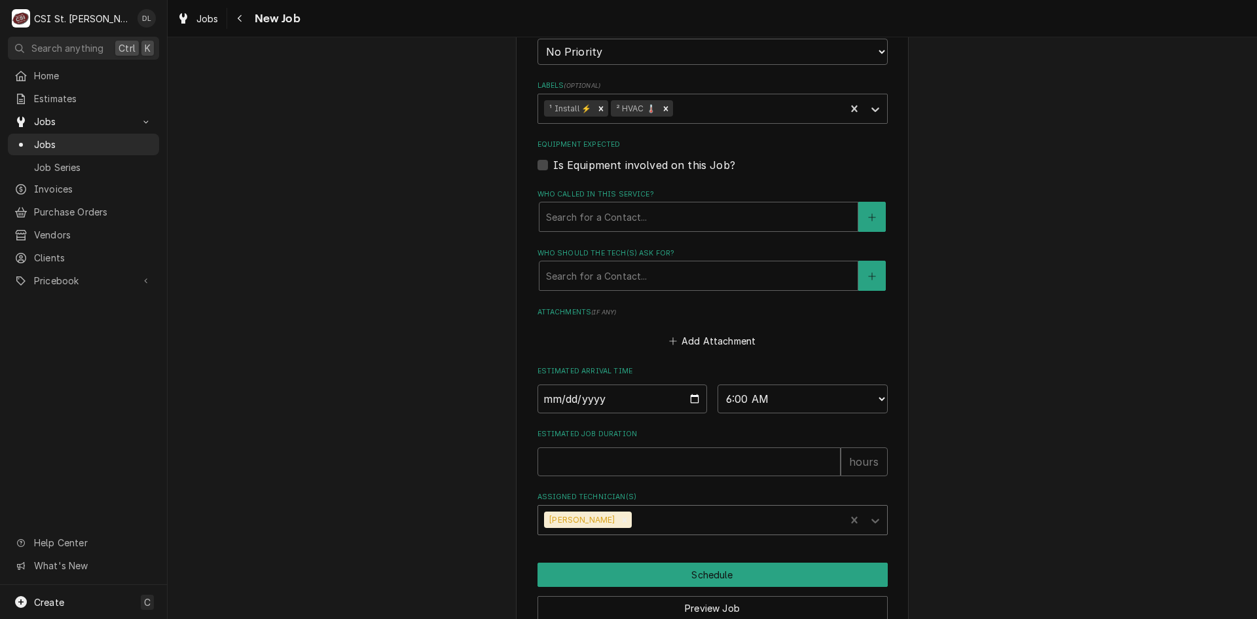
type input "J"
type textarea "x"
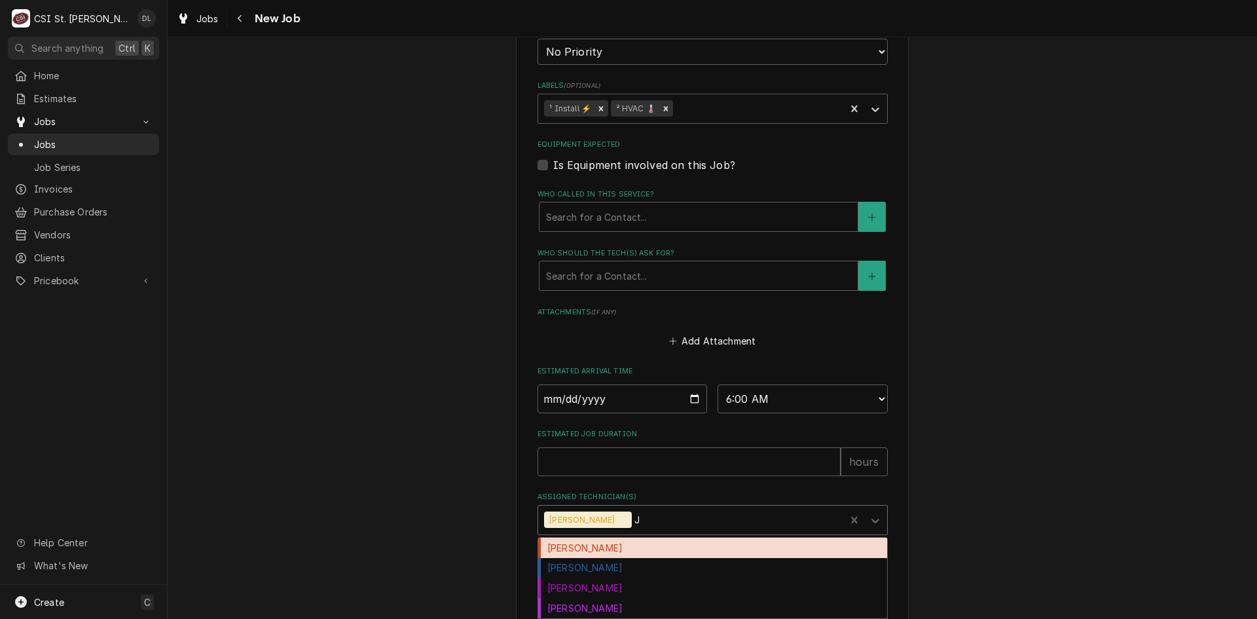
type input "JE"
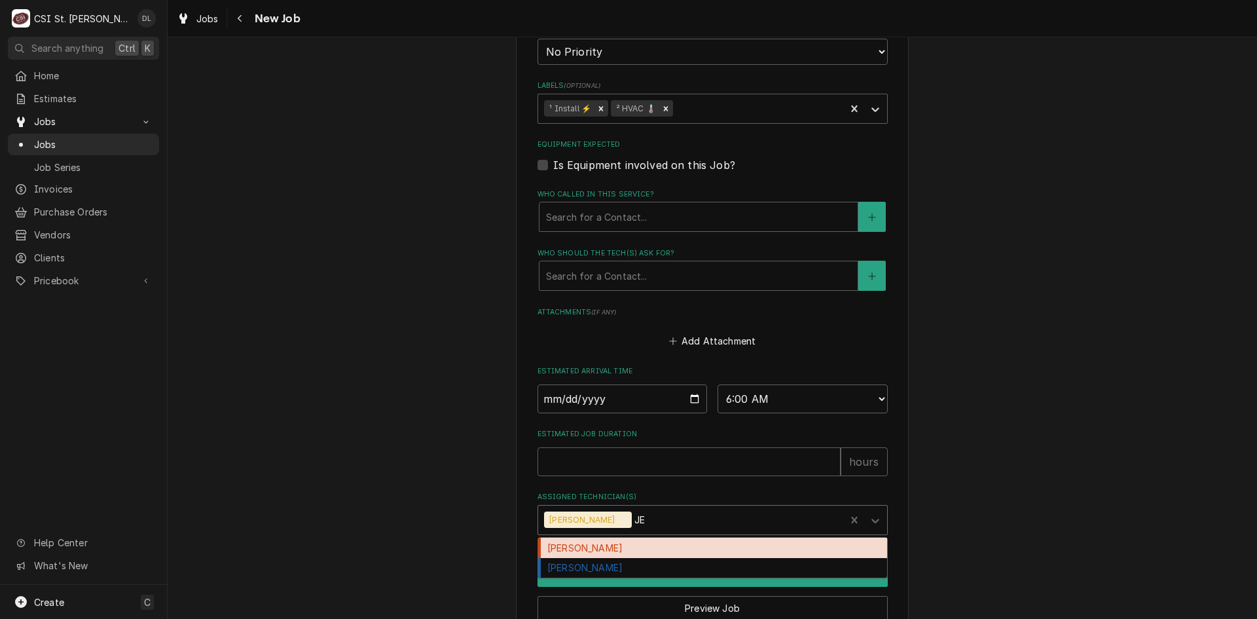
type textarea "x"
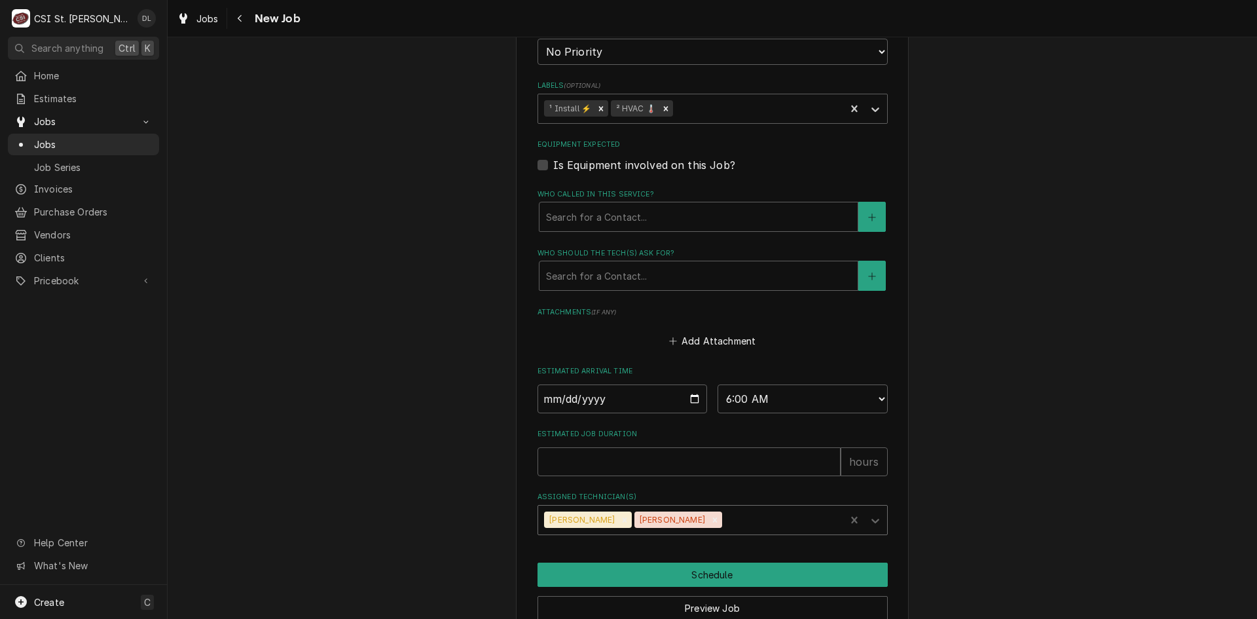
type input "M"
type textarea "x"
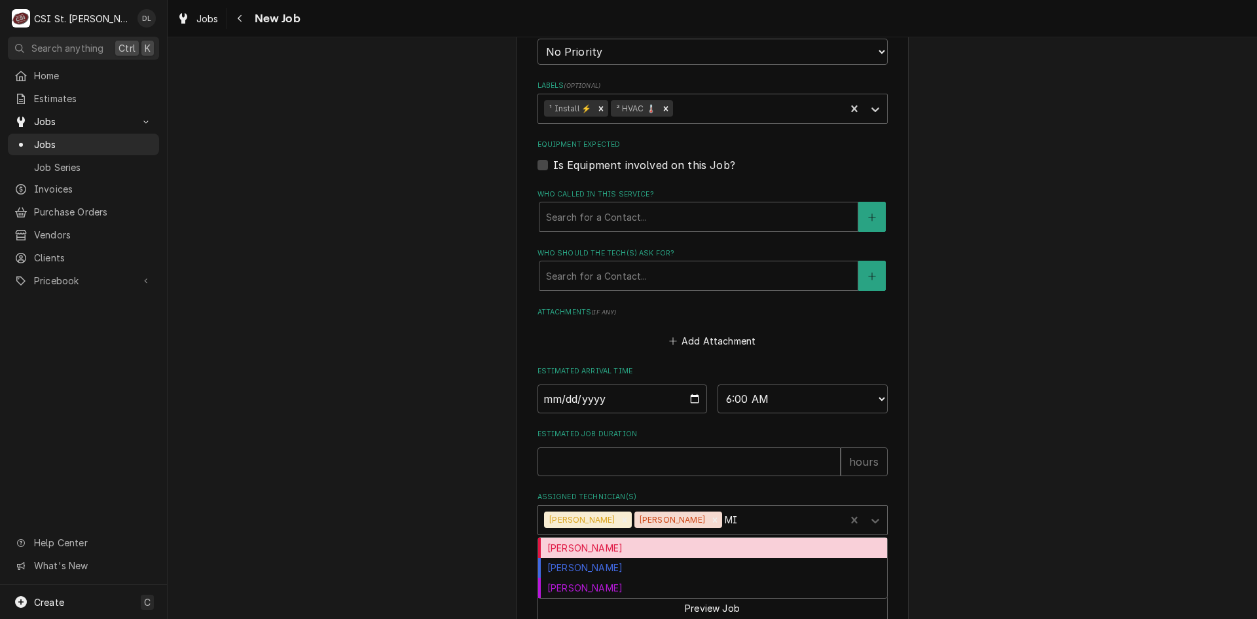
type input "MIK"
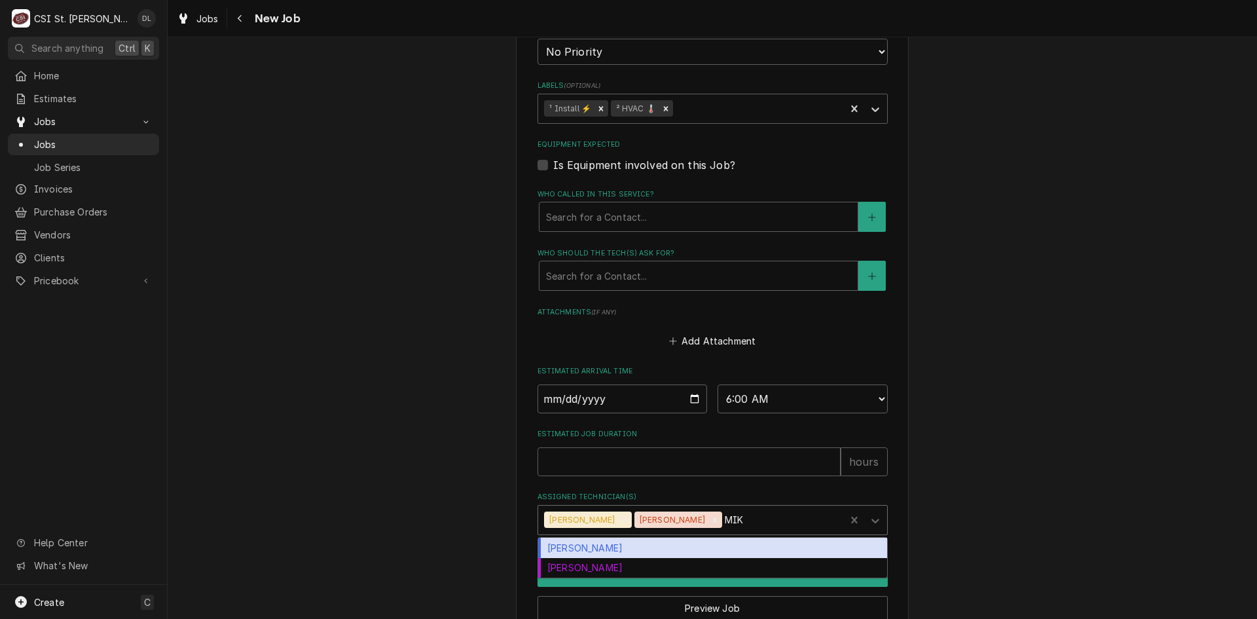
type textarea "x"
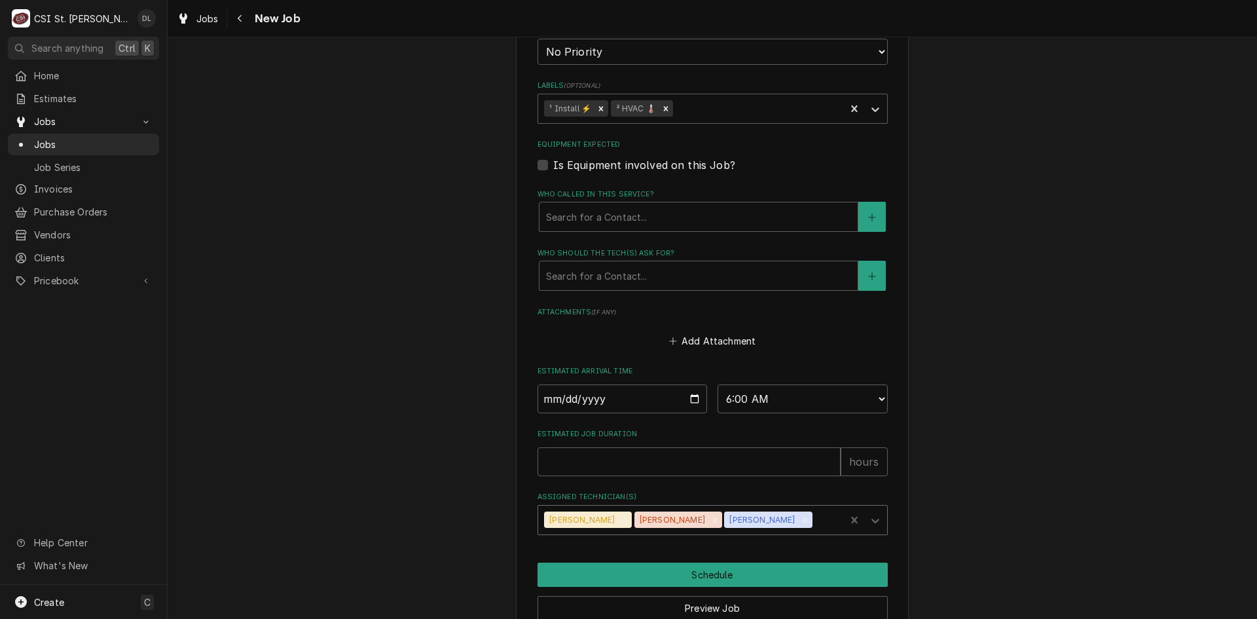
type textarea "x"
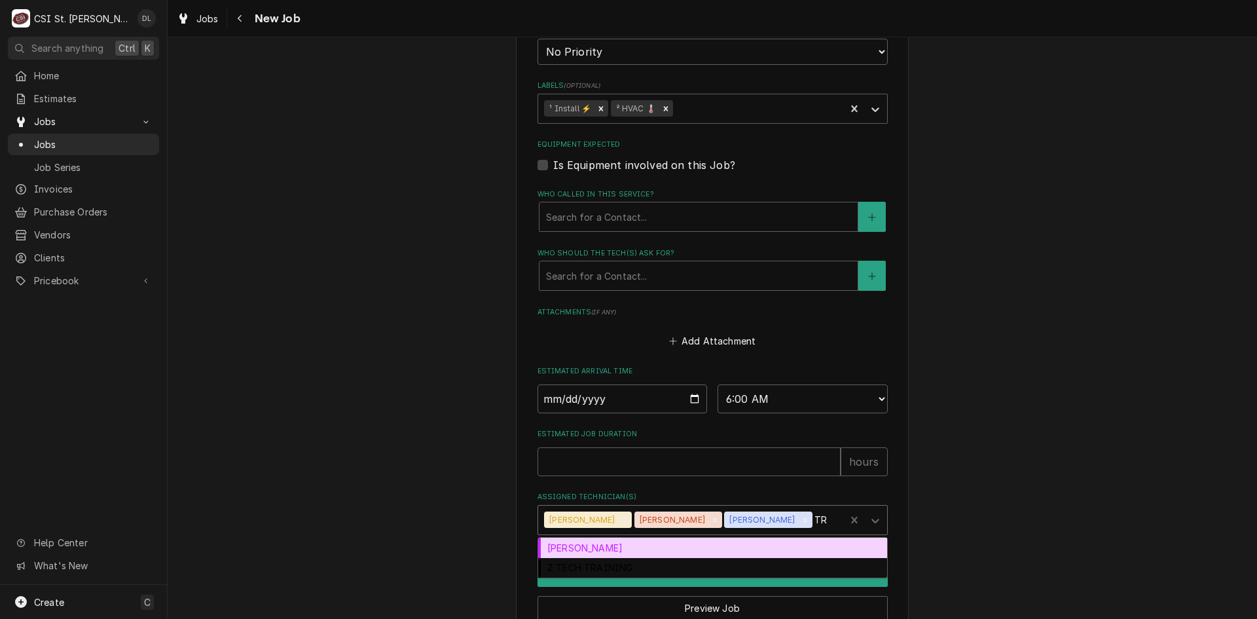
type input "TRE"
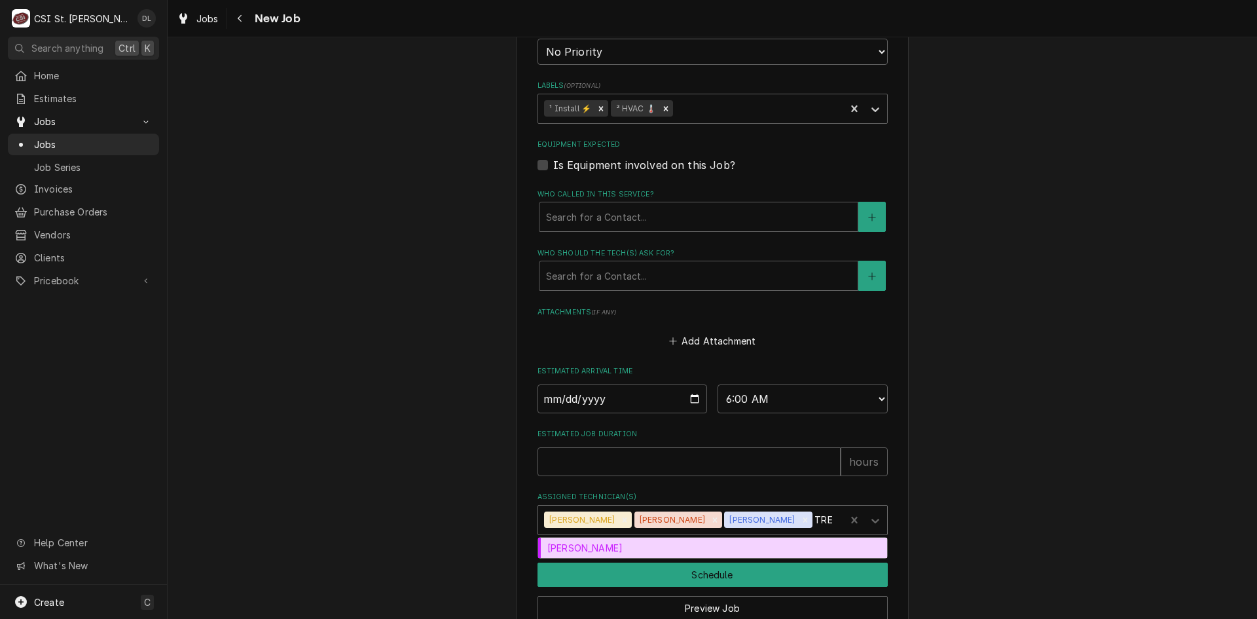
type textarea "x"
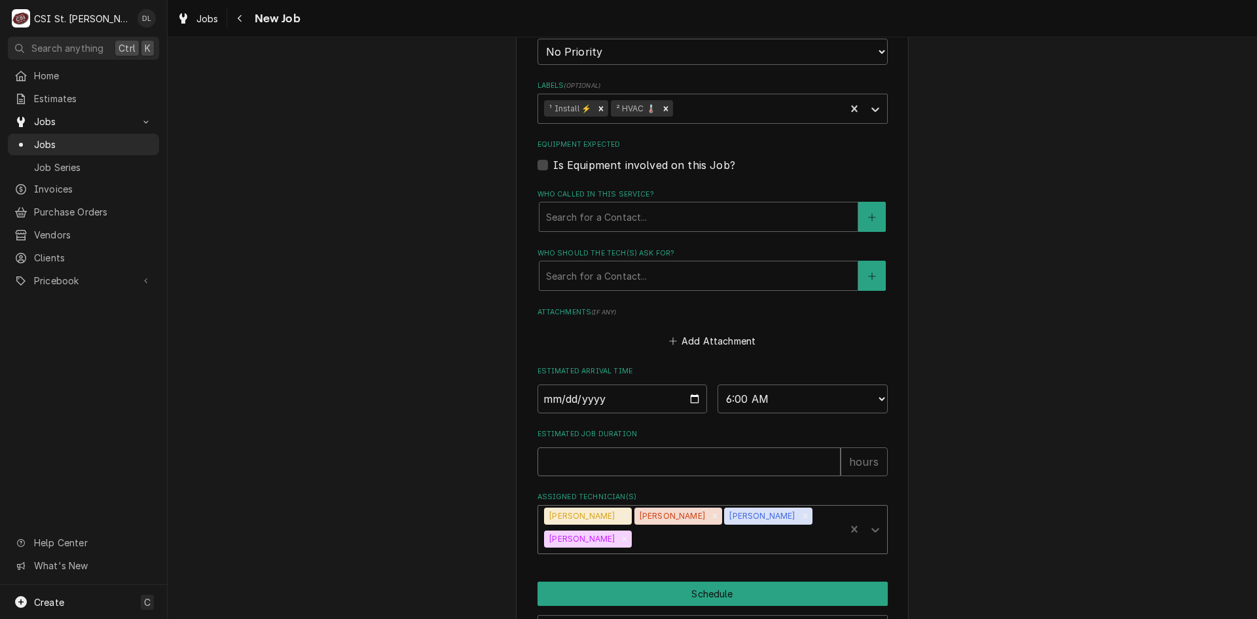
click at [691, 447] on input "Estimated Job Duration" at bounding box center [688, 461] width 303 height 29
type textarea "x"
type input "8"
type textarea "x"
type input "8"
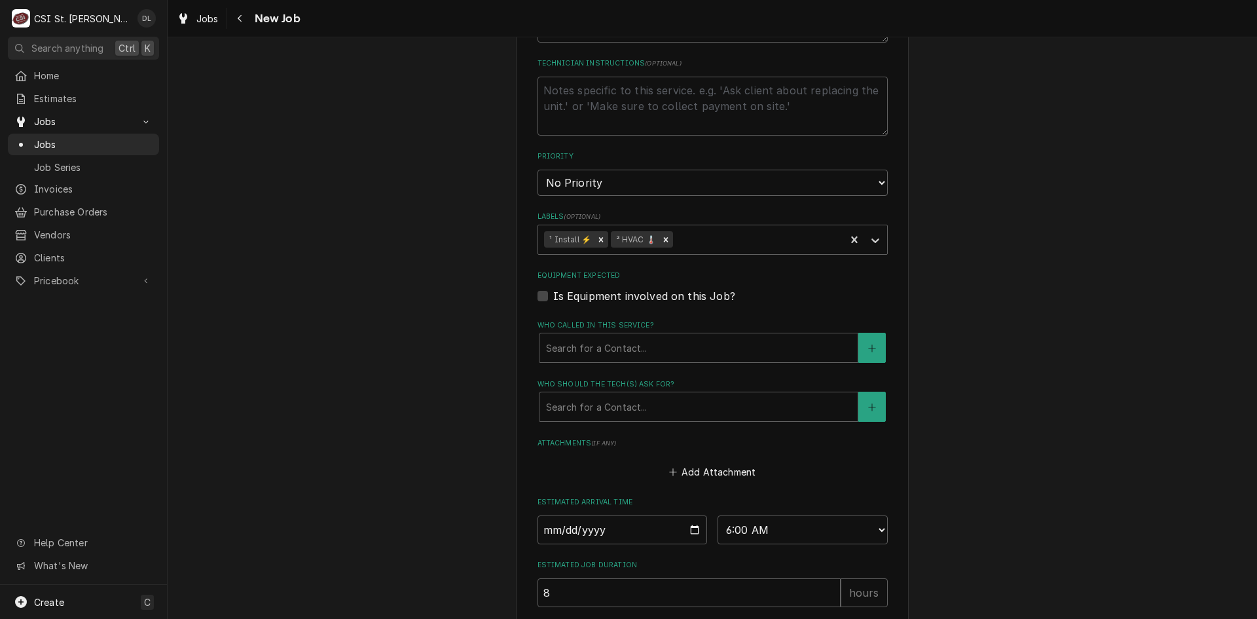
scroll to position [1114, 0]
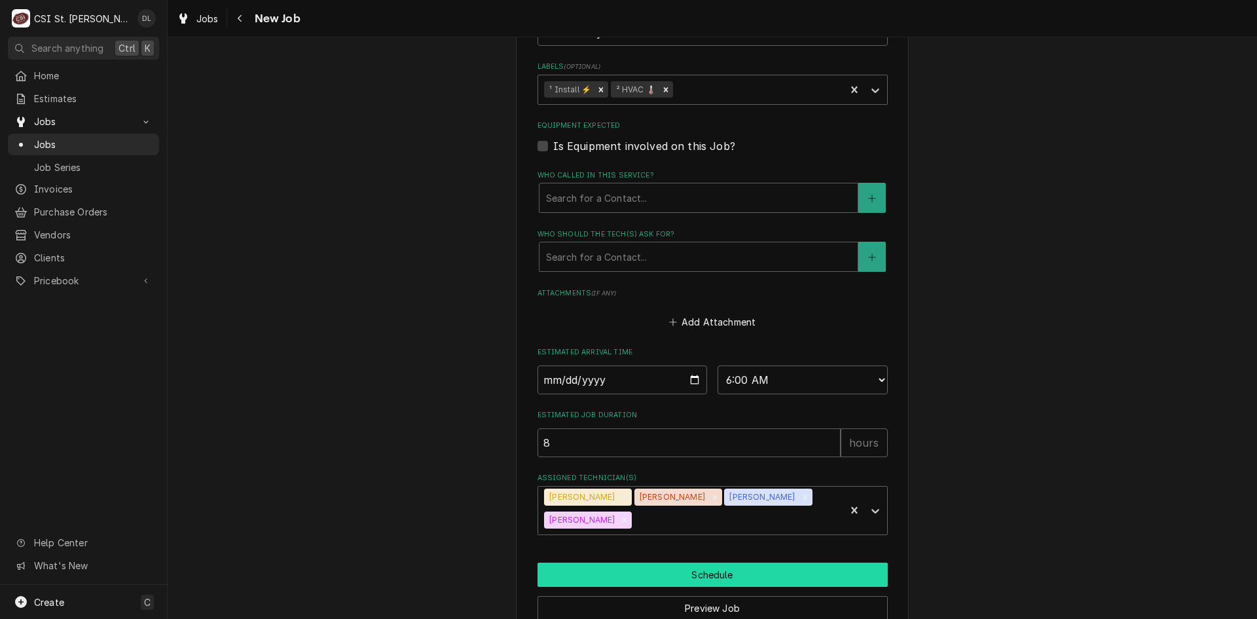
click at [707, 562] on button "Schedule" at bounding box center [712, 574] width 350 height 24
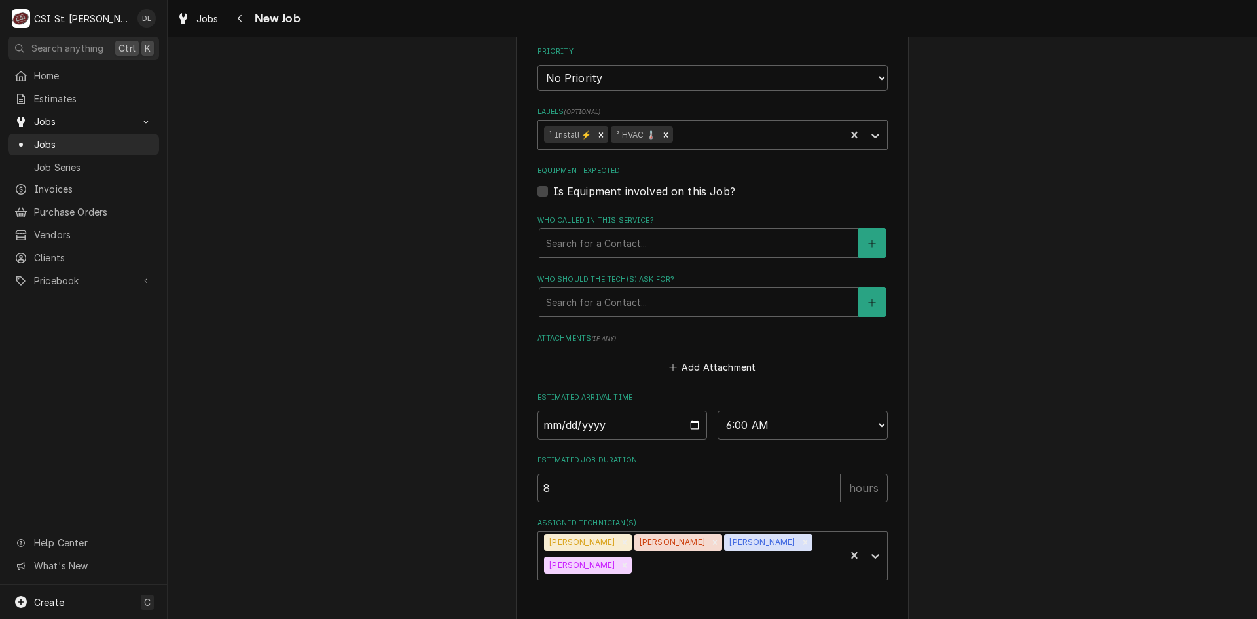
type textarea "x"
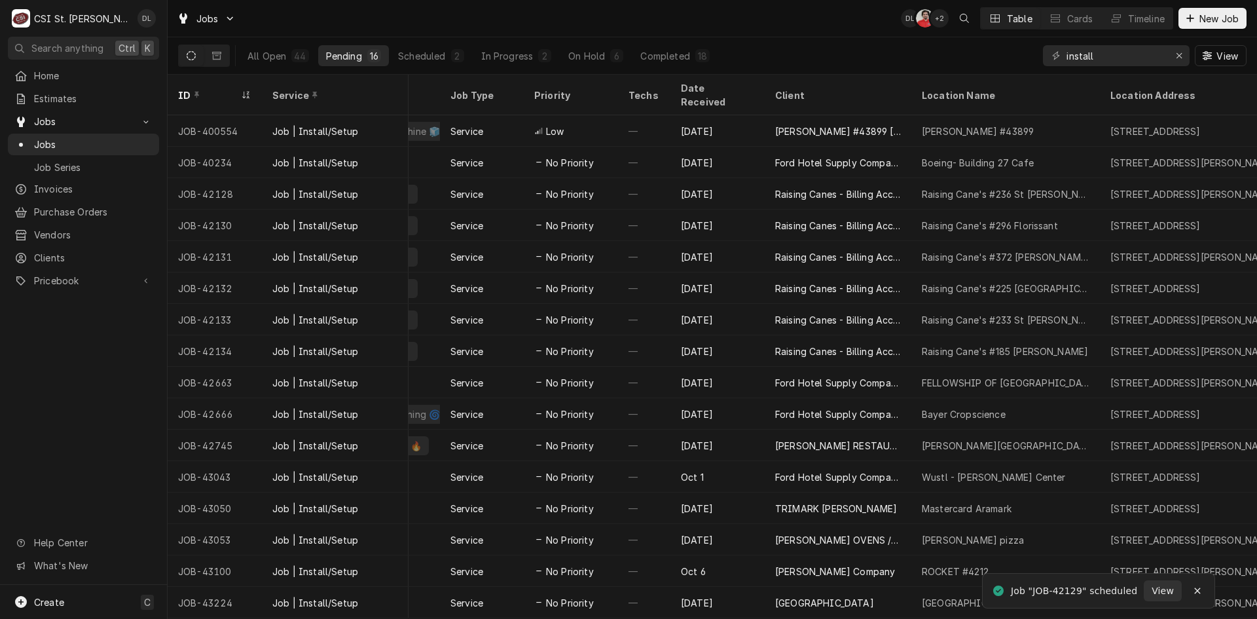
scroll to position [0, 295]
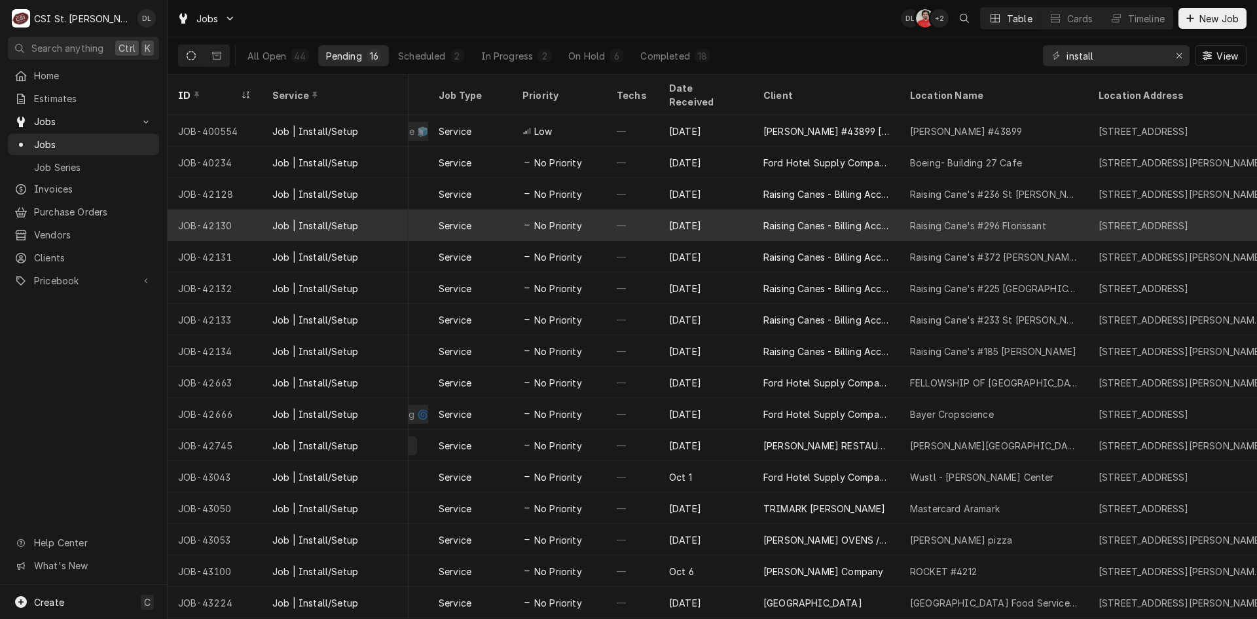
click at [928, 219] on div "Raising Cane's #296 Florissant" at bounding box center [978, 226] width 136 height 14
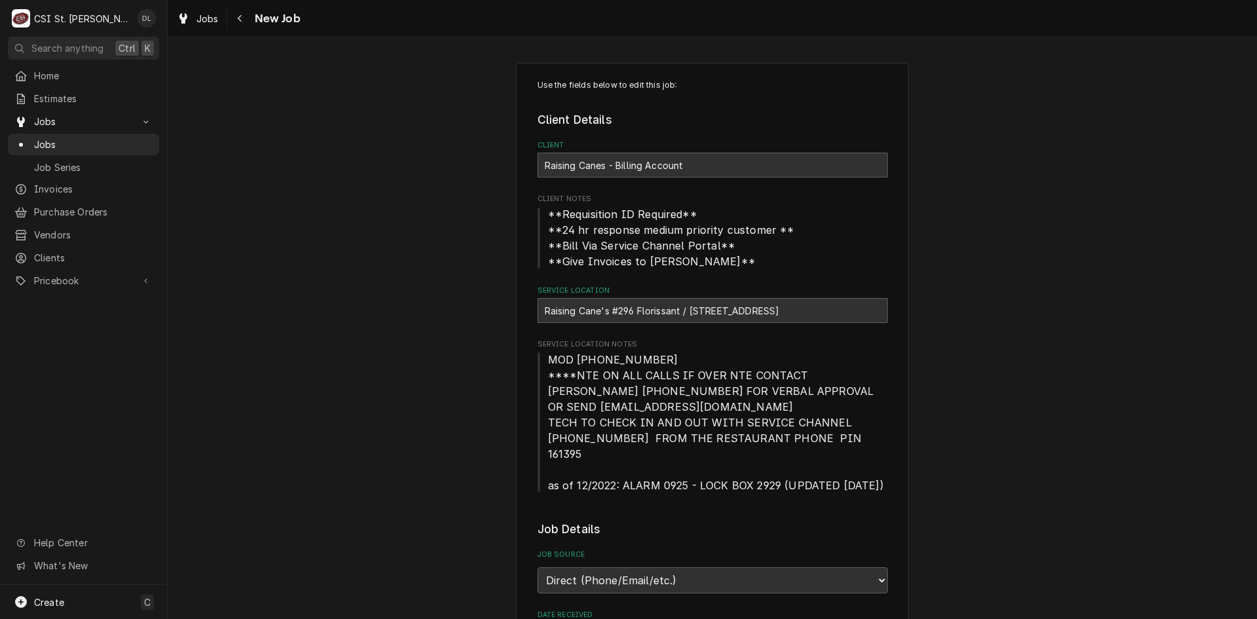
type textarea "x"
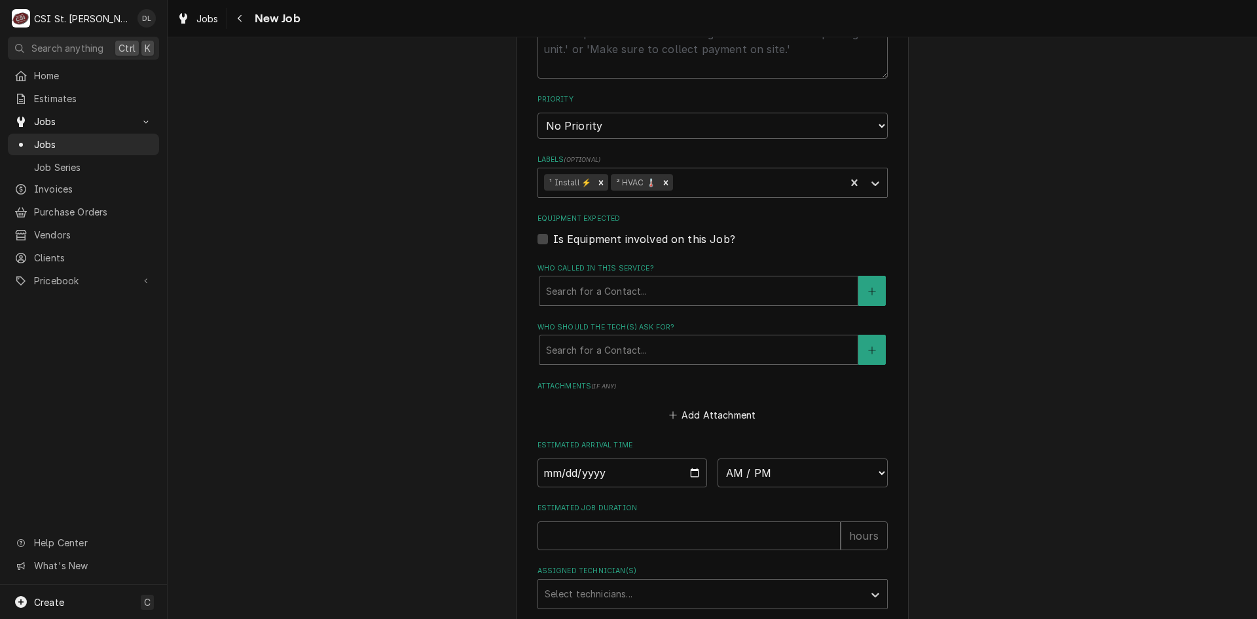
scroll to position [1001, 0]
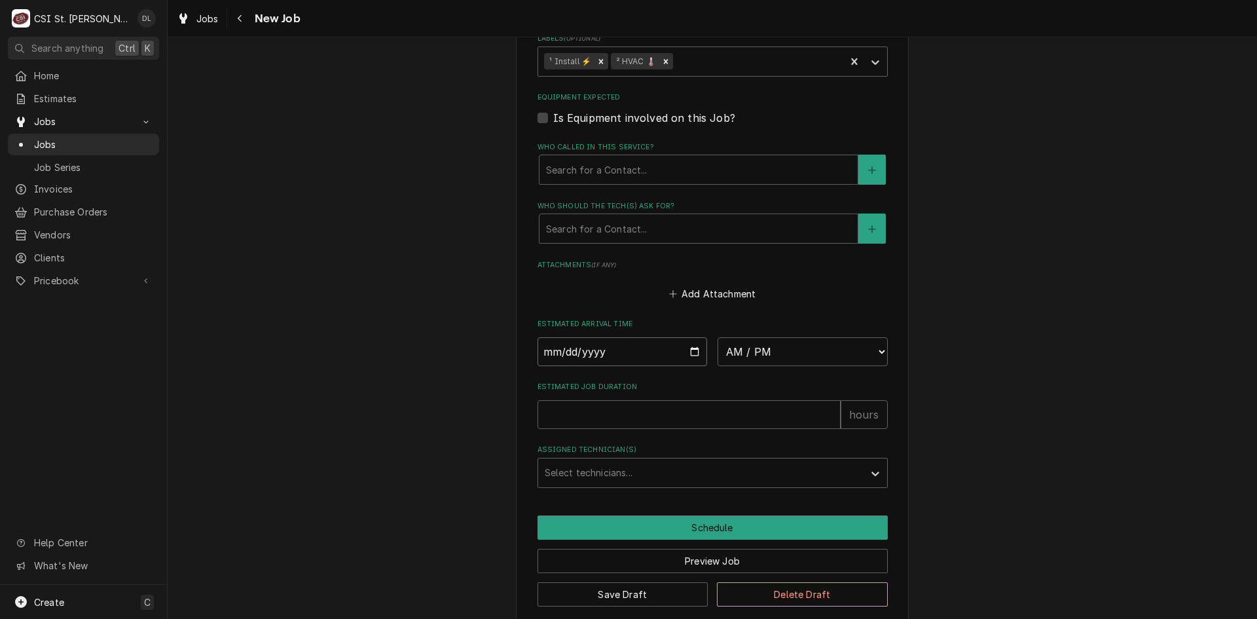
click at [684, 340] on input "Date" at bounding box center [622, 351] width 170 height 29
type input "[DATE]"
type textarea "x"
click at [869, 337] on select "AM / PM 6:00 AM 6:15 AM 6:30 AM 6:45 AM 7:00 AM 7:15 AM 7:30 AM 7:45 AM 8:00 AM…" at bounding box center [803, 351] width 170 height 29
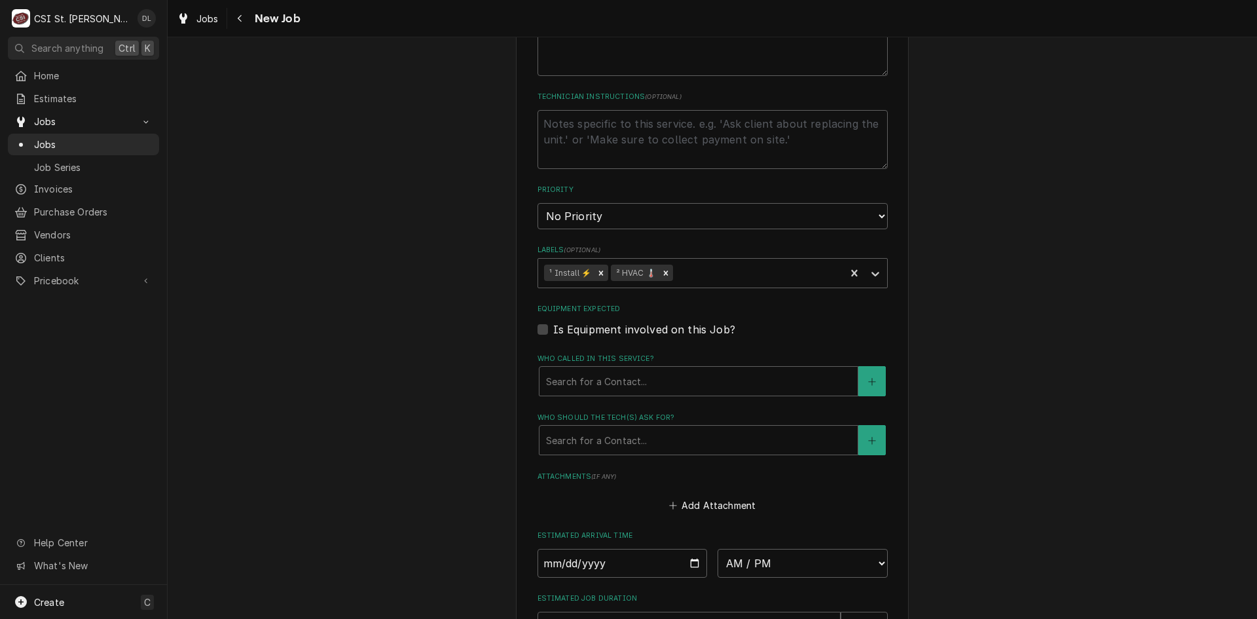
scroll to position [805, 0]
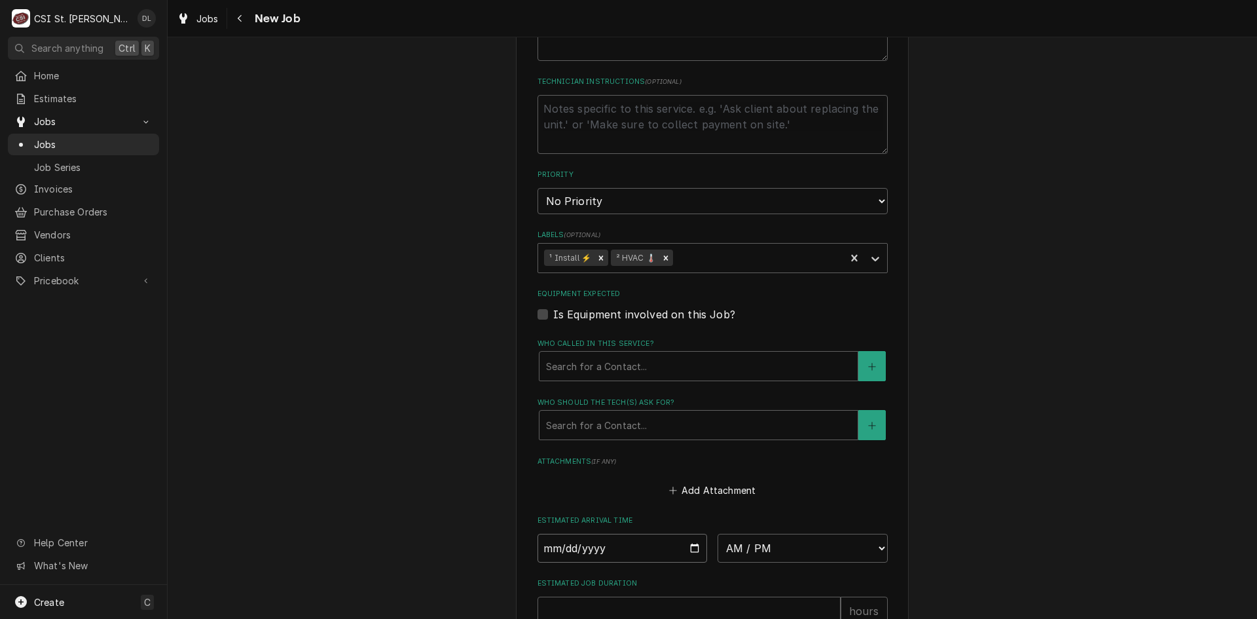
click at [693, 537] on input "2025-10-21" at bounding box center [622, 548] width 170 height 29
click at [871, 534] on select "AM / PM 6:00 AM 6:15 AM 6:30 AM 6:45 AM 7:00 AM 7:15 AM 7:30 AM 7:45 AM 8:00 AM…" at bounding box center [803, 548] width 170 height 29
select select "06:00:00"
click at [718, 534] on select "AM / PM 6:00 AM 6:15 AM 6:30 AM 6:45 AM 7:00 AM 7:15 AM 7:30 AM 7:45 AM 8:00 AM…" at bounding box center [803, 548] width 170 height 29
type textarea "x"
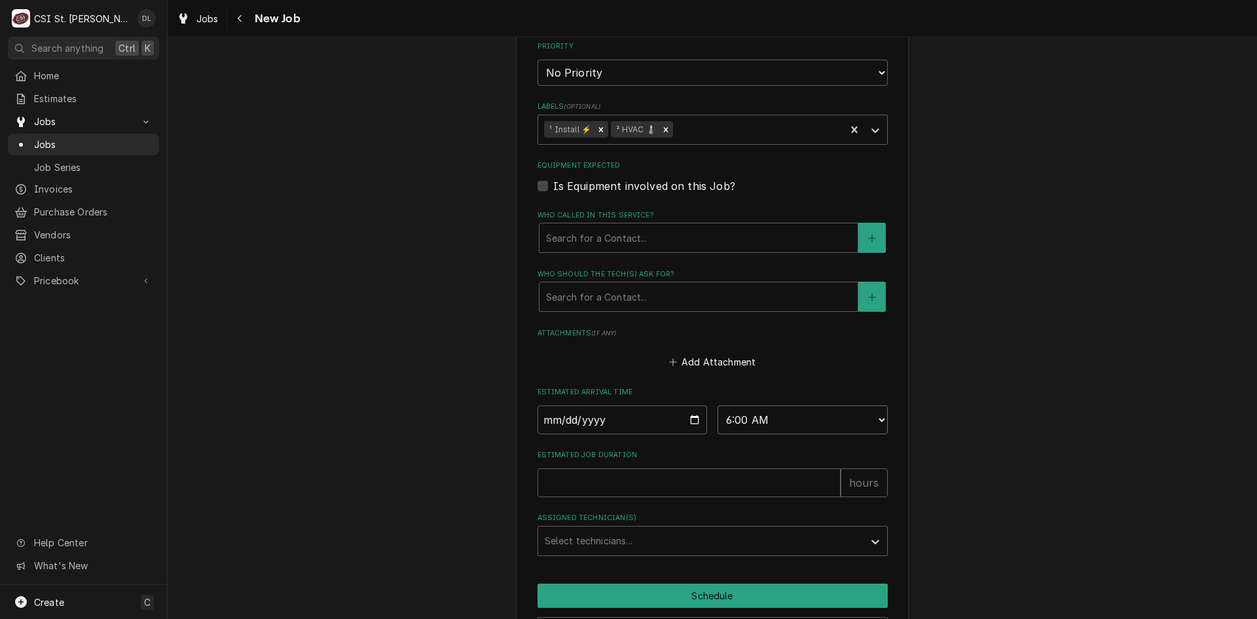
scroll to position [1001, 0]
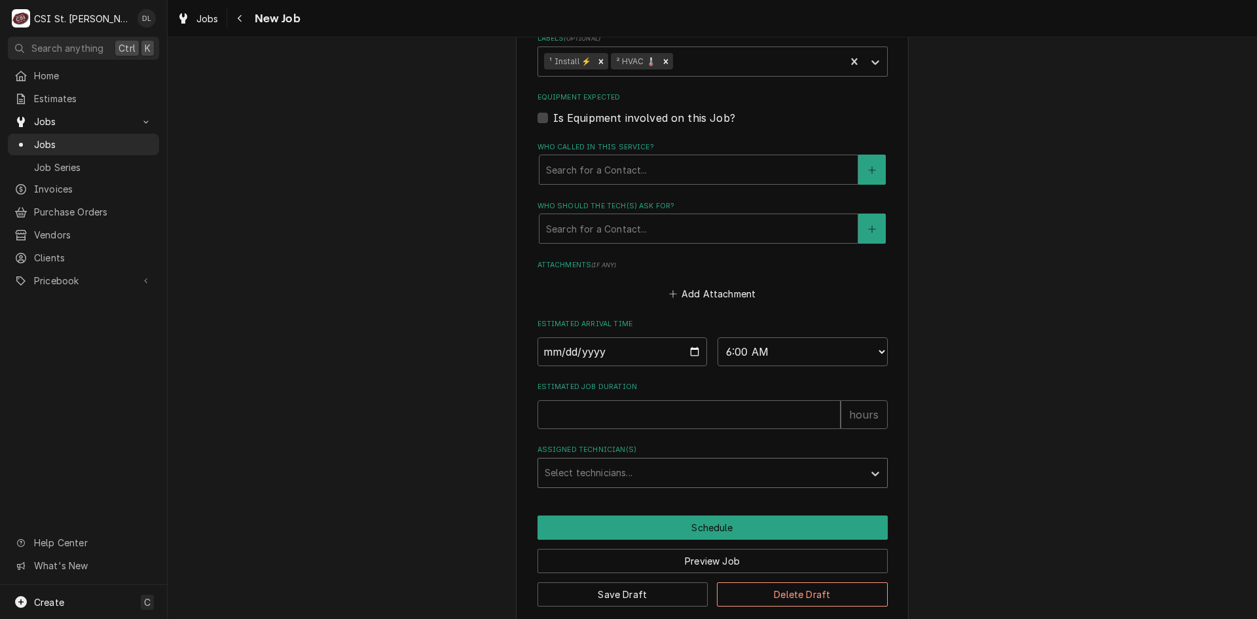
click at [619, 461] on div "Assigned Technician(s)" at bounding box center [701, 473] width 312 height 24
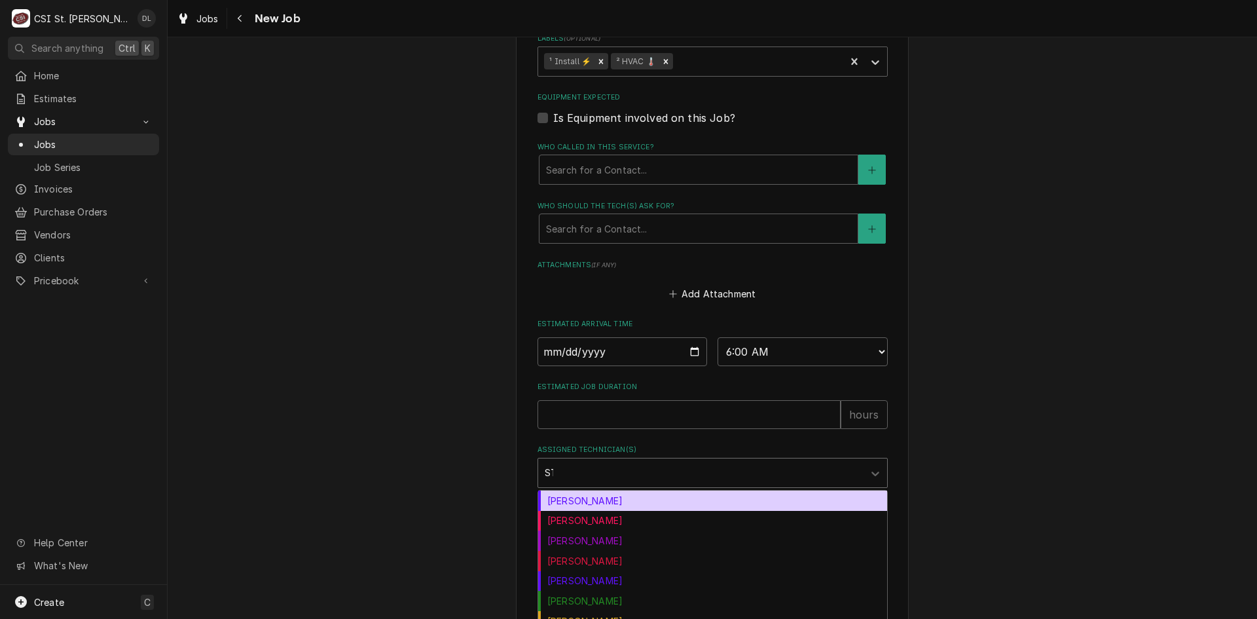
type input "STE"
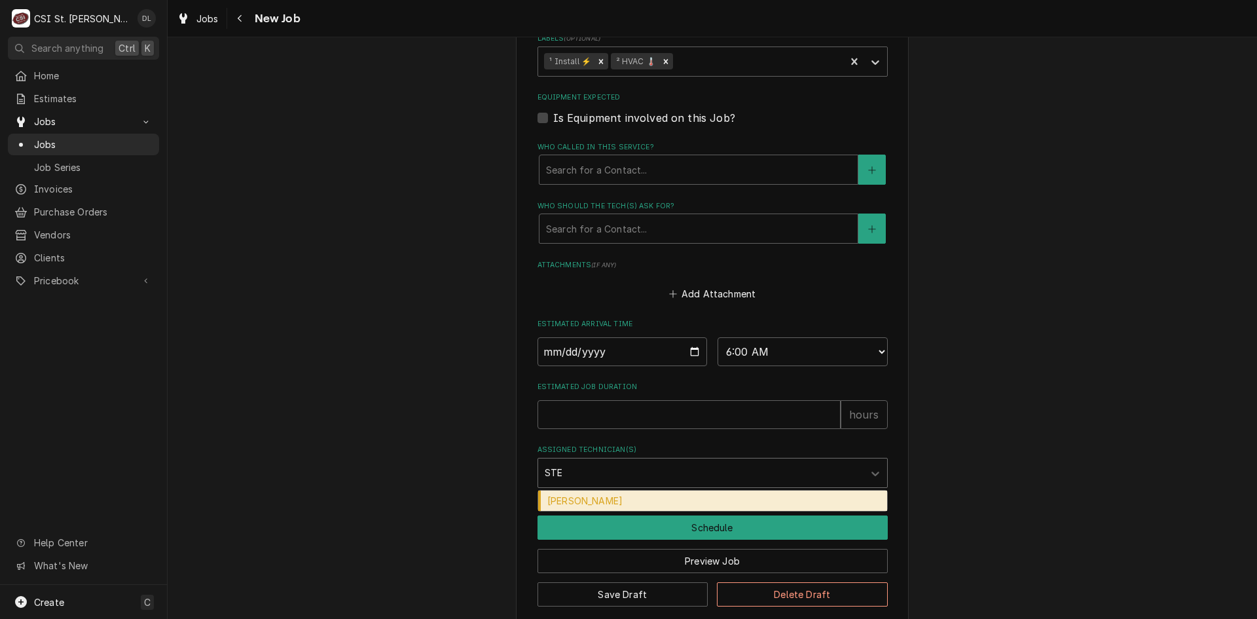
type textarea "x"
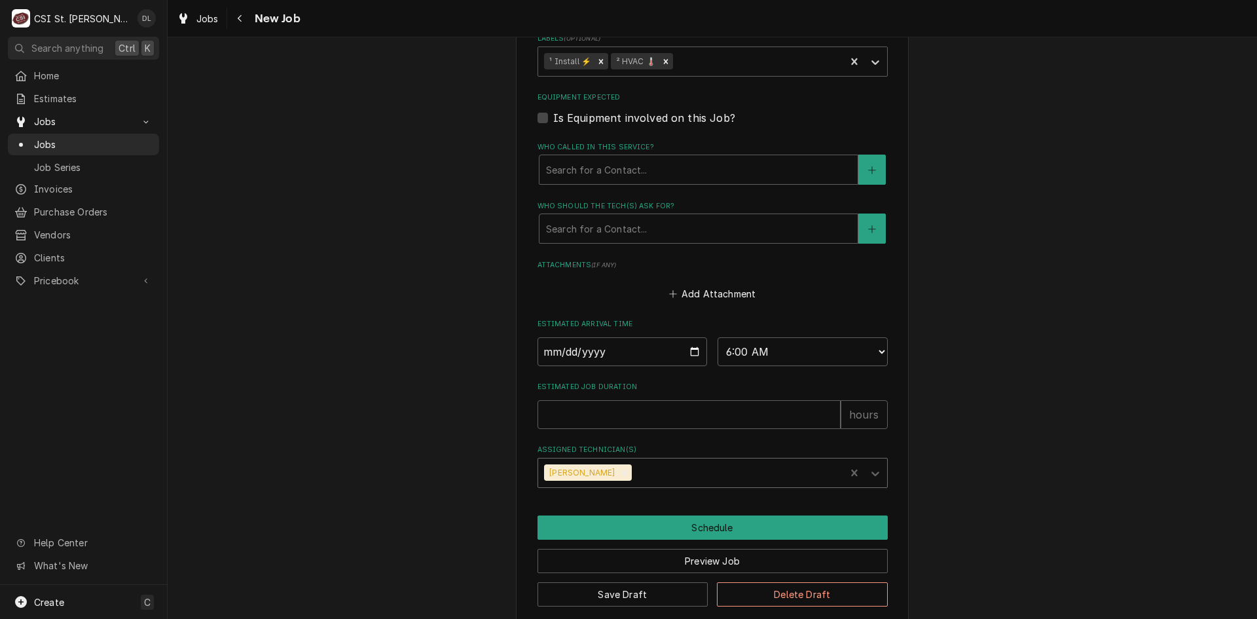
type textarea "x"
type input "J"
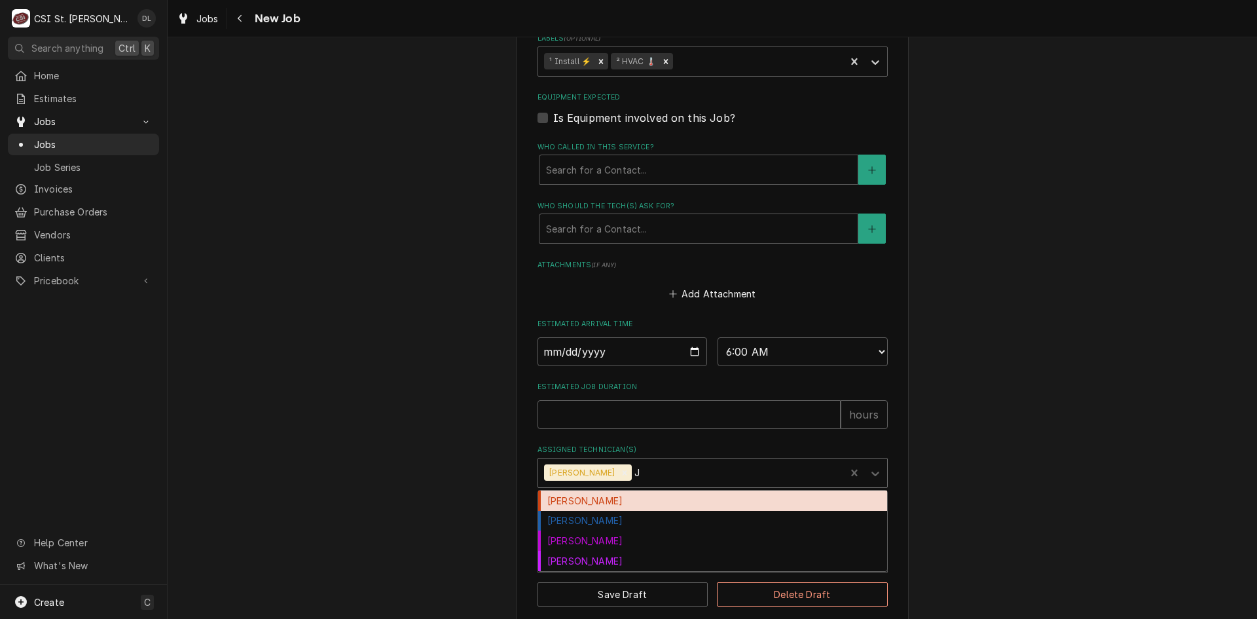
type textarea "x"
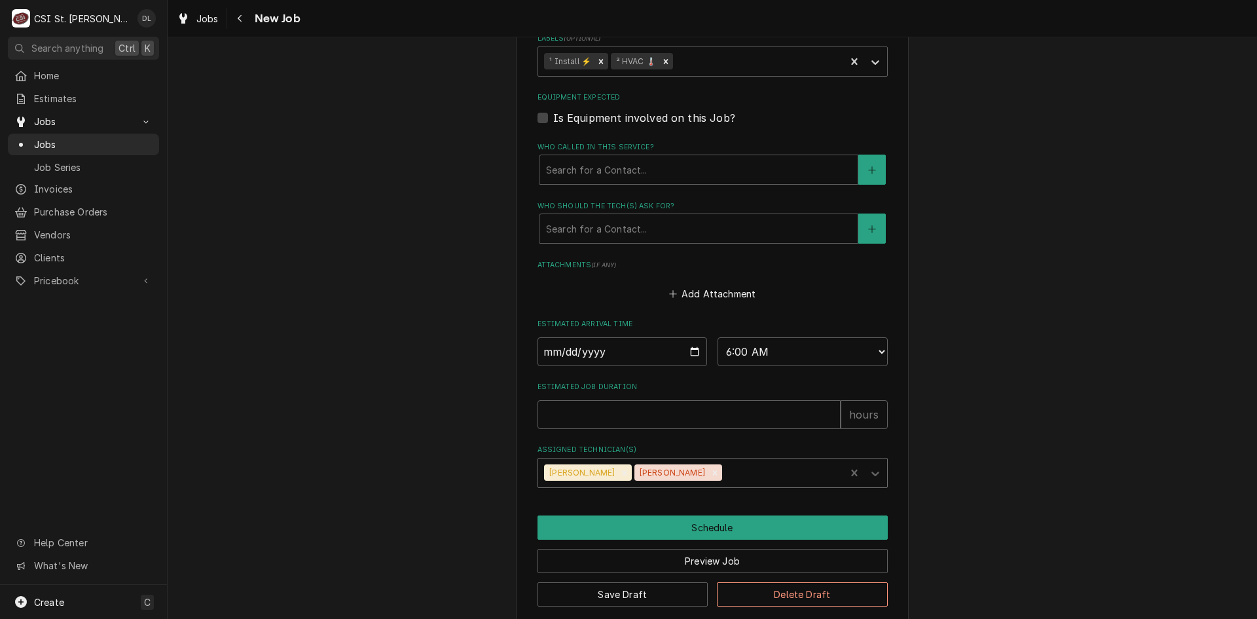
type textarea "x"
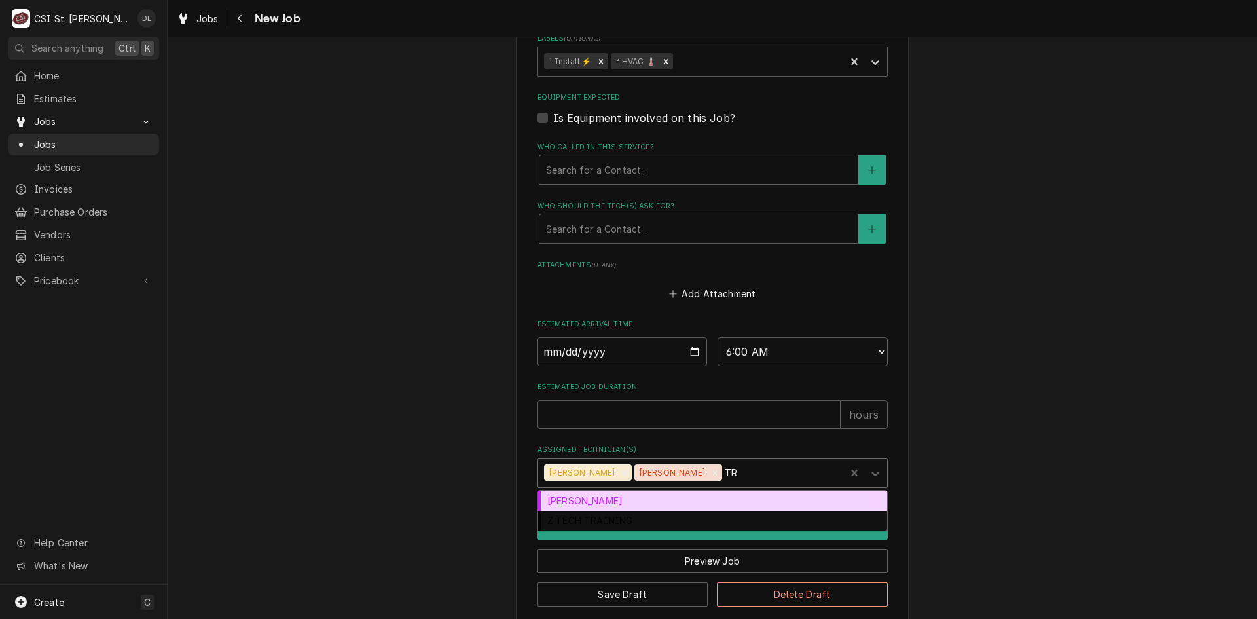
type input "TRE"
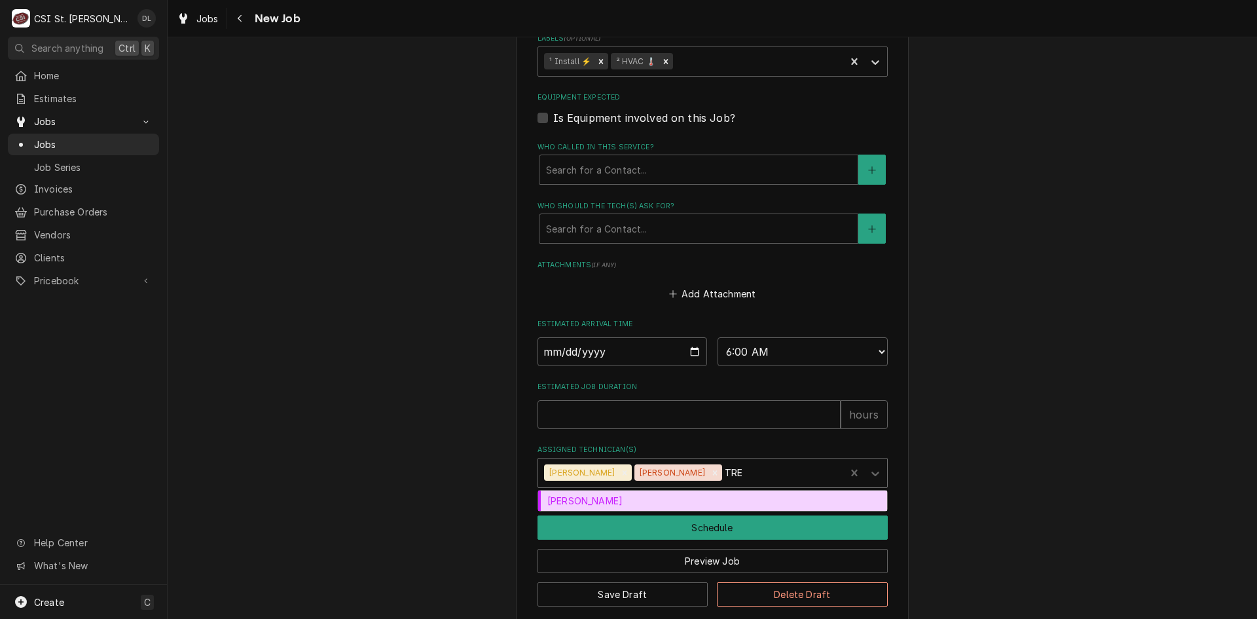
type textarea "x"
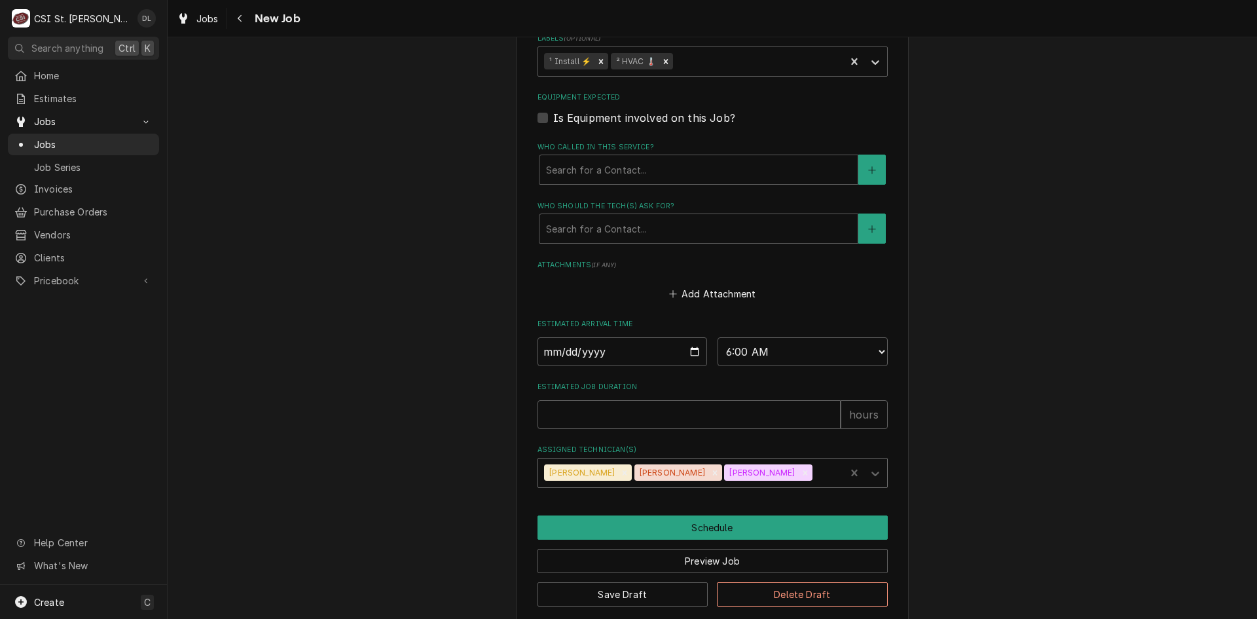
type textarea "x"
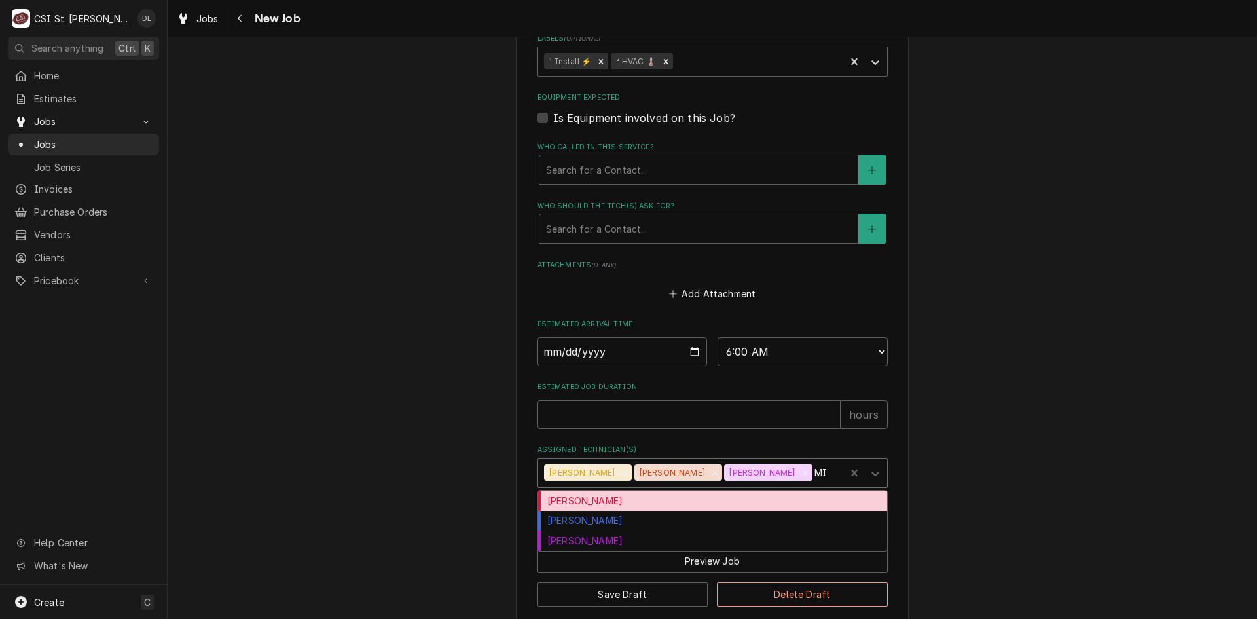
type input "MIK"
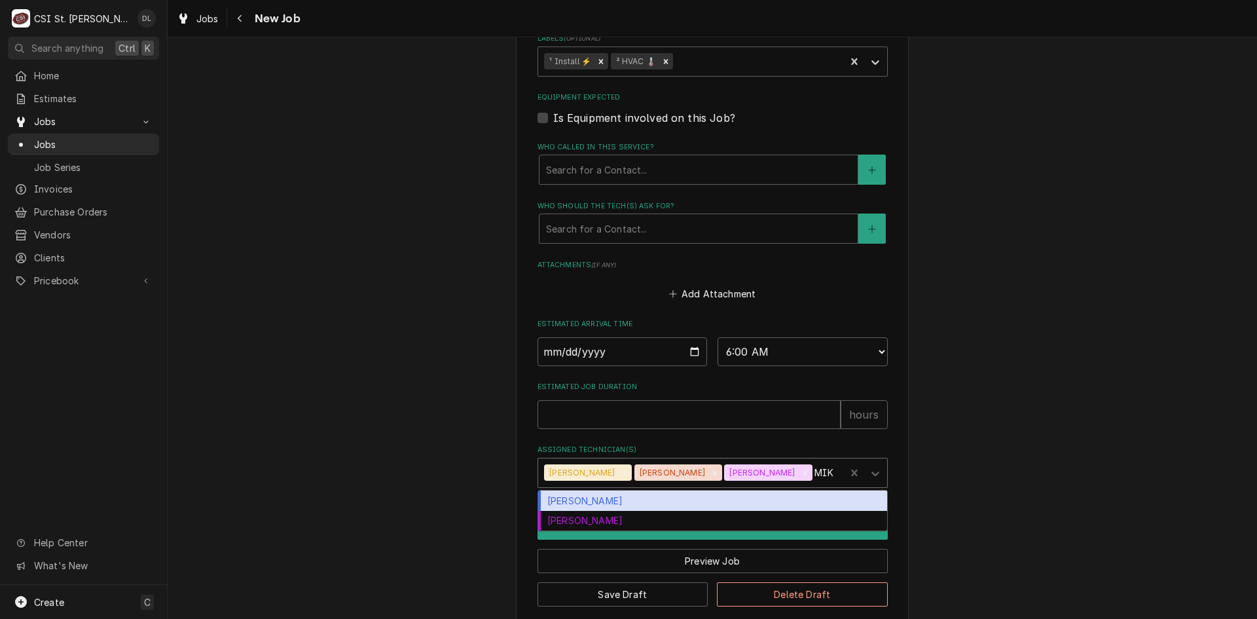
type textarea "x"
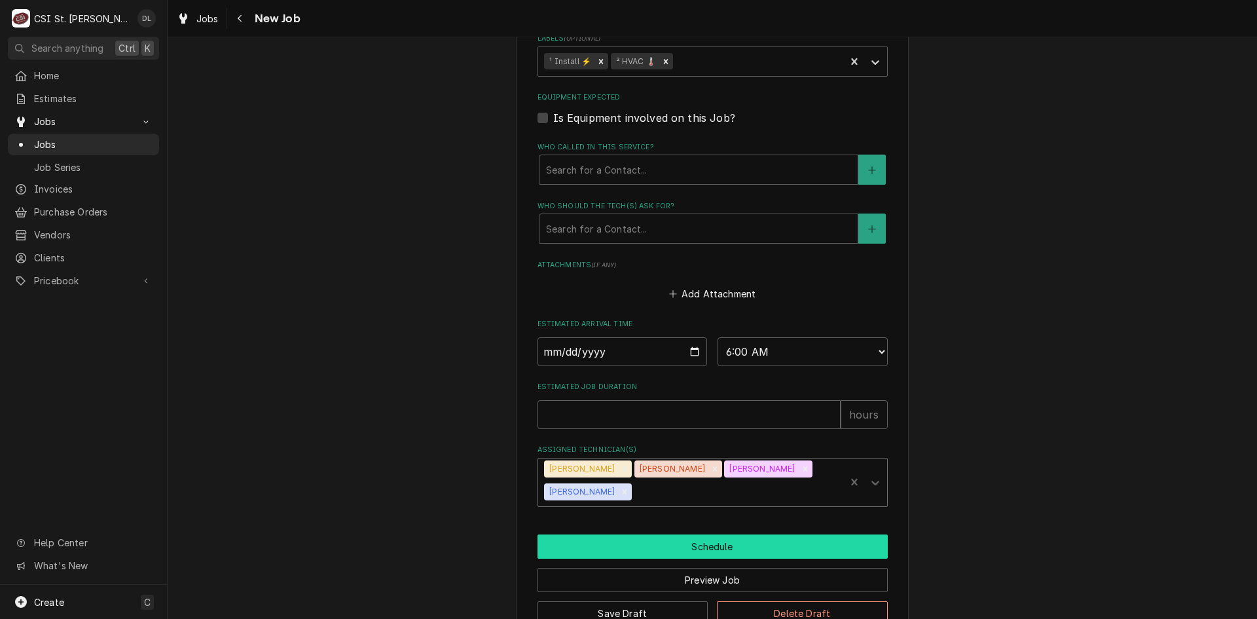
click at [710, 534] on button "Schedule" at bounding box center [712, 546] width 350 height 24
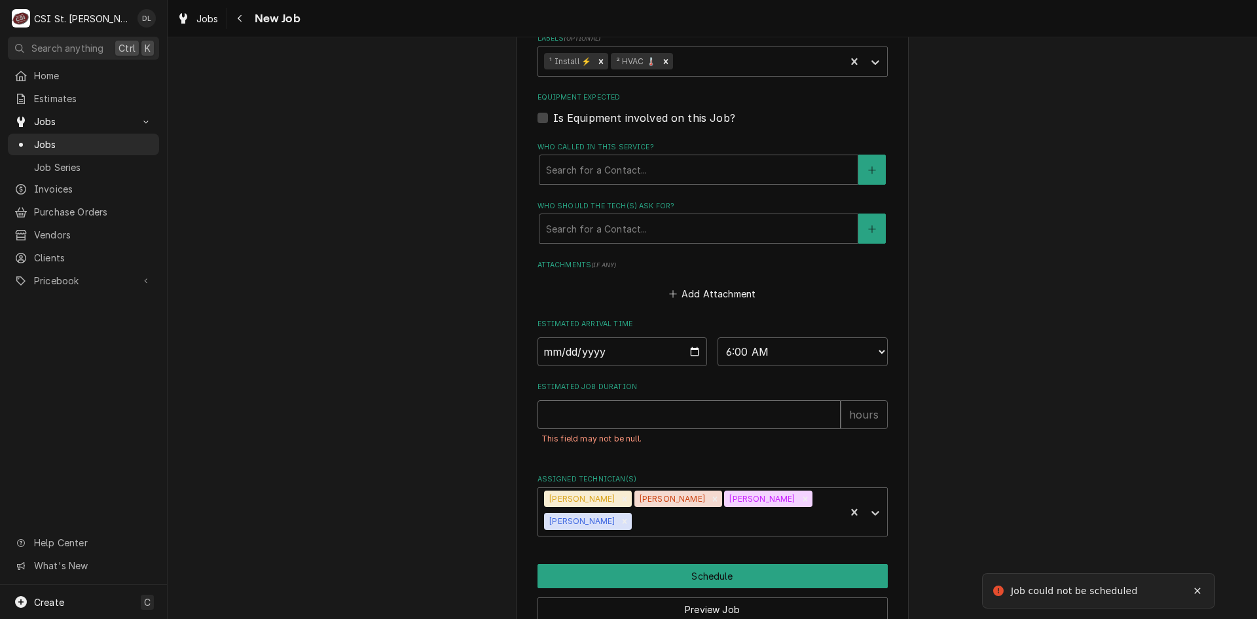
click at [708, 403] on input "Estimated Job Duration" at bounding box center [688, 414] width 303 height 29
type textarea "x"
type input "8"
type textarea "x"
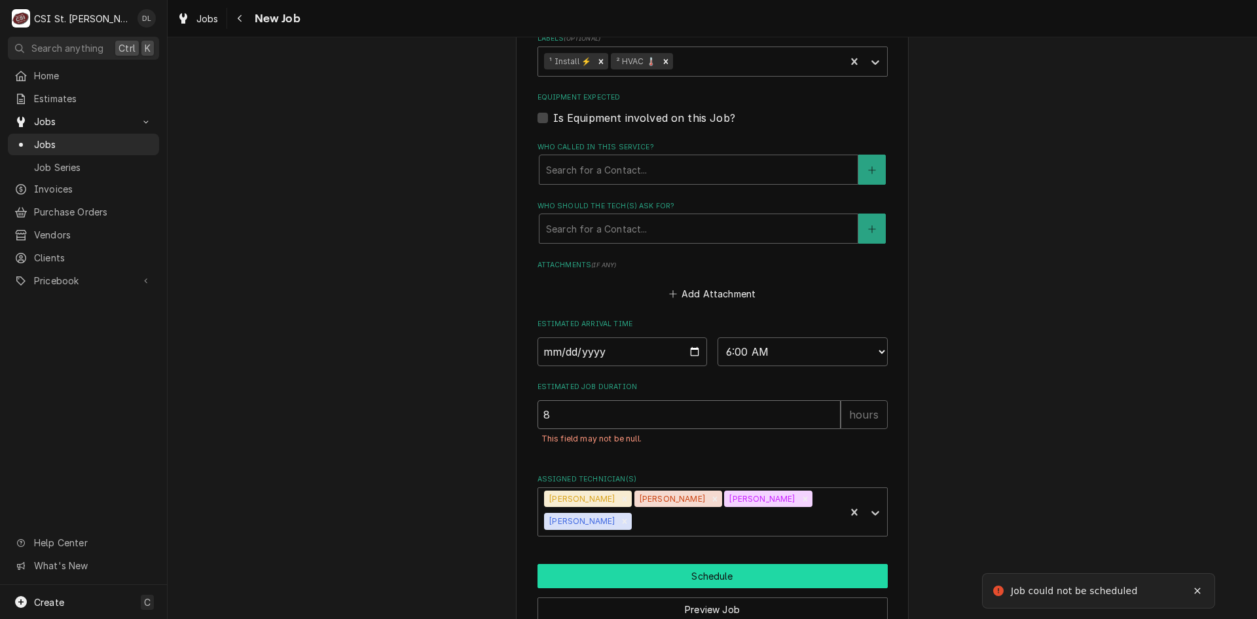
type input "8"
click at [718, 564] on button "Schedule" at bounding box center [712, 576] width 350 height 24
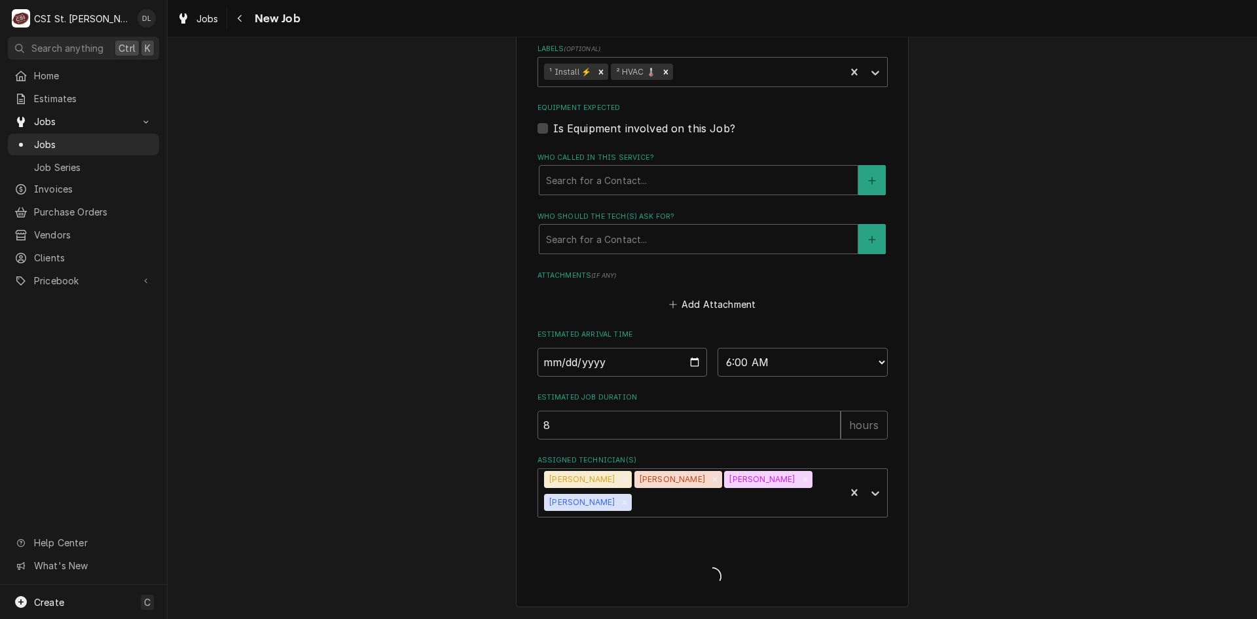
scroll to position [975, 0]
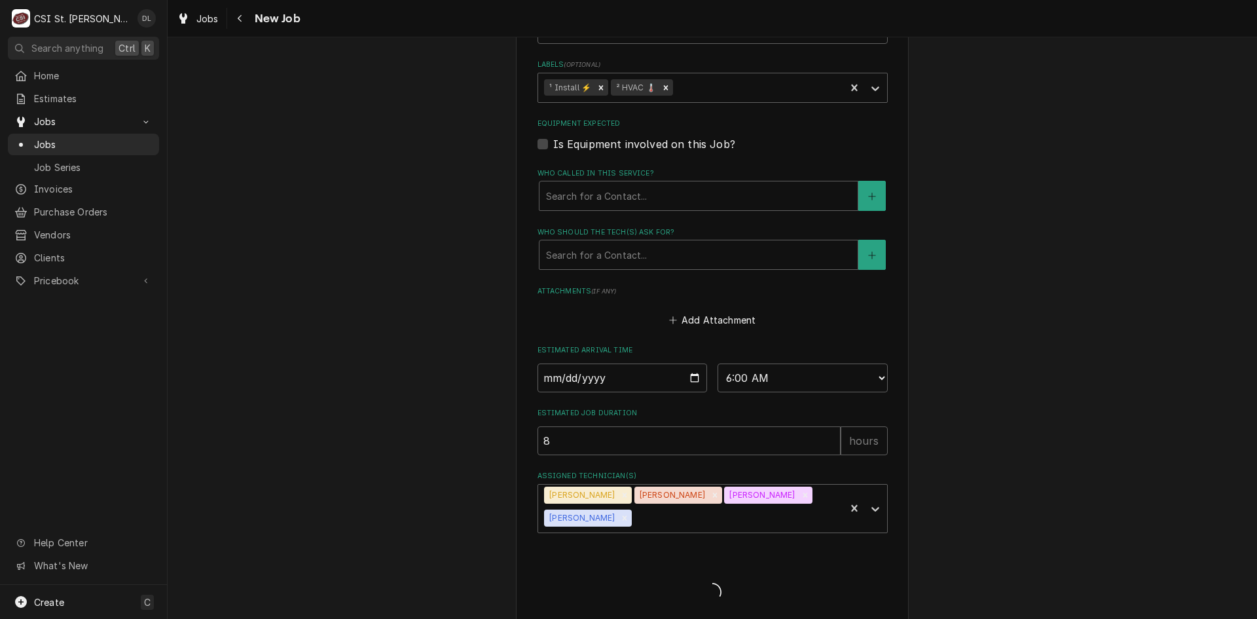
type textarea "x"
